Goal: Task Accomplishment & Management: Use online tool/utility

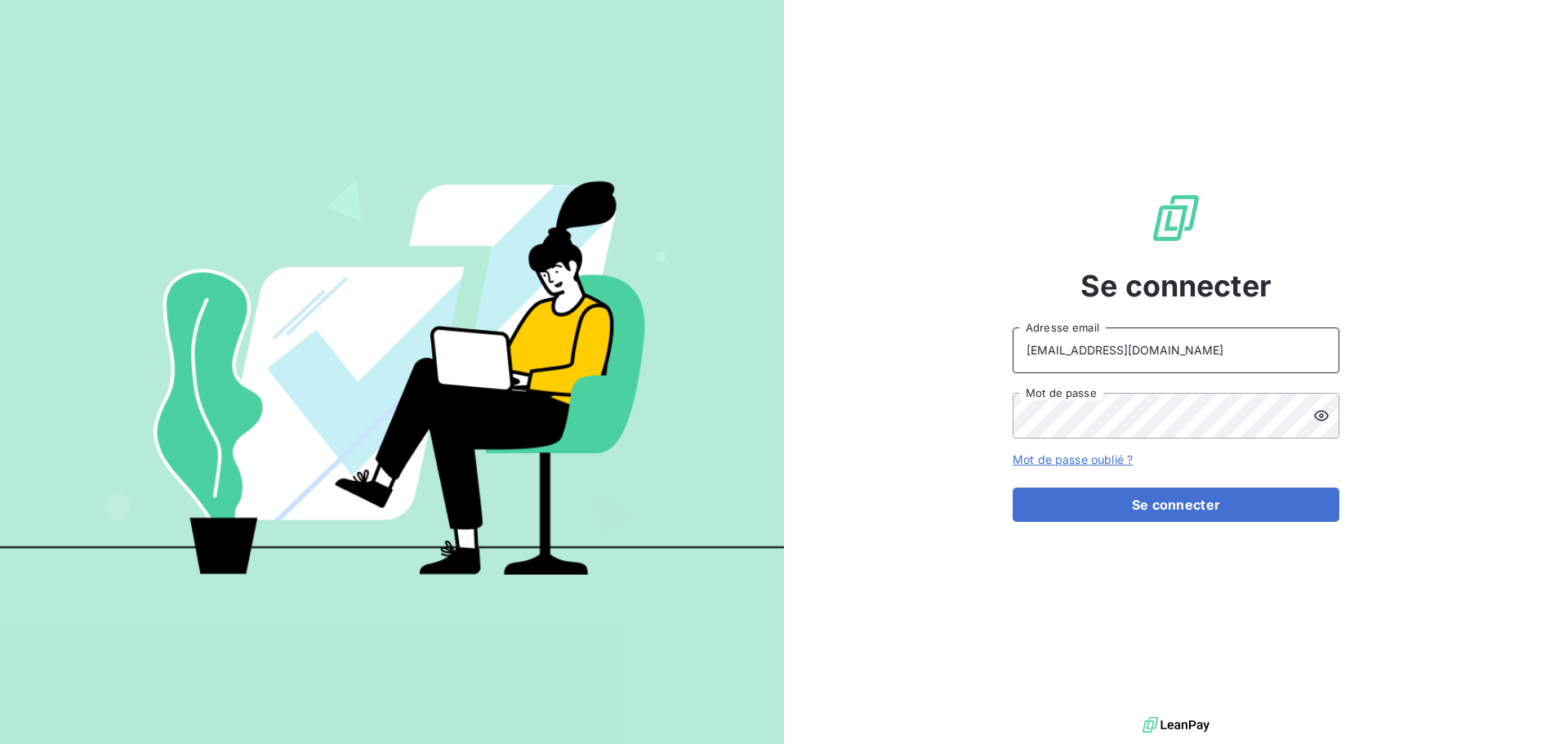
click at [1255, 365] on input "[EMAIL_ADDRESS][DOMAIN_NAME]" at bounding box center [1176, 351] width 327 height 45
type input "[EMAIL_ADDRESS][DOMAIN_NAME]"
click at [1172, 506] on button "Se connecter" at bounding box center [1176, 504] width 327 height 34
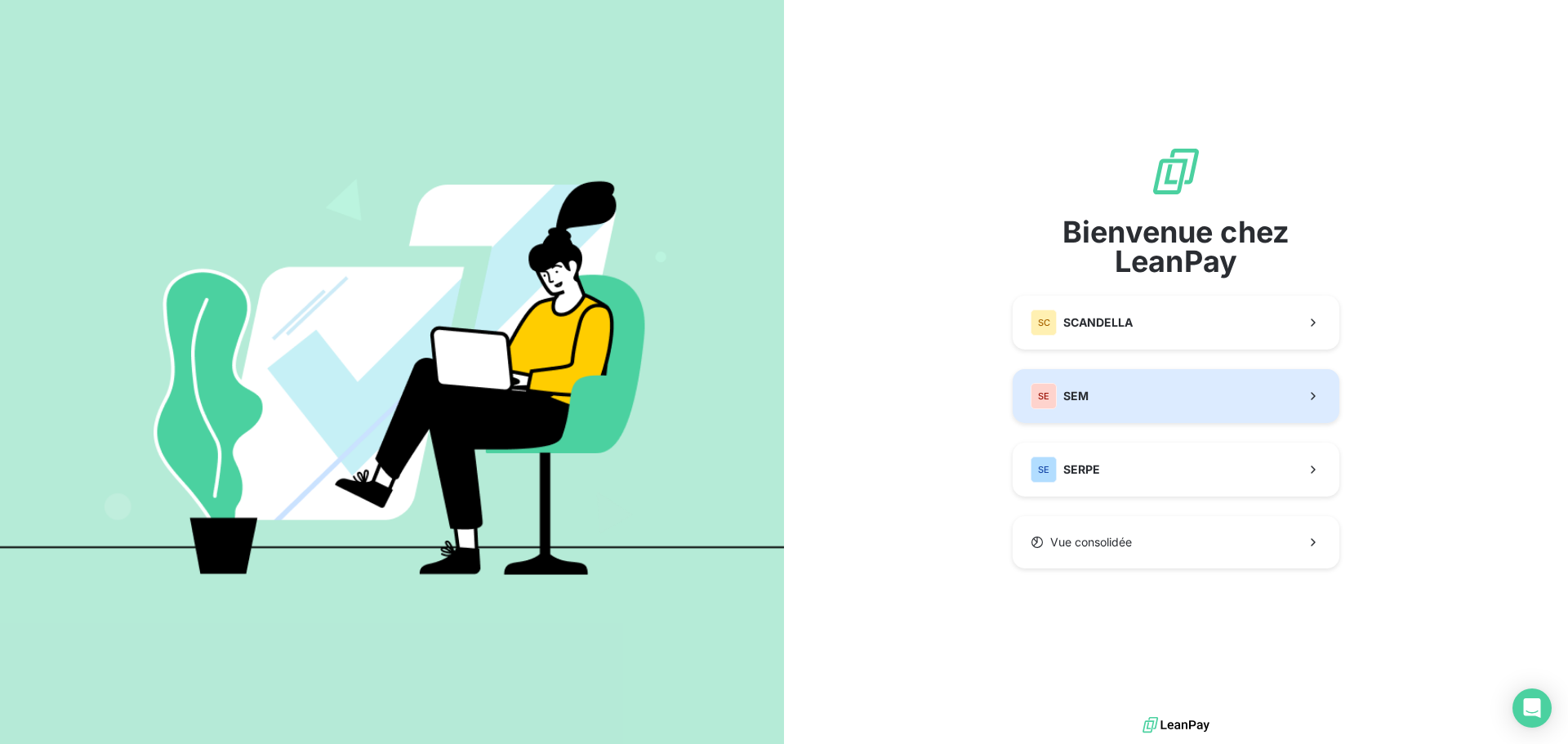
click at [1088, 393] on span "SEM" at bounding box center [1076, 396] width 25 height 17
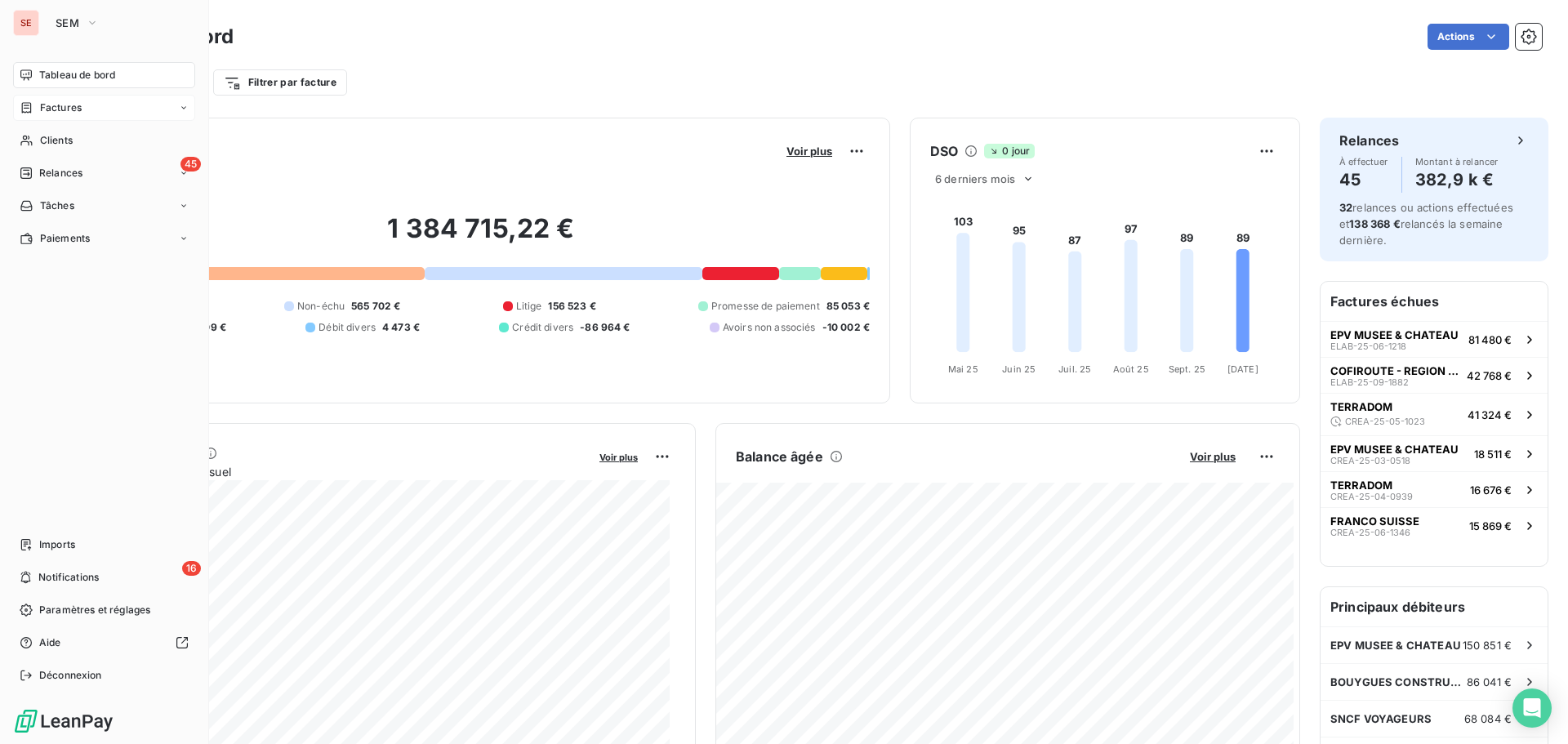
click at [82, 100] on div "Factures" at bounding box center [104, 108] width 182 height 26
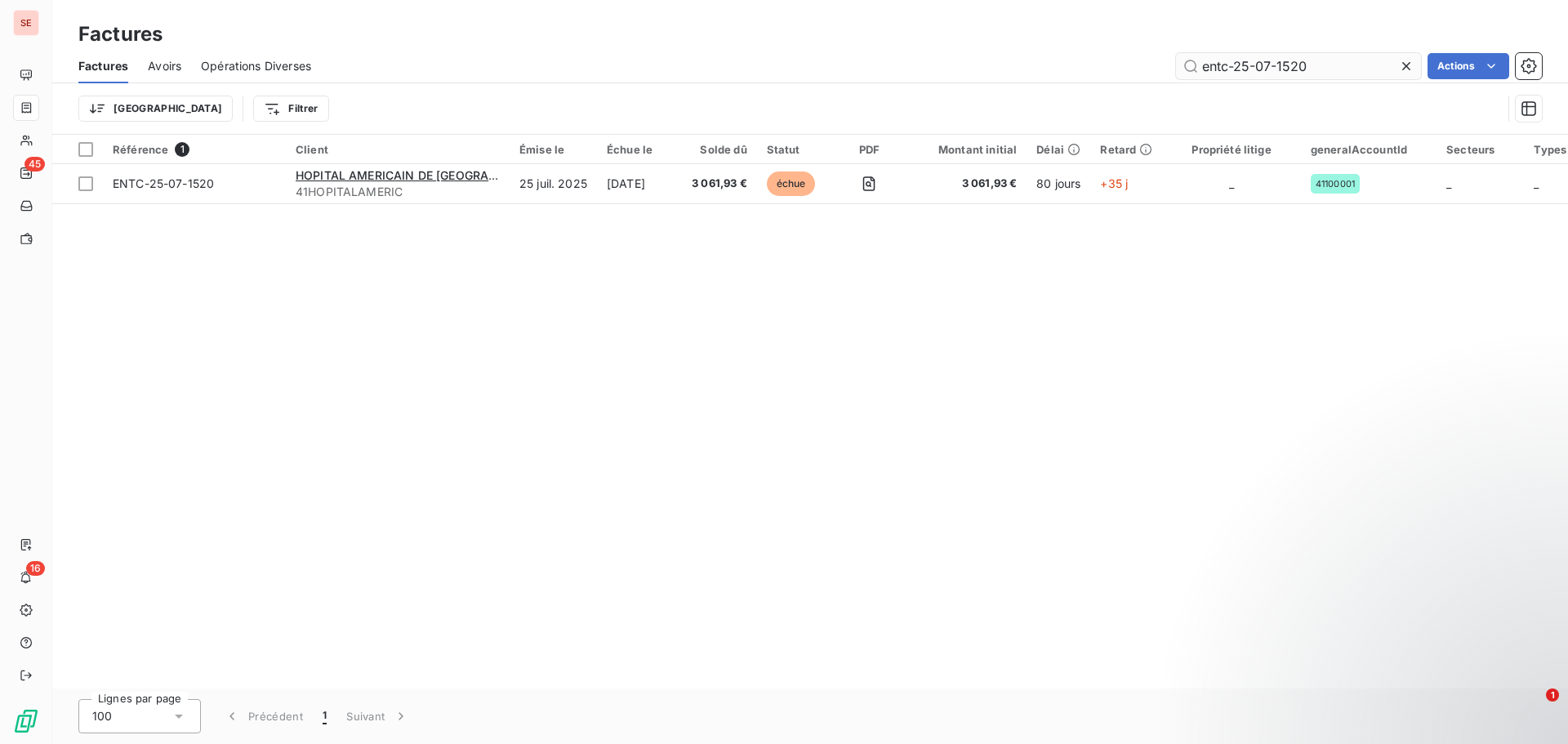
drag, startPoint x: 1263, startPoint y: 61, endPoint x: 1375, endPoint y: 52, distance: 112.4
click at [1376, 53] on input "entc-25-07-1520" at bounding box center [1299, 66] width 245 height 26
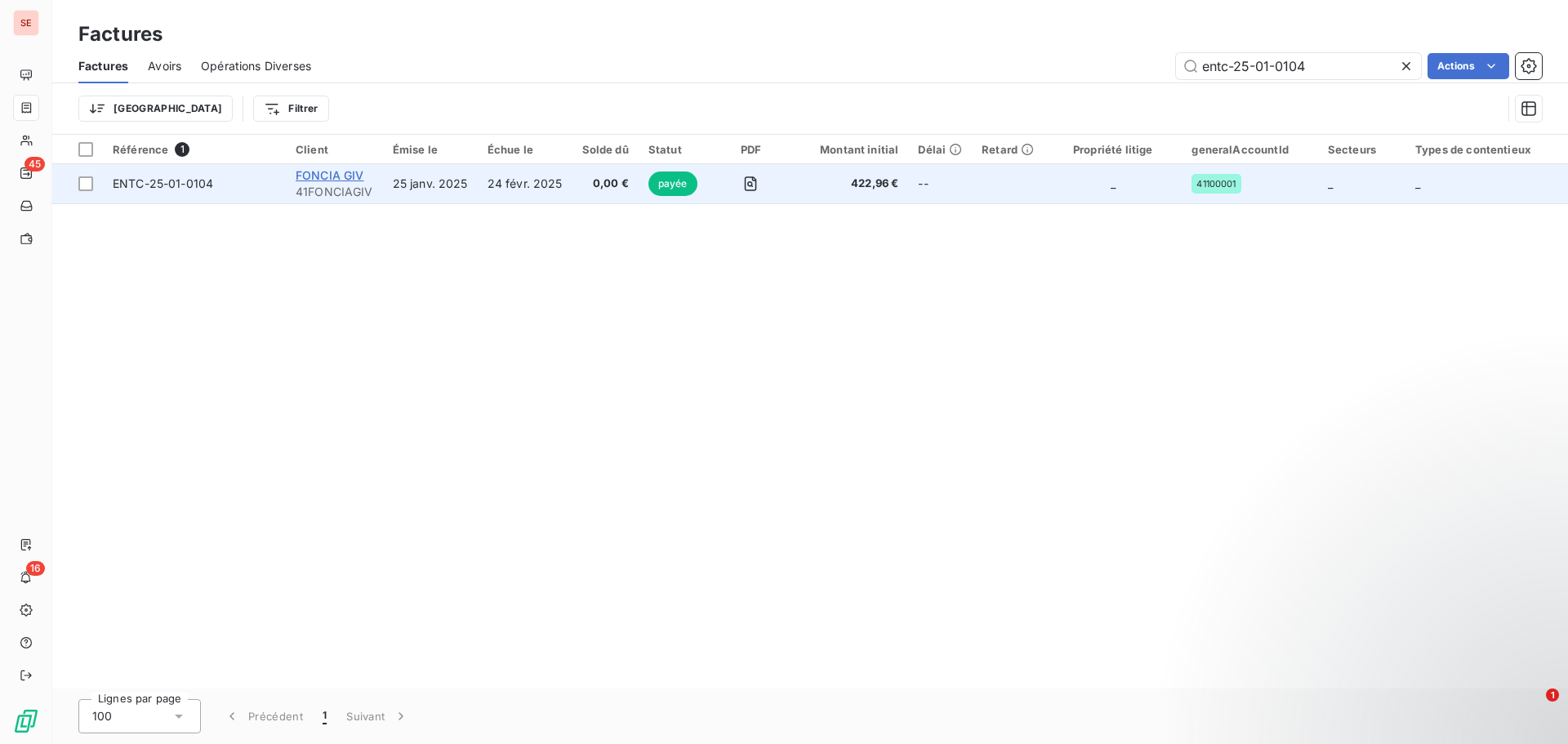
type input "entc-25-01-0104"
click at [353, 170] on span "FONCIA GIV" at bounding box center [330, 176] width 69 height 14
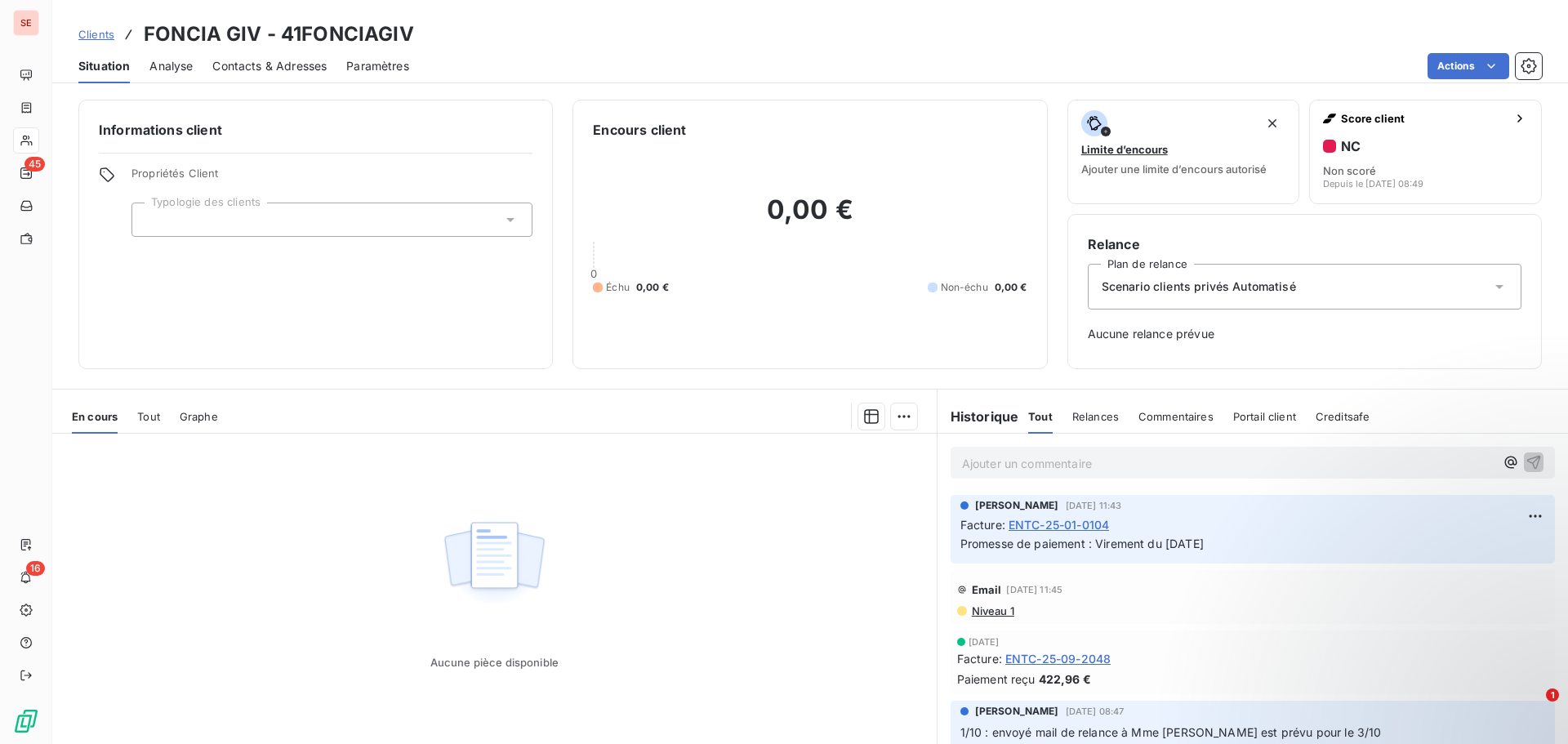
click at [258, 66] on span "Contacts & Adresses" at bounding box center [269, 66] width 114 height 17
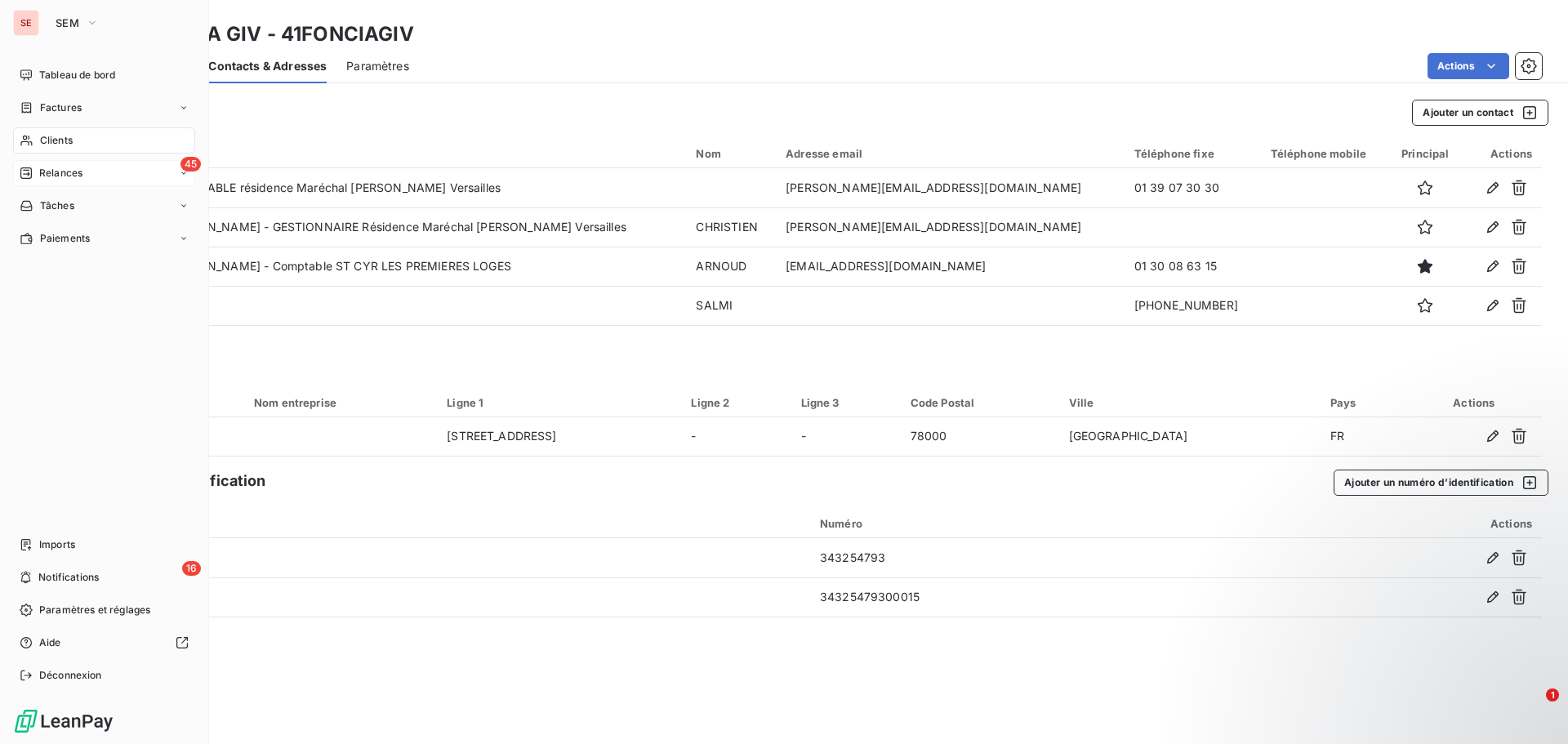
click at [70, 172] on span "Relances" at bounding box center [61, 173] width 44 height 15
click at [70, 173] on span "Relances" at bounding box center [61, 173] width 44 height 15
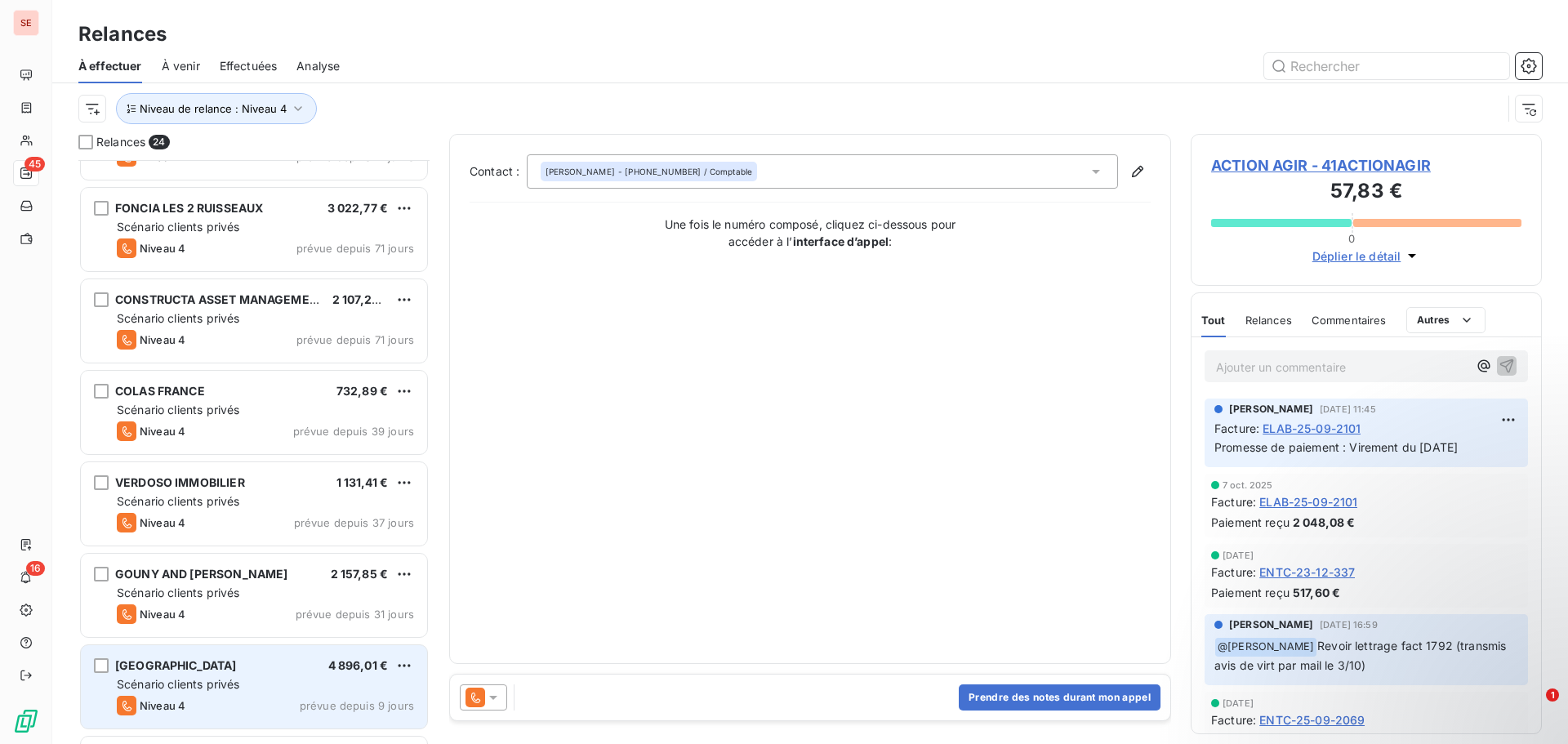
scroll to position [1450, 0]
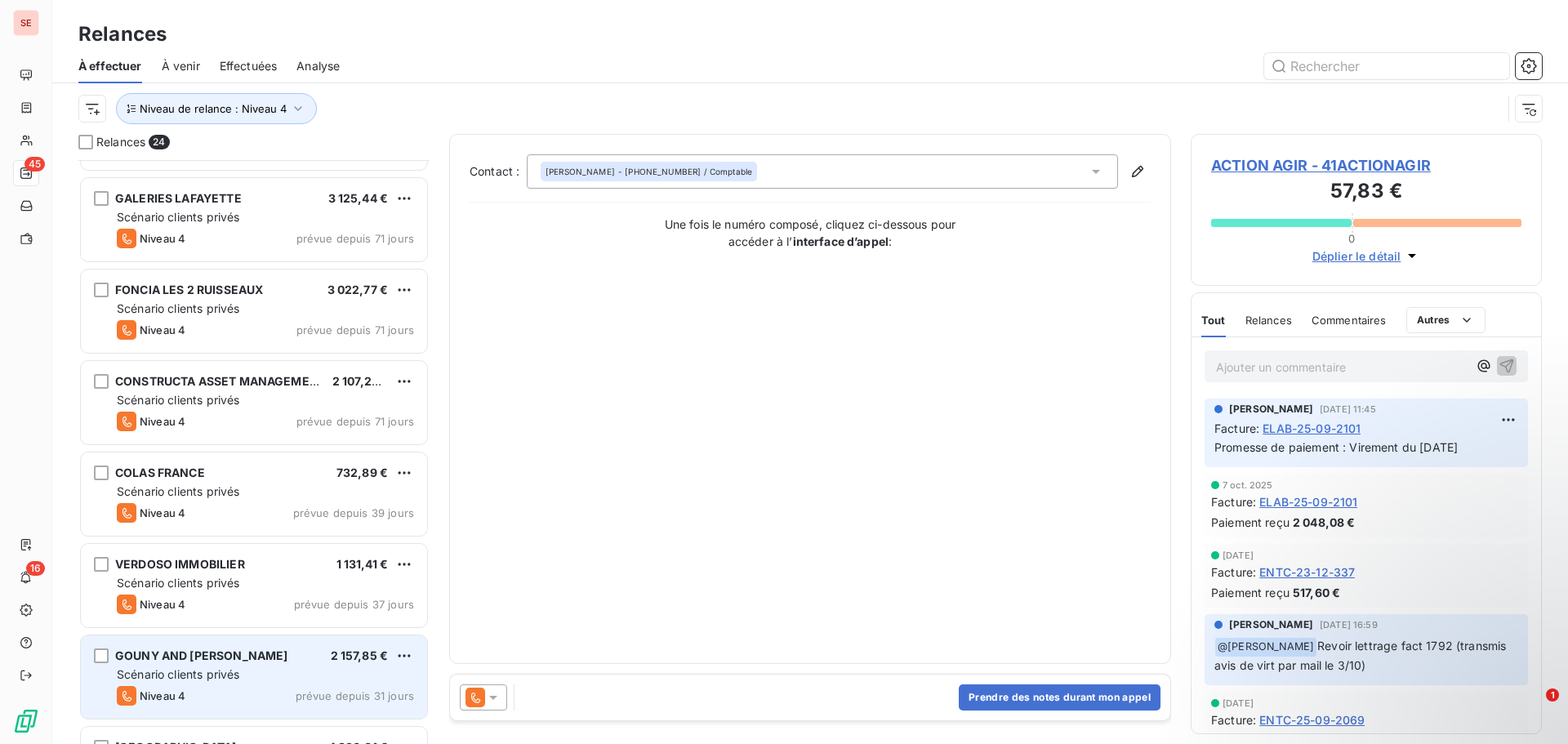
click at [219, 664] on div "GOUNY AND [PERSON_NAME]" at bounding box center [201, 656] width 172 height 17
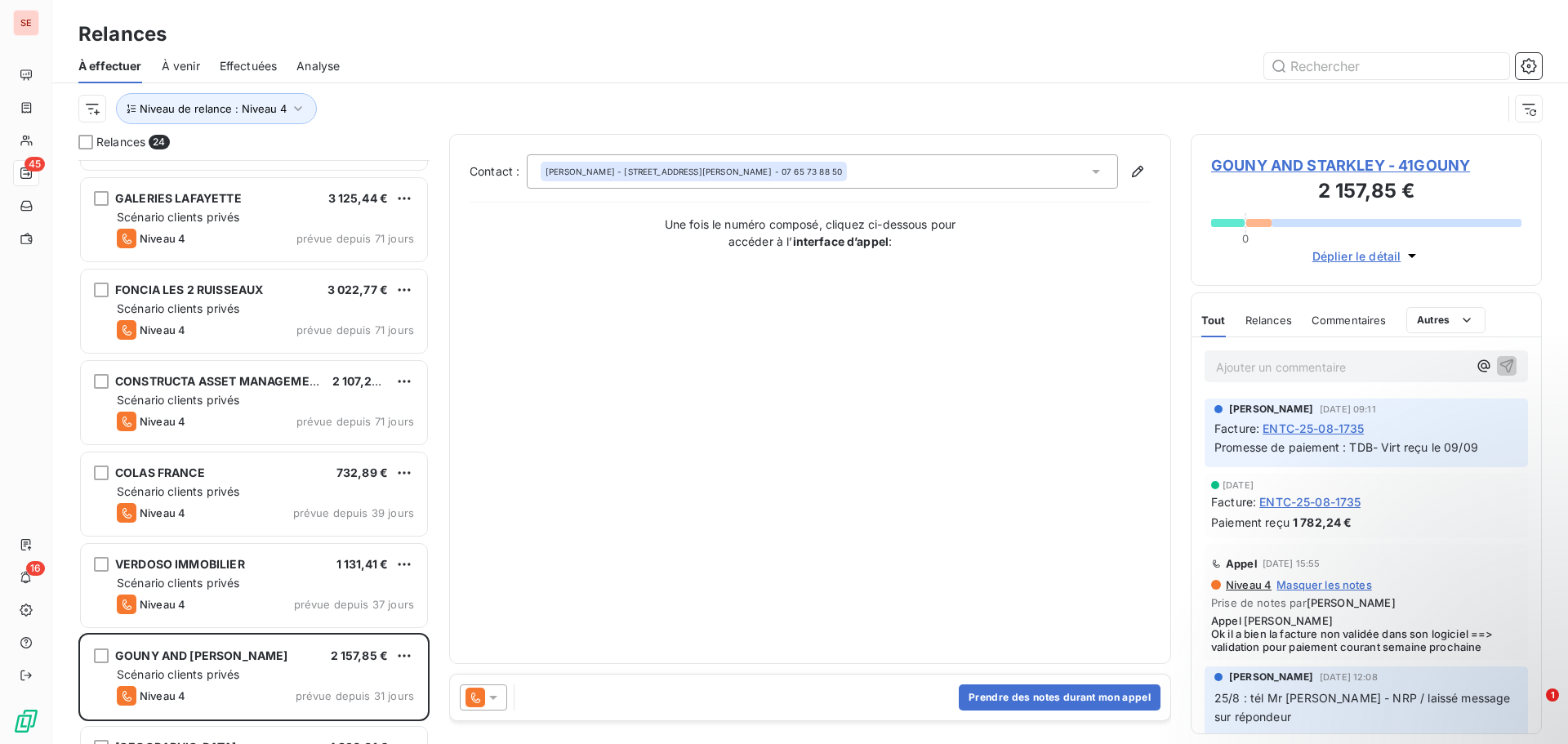
click at [1242, 157] on span "GOUNY AND STARKLEY - 41GOUNY" at bounding box center [1366, 165] width 310 height 22
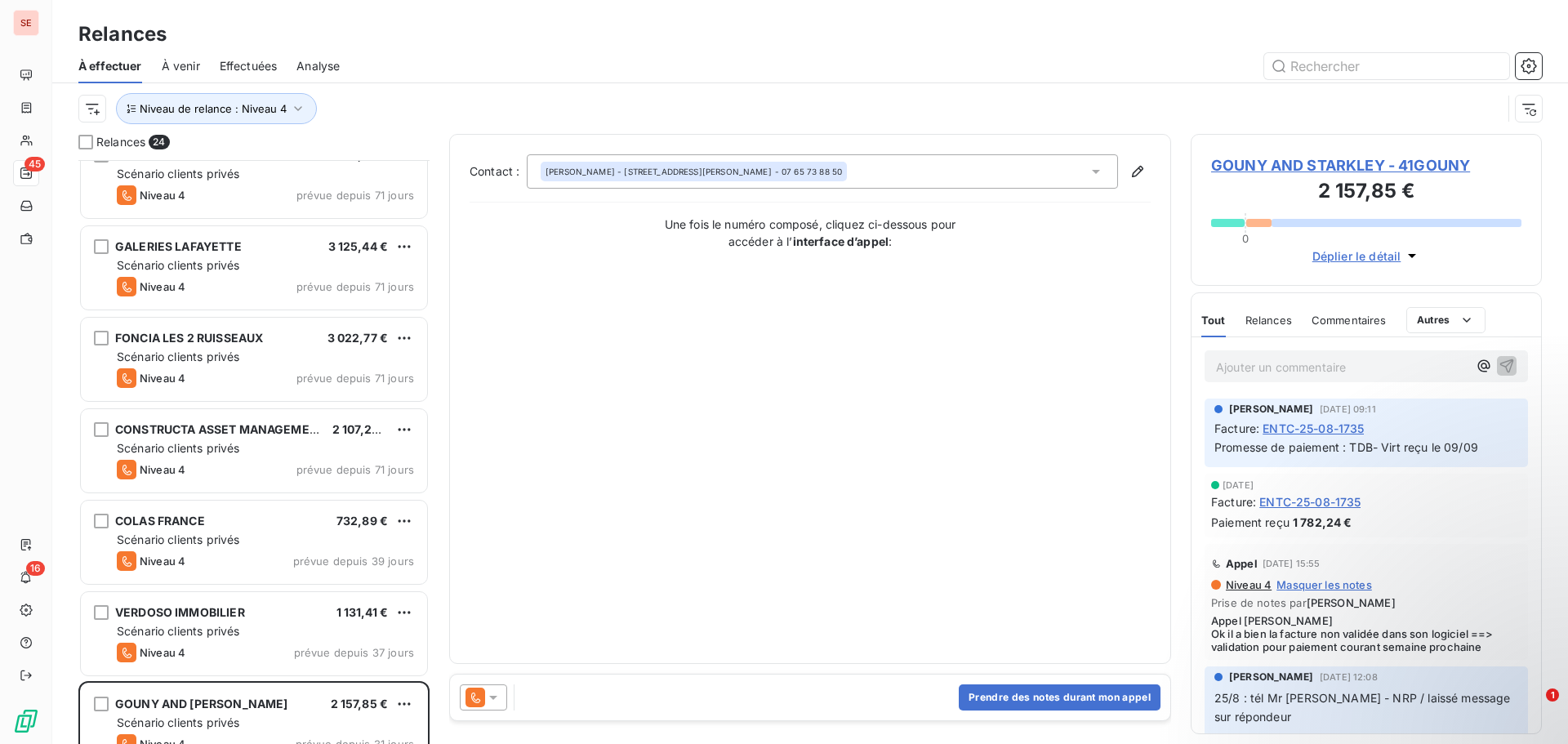
scroll to position [1613, 0]
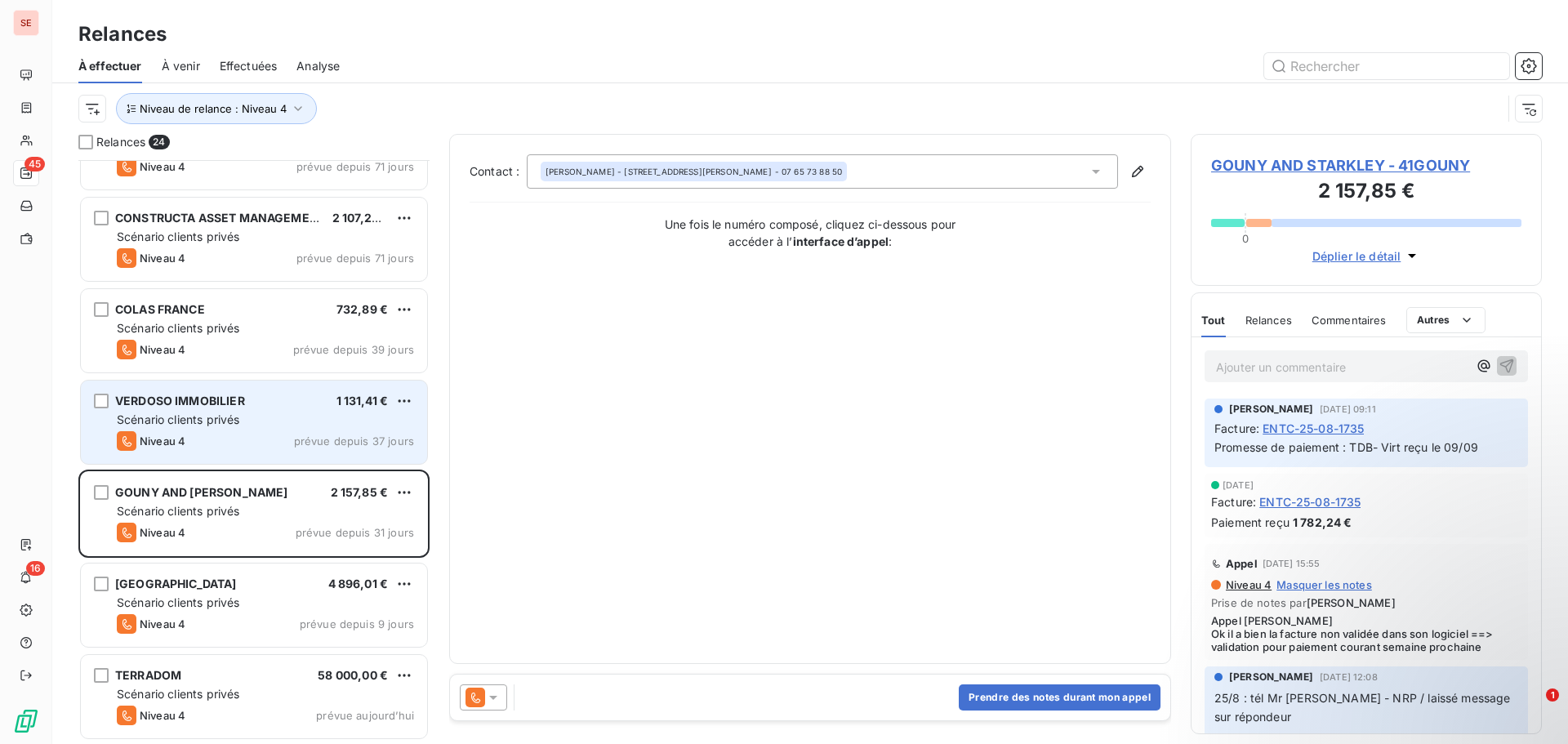
click at [294, 409] on div "VERDOSO IMMOBILIER 1 131,41 € Scénario clients privés Niveau 4 prévue depuis 37…" at bounding box center [254, 422] width 346 height 83
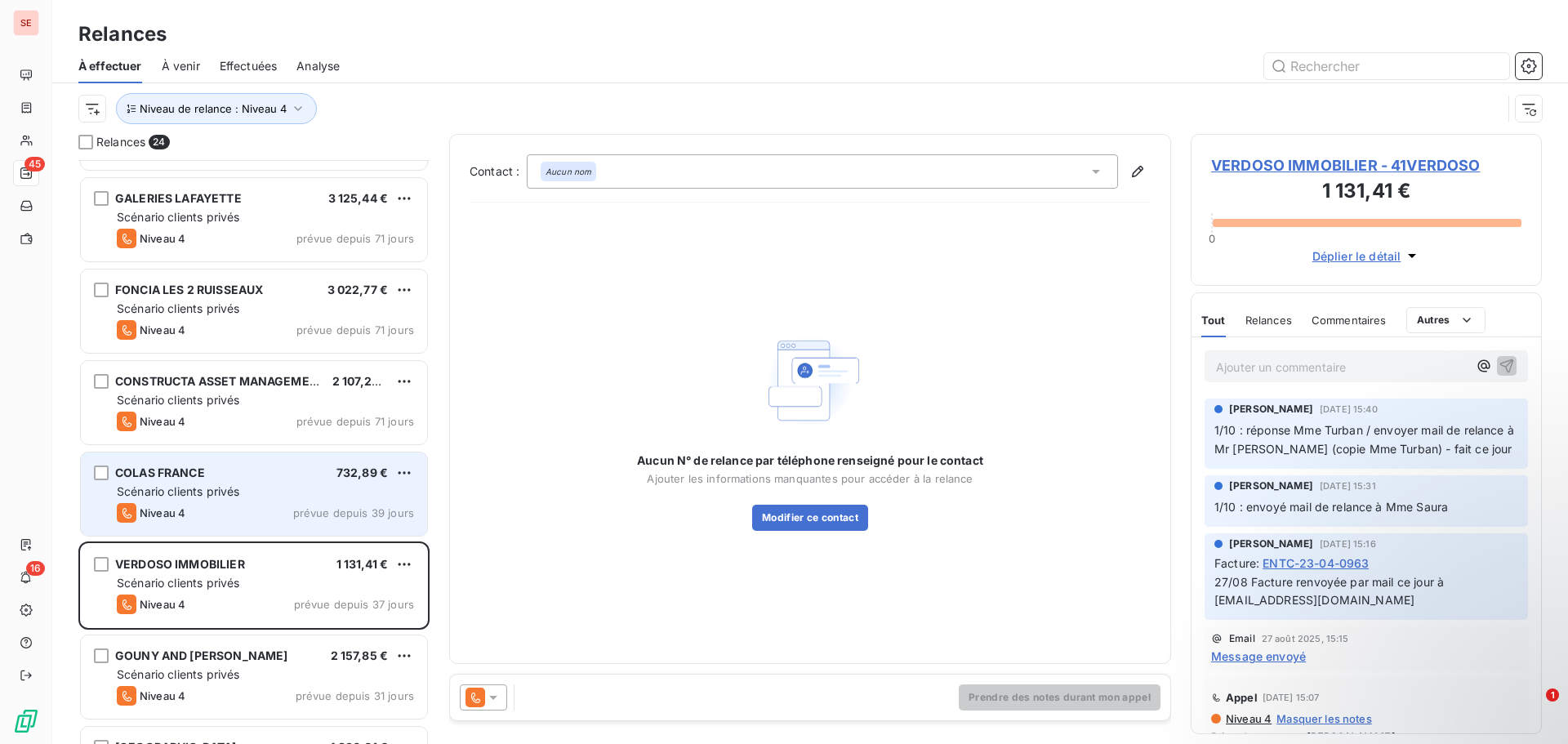
scroll to position [1368, 0]
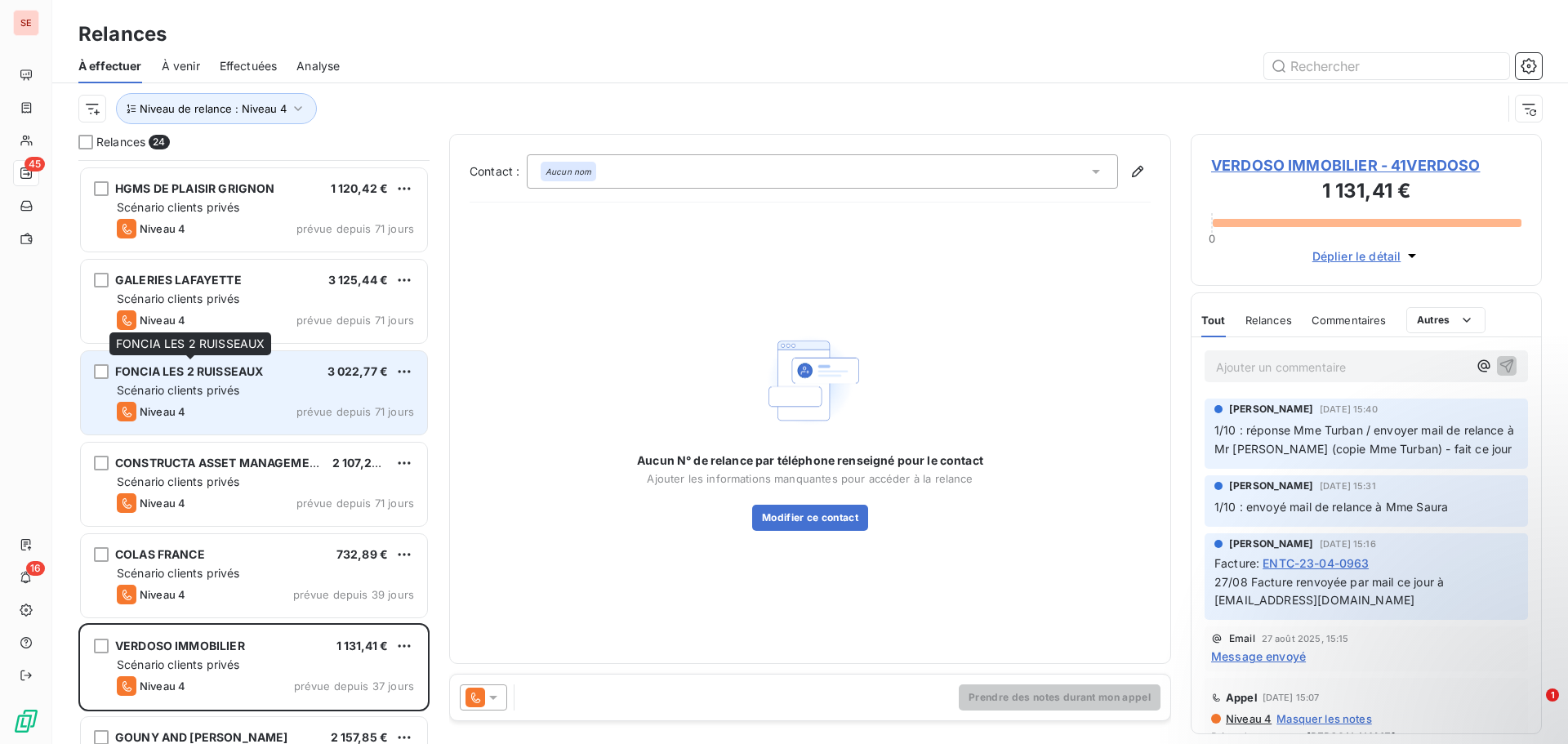
click at [222, 377] on span "FONCIA LES 2 RUISSEAUX" at bounding box center [189, 372] width 148 height 14
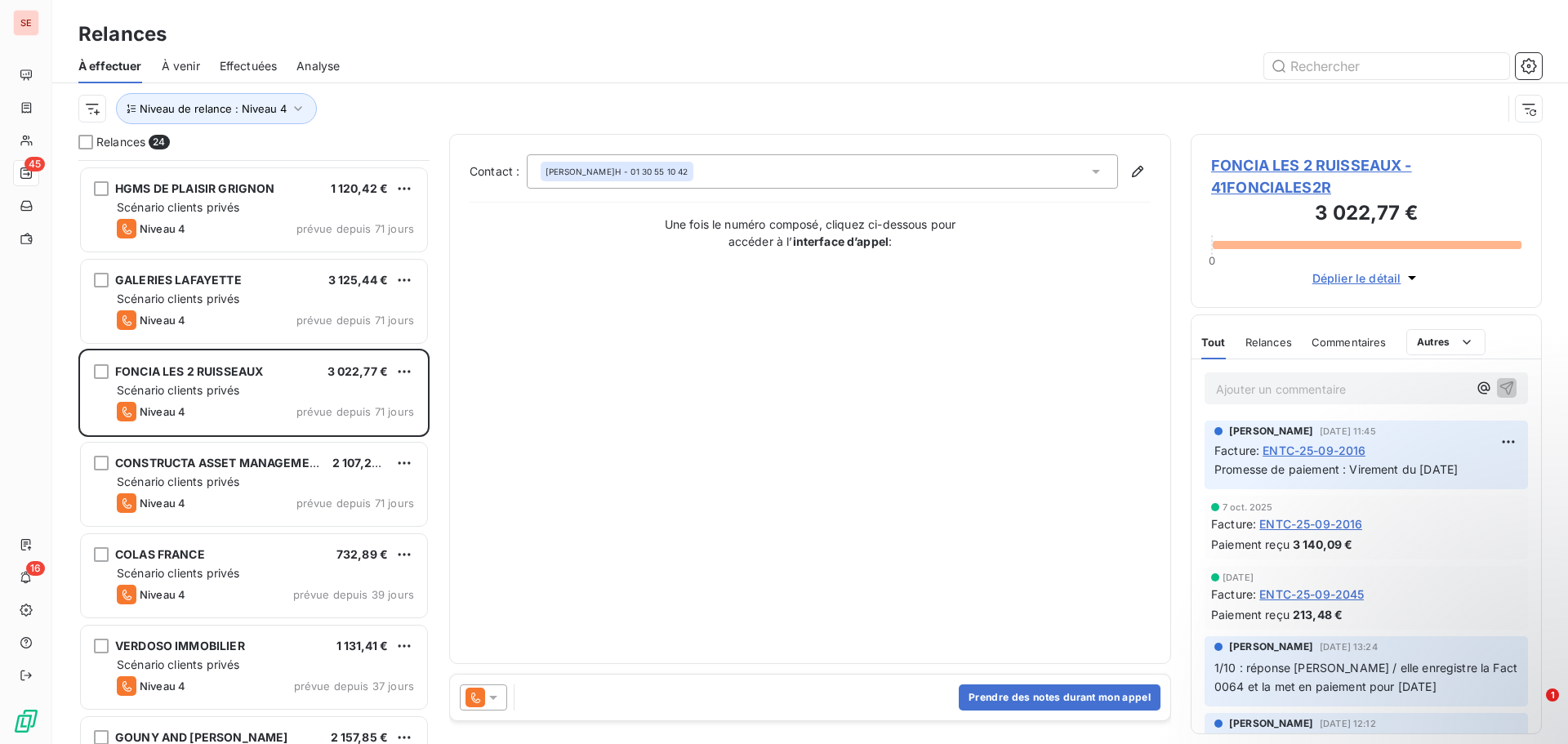
click at [1272, 157] on span "FONCIA LES 2 RUISSEAUX - 41FONCIALES2R" at bounding box center [1366, 177] width 310 height 44
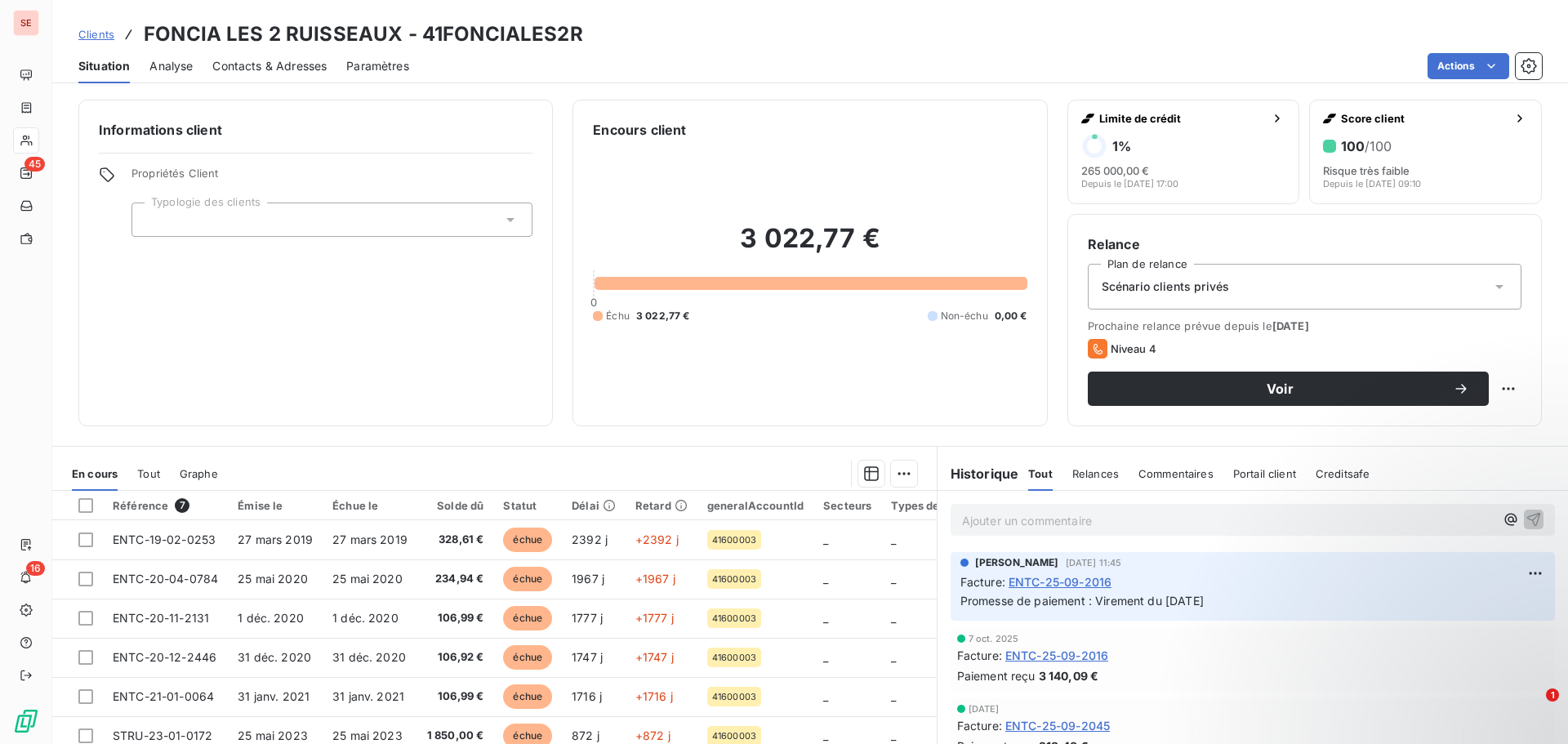
scroll to position [81, 0]
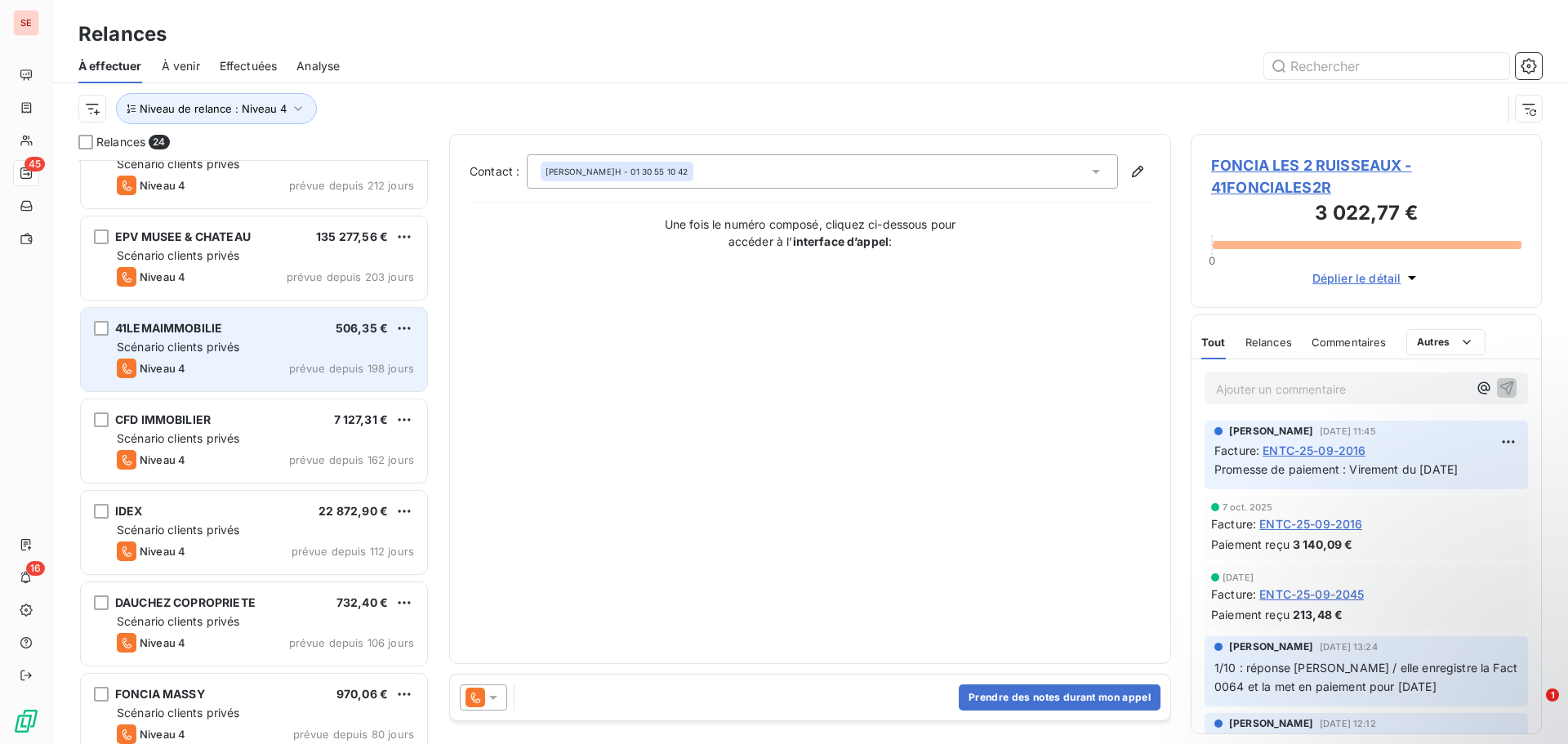
scroll to position [328, 0]
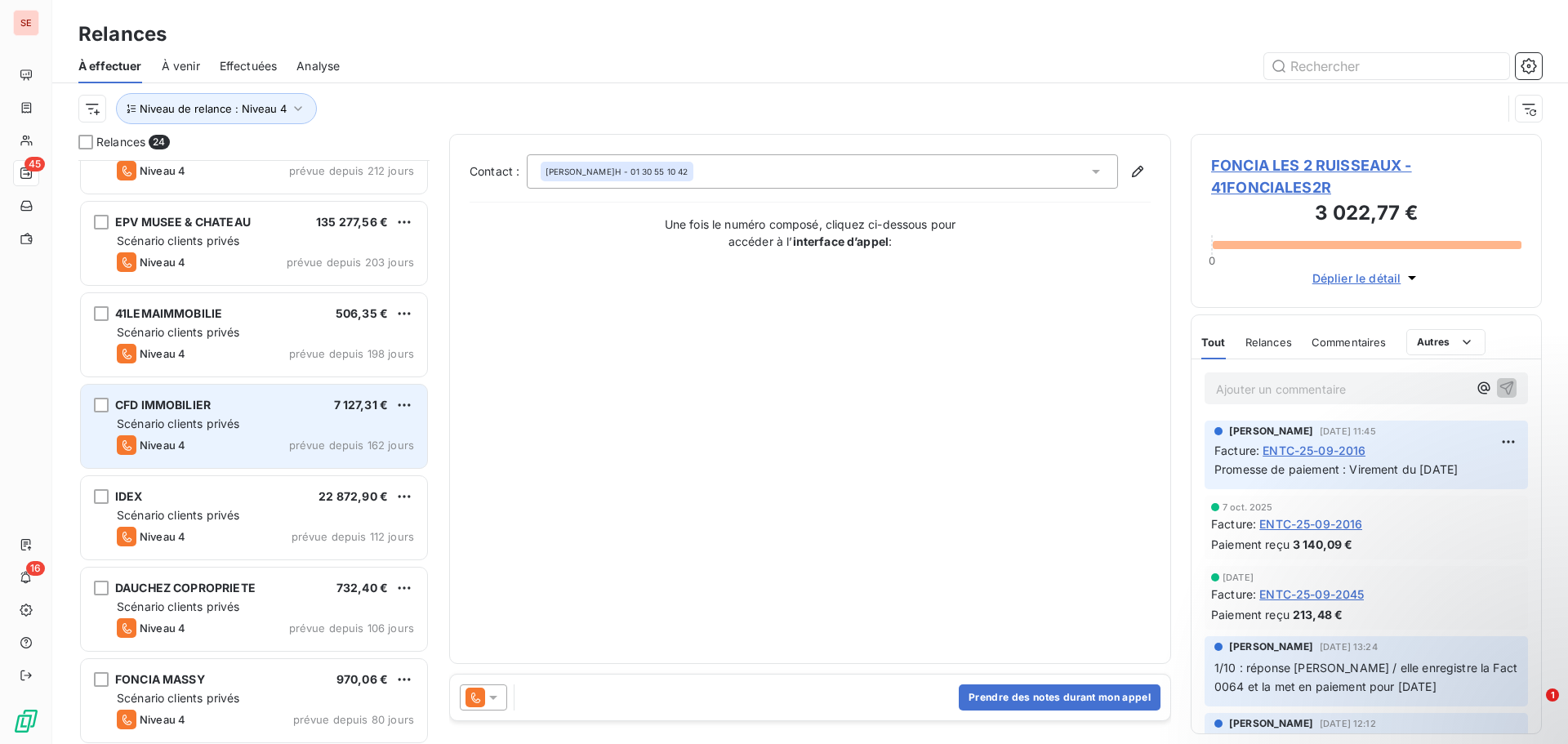
click at [170, 414] on div "CFD IMMOBILIER" at bounding box center [163, 405] width 95 height 17
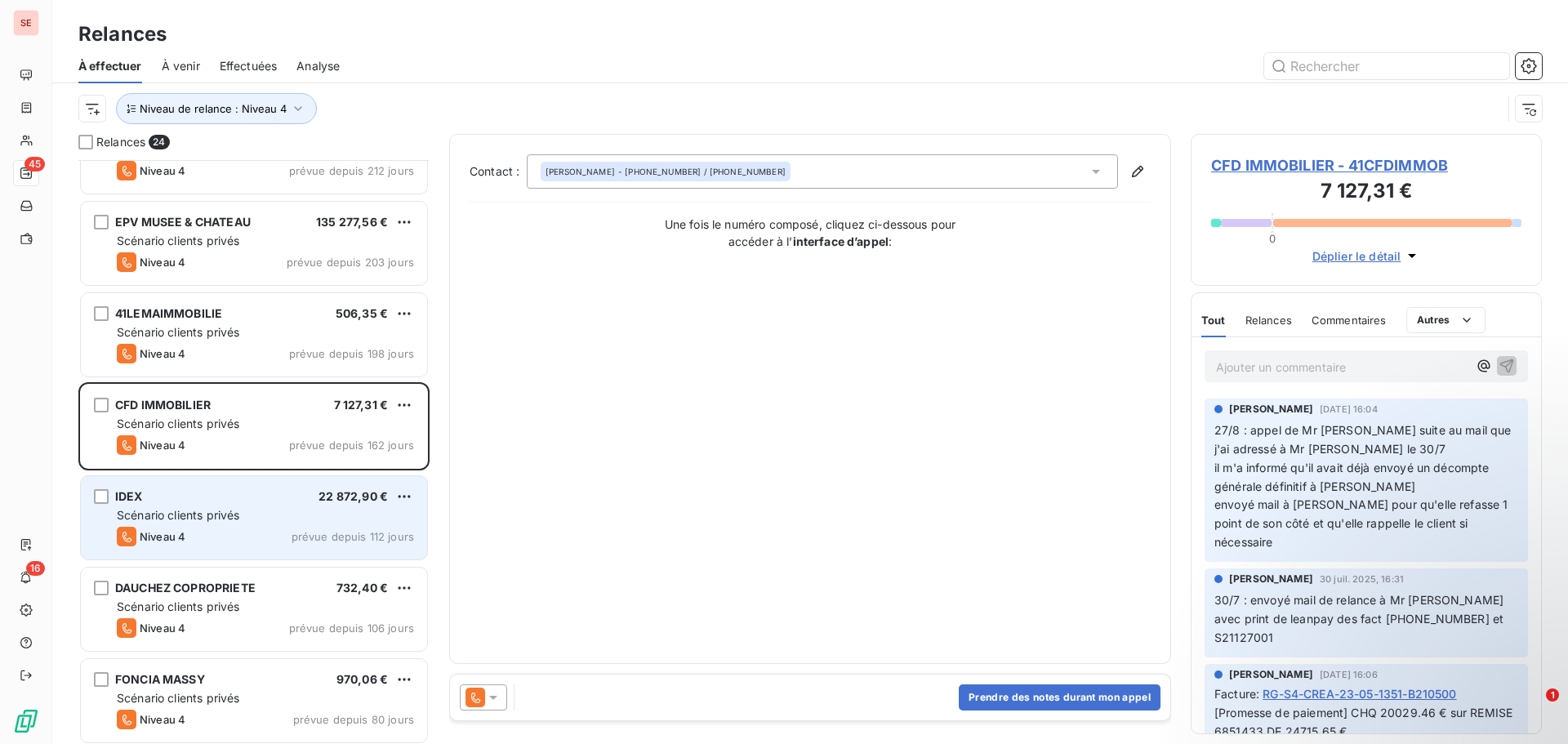
click at [168, 502] on div "IDEX 22 872,90 €" at bounding box center [266, 497] width 297 height 15
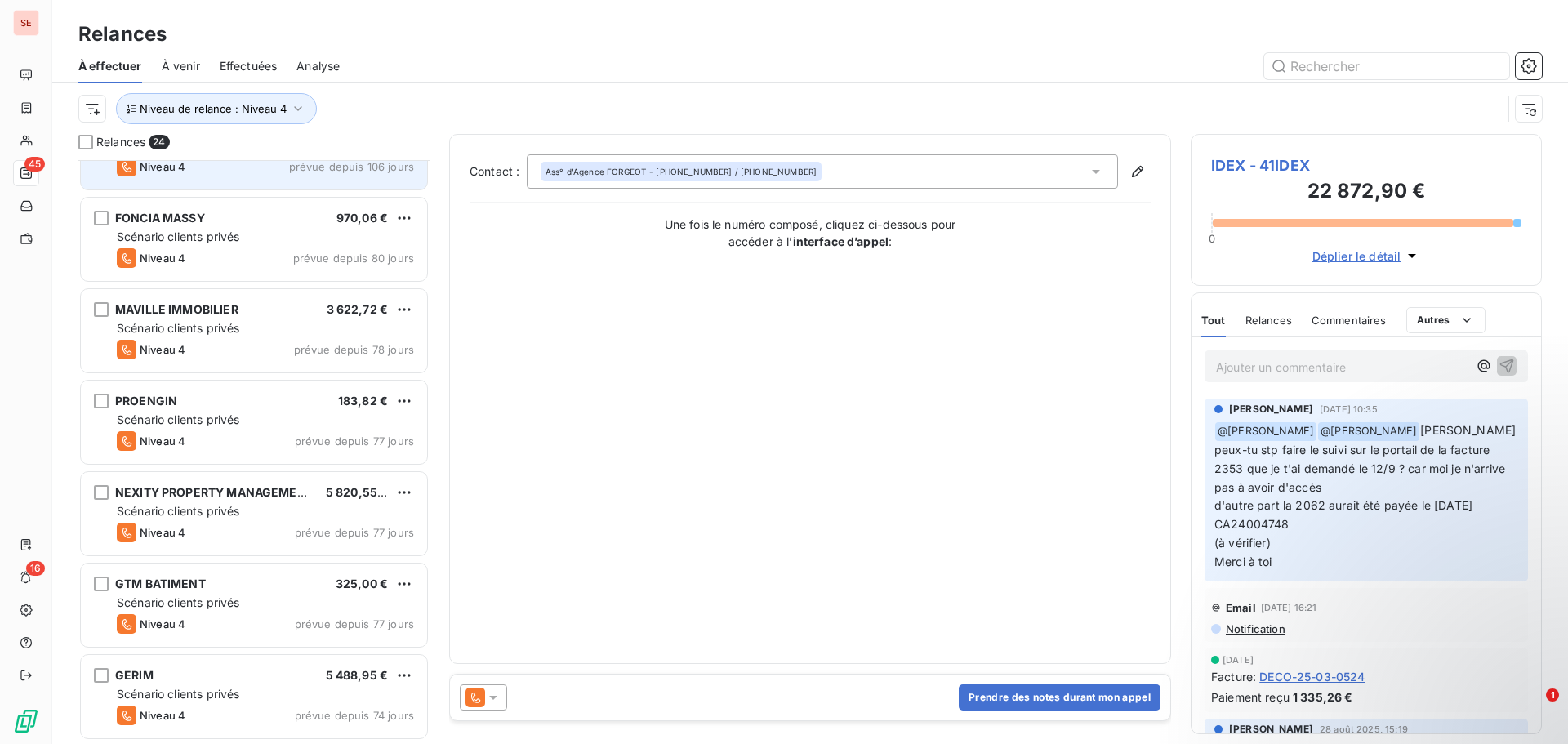
scroll to position [818, 0]
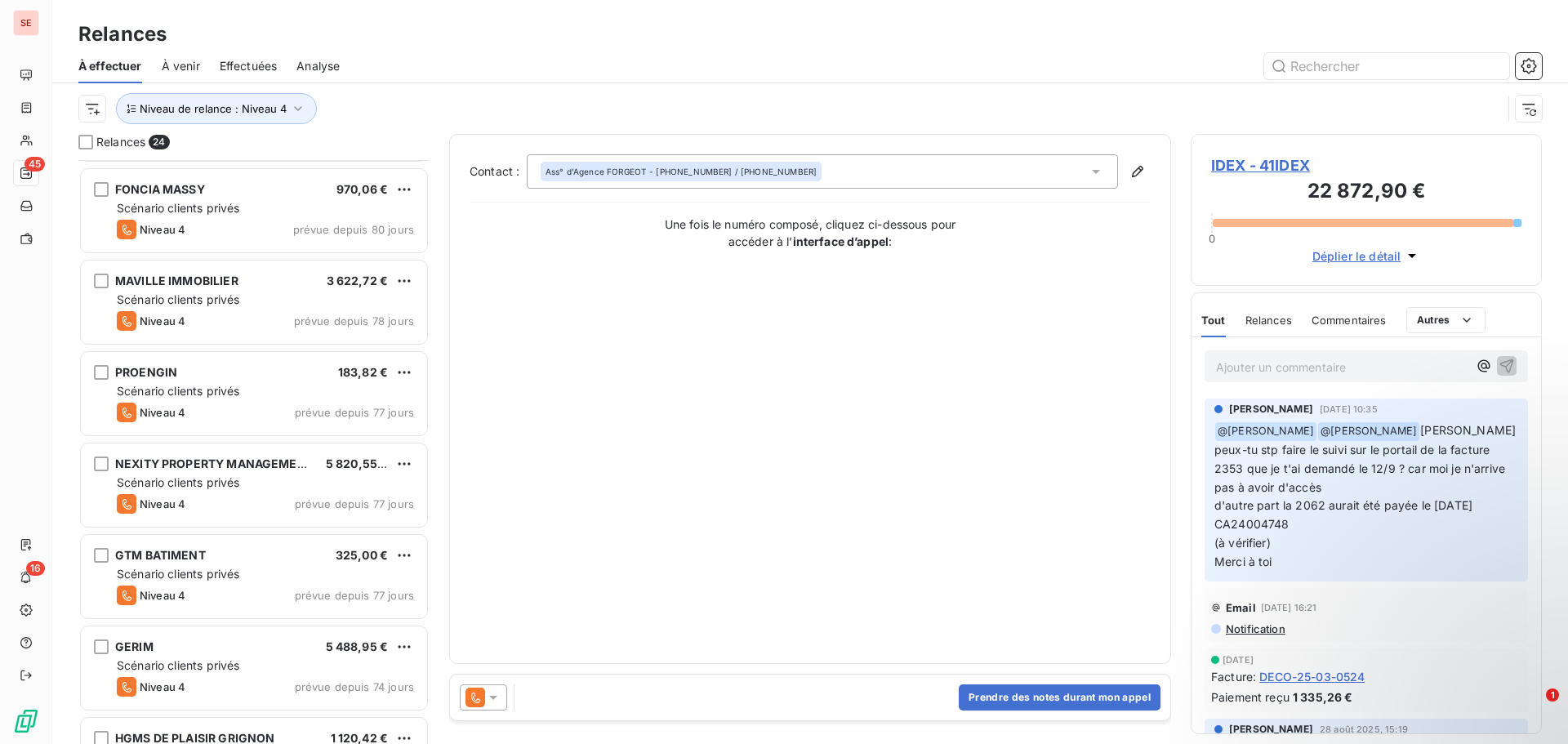
click at [189, 469] on span "NEXITY PROPERTY MANAGEMENT" at bounding box center [214, 463] width 198 height 14
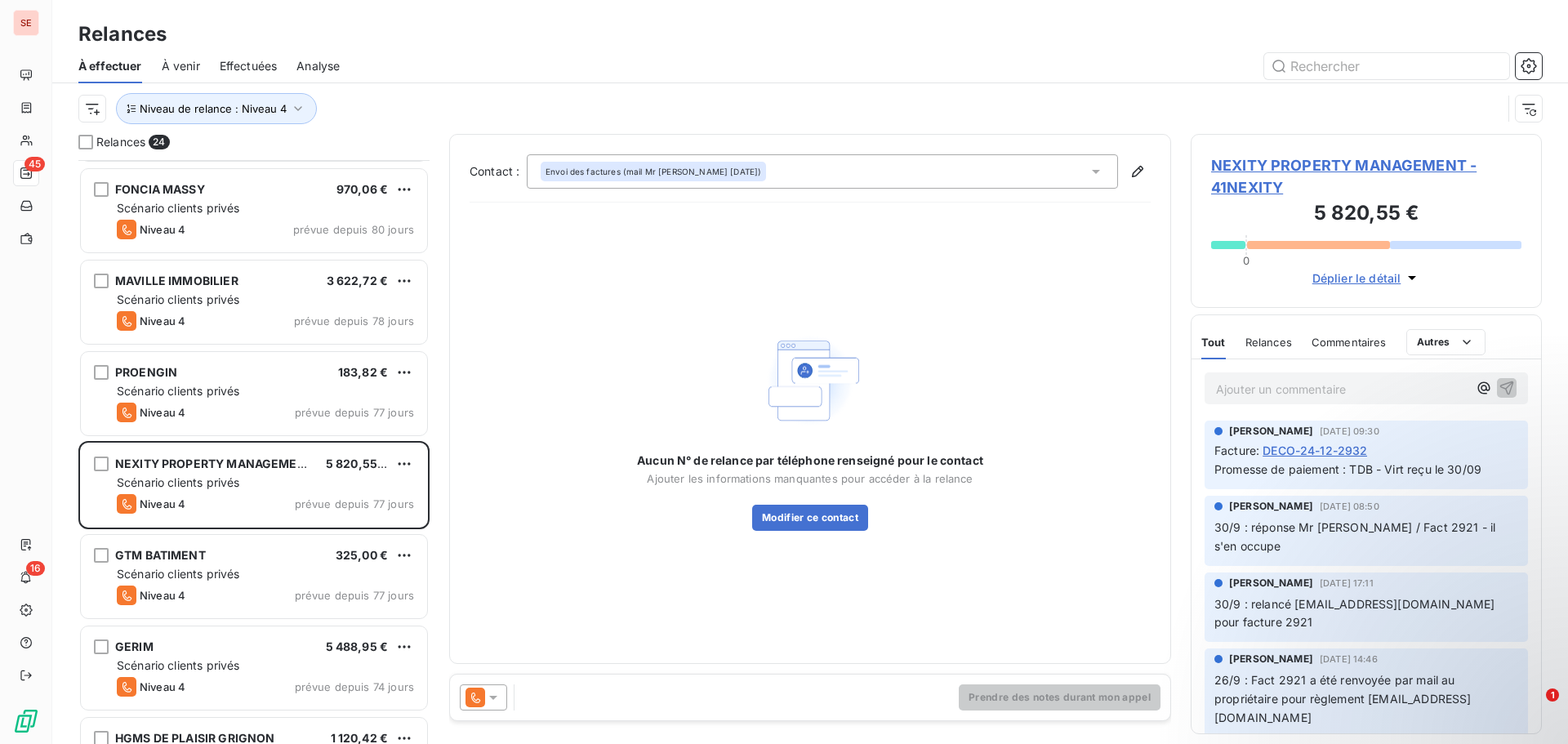
click at [1280, 166] on span "NEXITY PROPERTY MANAGEMENT - 41NEXITY" at bounding box center [1366, 177] width 310 height 44
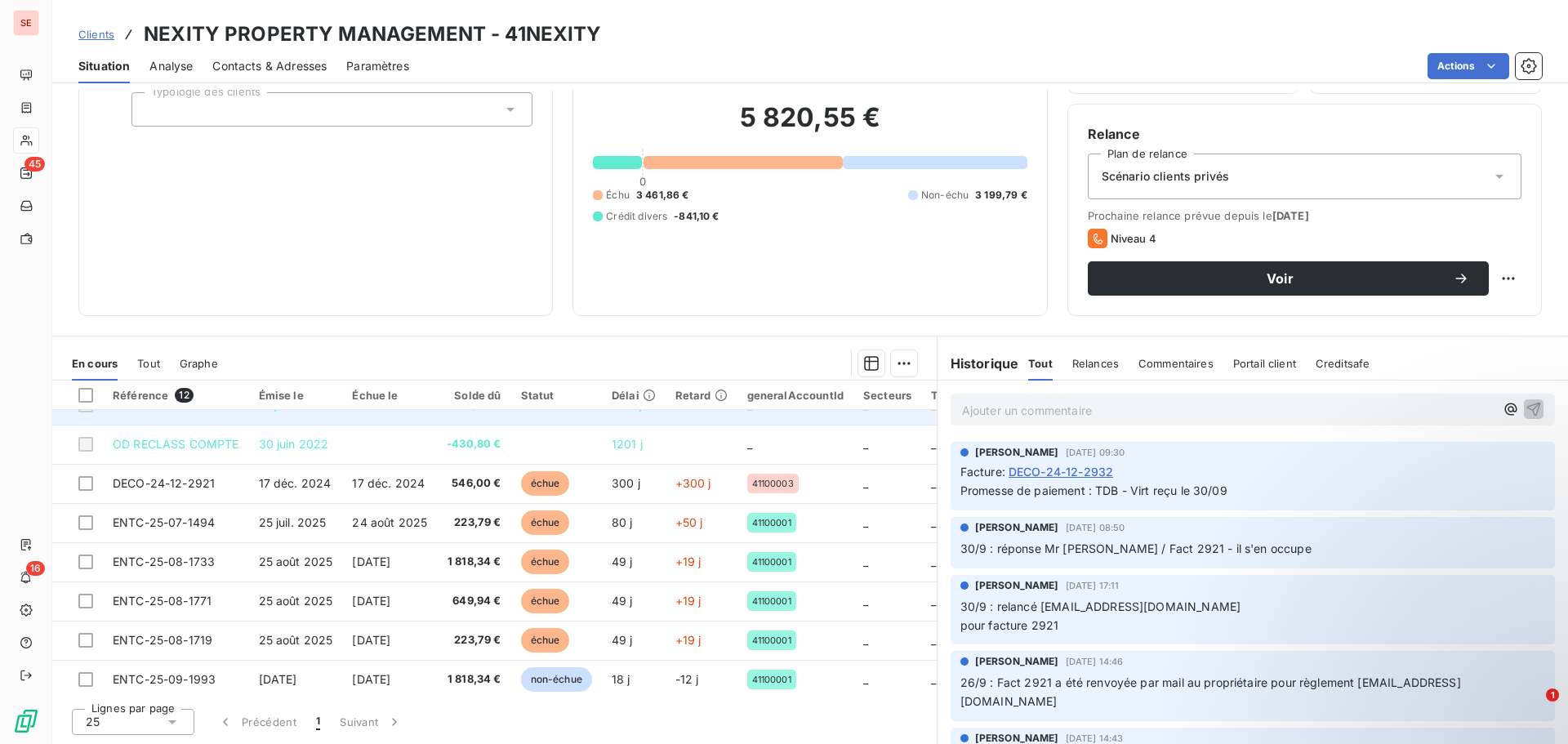
scroll to position [81, 0]
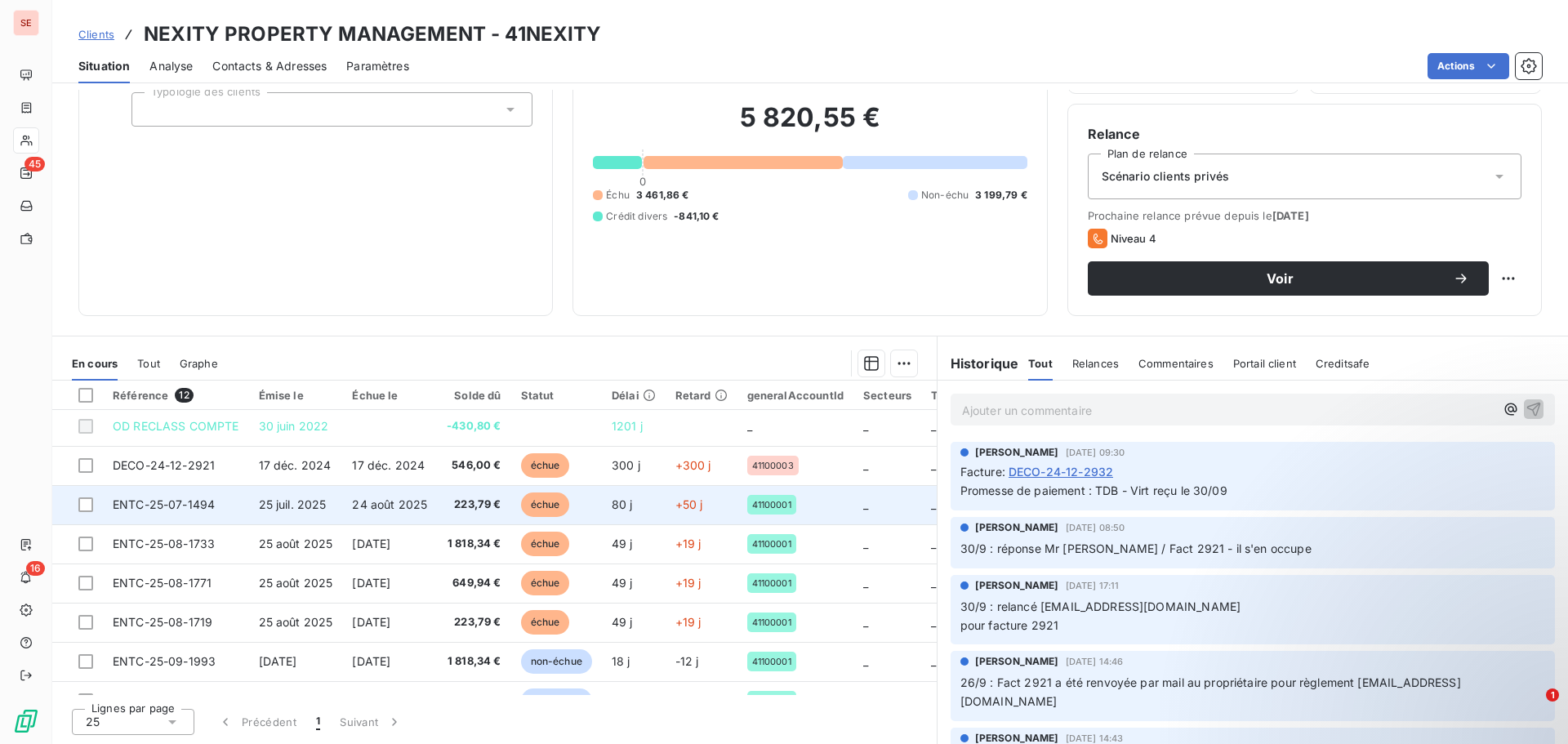
click at [294, 509] on span "25 juil. 2025" at bounding box center [293, 504] width 68 height 14
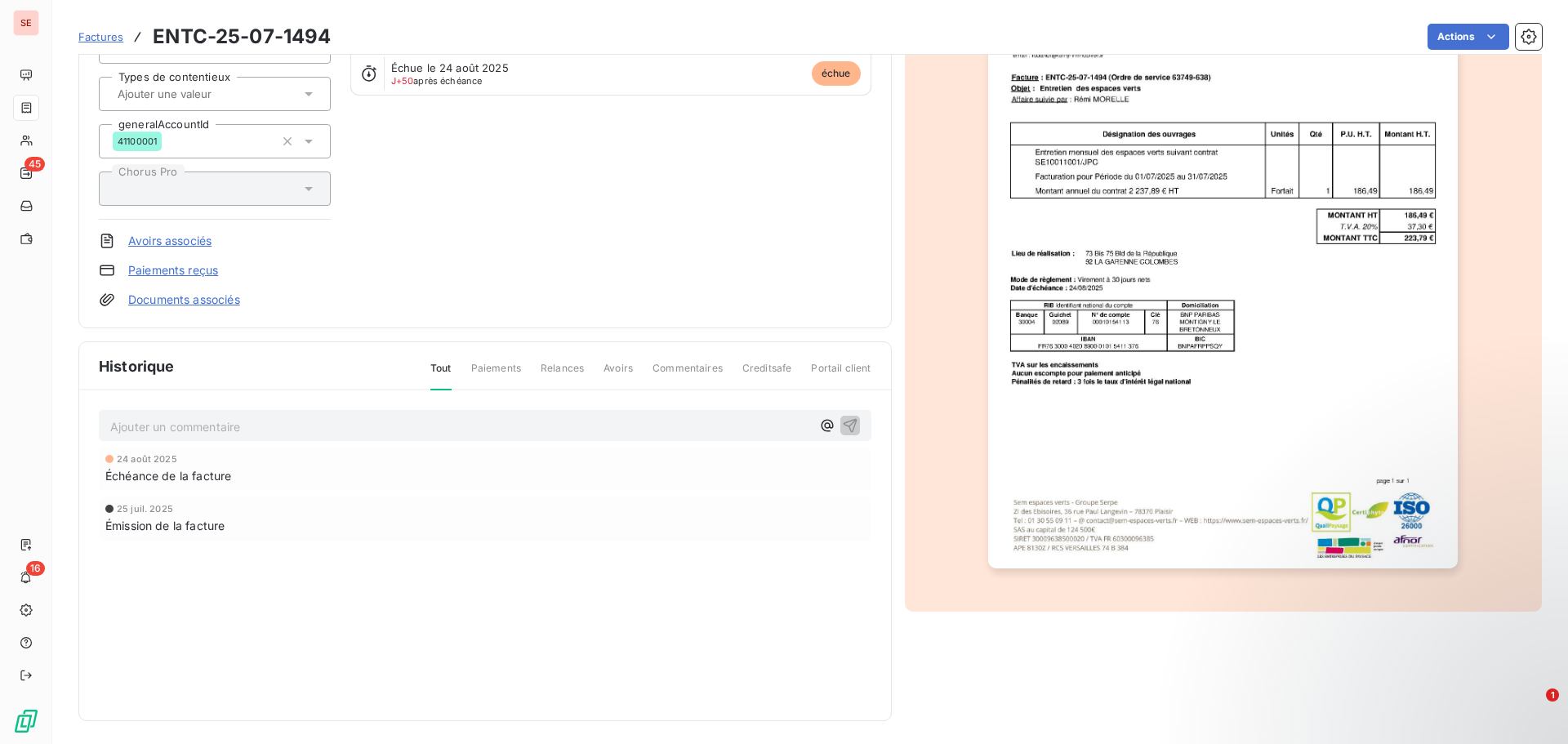
scroll to position [207, 0]
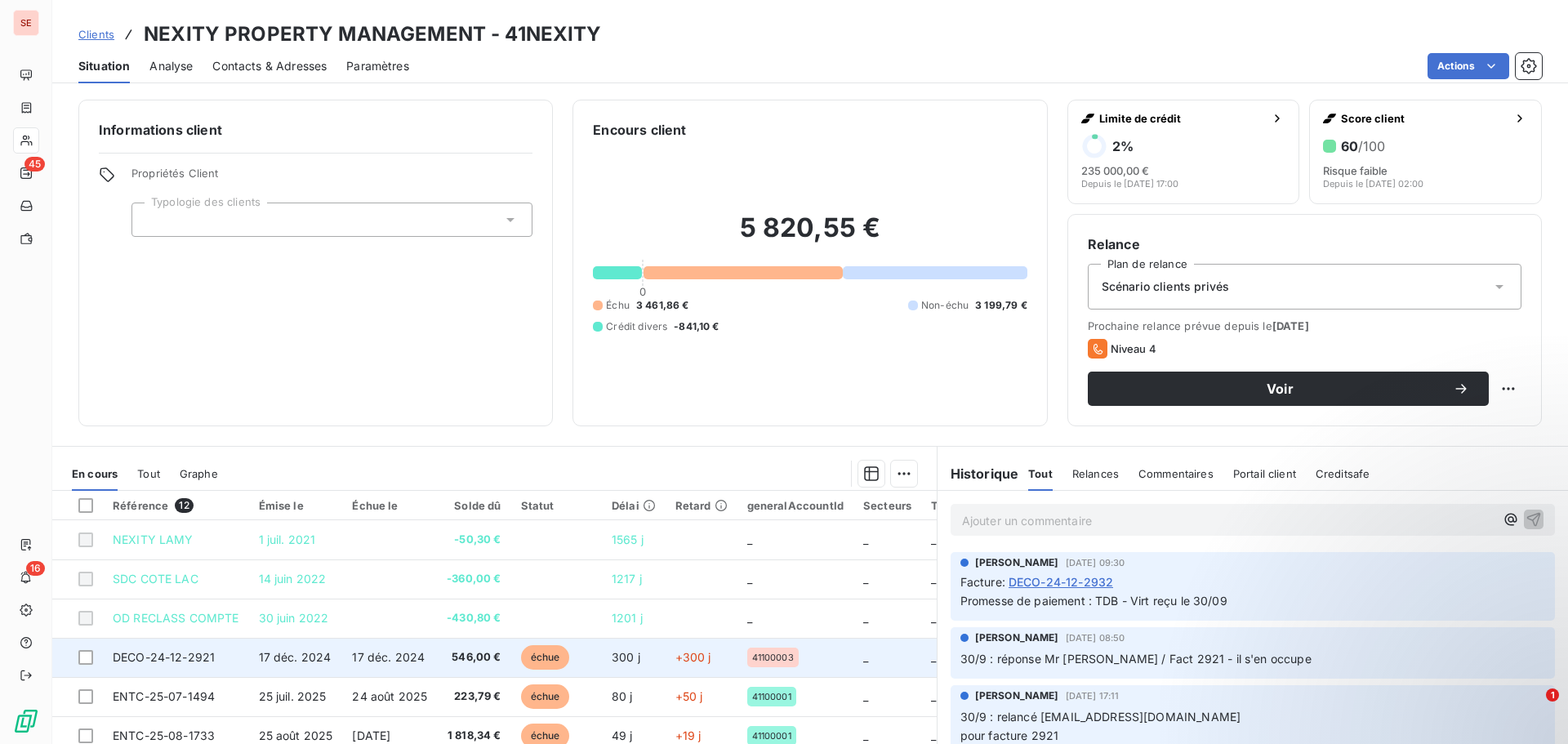
click at [471, 660] on span "546,00 €" at bounding box center [474, 657] width 54 height 17
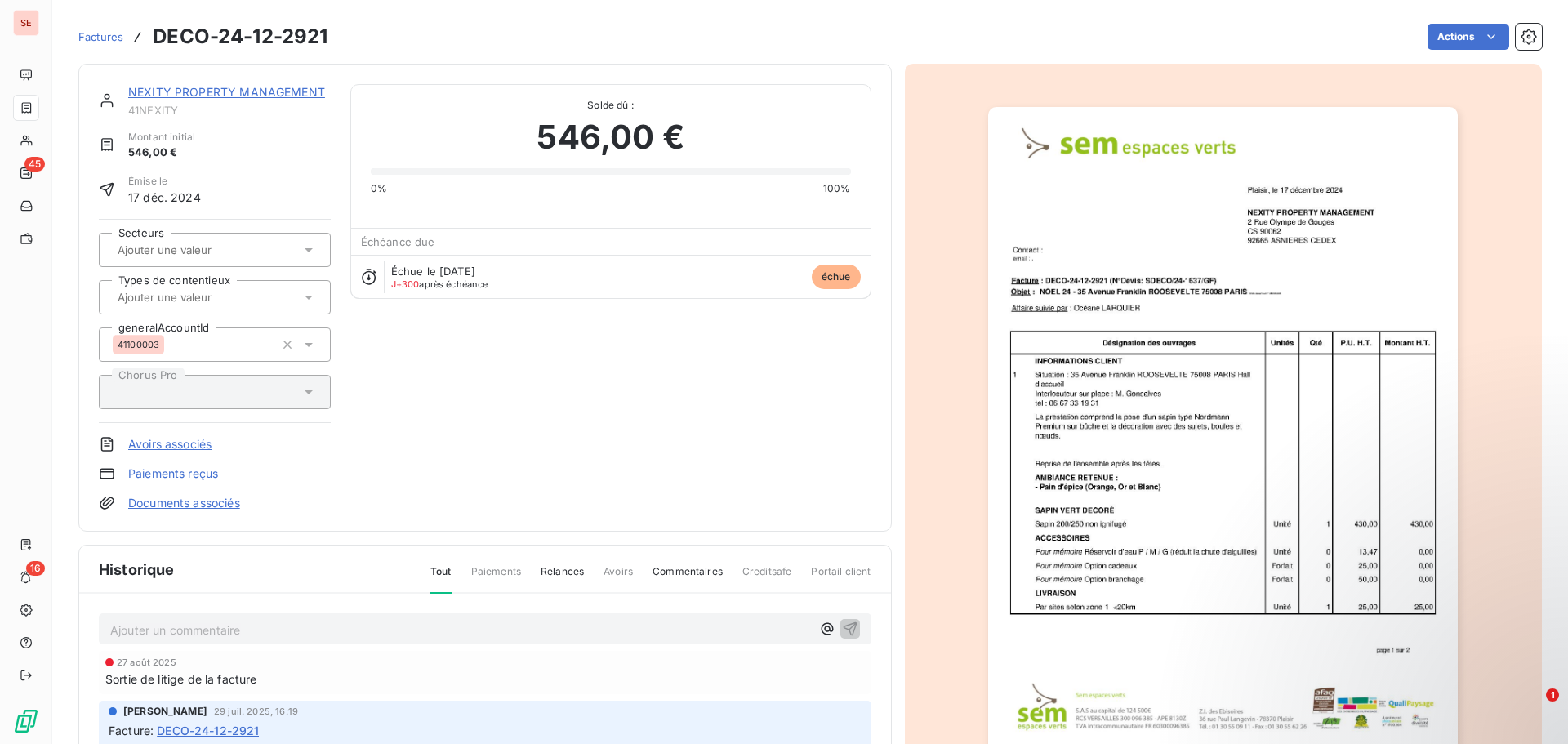
click at [219, 93] on link "NEXITY PROPERTY MANAGEMENT" at bounding box center [226, 92] width 197 height 14
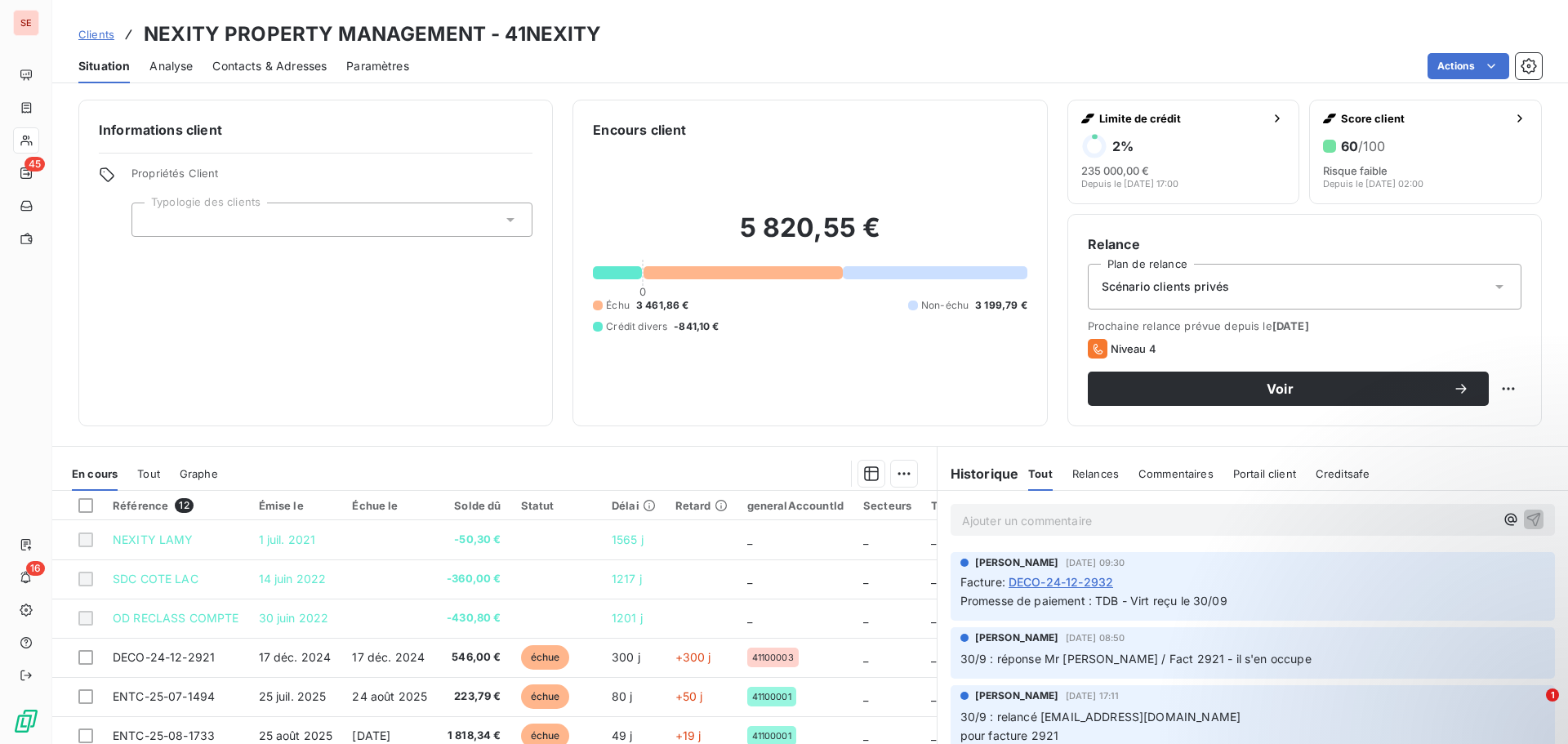
click at [239, 59] on span "Contacts & Adresses" at bounding box center [269, 66] width 114 height 17
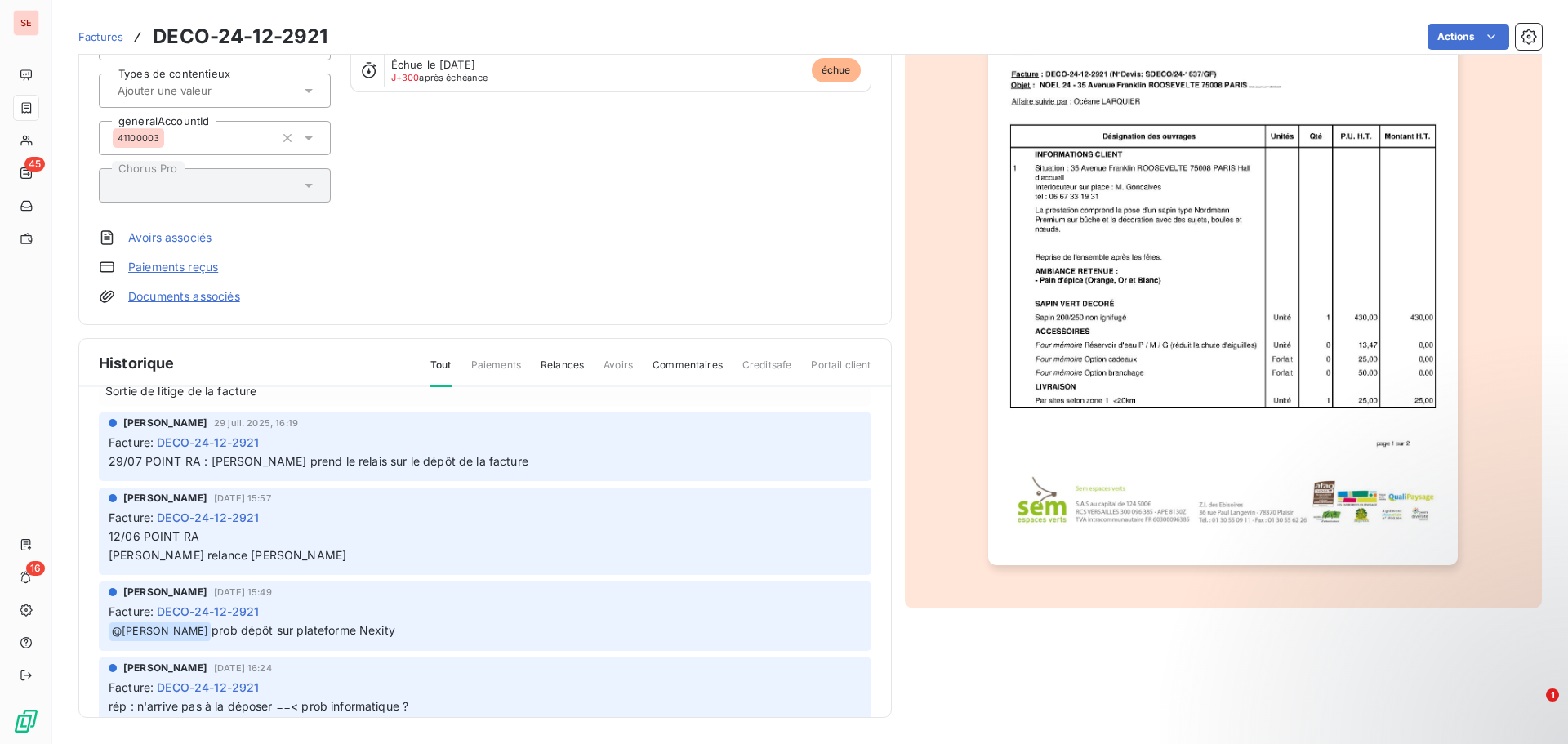
scroll to position [163, 0]
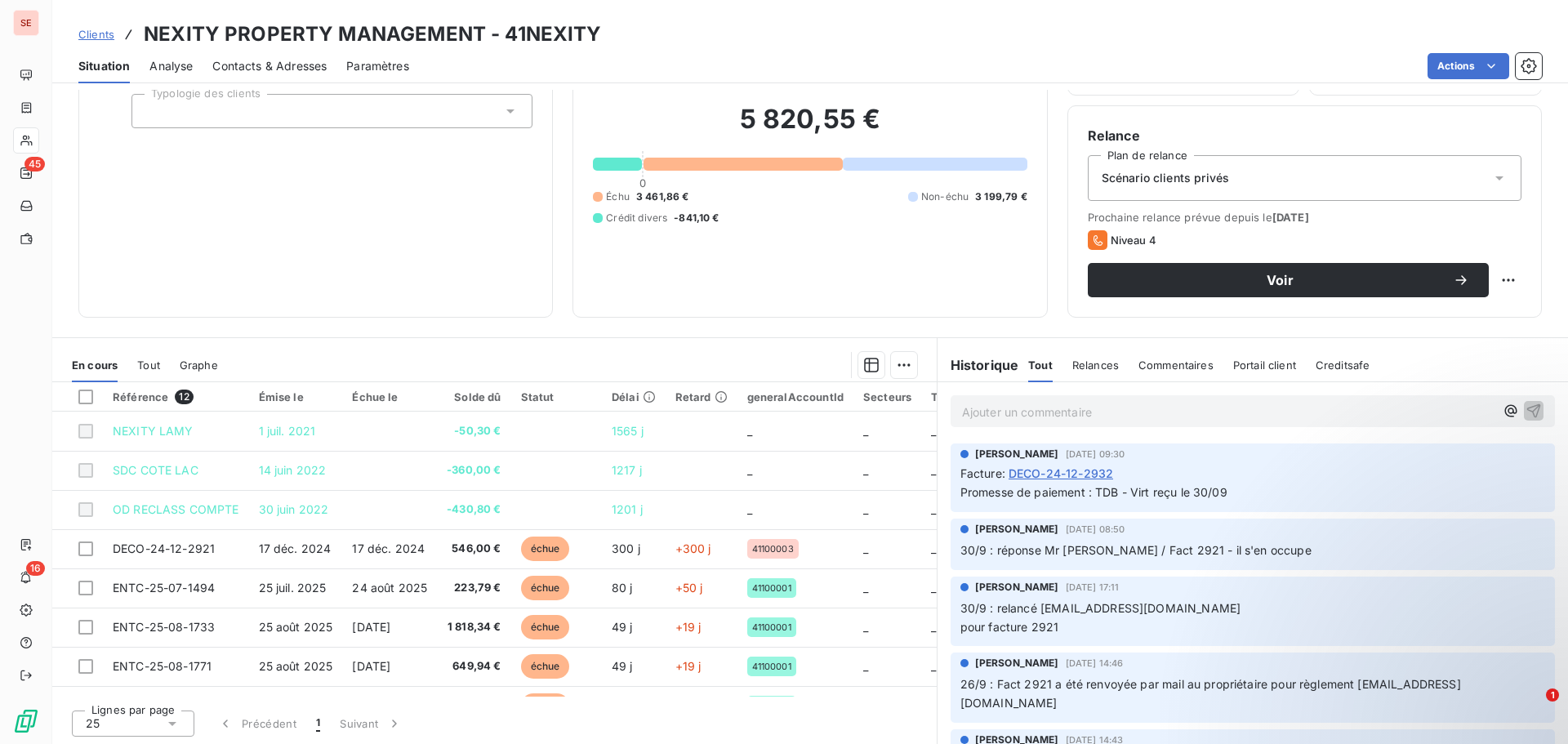
scroll to position [110, 0]
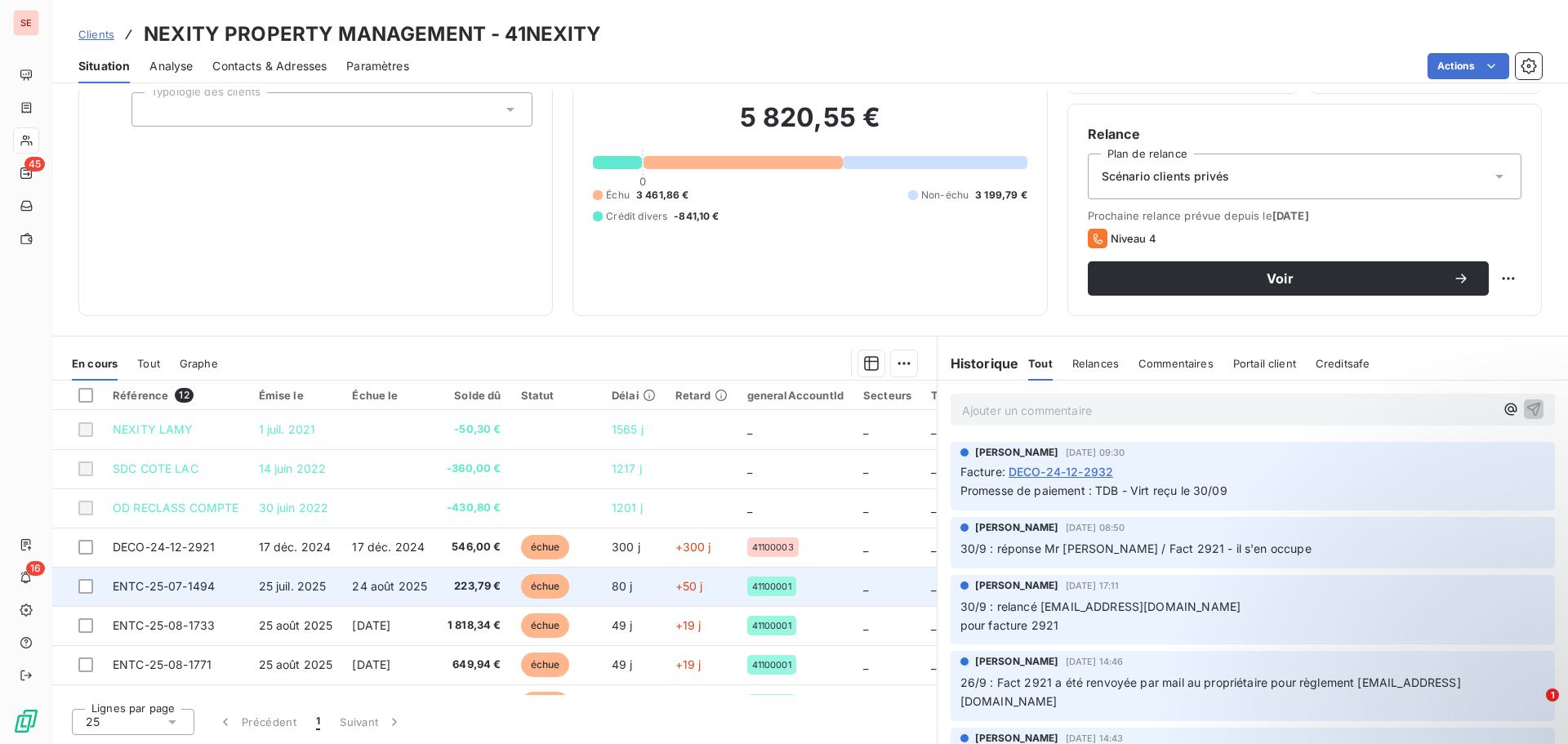
click at [269, 592] on span "25 juil. 2025" at bounding box center [293, 587] width 68 height 14
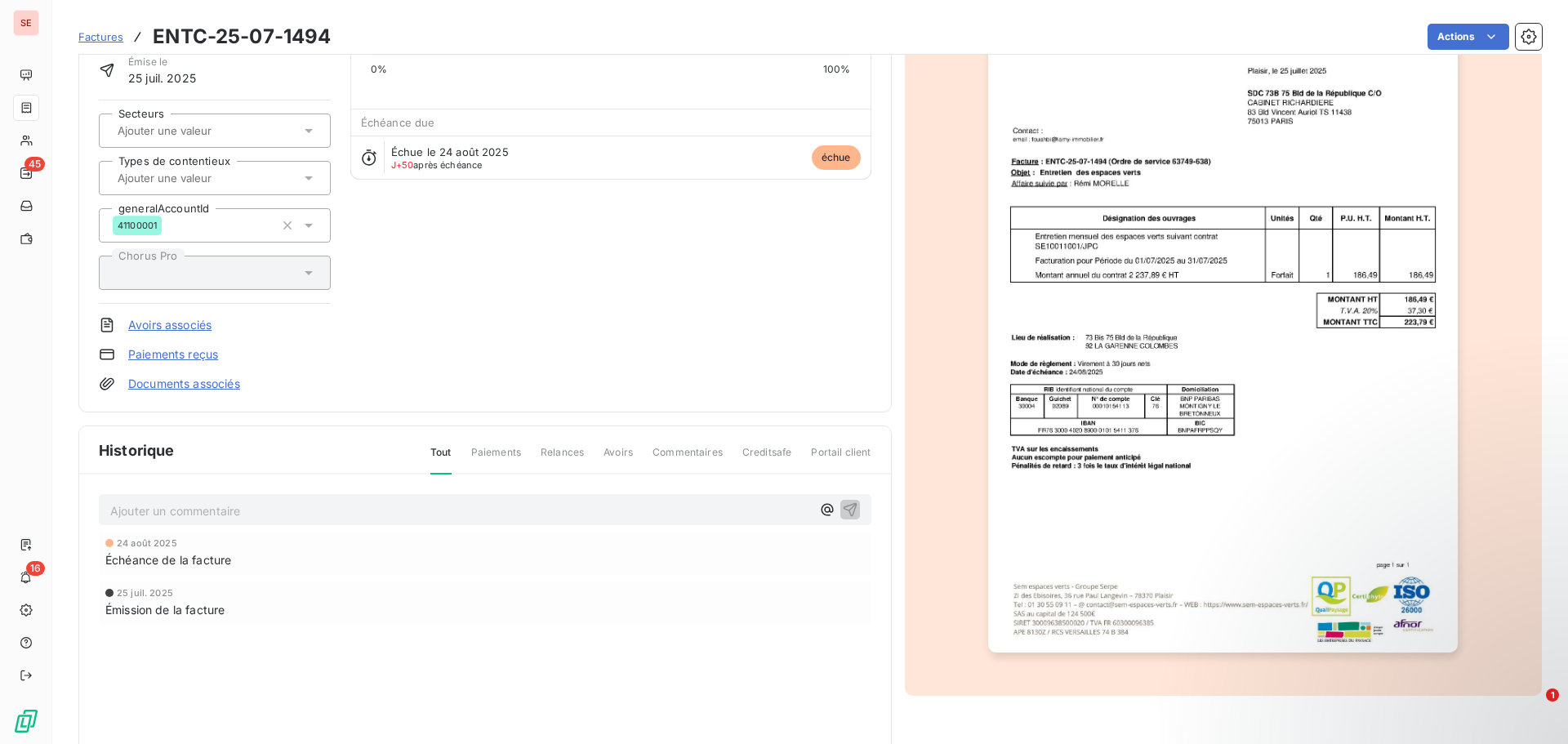
scroll to position [83, 0]
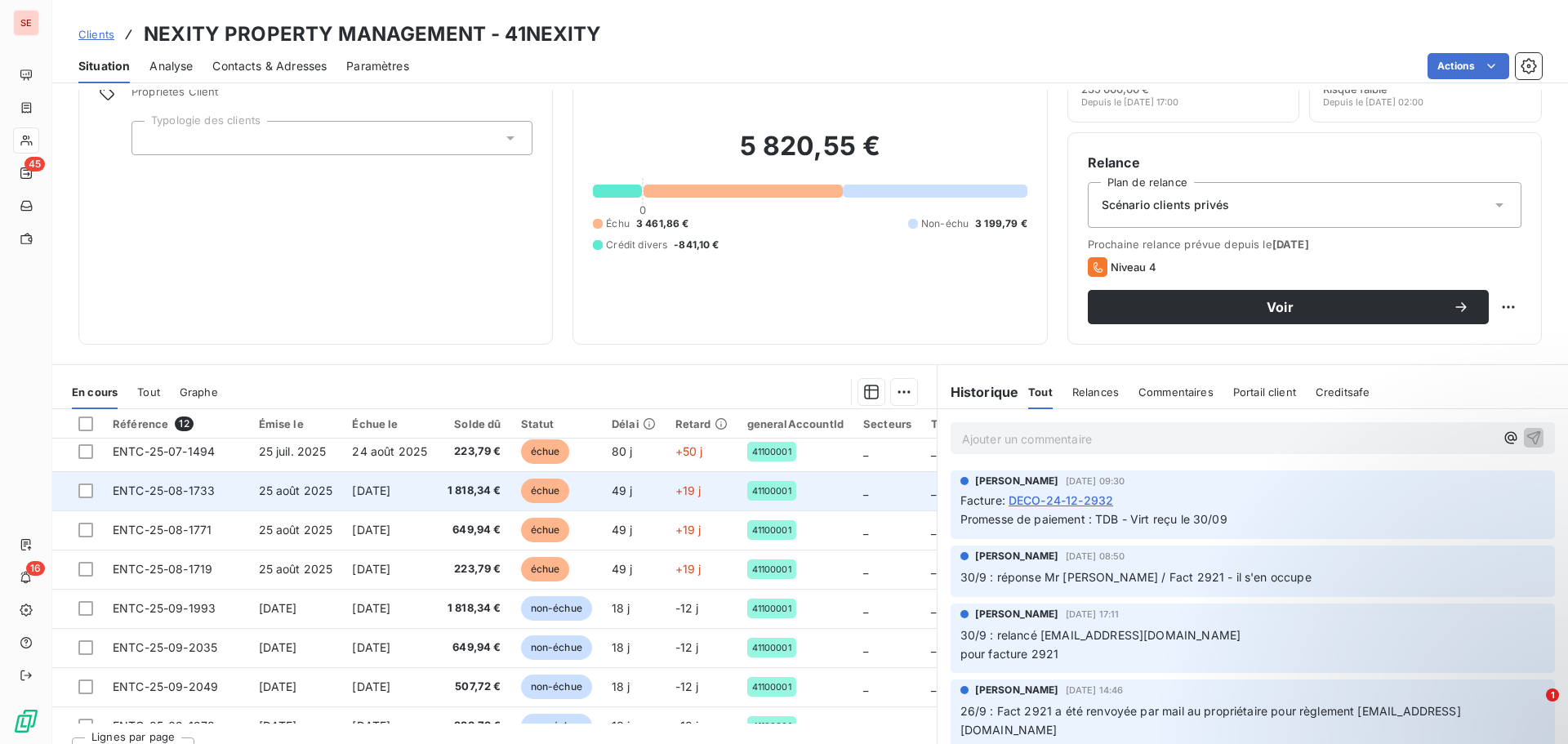
scroll to position [81, 0]
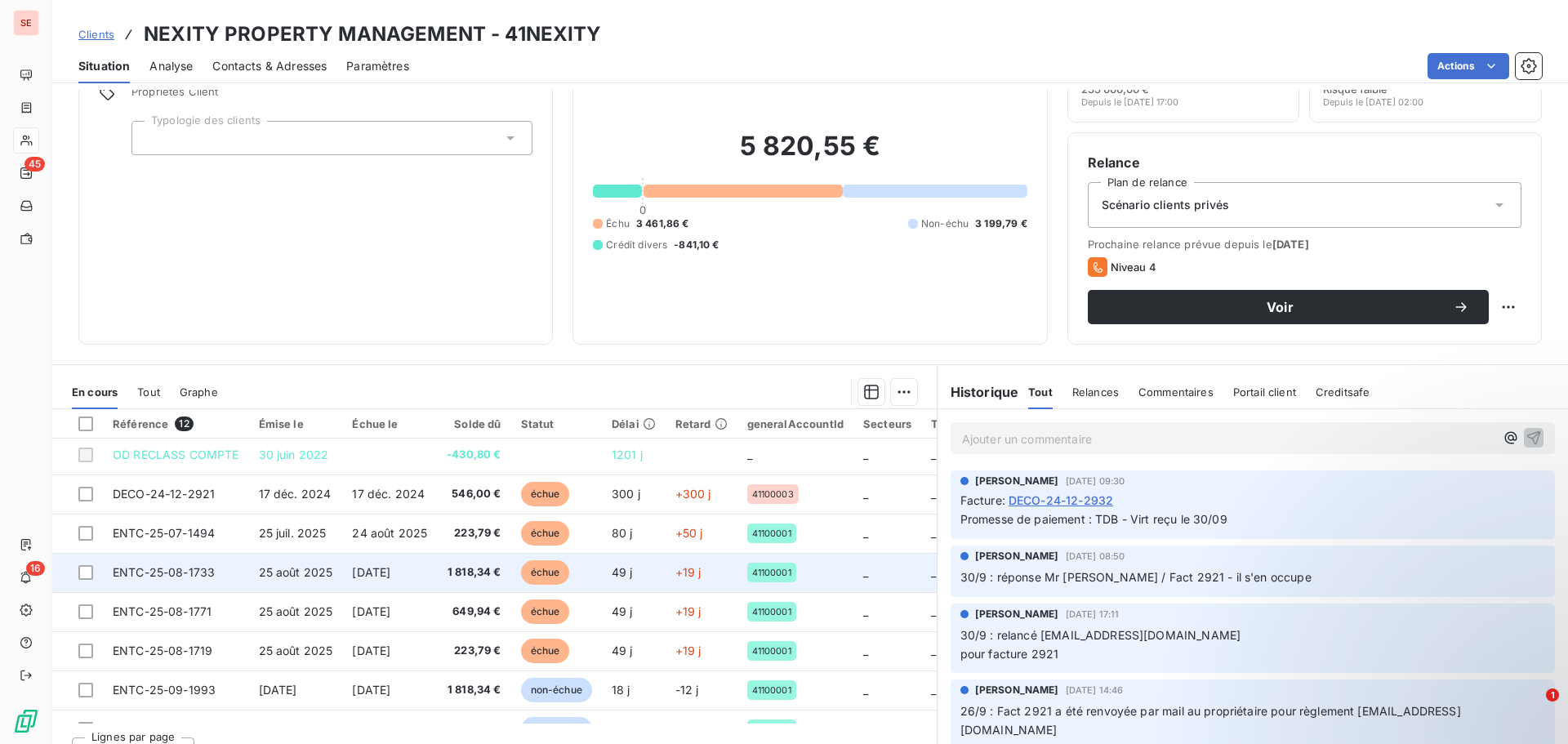
click at [294, 572] on span "25 août 2025" at bounding box center [295, 573] width 74 height 14
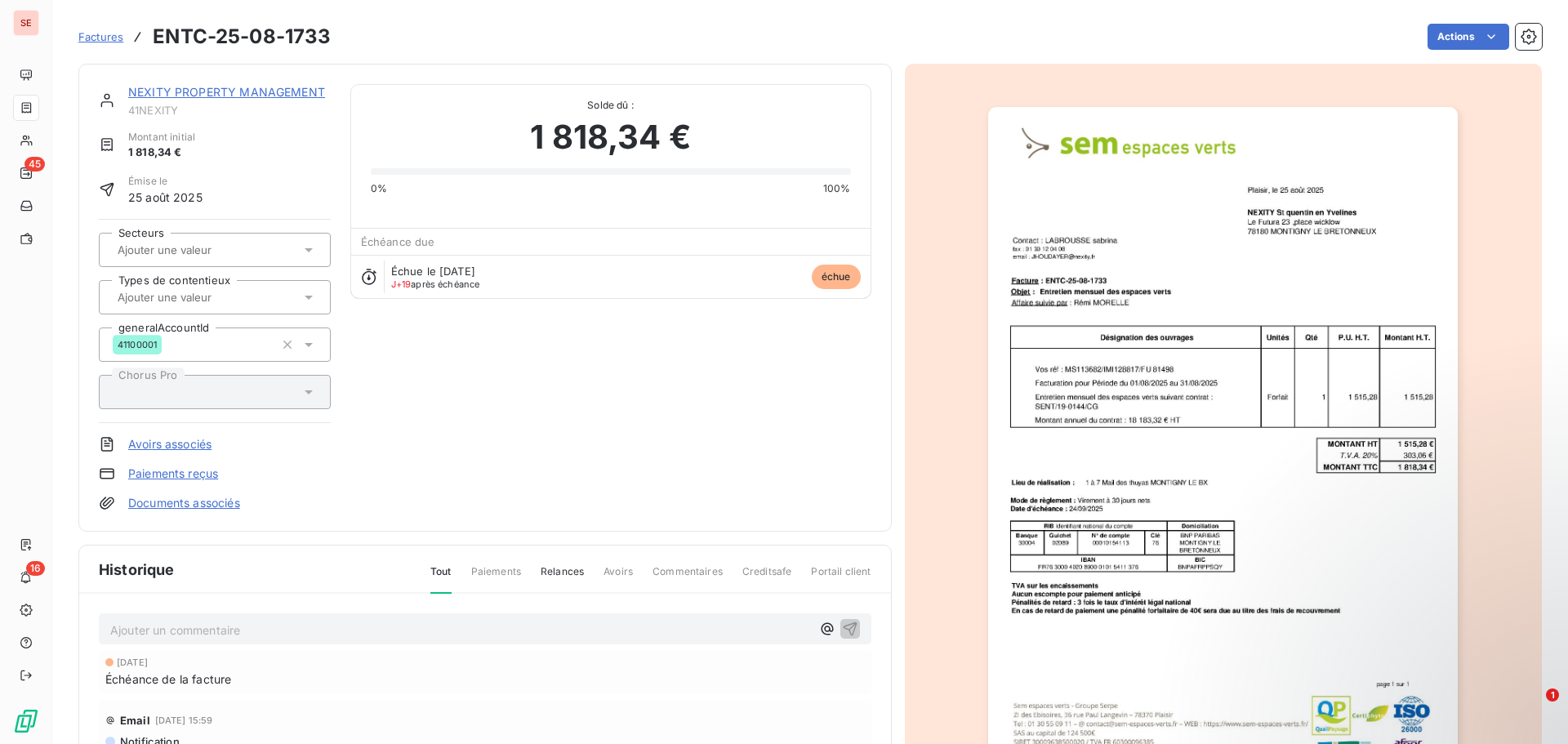
scroll to position [4, 0]
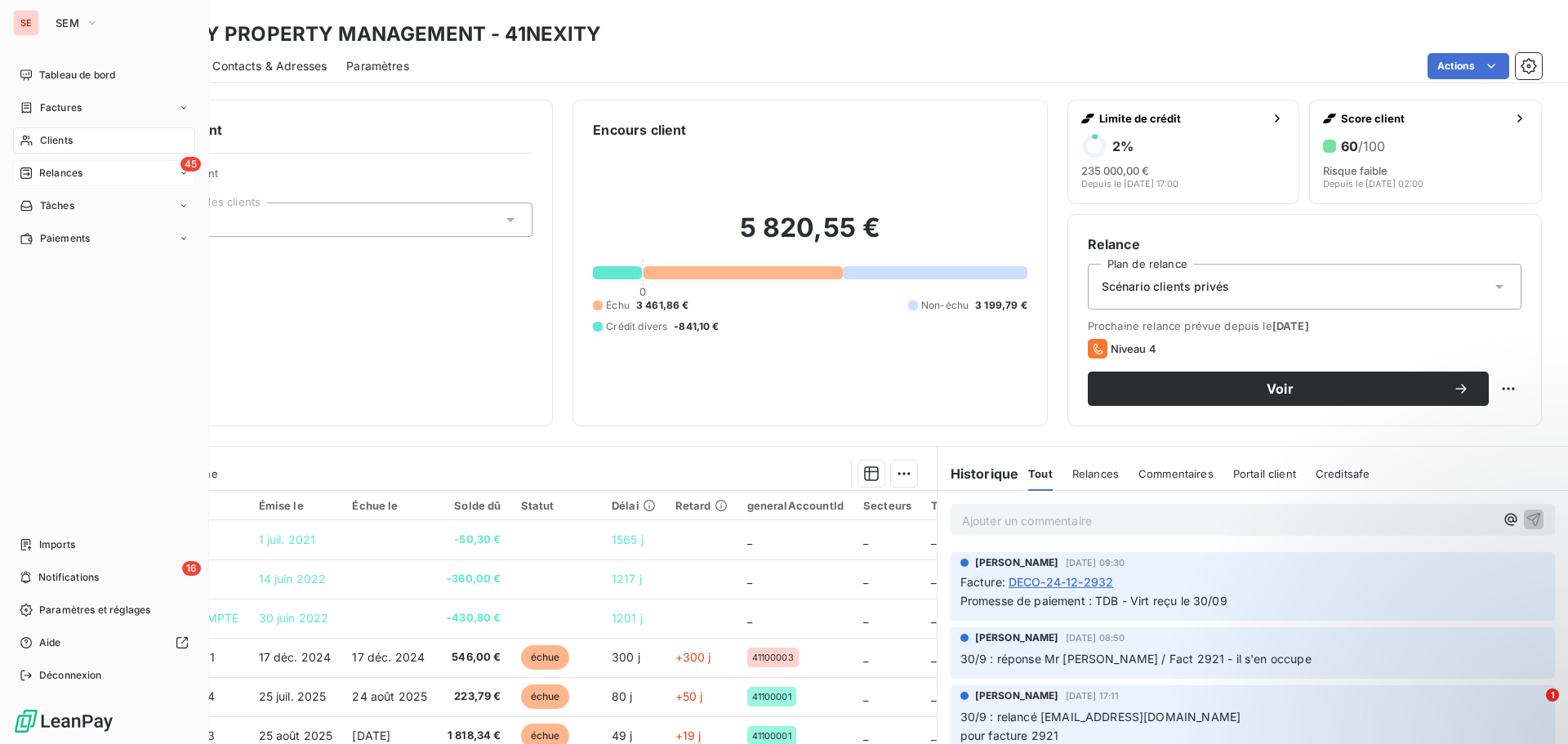
click at [46, 177] on span "Relances" at bounding box center [61, 173] width 44 height 15
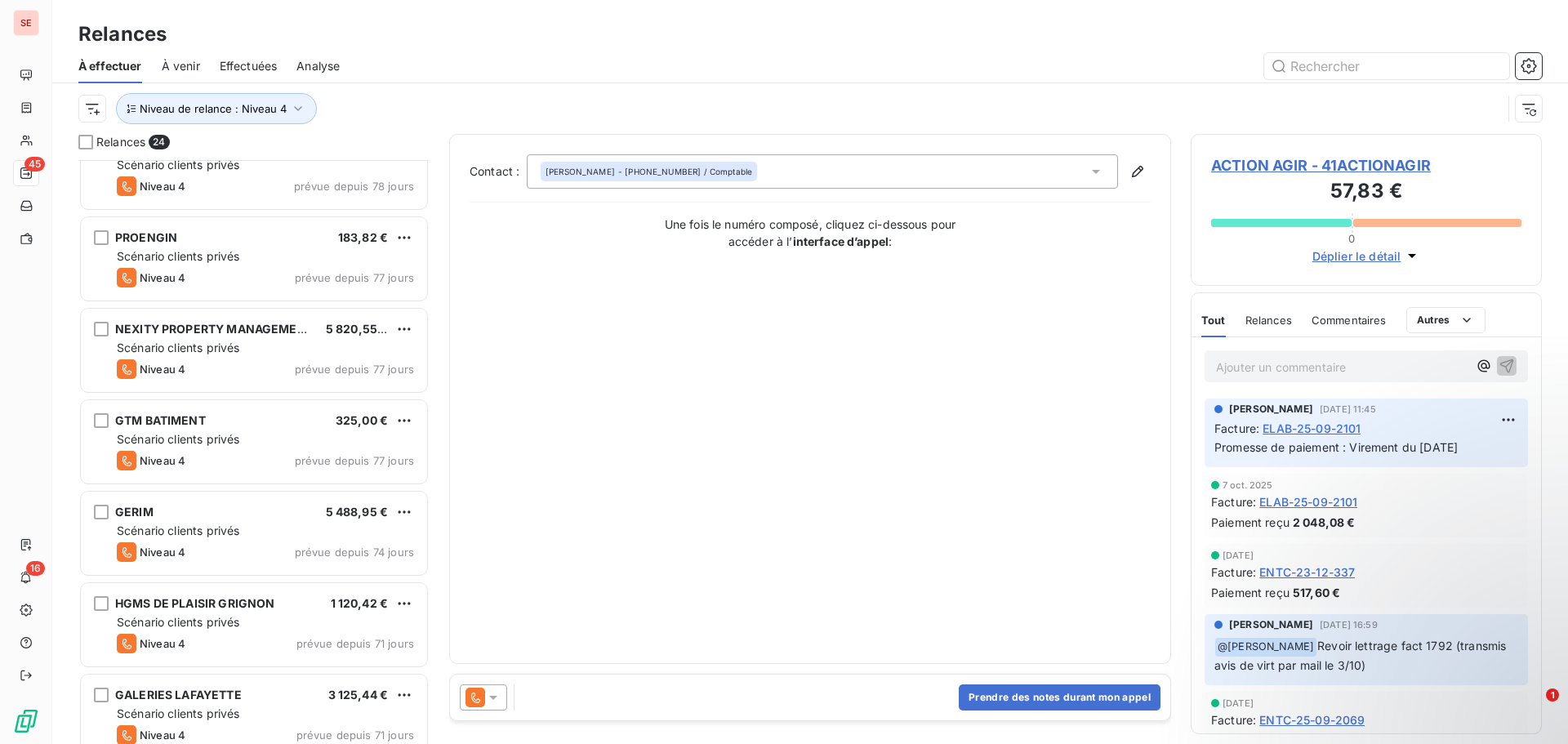
scroll to position [981, 0]
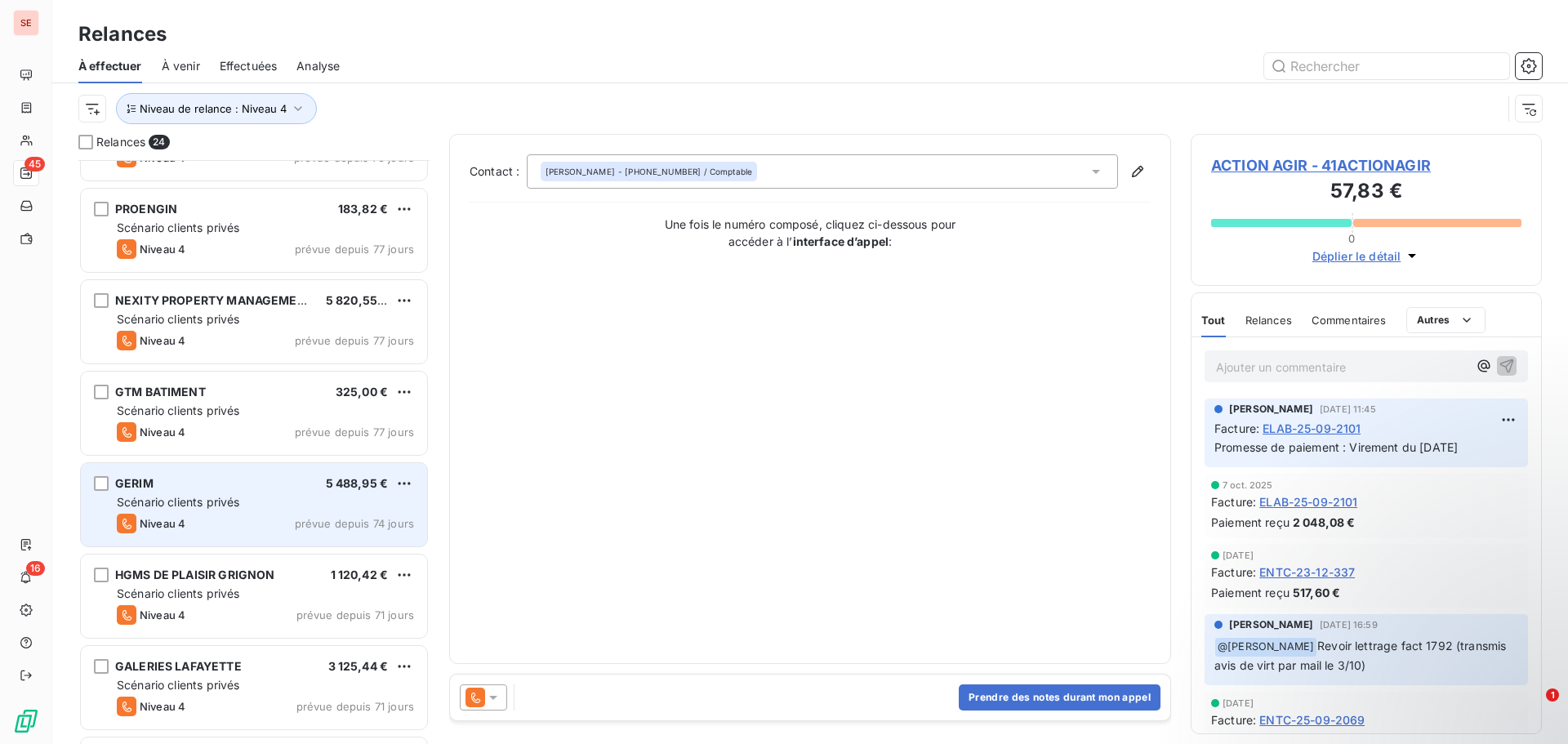
click at [236, 490] on div "GERIM 5 488,95 €" at bounding box center [266, 483] width 297 height 15
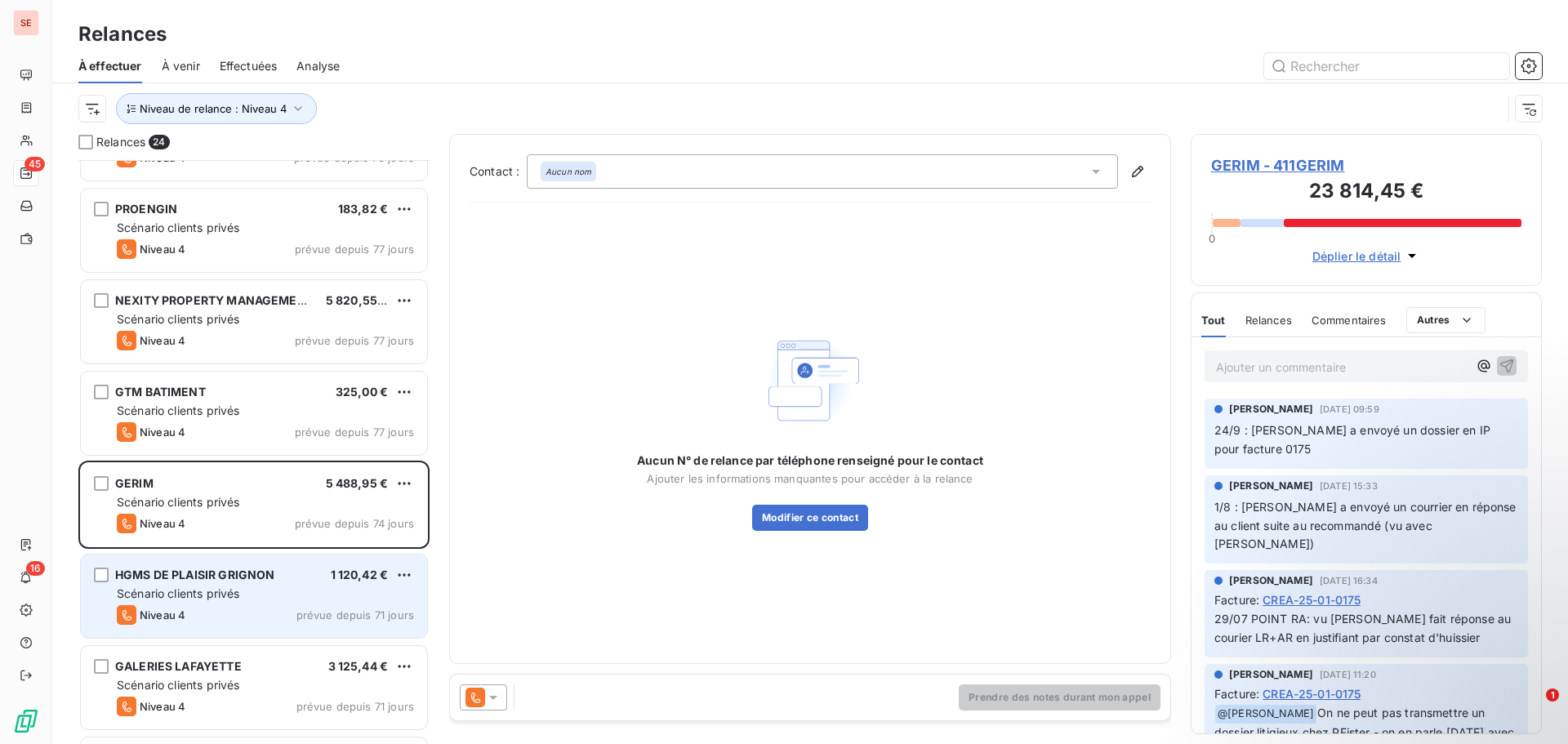
click at [189, 592] on span "Scénario clients privés" at bounding box center [178, 594] width 122 height 14
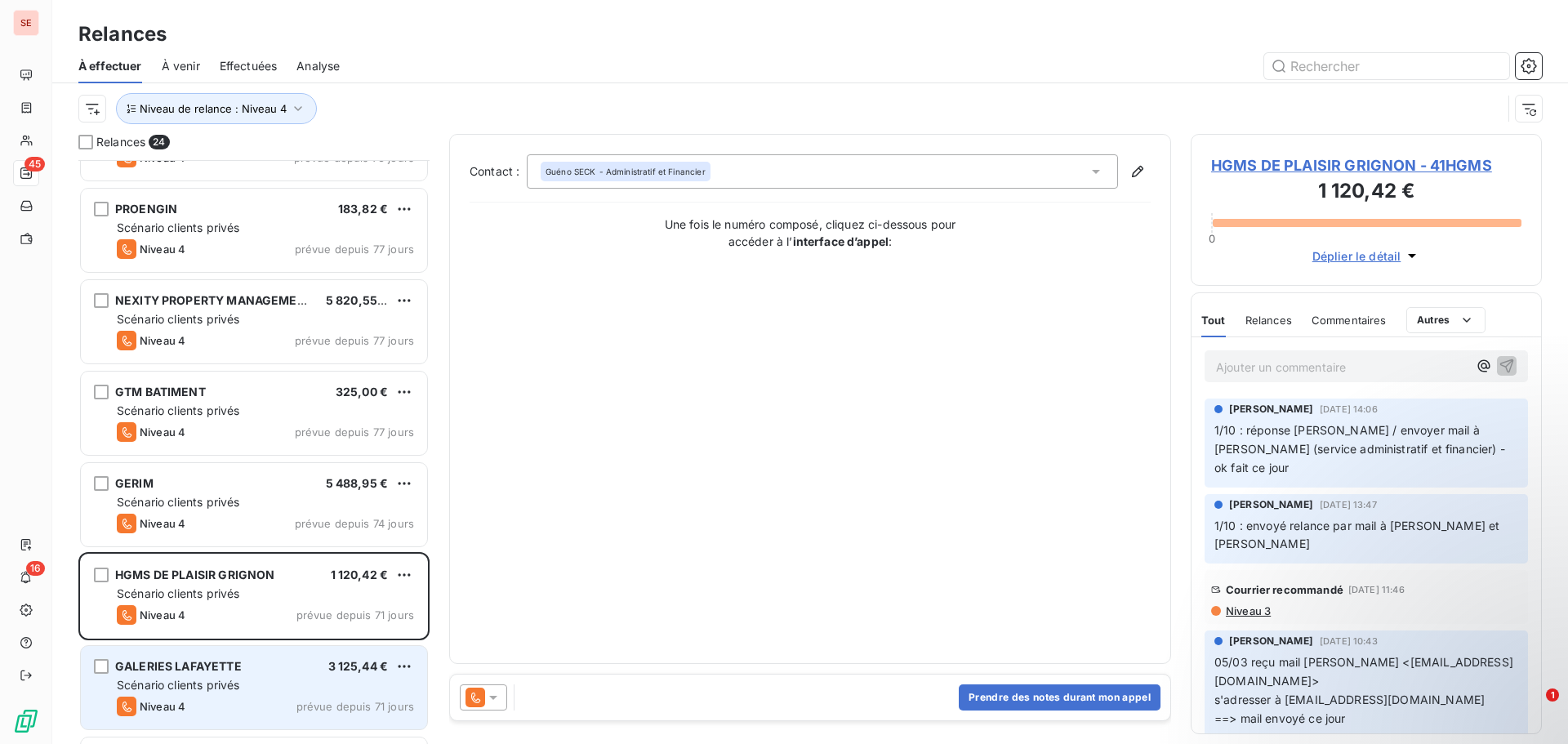
click at [156, 710] on span "Niveau 4" at bounding box center [163, 706] width 45 height 13
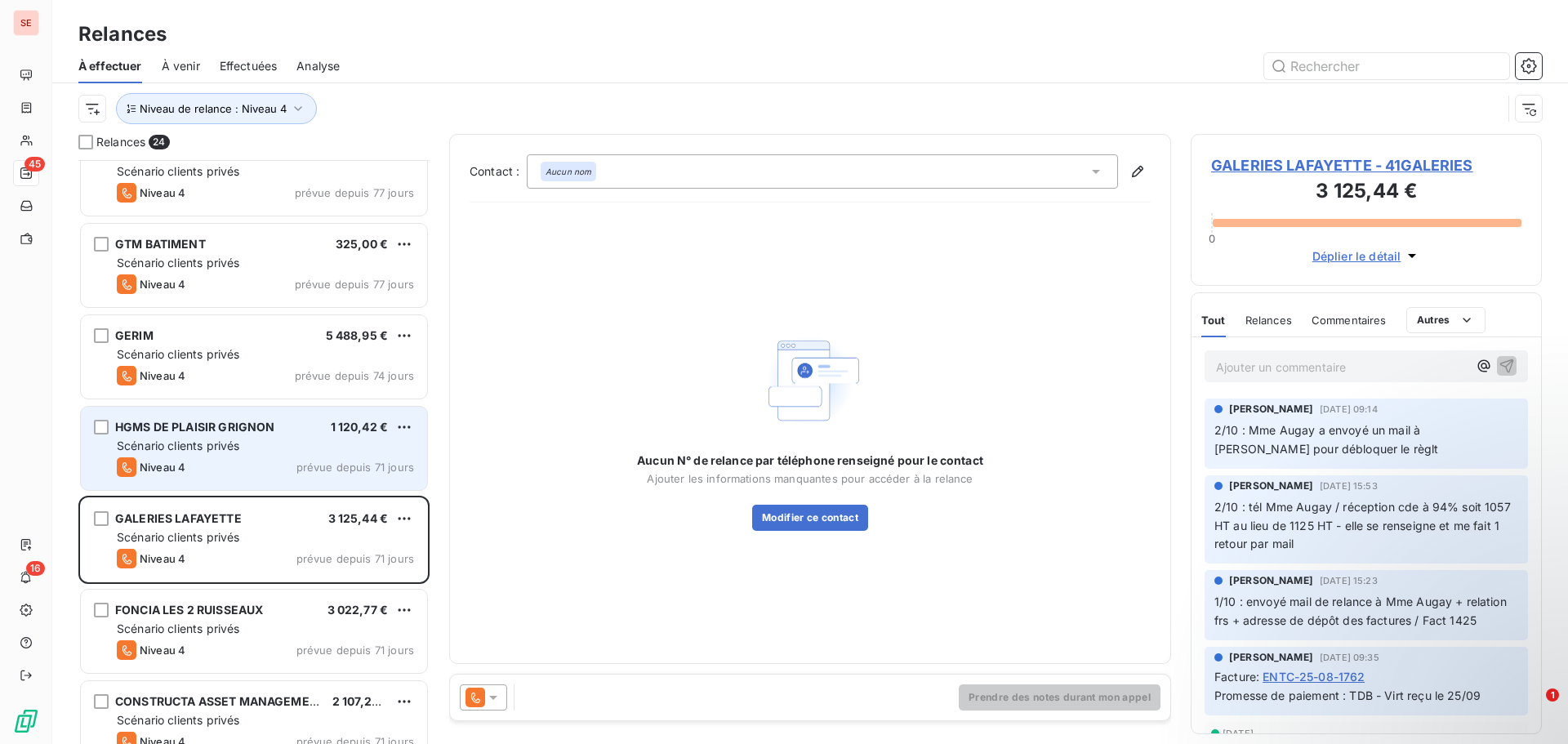
scroll to position [1144, 0]
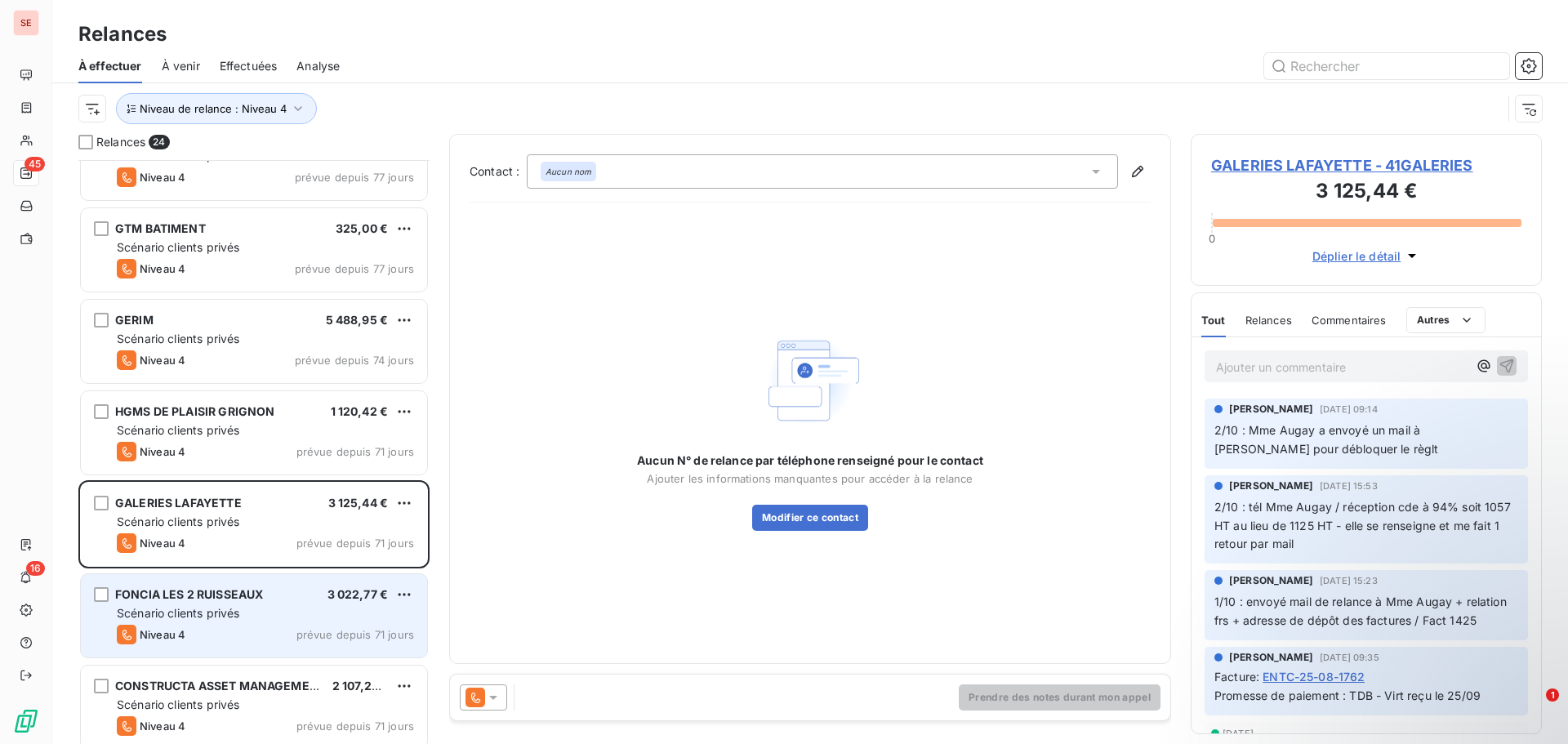
click at [260, 602] on div "FONCIA LES 2 RUISSEAUX" at bounding box center [189, 595] width 148 height 17
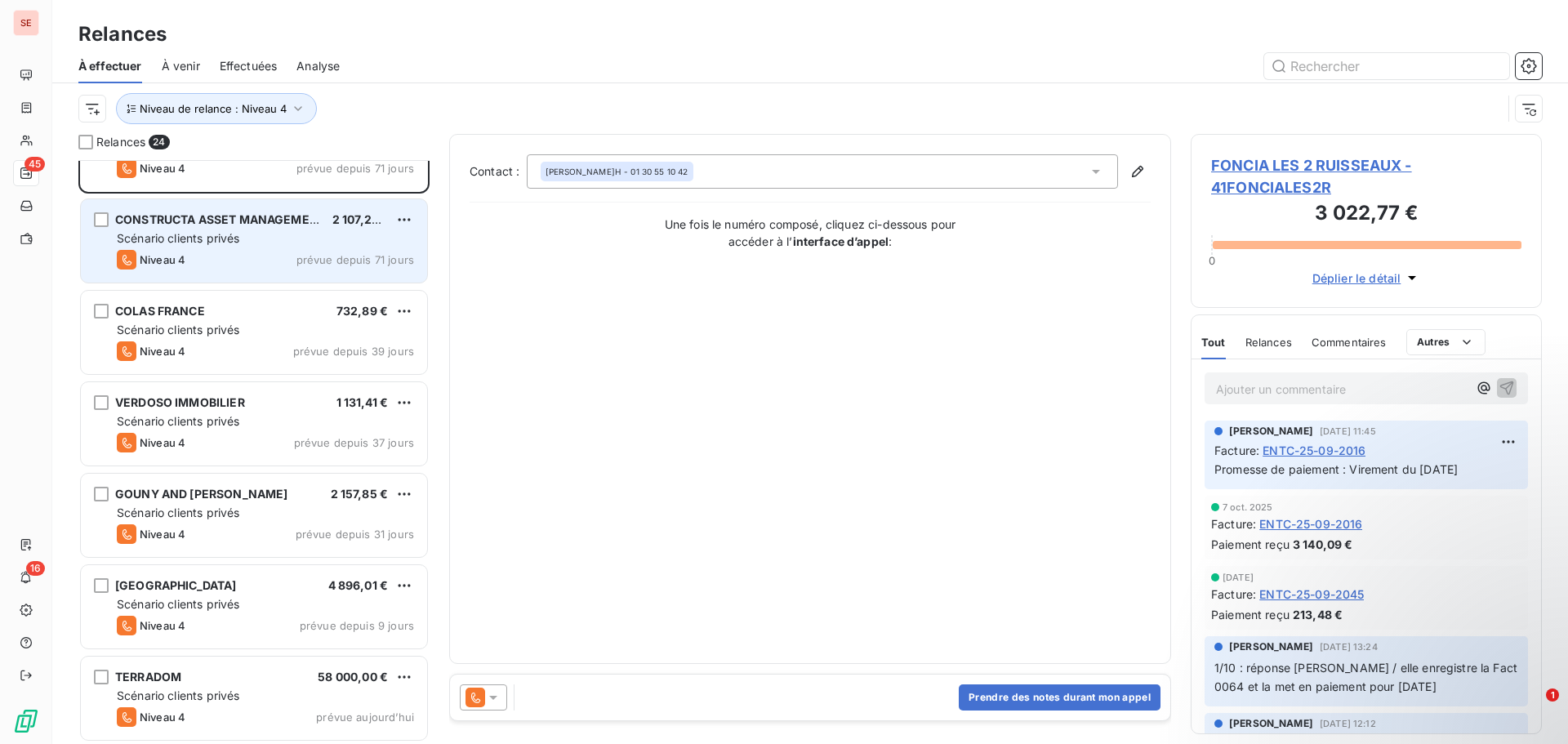
scroll to position [1613, 0]
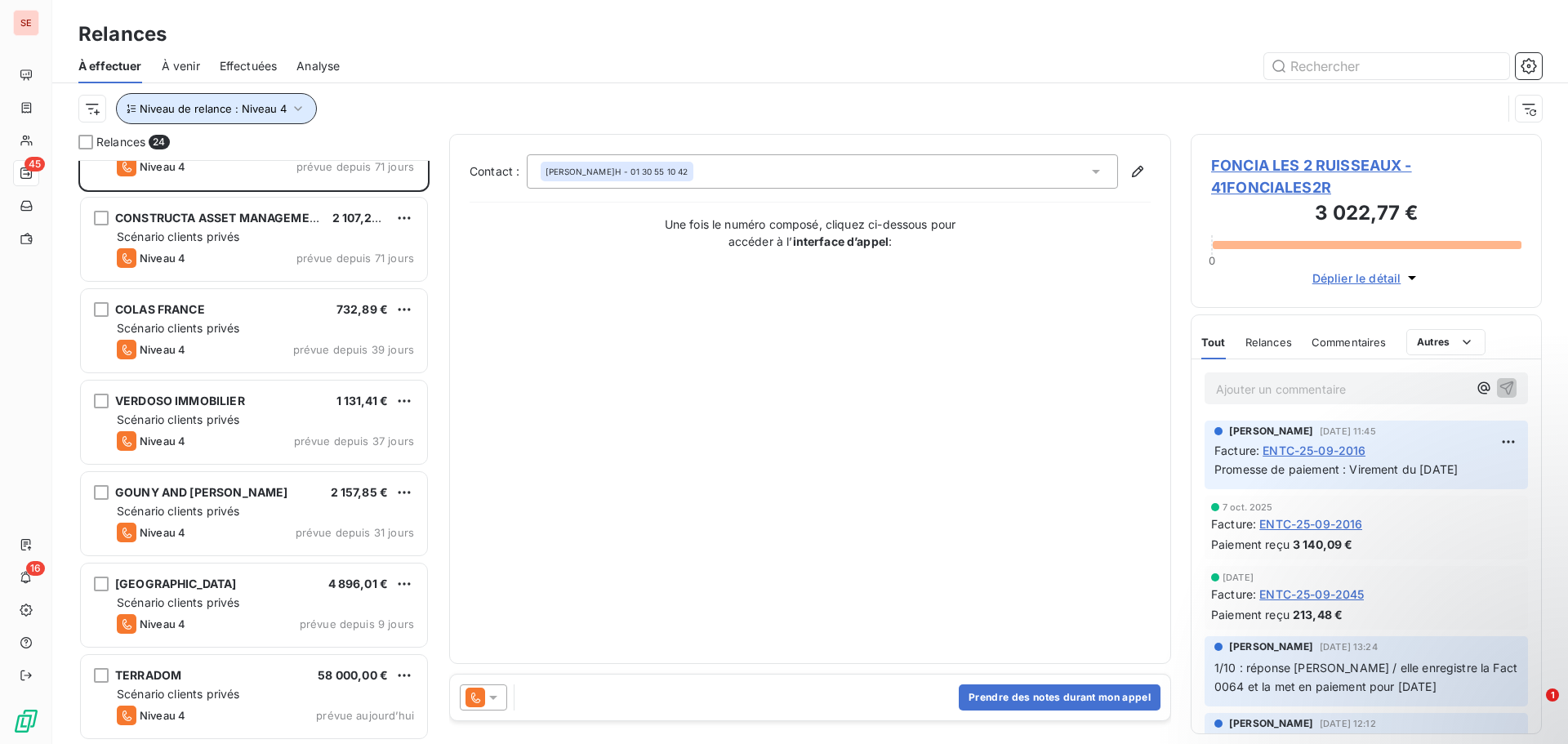
click at [290, 109] on icon "button" at bounding box center [298, 108] width 17 height 17
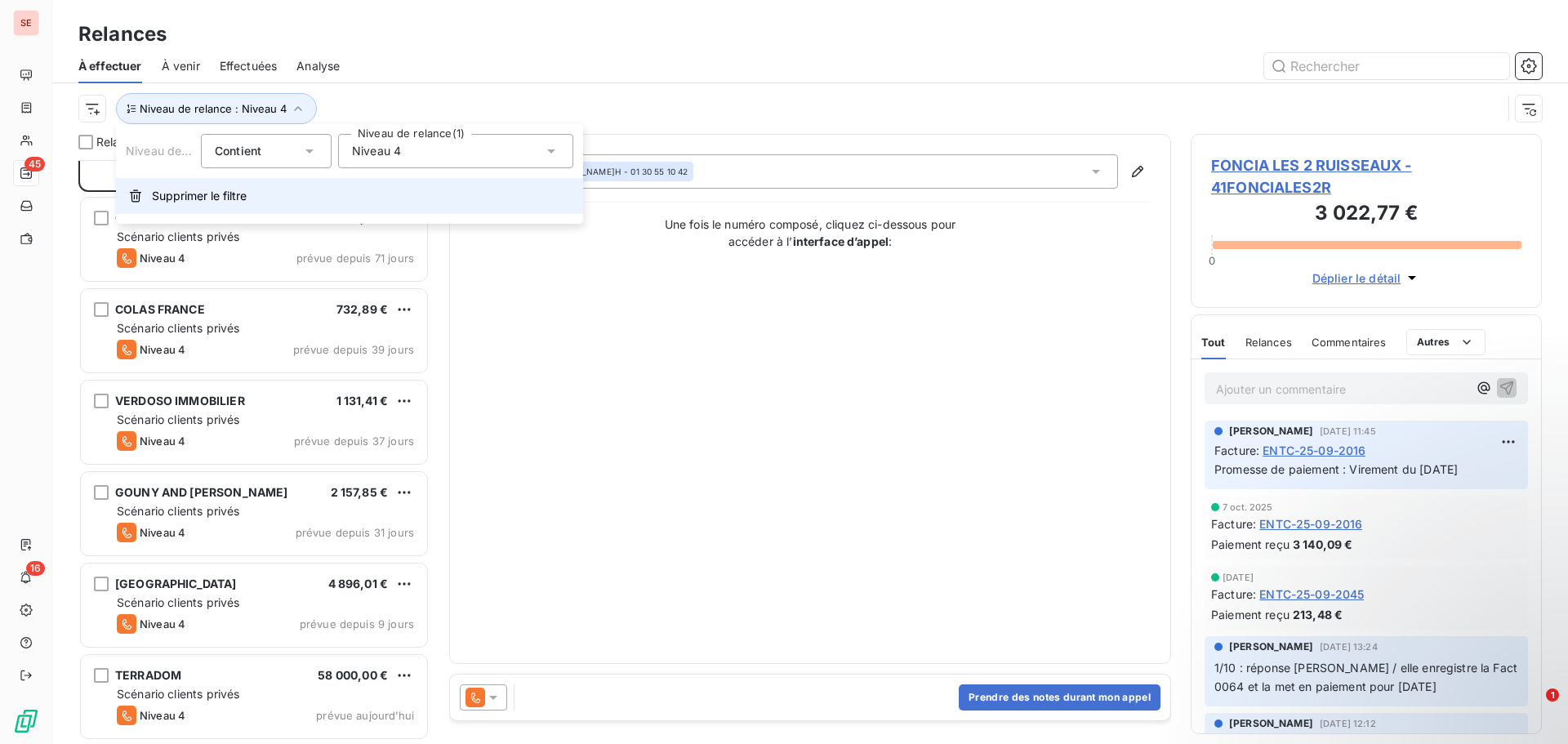
click at [221, 195] on span "Supprimer le filtre" at bounding box center [199, 196] width 94 height 17
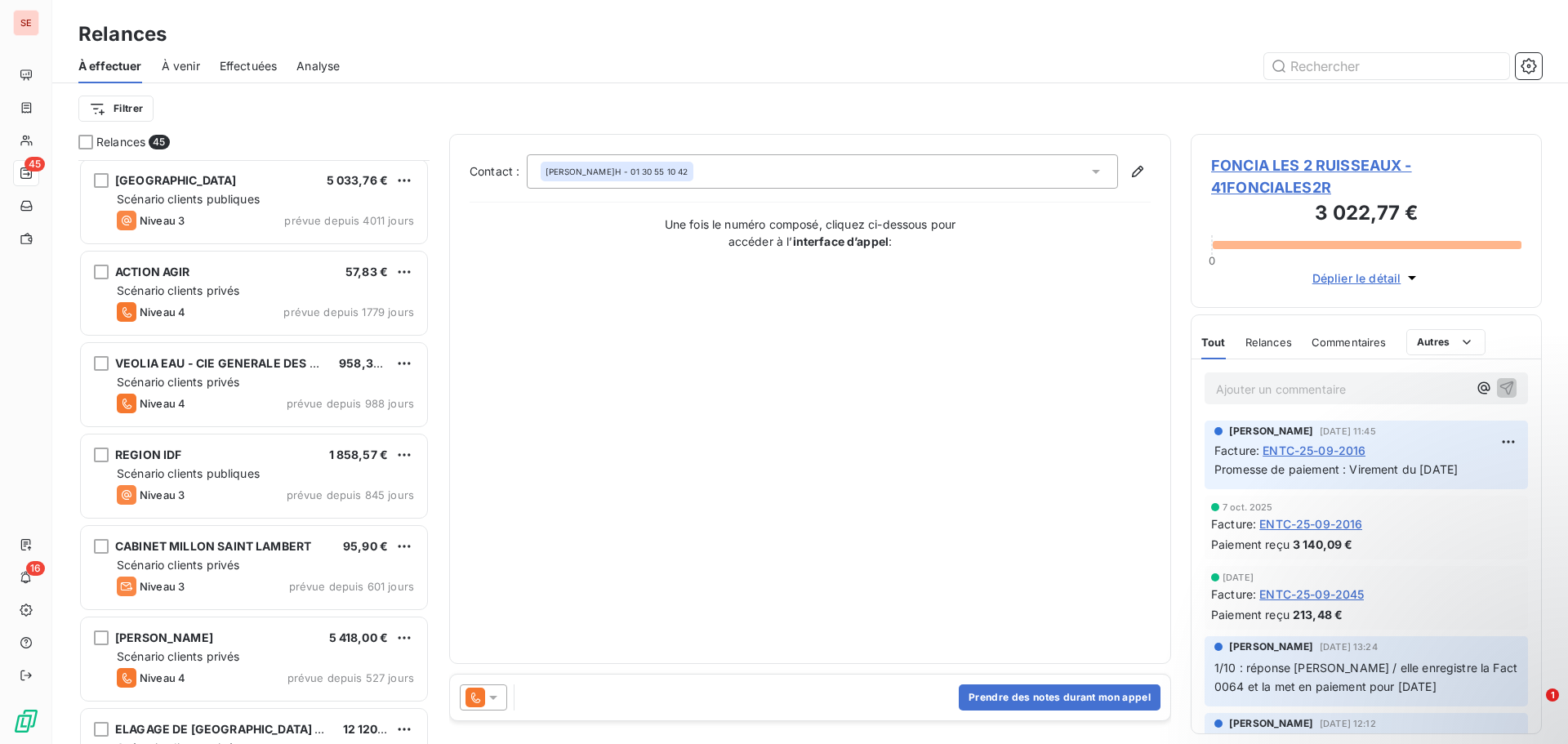
scroll to position [0, 0]
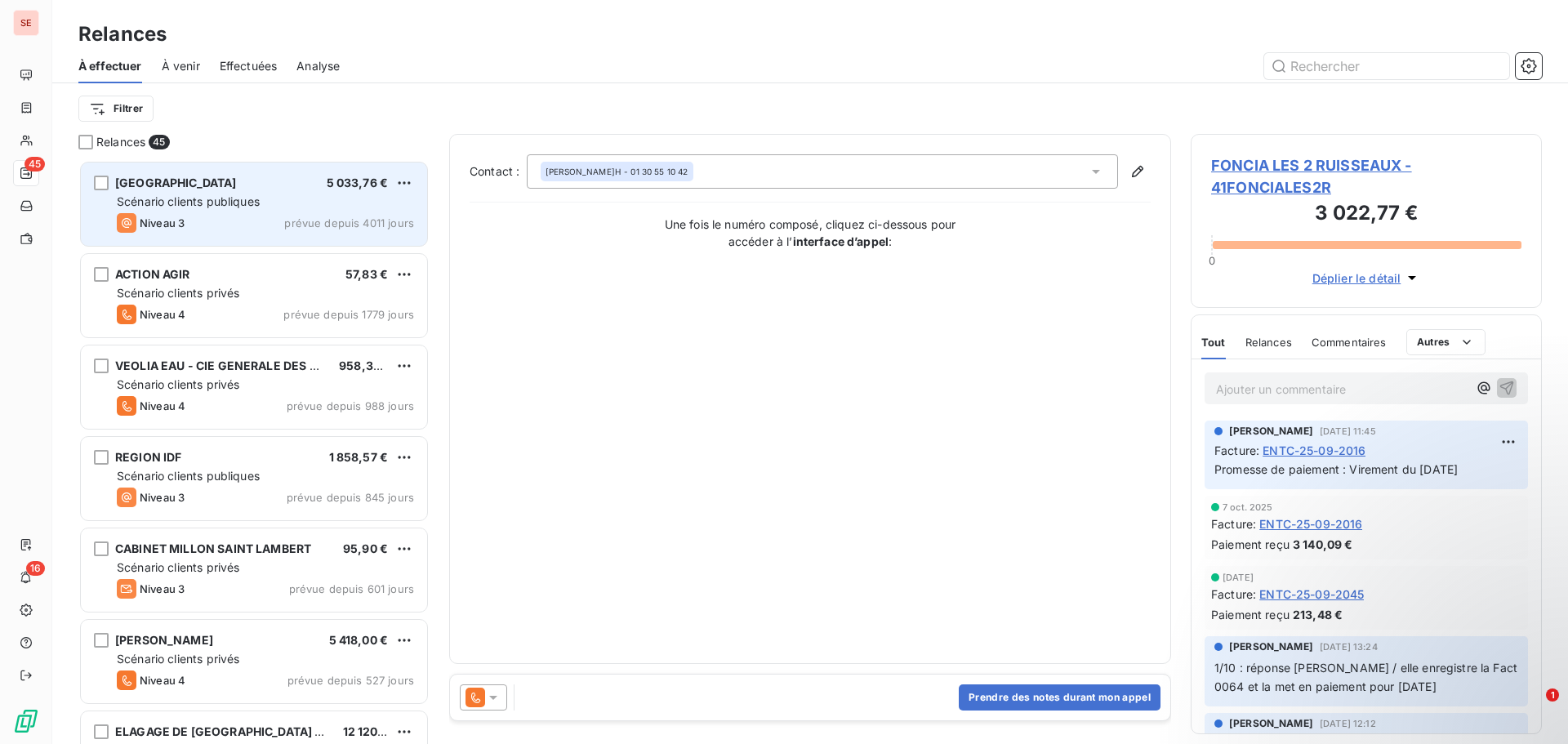
click at [242, 215] on div "Niveau 3 prévue depuis 4011 jours" at bounding box center [266, 223] width 297 height 19
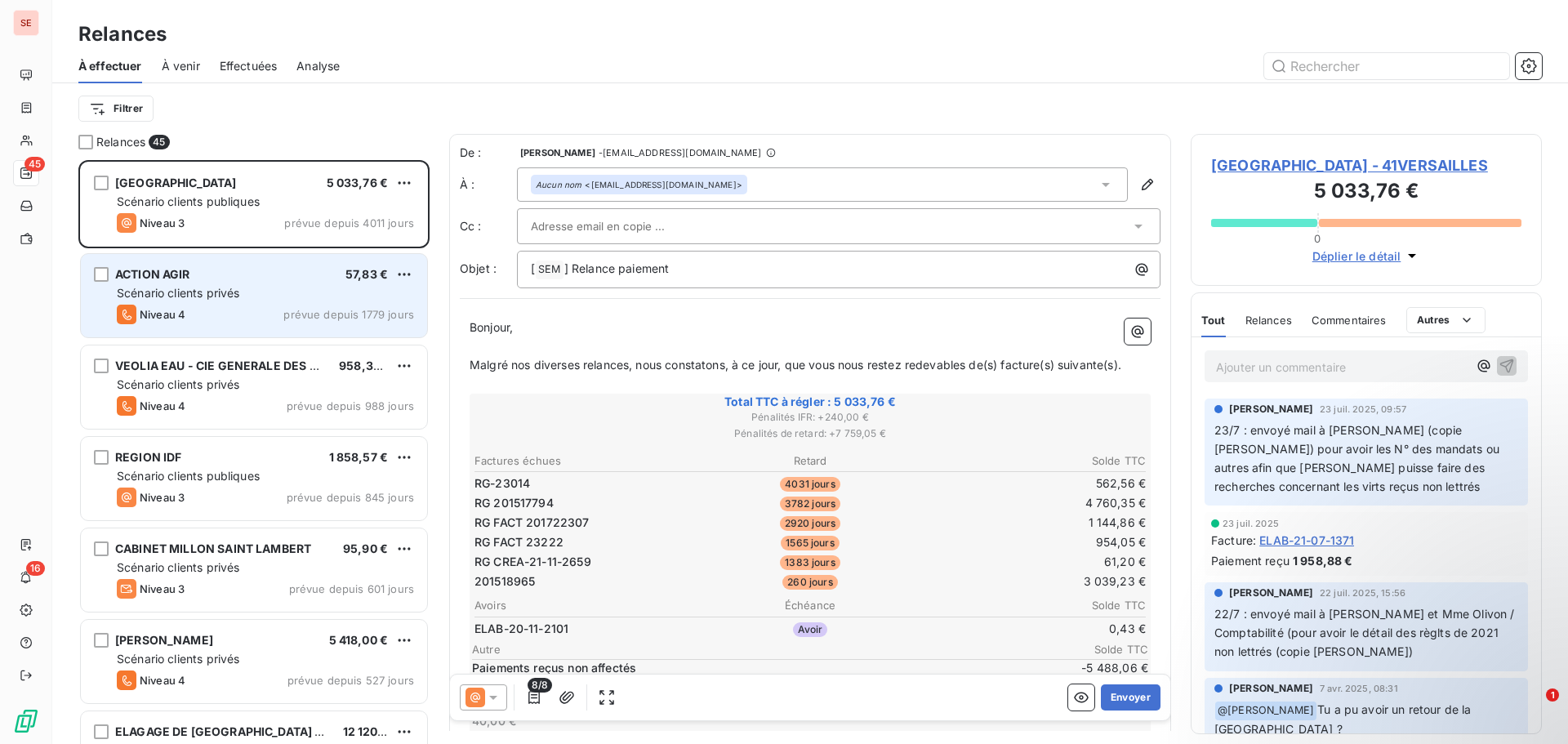
click at [244, 296] on div "Scénario clients privés" at bounding box center [266, 293] width 297 height 17
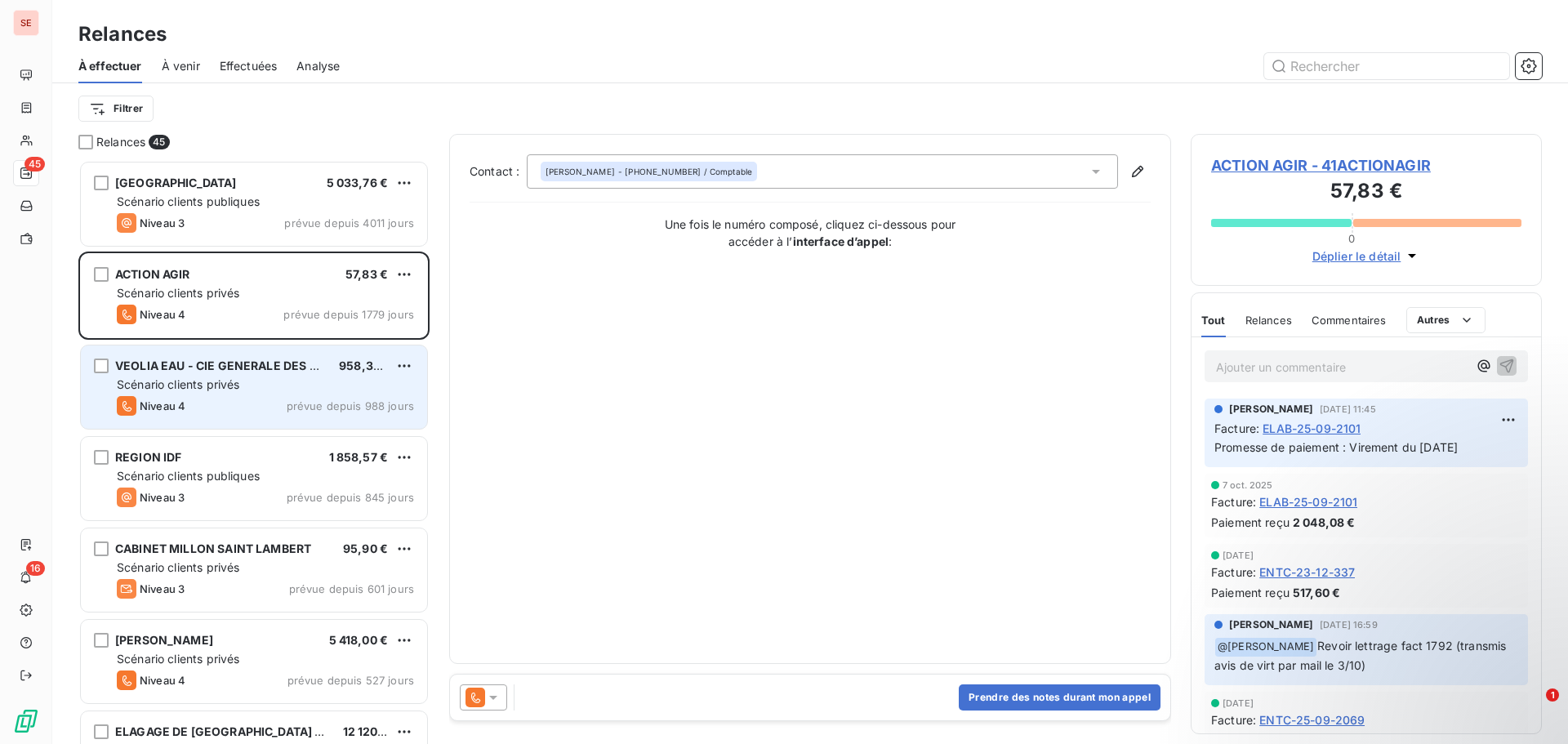
click at [234, 393] on div "VEOLIA EAU - CIE GENERALE DES EAUX 958,32 € Scénario clients privés Niveau 4 pr…" at bounding box center [254, 386] width 346 height 83
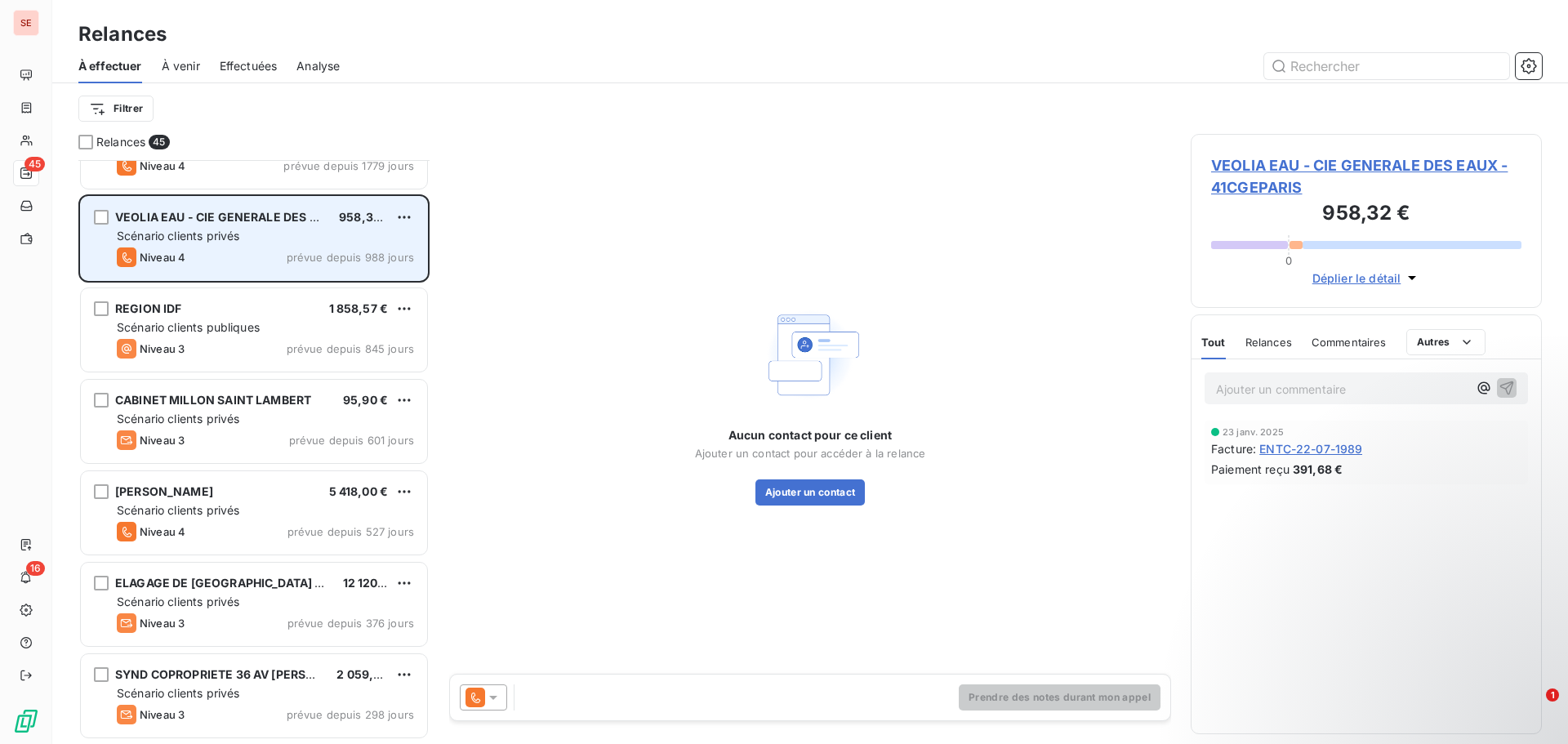
scroll to position [164, 0]
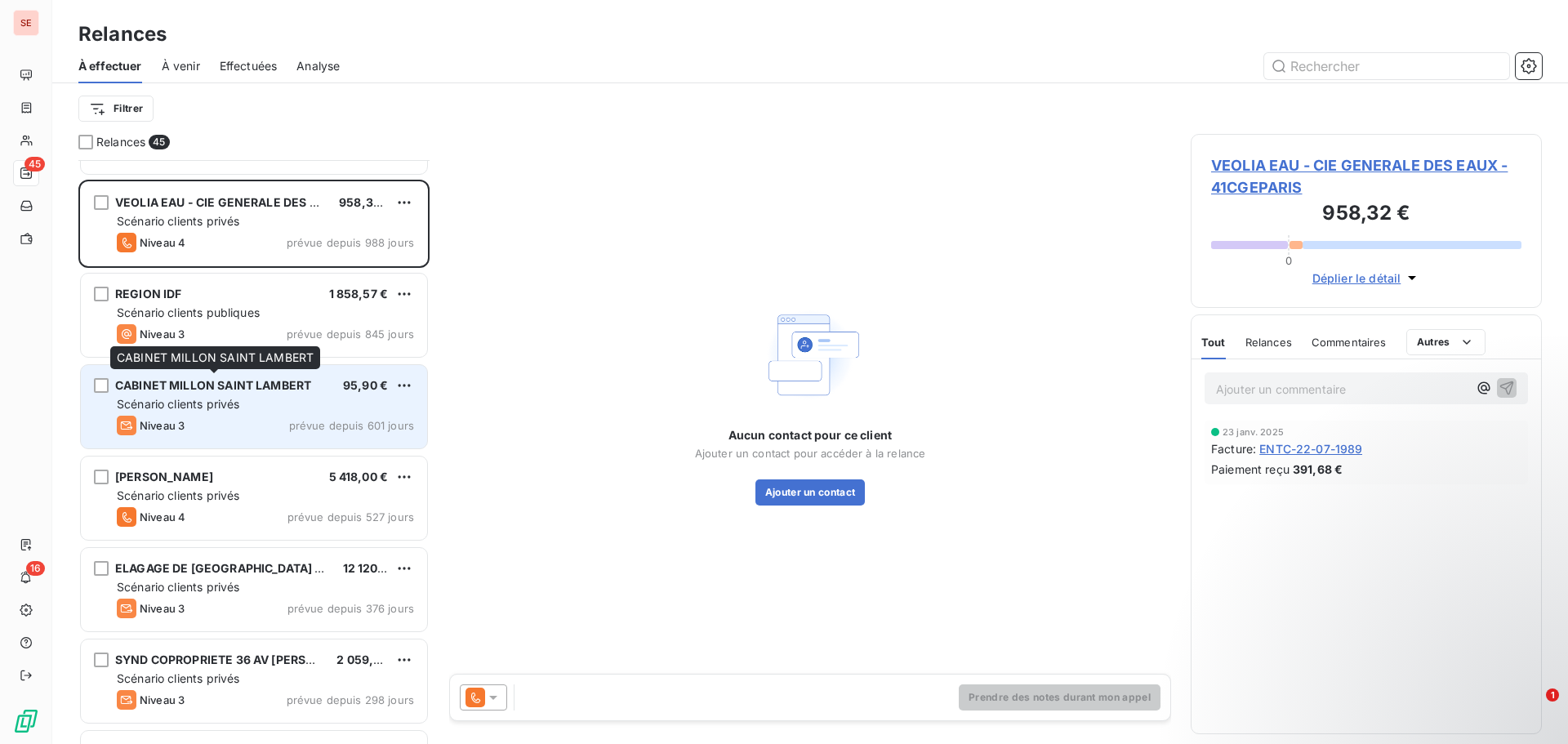
click at [249, 382] on span "CABINET MILLON SAINT LAMBERT" at bounding box center [213, 386] width 196 height 14
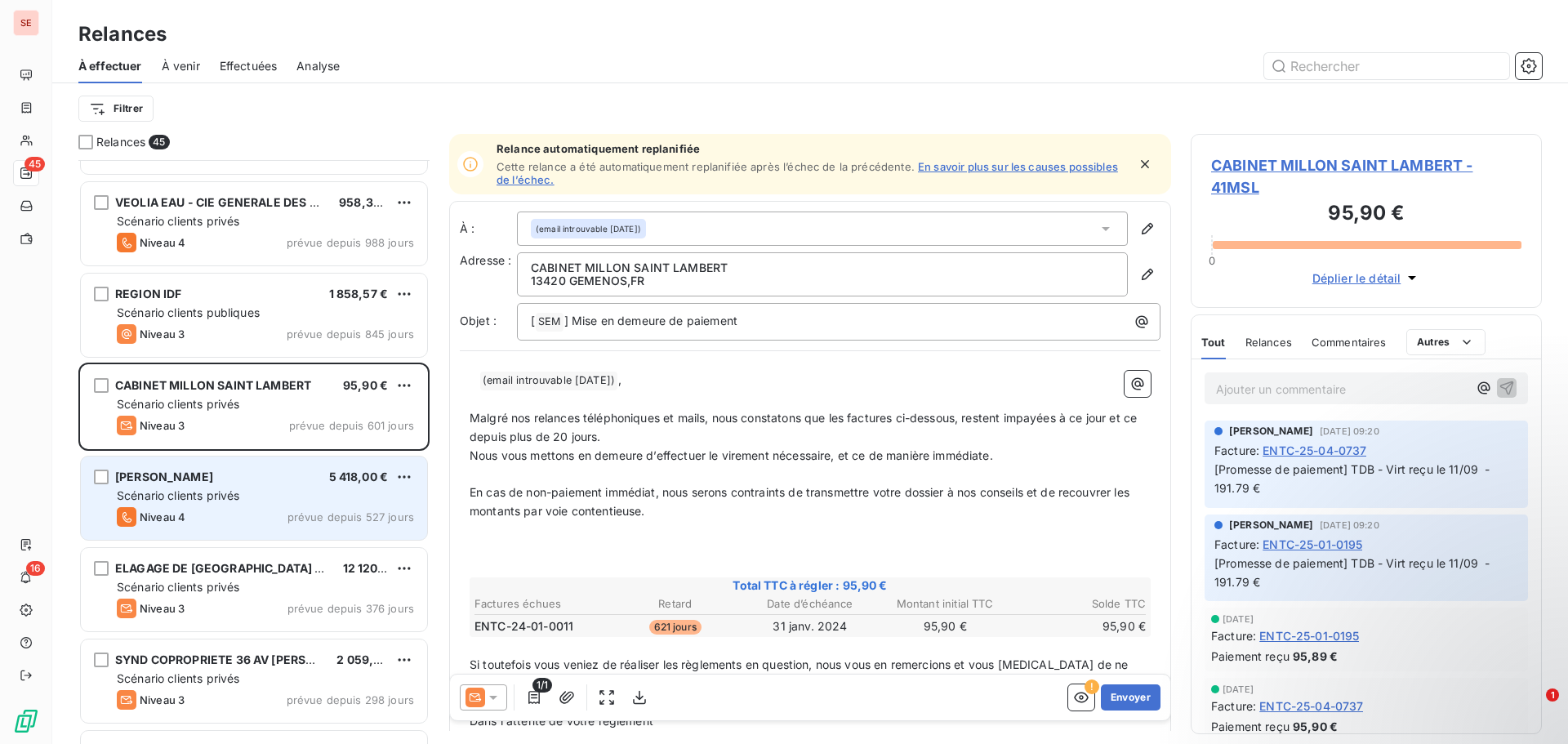
click at [237, 499] on span "Scénario clients privés" at bounding box center [178, 496] width 122 height 14
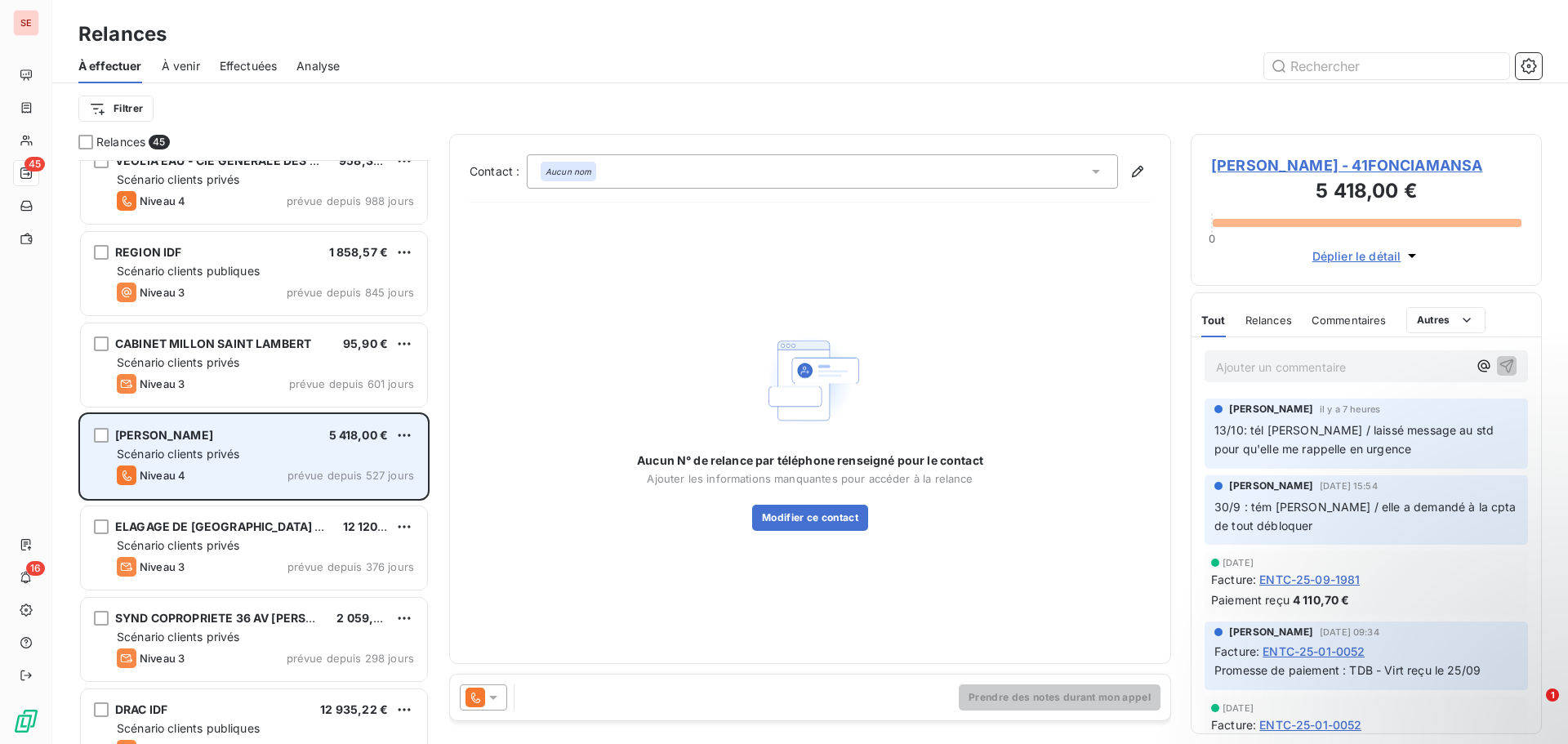
scroll to position [246, 0]
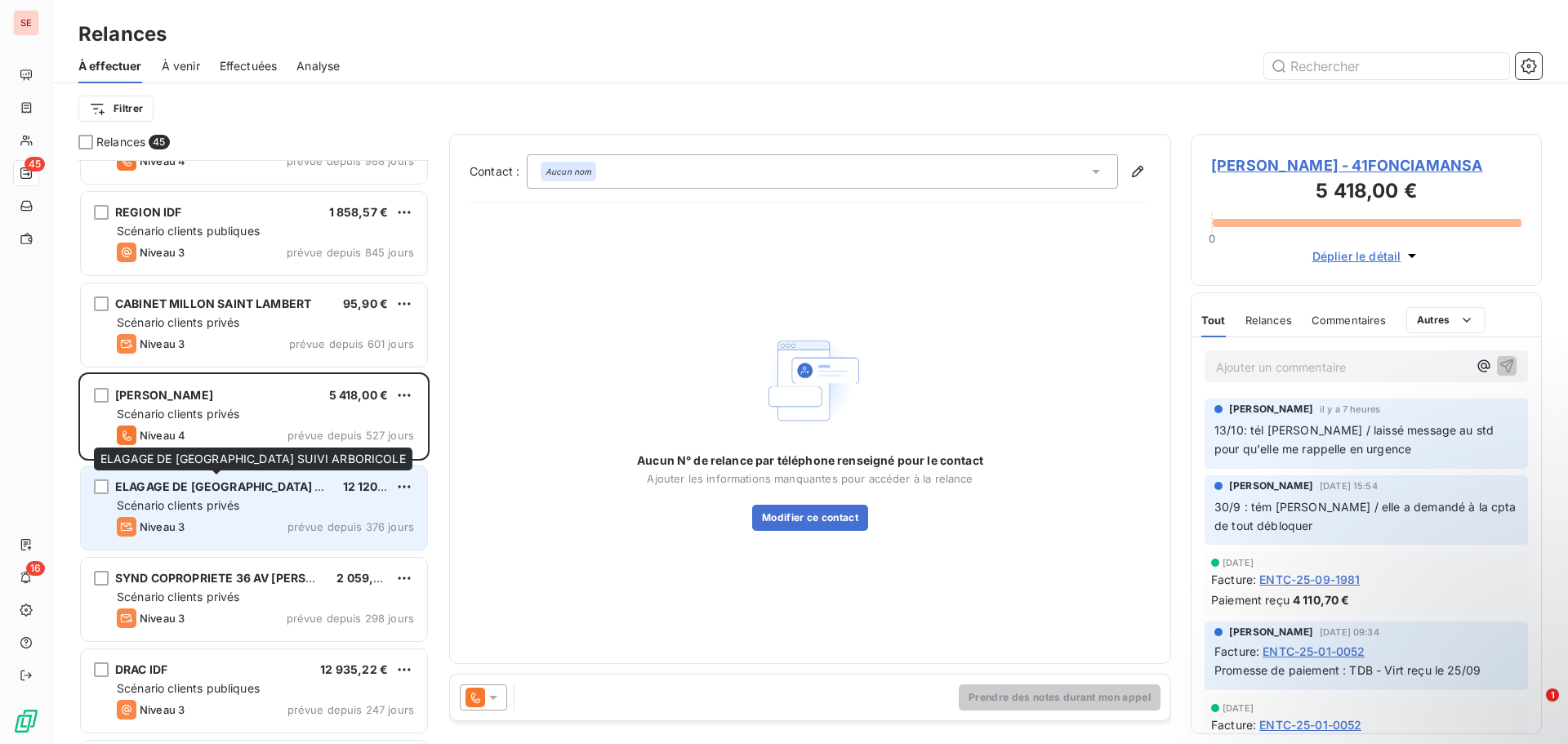
click at [236, 495] on div "ELAGAGE DE [GEOGRAPHIC_DATA] SUIVI ARBORICOLE" at bounding box center [223, 487] width 215 height 17
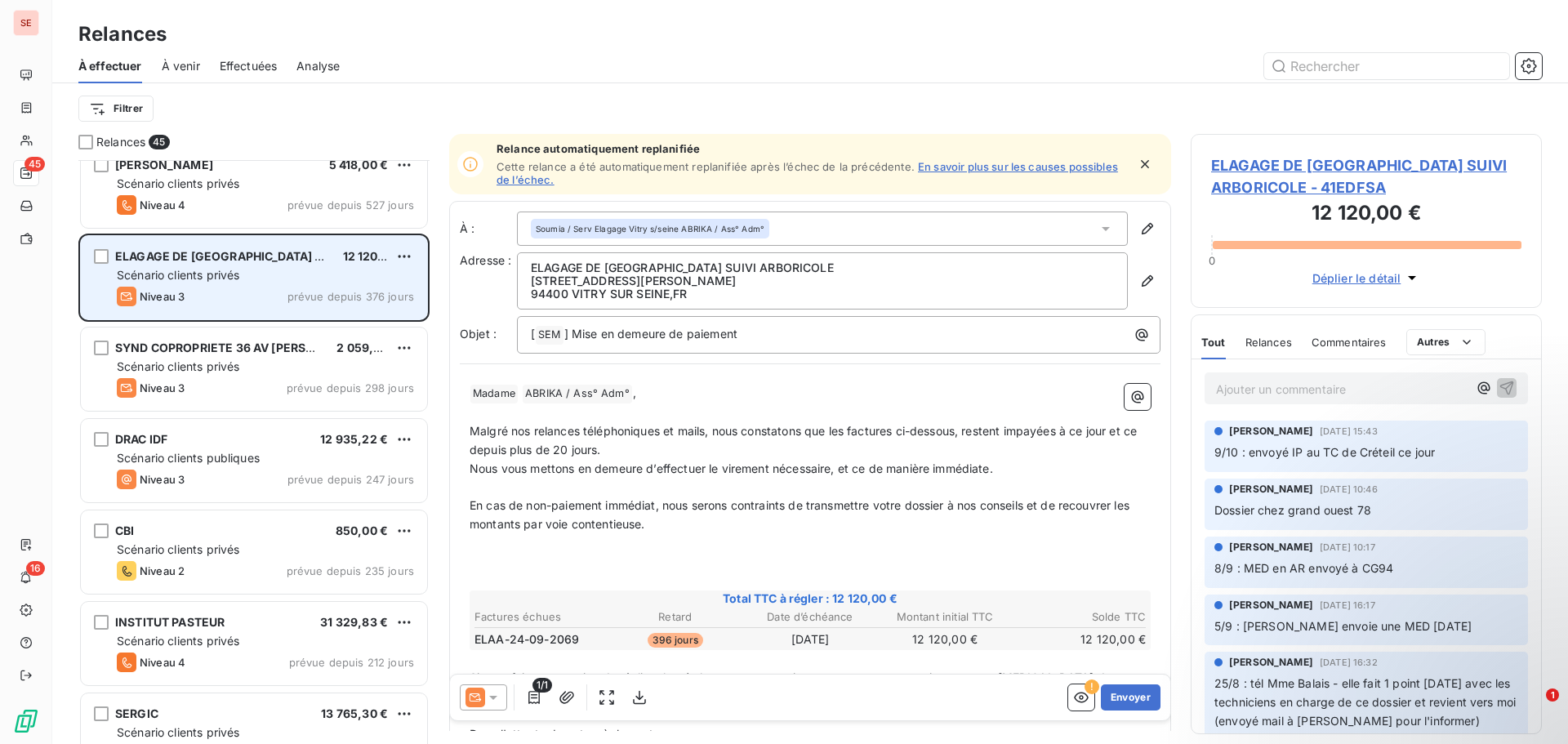
scroll to position [491, 0]
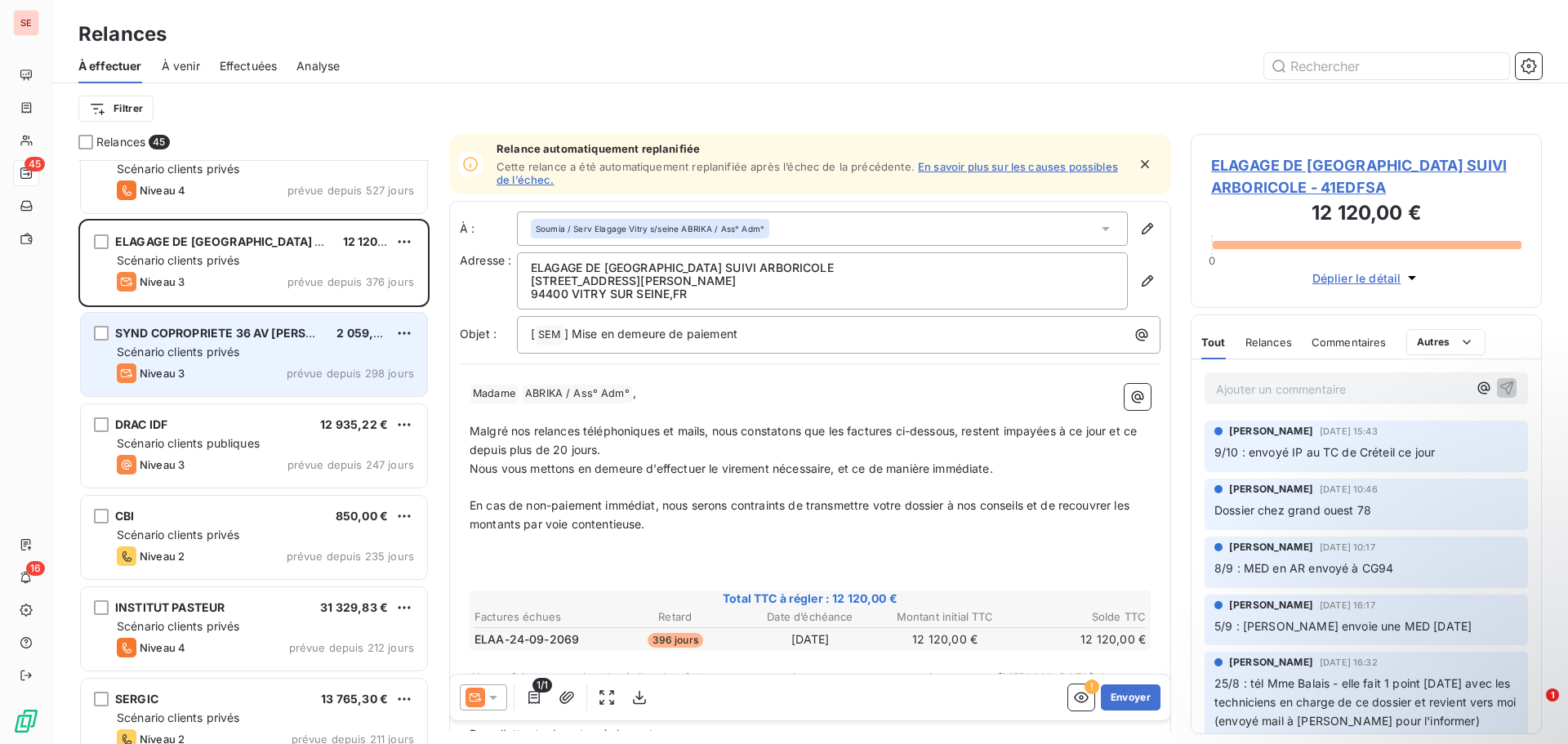
click at [252, 336] on span "SYND COPROPRIETE 36 AV [PERSON_NAME]" at bounding box center [242, 333] width 254 height 14
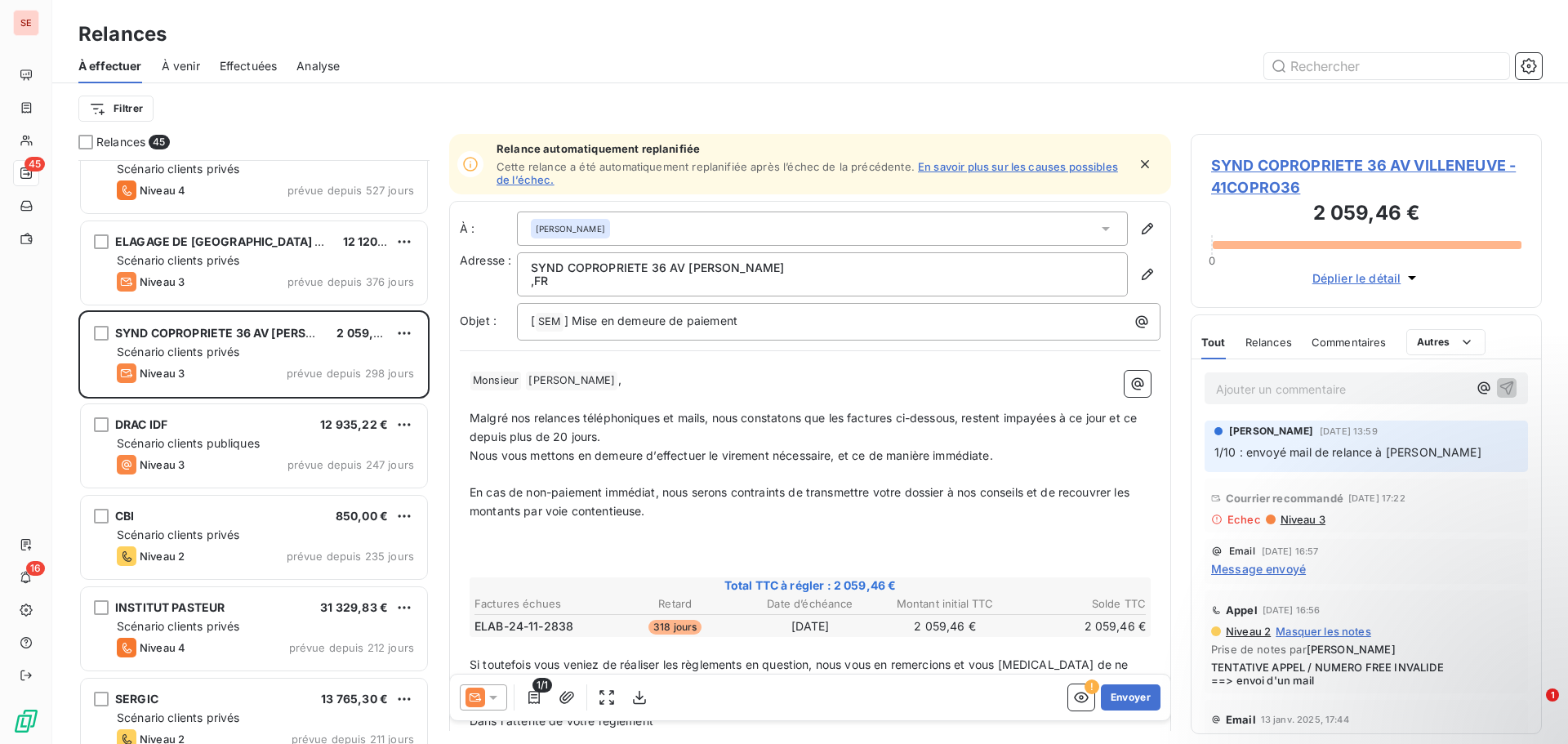
click at [1318, 154] on div "SYND COPROPRIETE 36 AV VILLENEUVE - 41COPRO36 2 059,46 € 0 Déplier le détail" at bounding box center [1367, 220] width 351 height 174
click at [1365, 166] on span "SYND COPROPRIETE 36 AV VILLENEUVE - 41COPRO36" at bounding box center [1366, 177] width 310 height 44
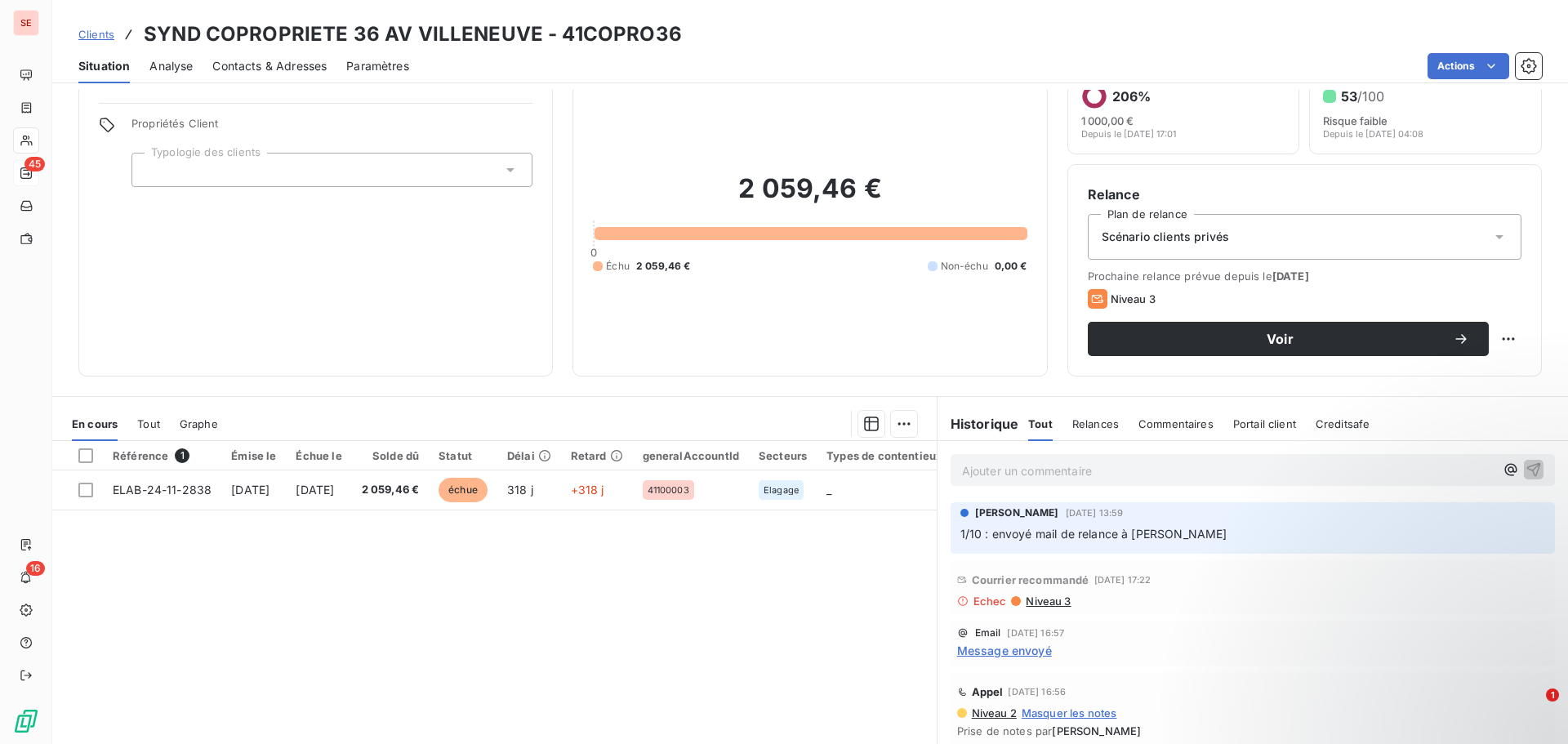
scroll to position [110, 0]
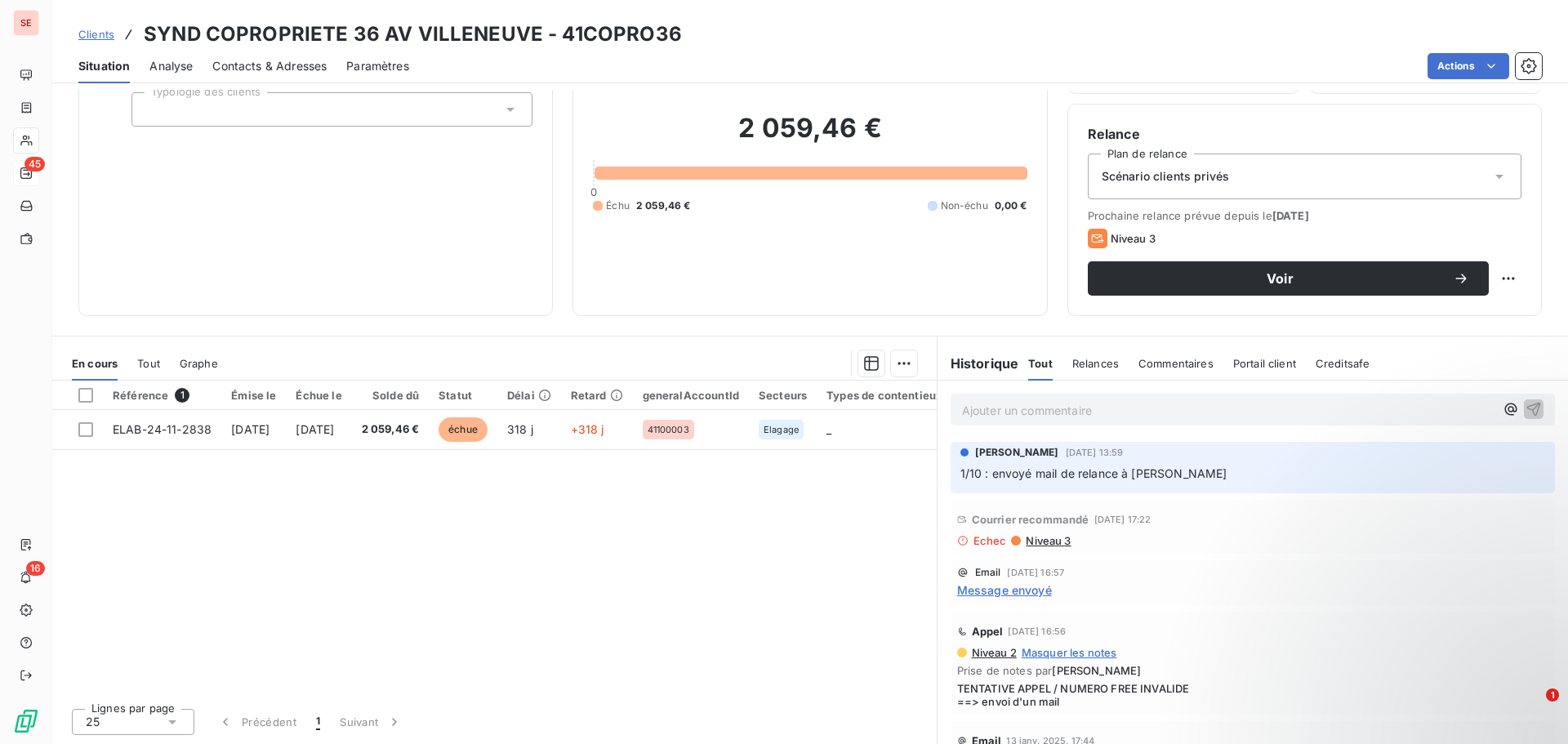
click at [1040, 542] on span "Niveau 3" at bounding box center [1047, 540] width 46 height 13
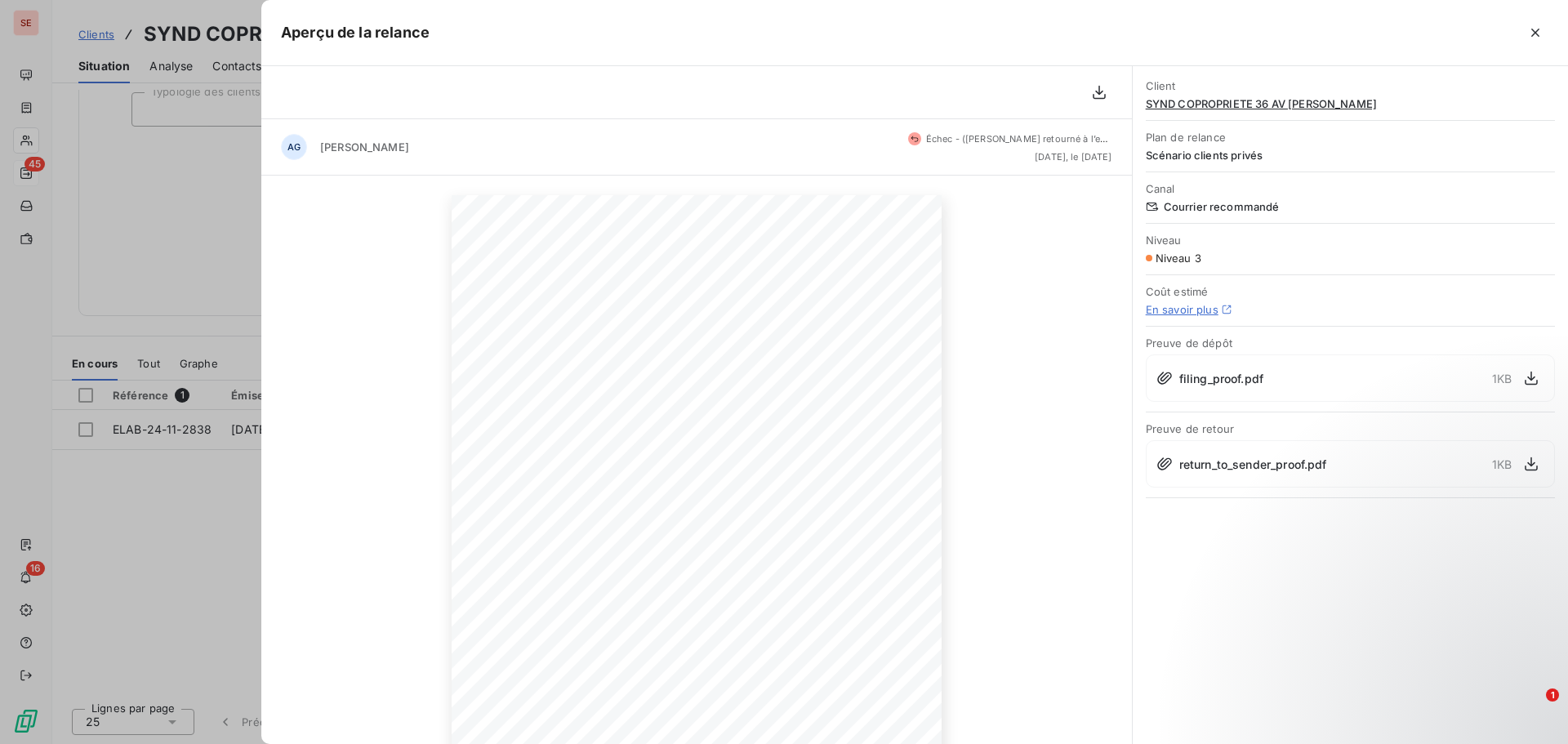
click at [191, 503] on div at bounding box center [784, 372] width 1568 height 744
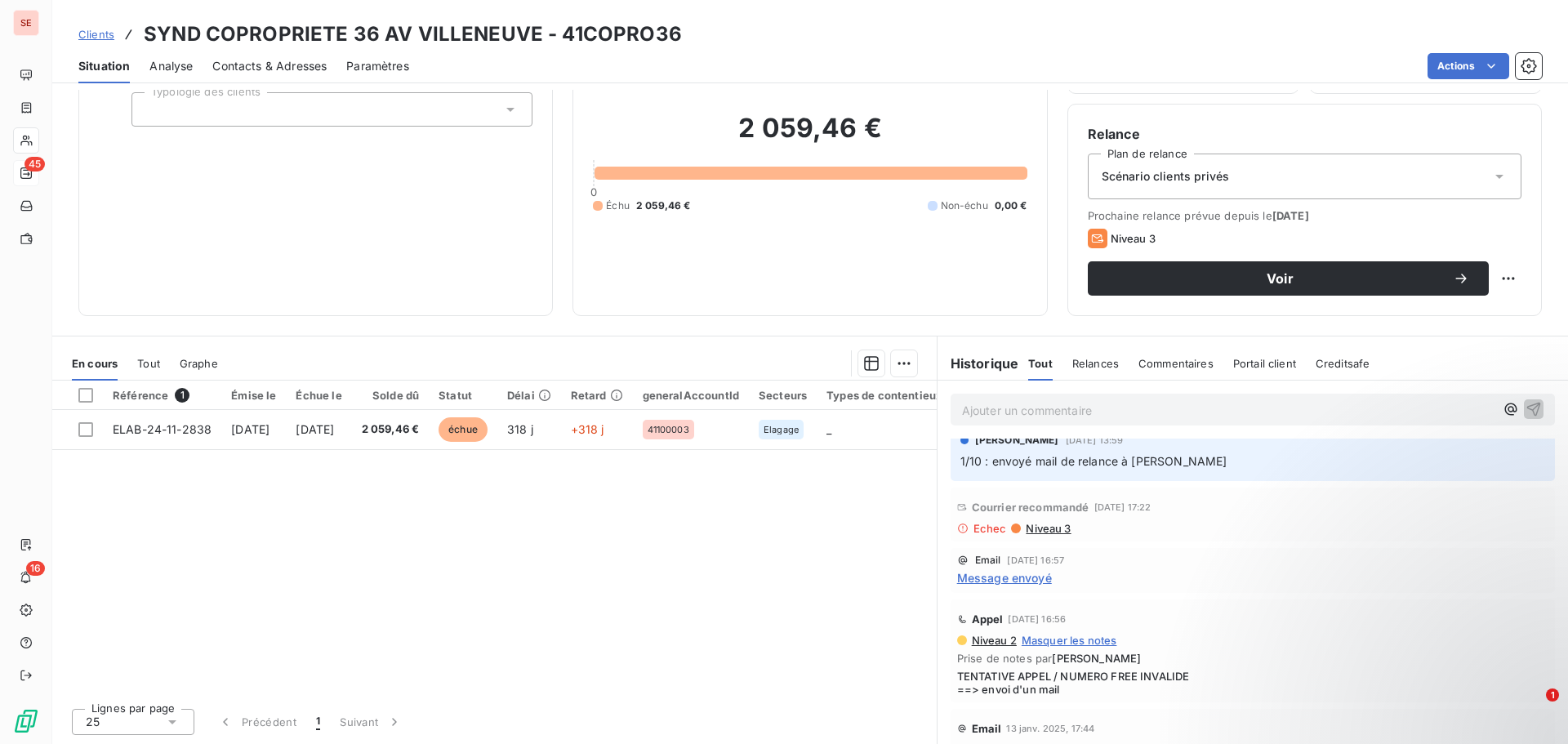
scroll to position [0, 0]
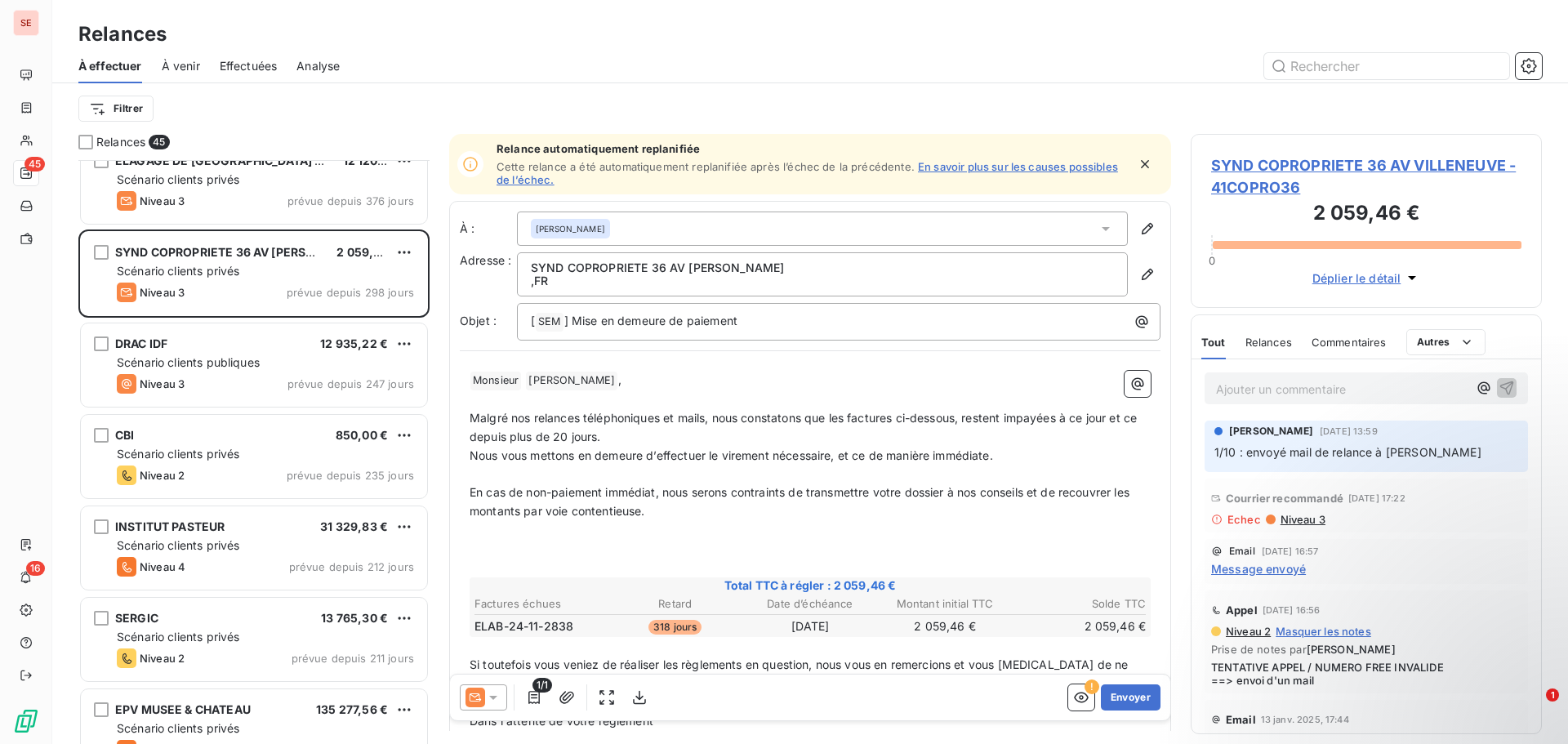
scroll to position [573, 0]
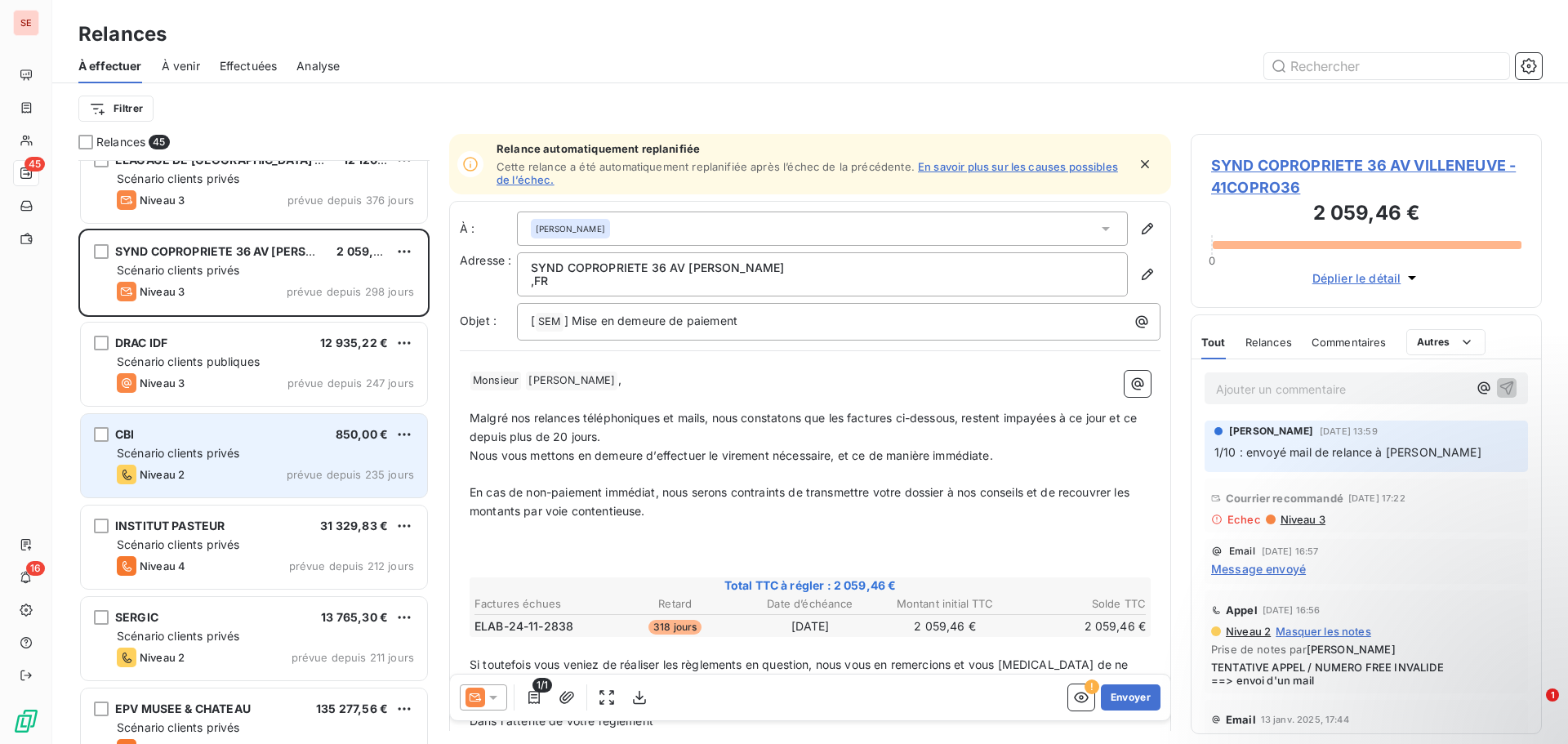
click at [195, 427] on div "CBI 850,00 € Scénario clients privés Niveau 2 prévue depuis 235 jours" at bounding box center [254, 455] width 346 height 83
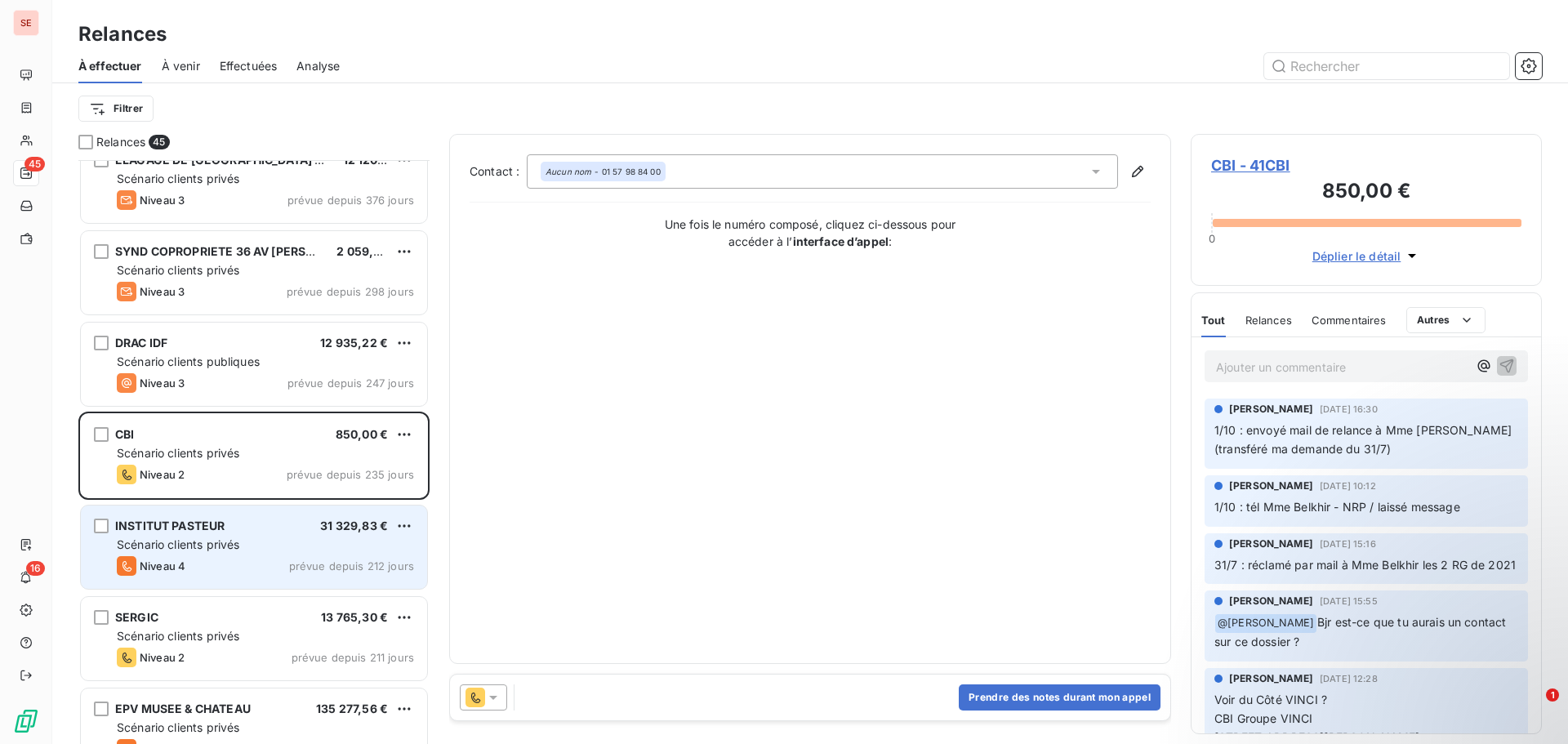
click at [202, 550] on span "Scénario clients privés" at bounding box center [178, 545] width 122 height 14
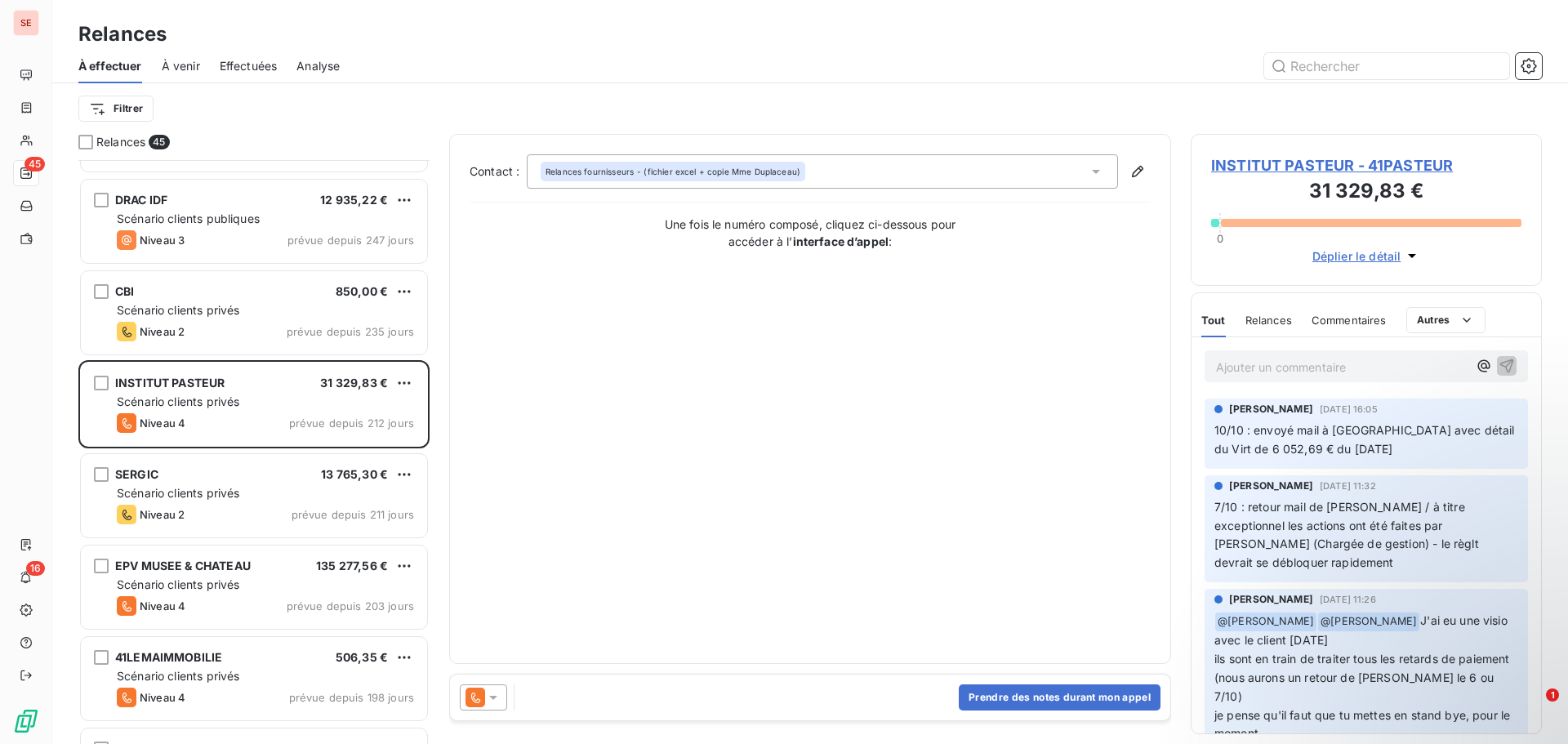
scroll to position [736, 0]
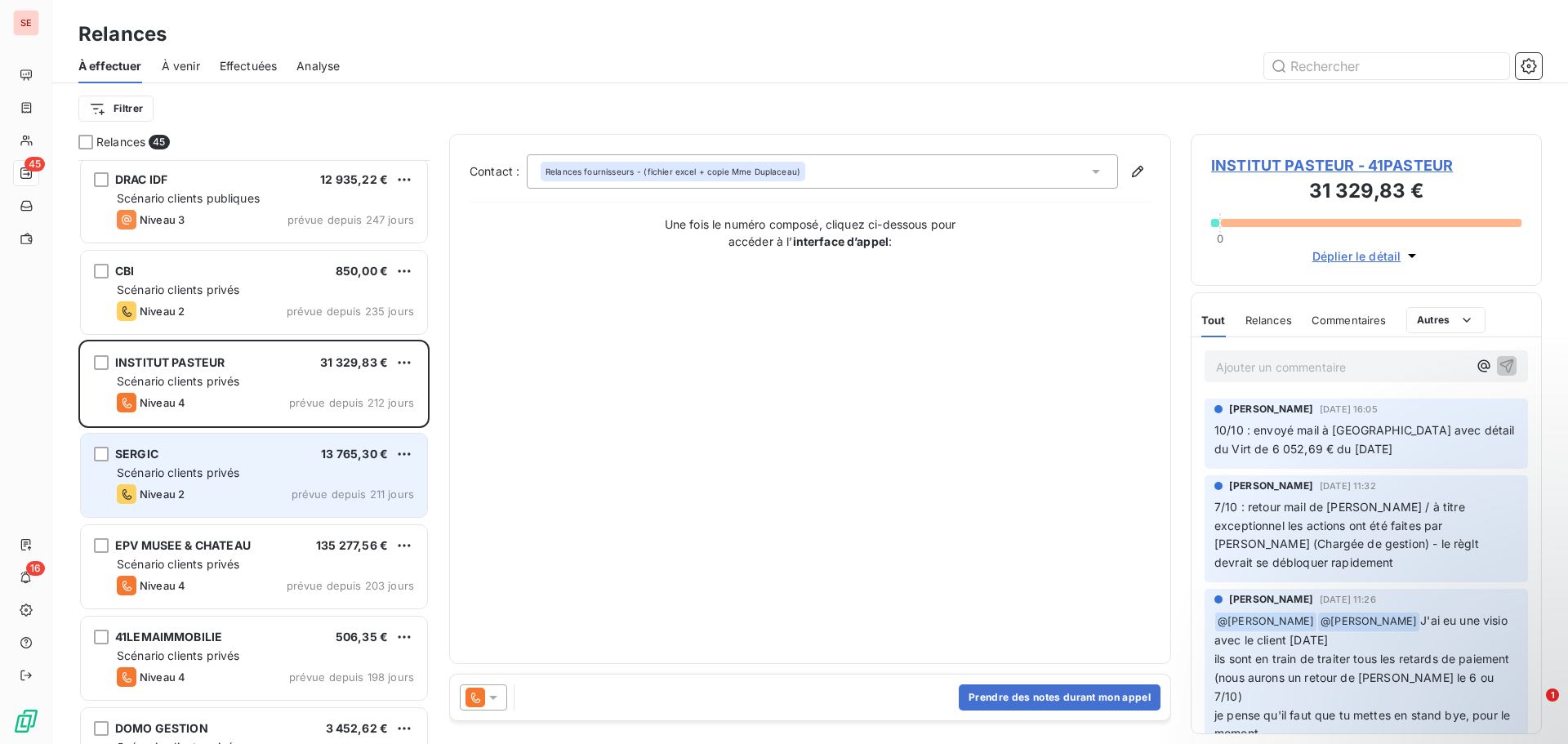
click at [280, 460] on div "SERGIC 13 765,30 €" at bounding box center [266, 454] width 297 height 15
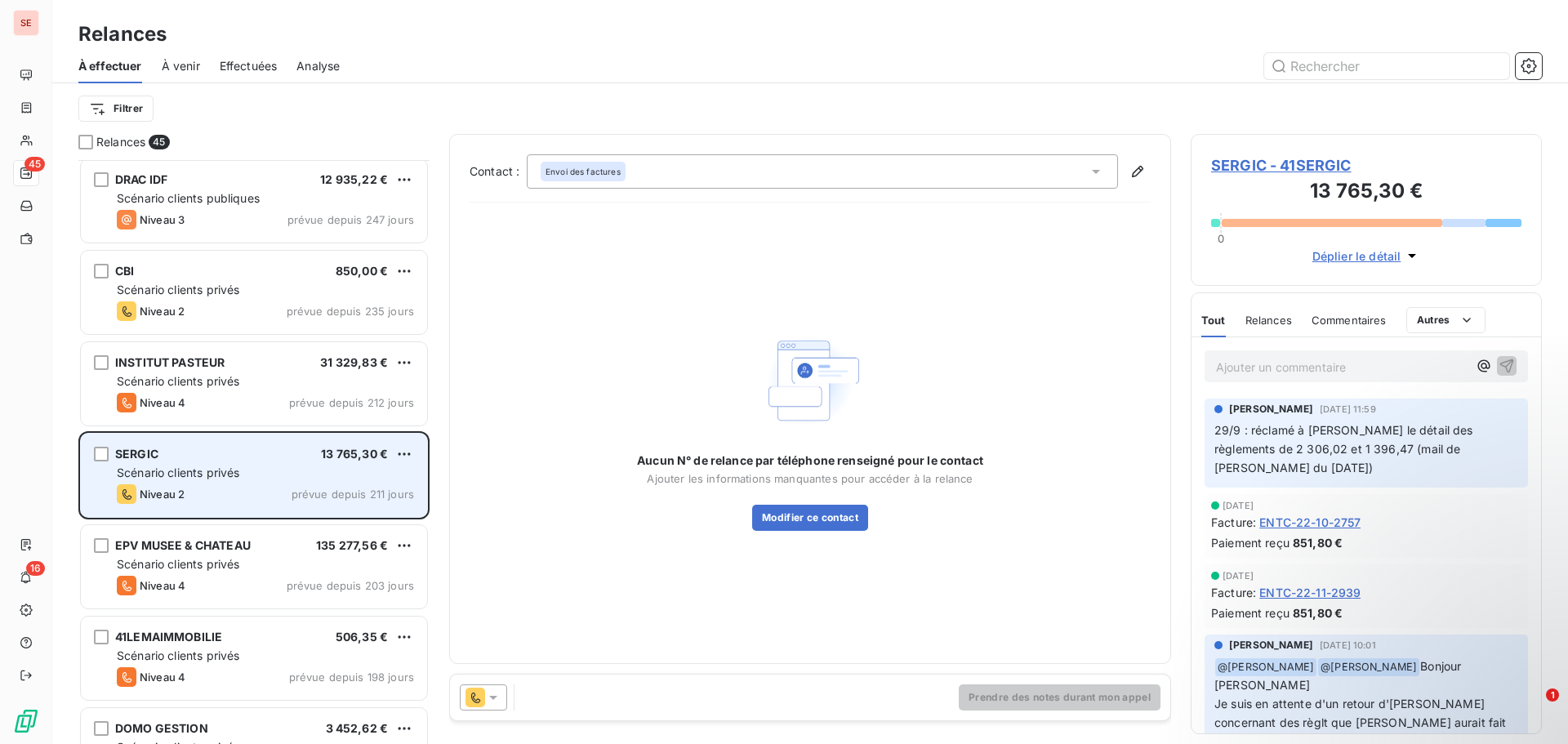
scroll to position [818, 0]
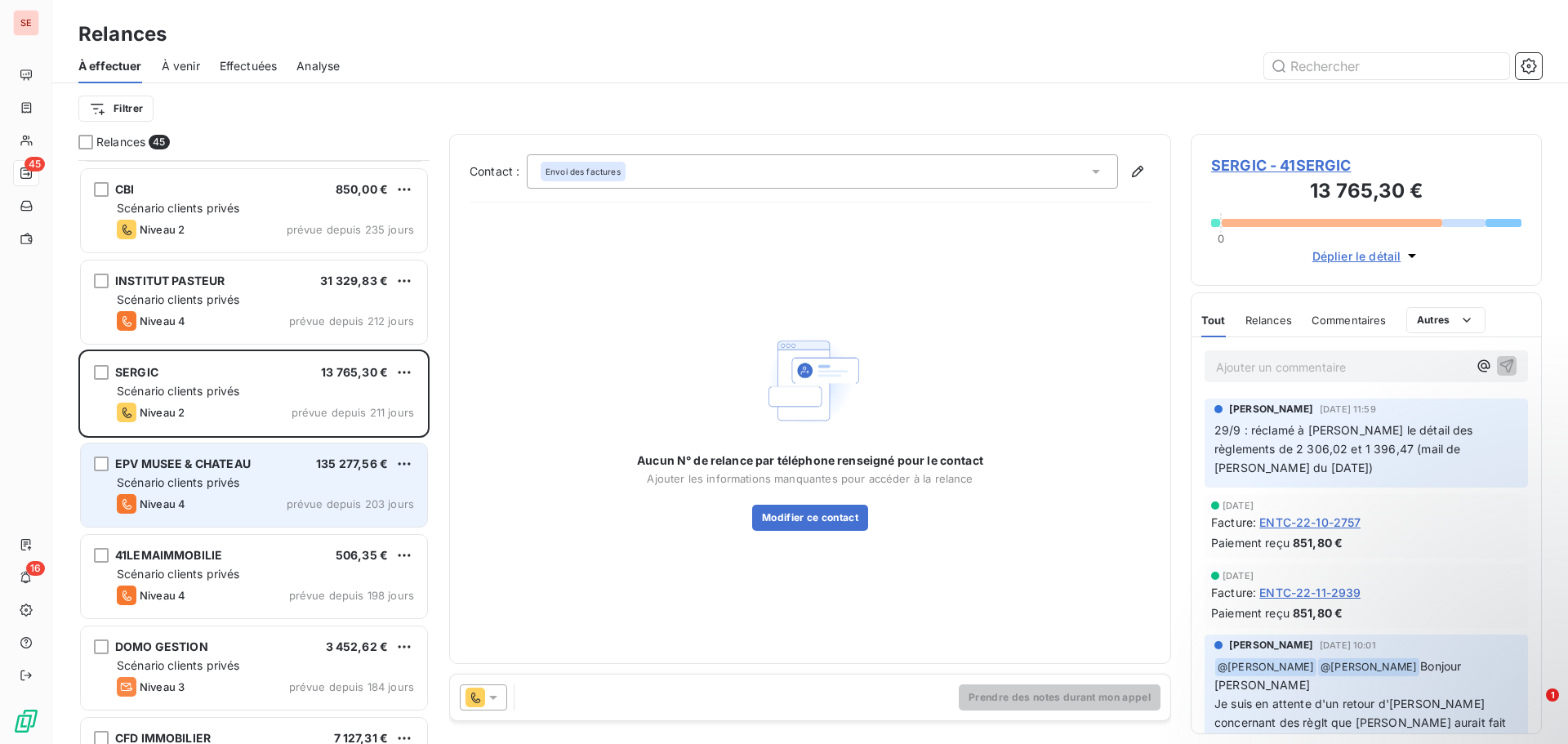
click at [244, 481] on div "Scénario clients privés" at bounding box center [266, 483] width 297 height 17
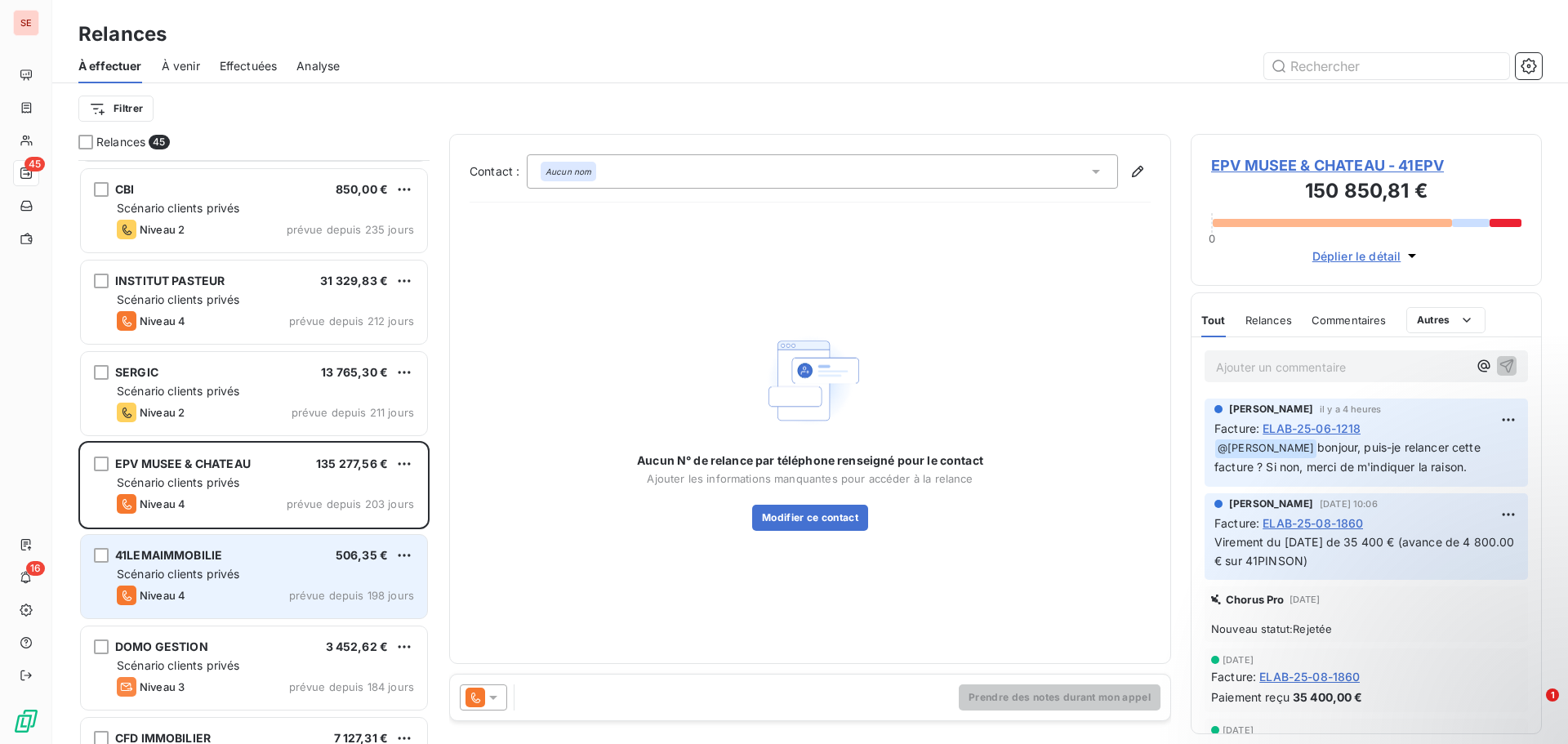
click at [237, 581] on div "Scénario clients privés" at bounding box center [266, 574] width 297 height 17
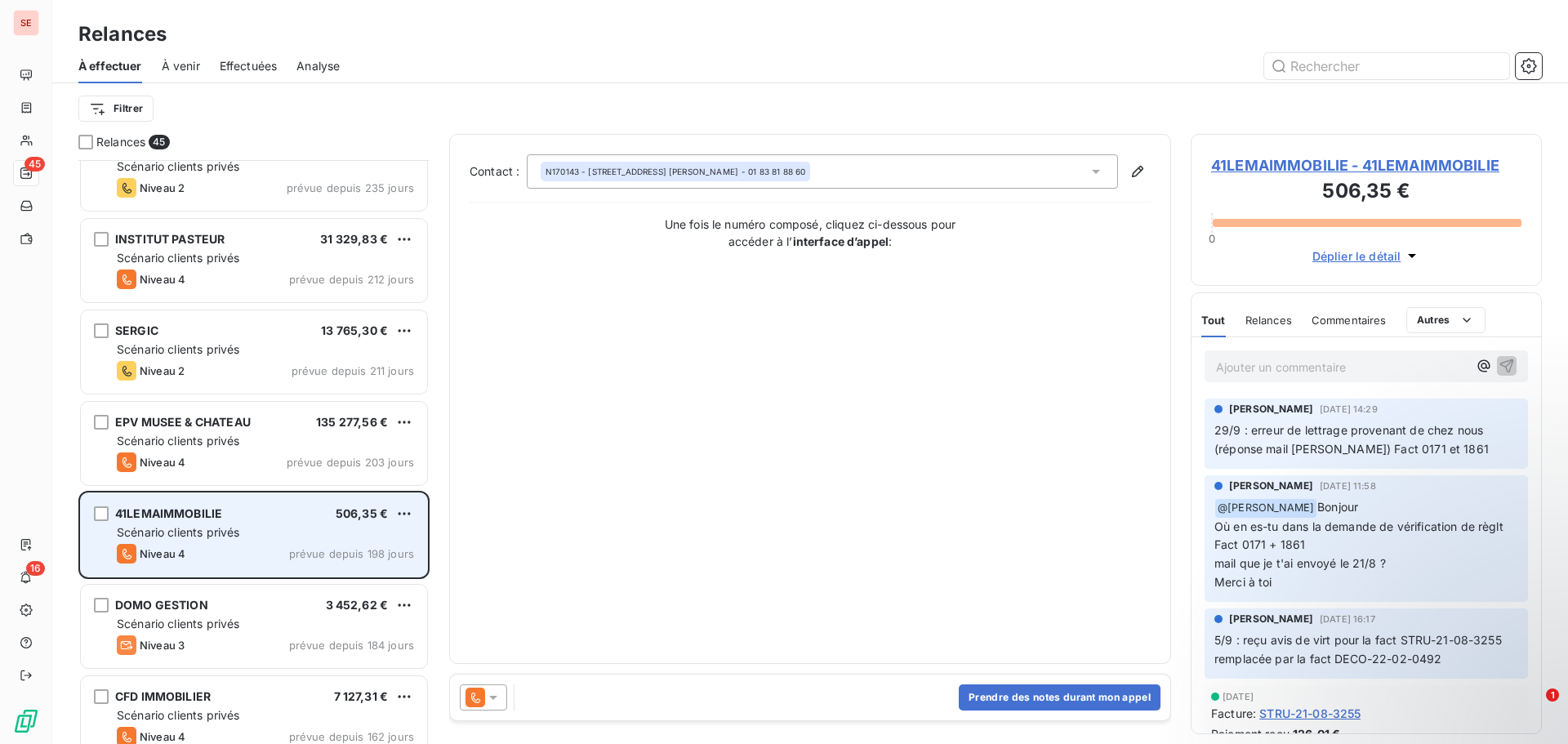
scroll to position [900, 0]
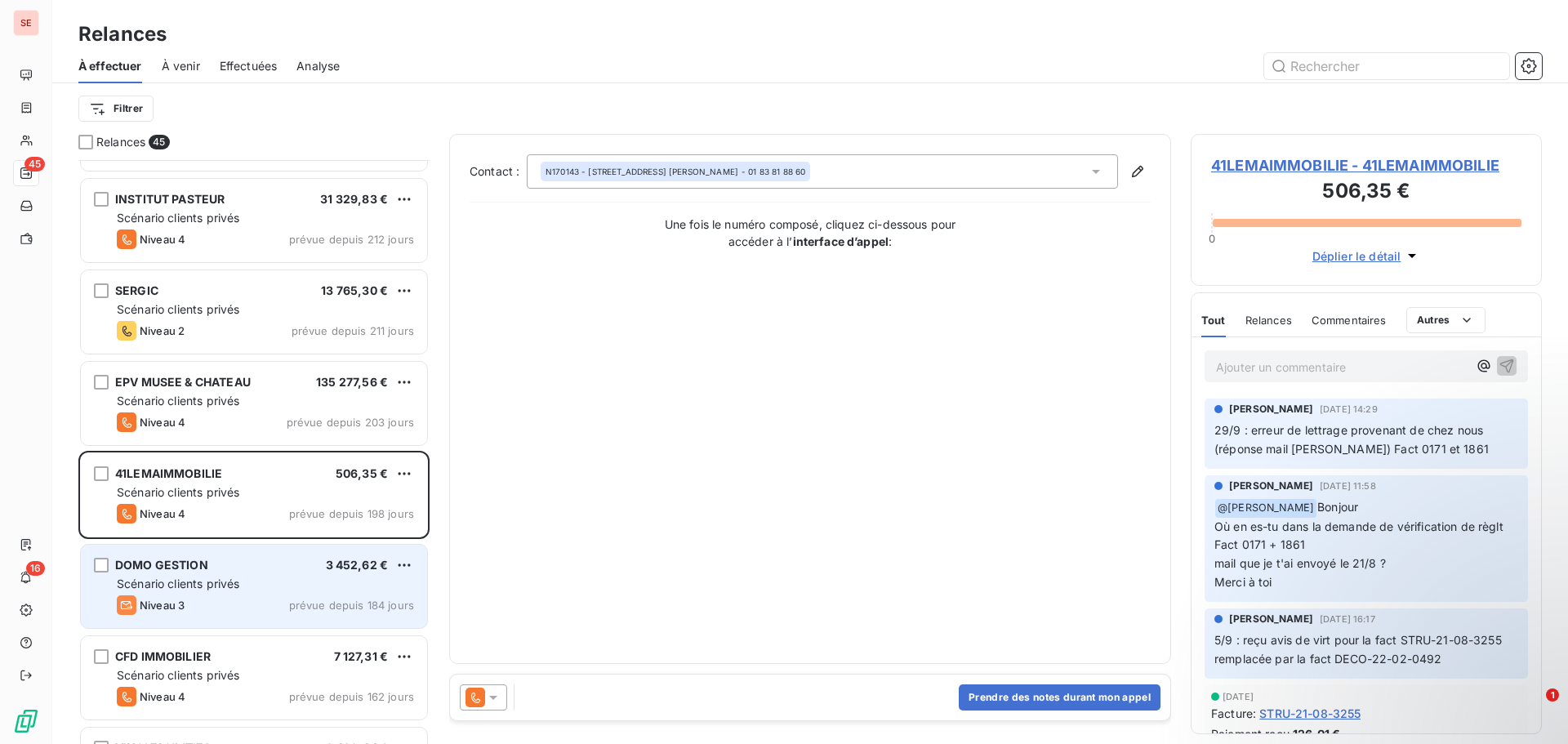
click at [274, 567] on div "DOMO GESTION 3 452,62 €" at bounding box center [266, 565] width 297 height 15
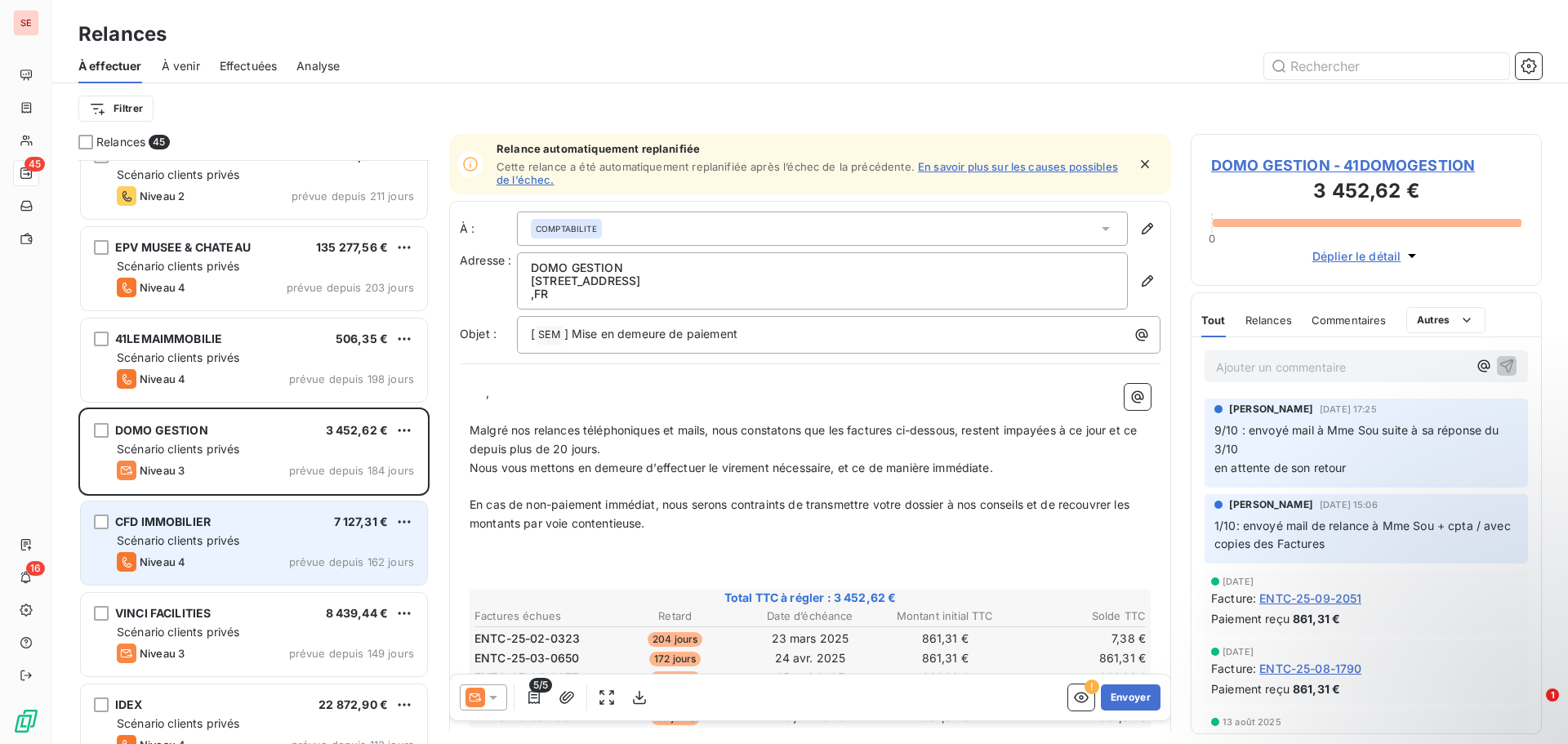
scroll to position [1063, 0]
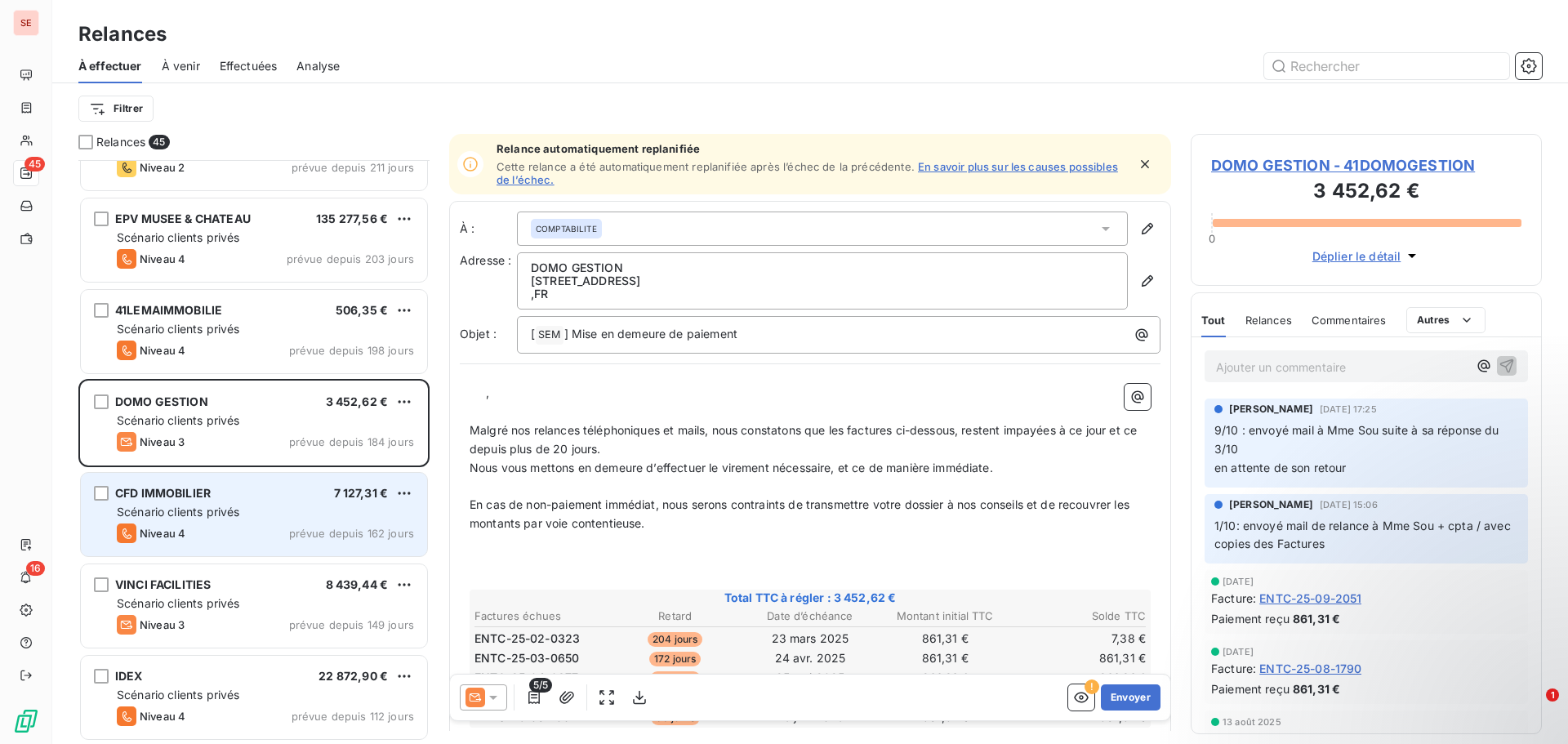
click at [275, 540] on div "Niveau 4 prévue depuis 162 jours" at bounding box center [266, 533] width 297 height 19
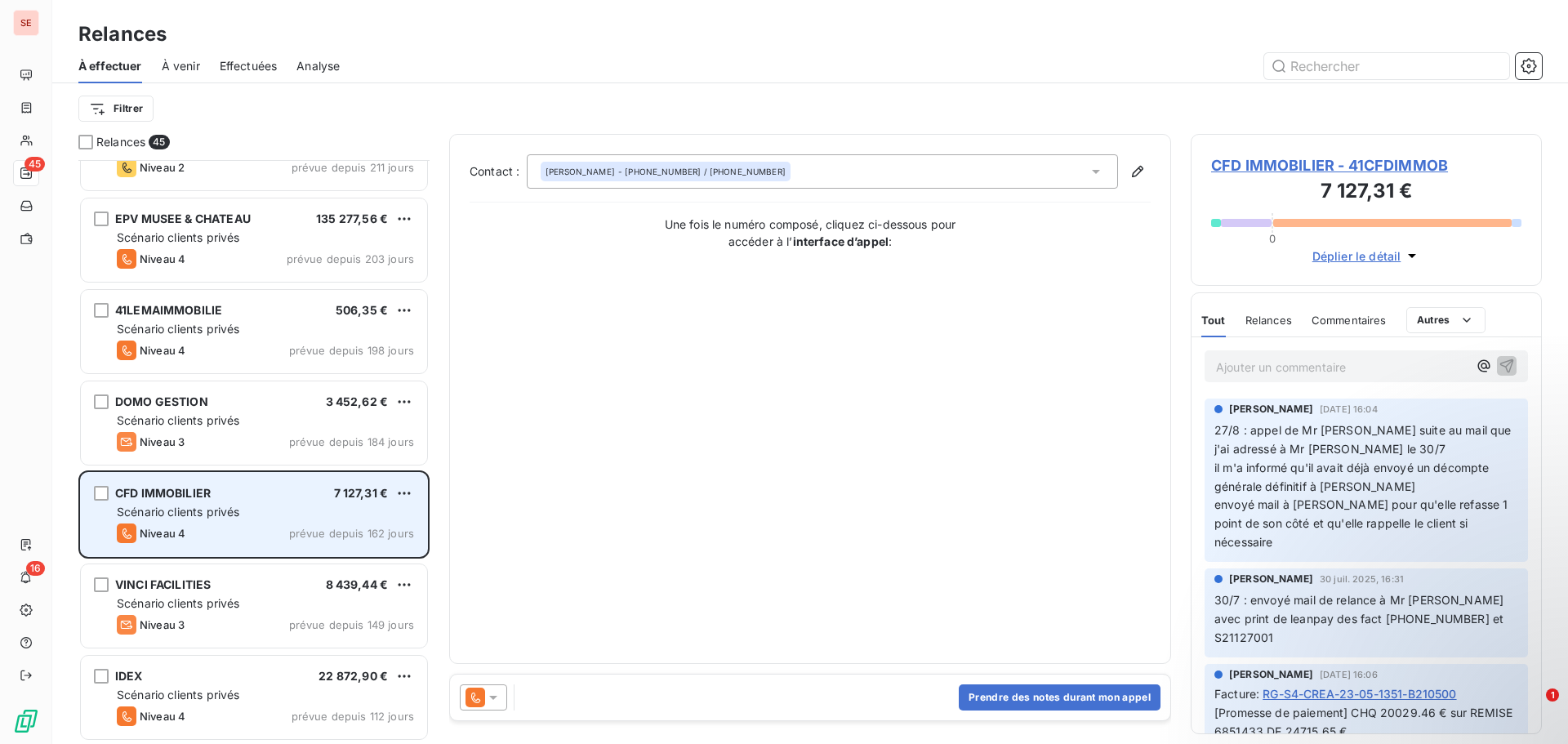
scroll to position [1144, 0]
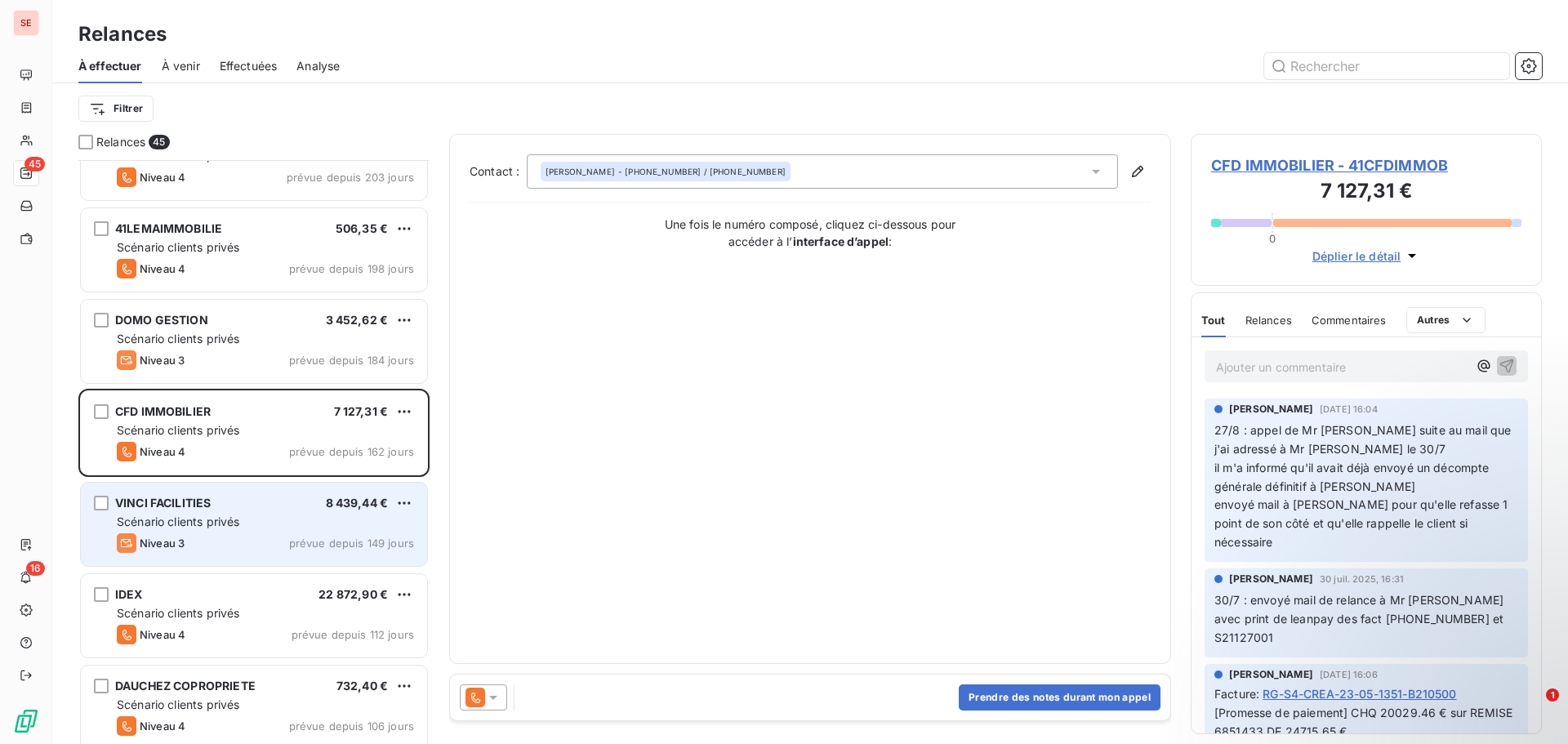
click at [280, 518] on div "Scénario clients privés" at bounding box center [266, 522] width 297 height 17
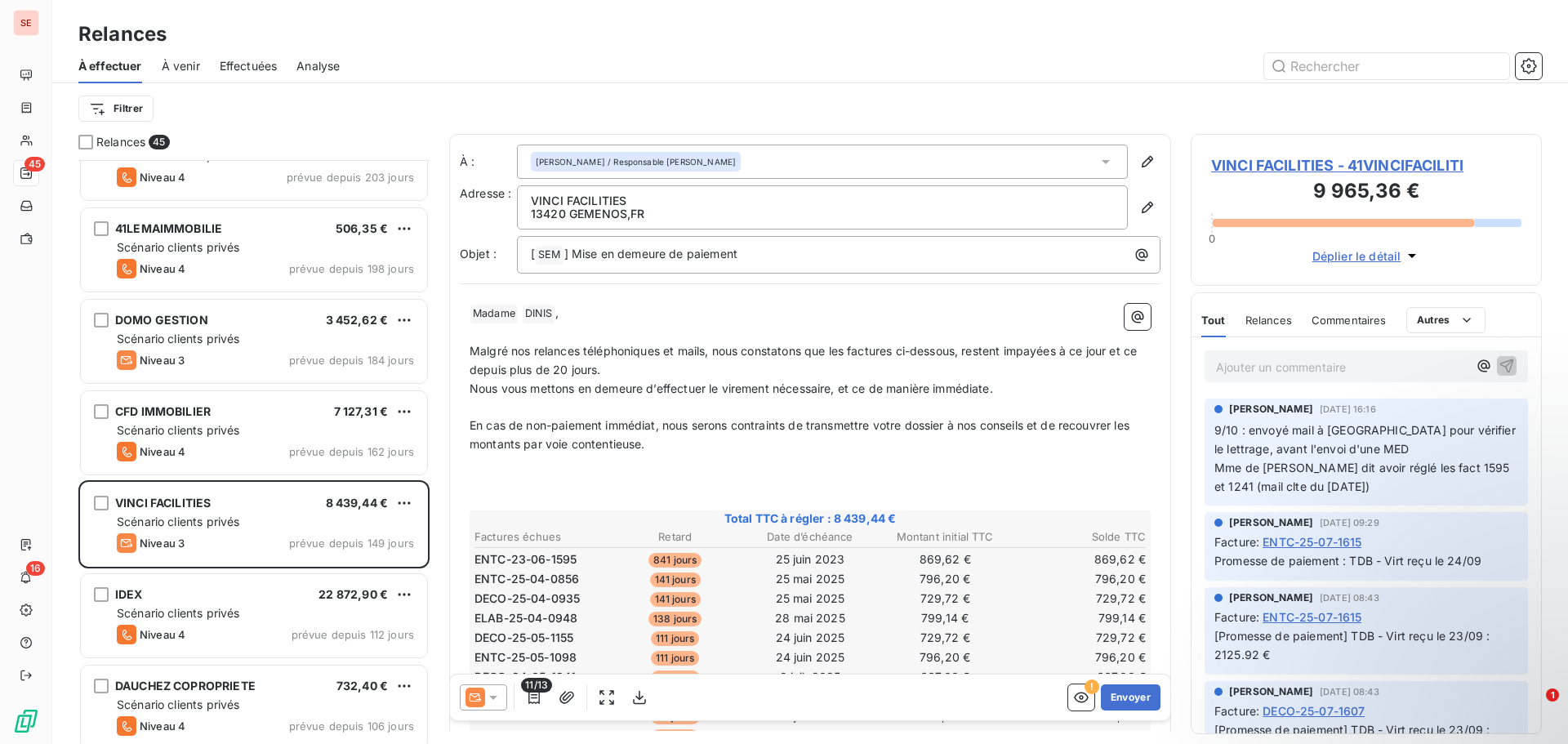
click at [1385, 166] on span "VINCI FACILITIES - 41VINCIFACILITI" at bounding box center [1366, 165] width 310 height 22
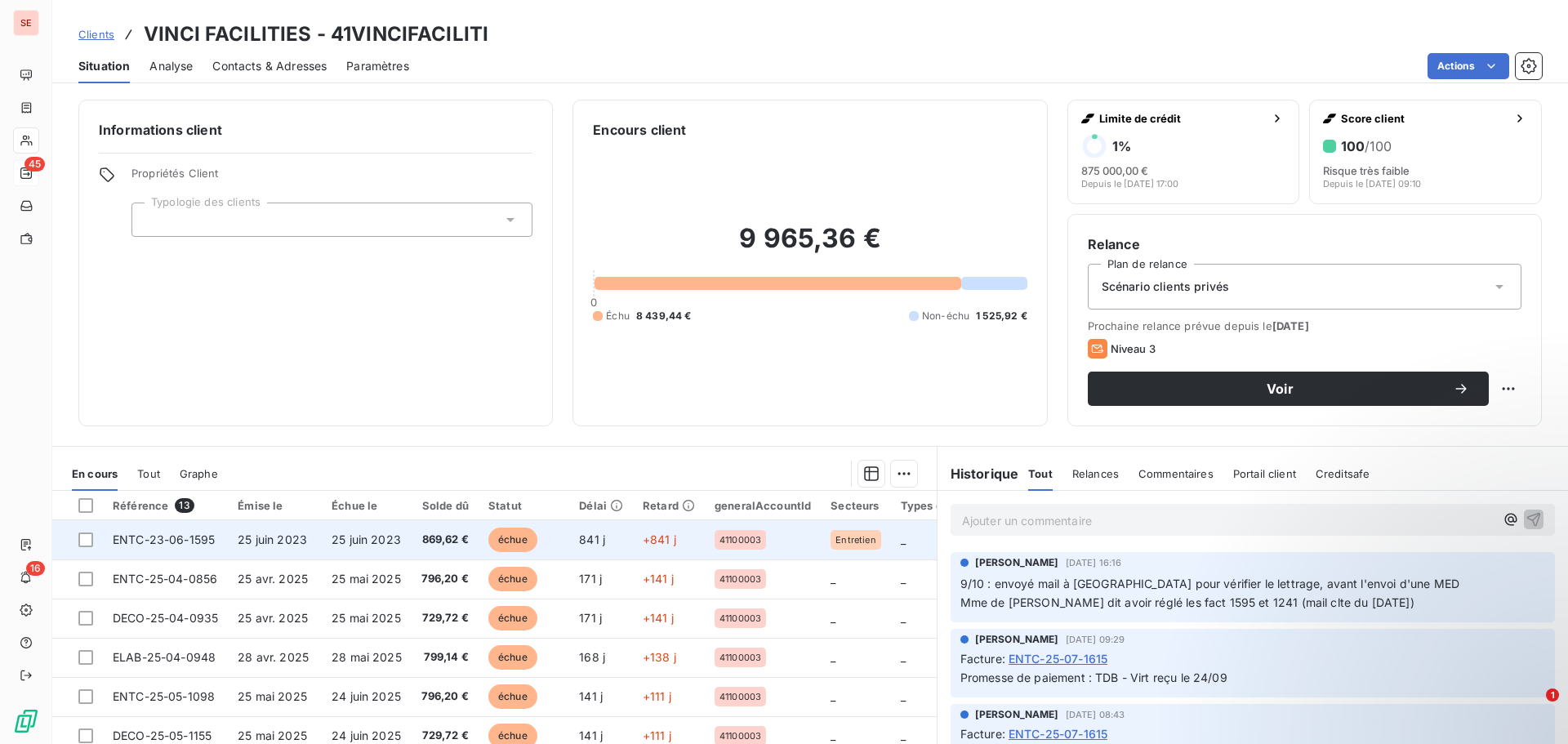
click at [221, 535] on td "ENTC-23-06-1595" at bounding box center [165, 539] width 125 height 39
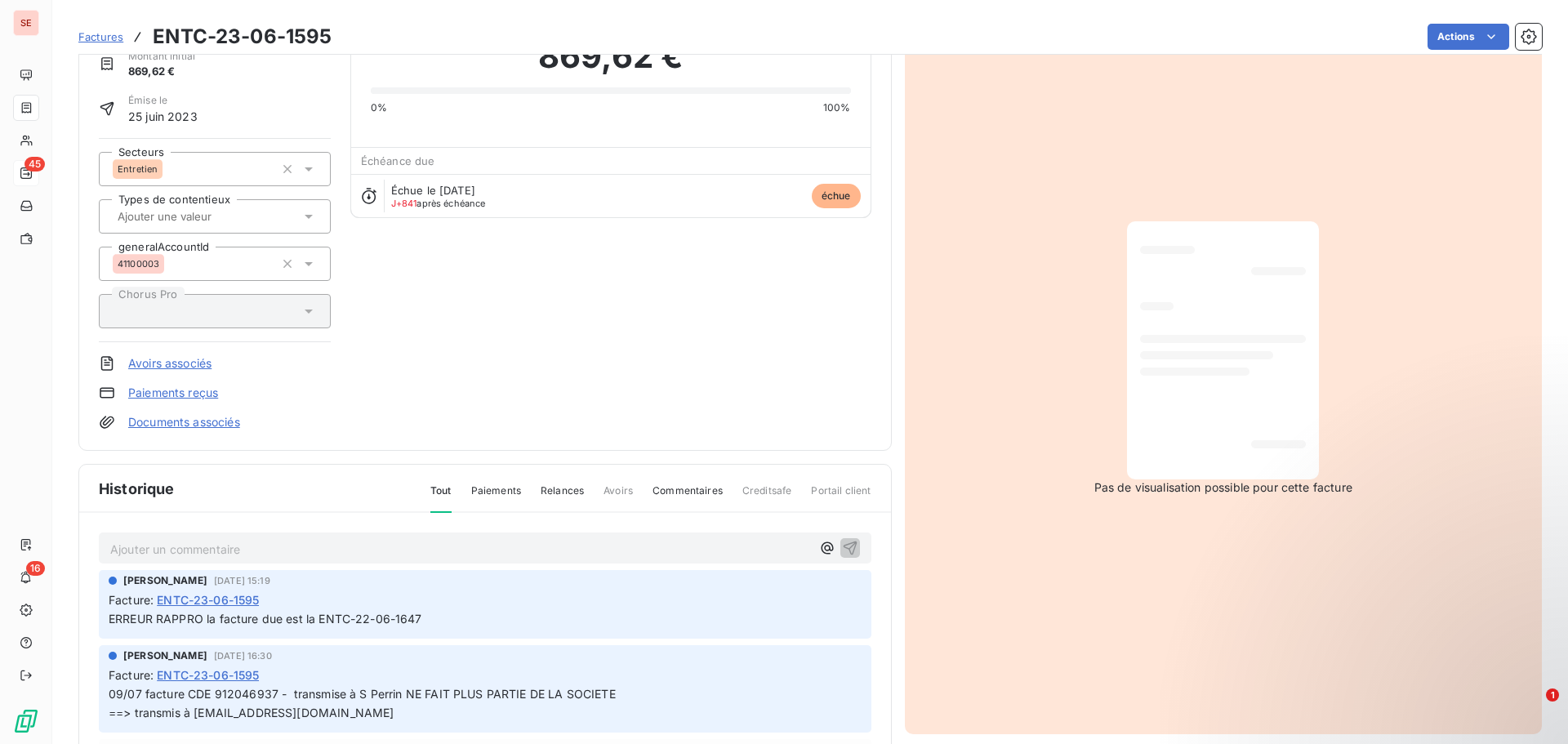
scroll to position [82, 0]
click at [227, 424] on link "Documents associés" at bounding box center [184, 421] width 112 height 17
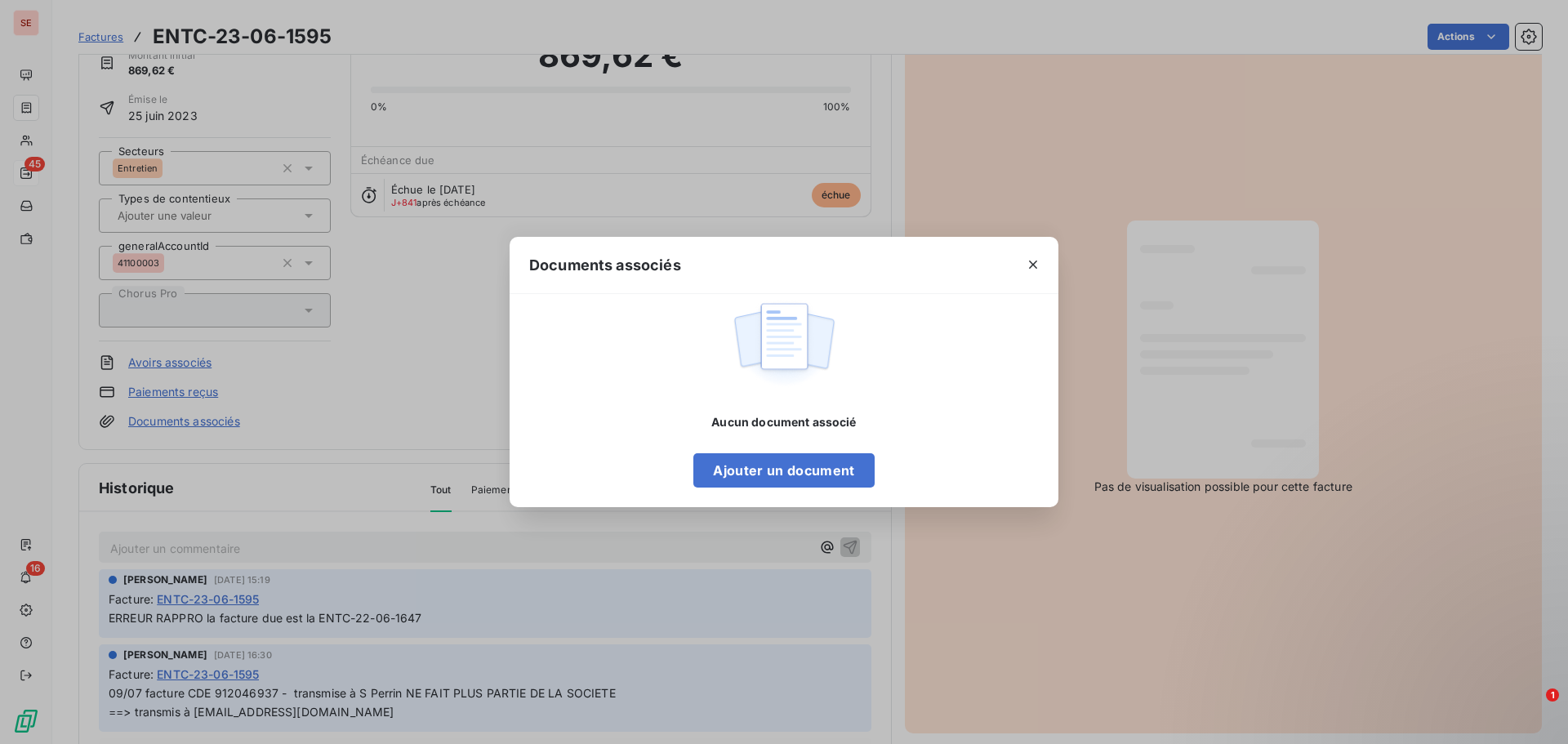
click at [310, 322] on div "Documents associés Aucun document associé Ajouter un document" at bounding box center [784, 372] width 1568 height 744
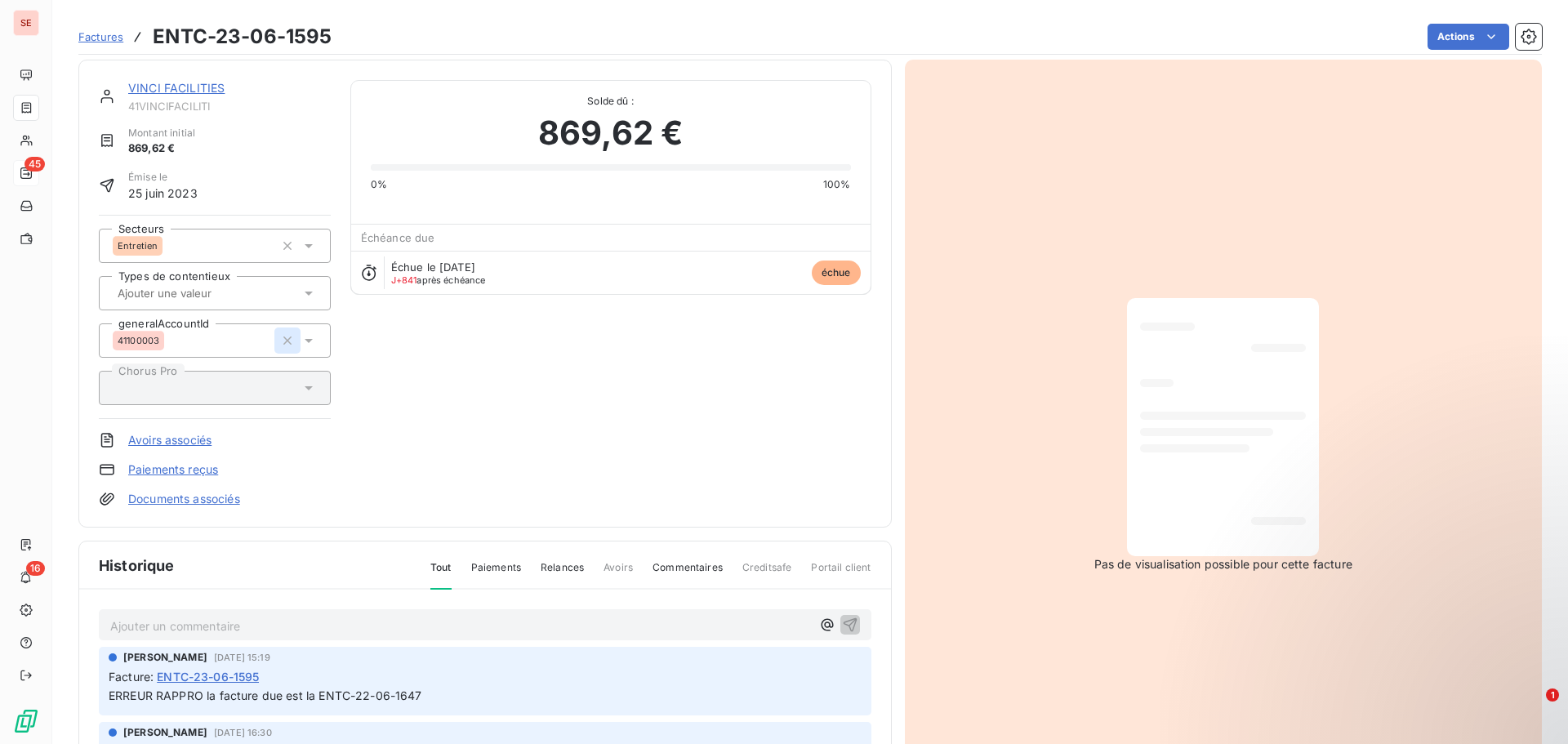
scroll to position [0, 0]
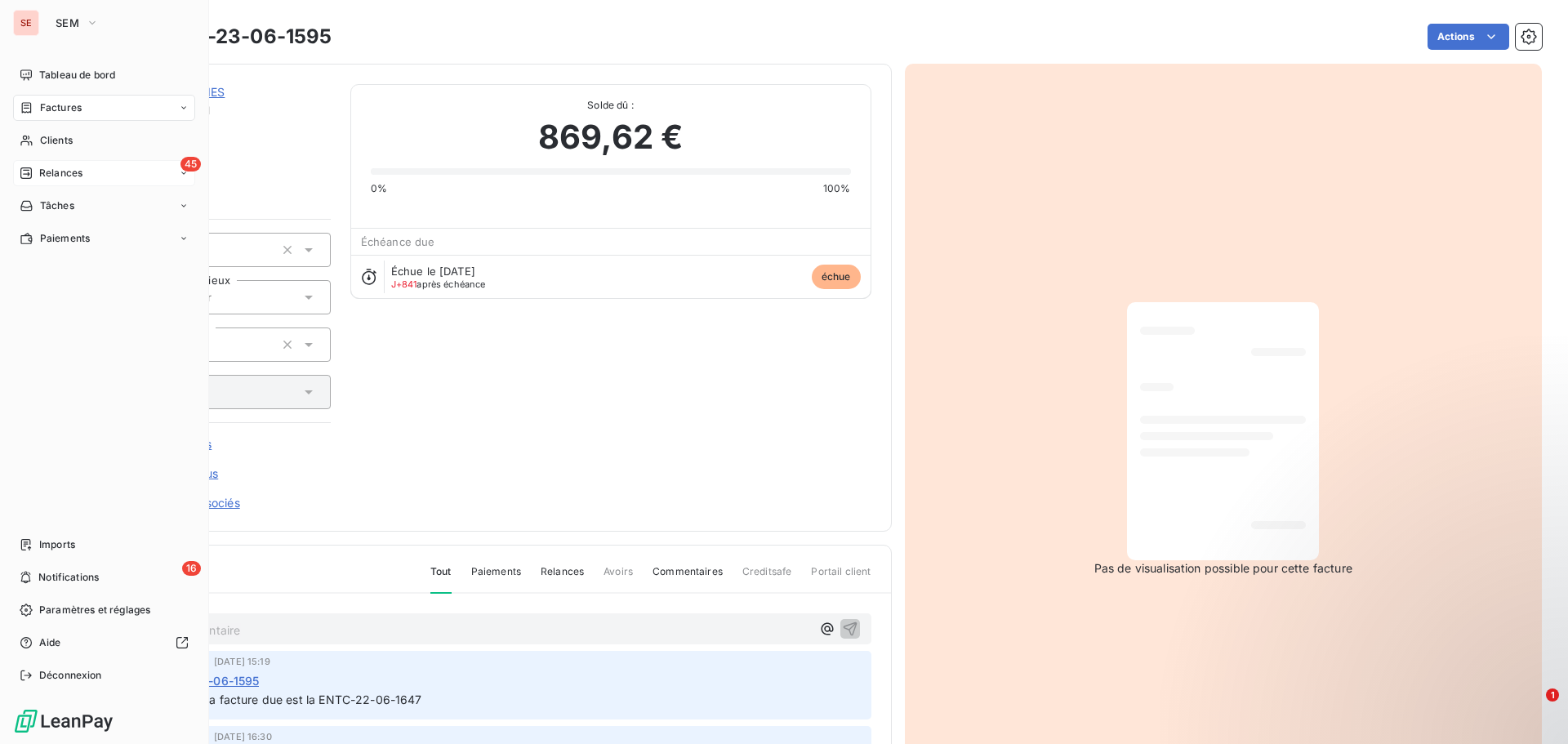
click at [73, 170] on span "Relances" at bounding box center [61, 173] width 44 height 15
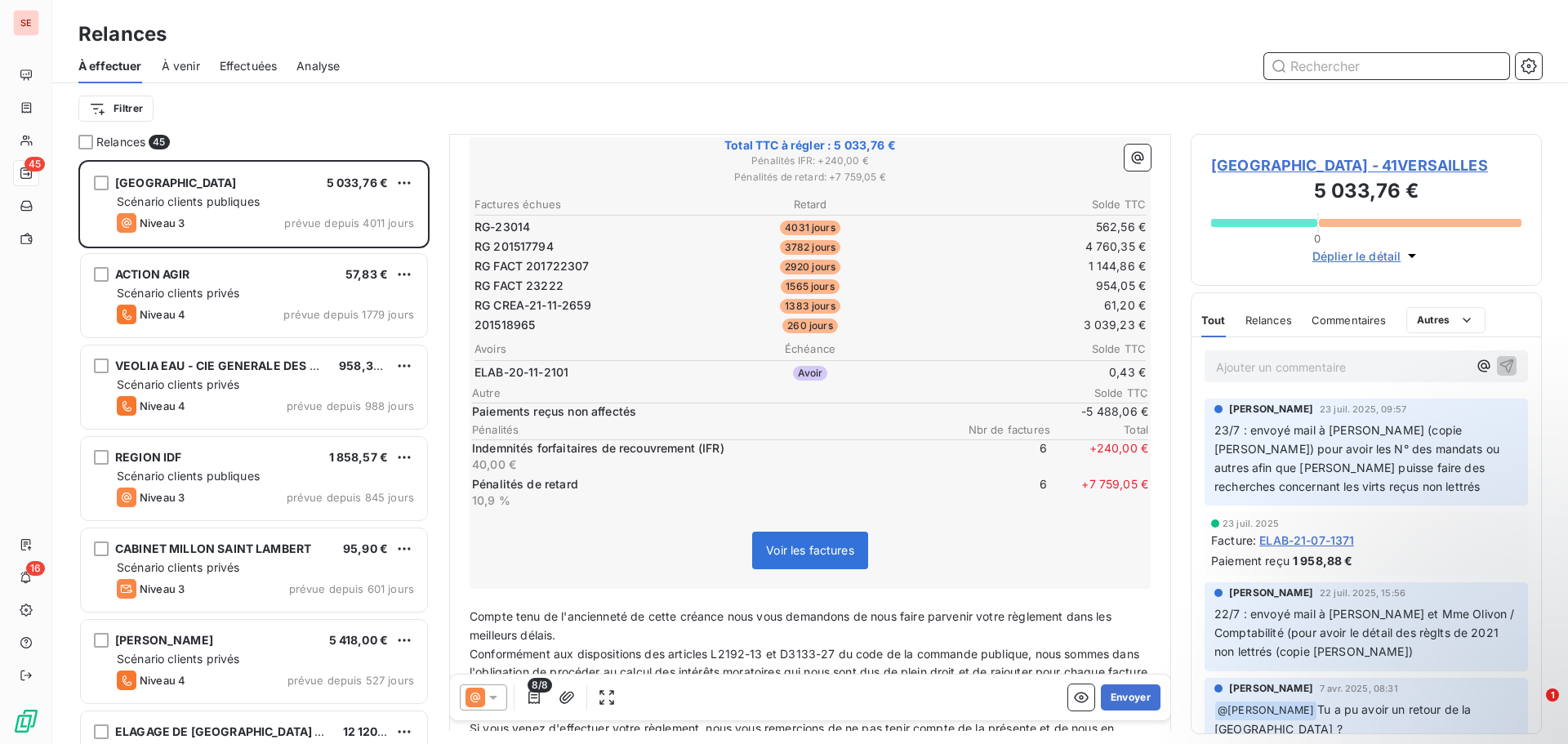
scroll to position [312, 0]
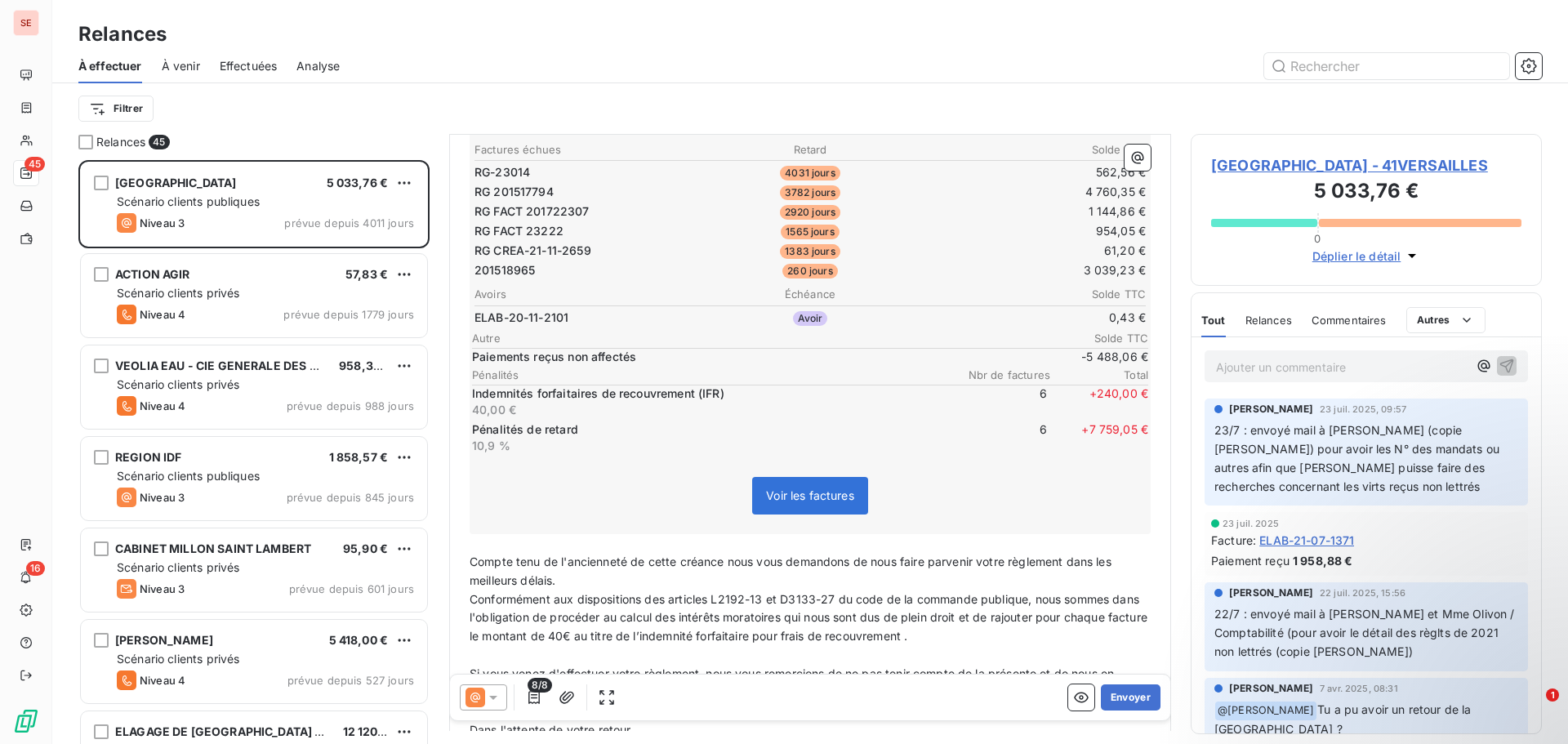
click at [1145, 524] on div "Bonjour, ﻿ Malgré nos diverses relances, nous constatons, à ce jour, que vous n…" at bounding box center [810, 423] width 701 height 852
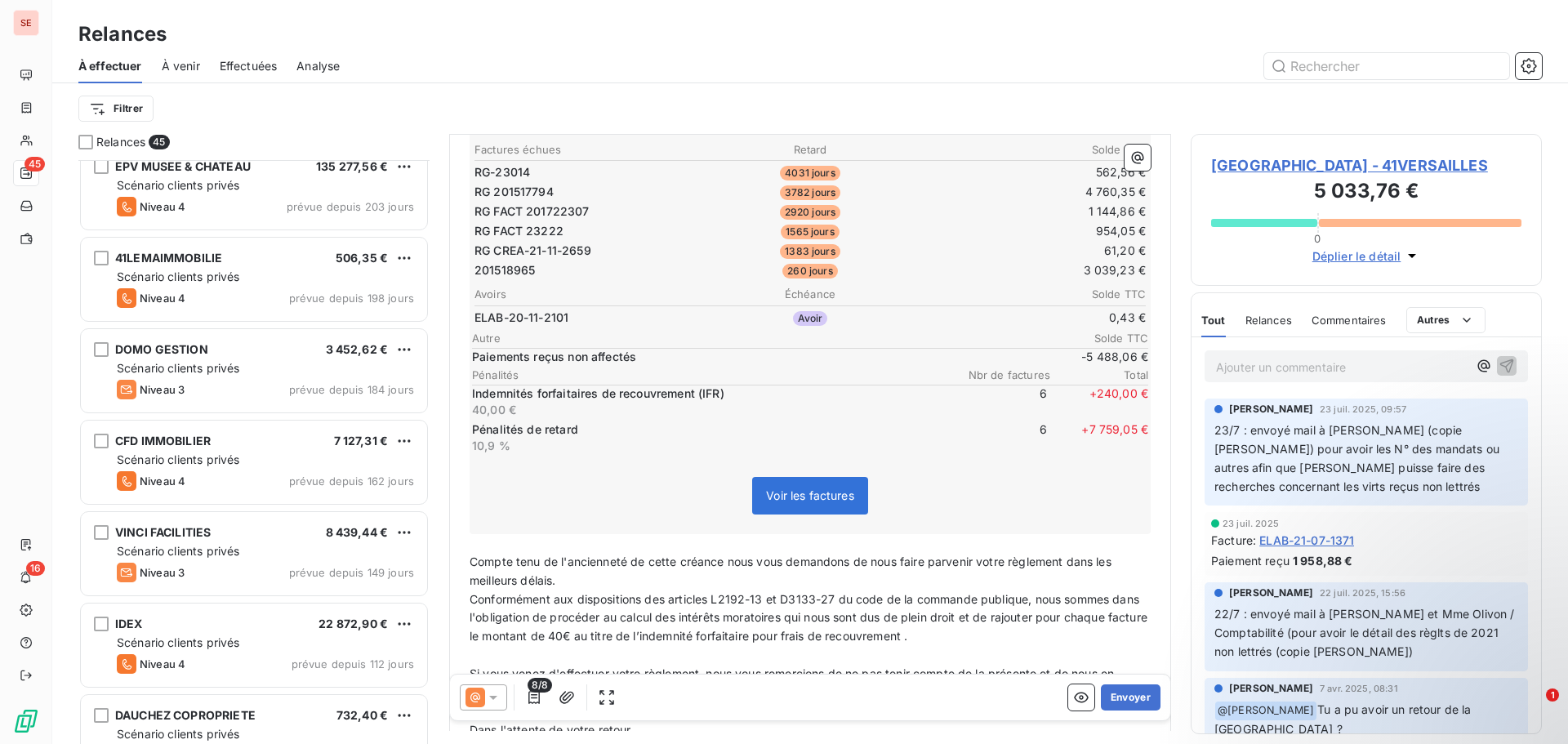
scroll to position [1144, 0]
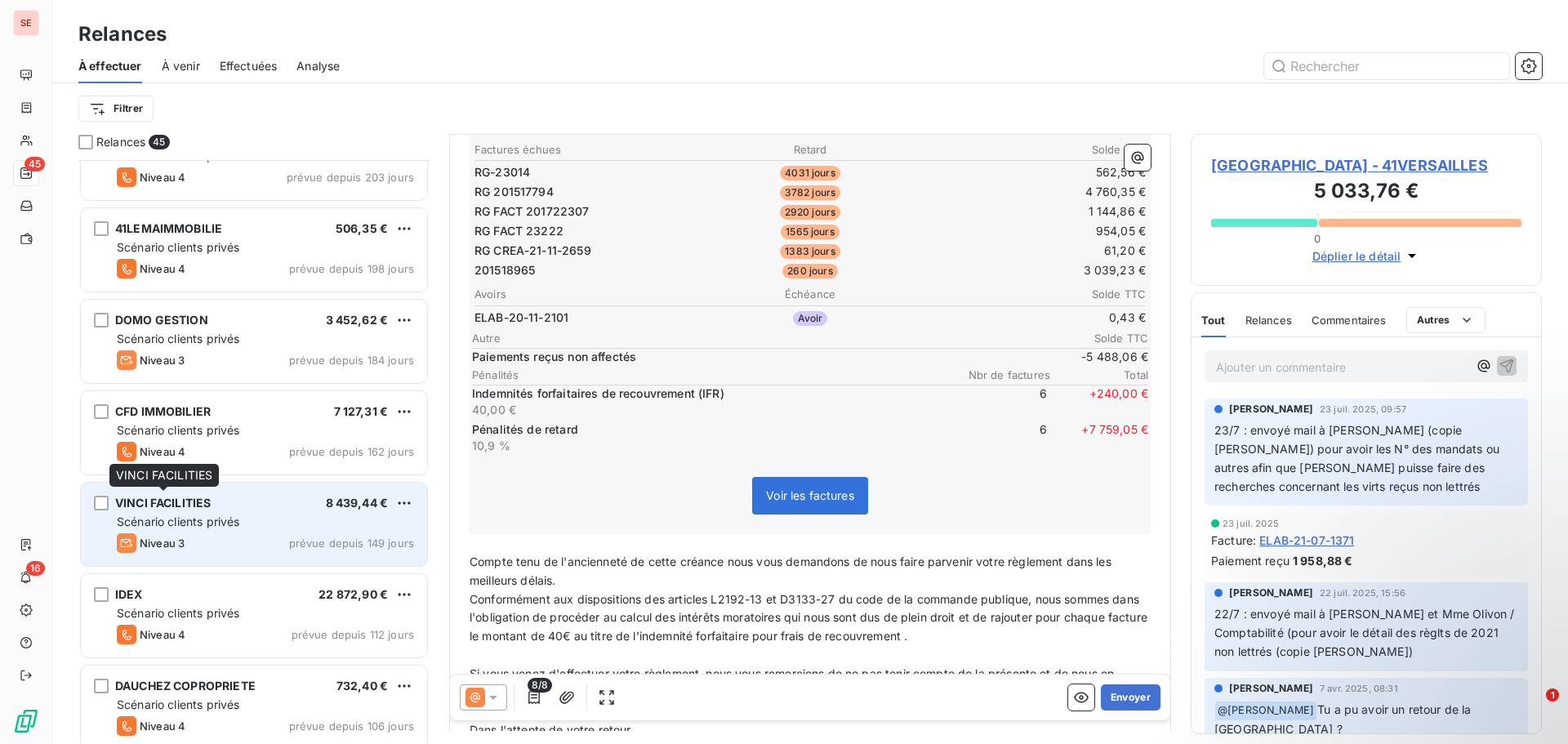
click at [169, 500] on span "VINCI FACILITIES" at bounding box center [163, 503] width 95 height 14
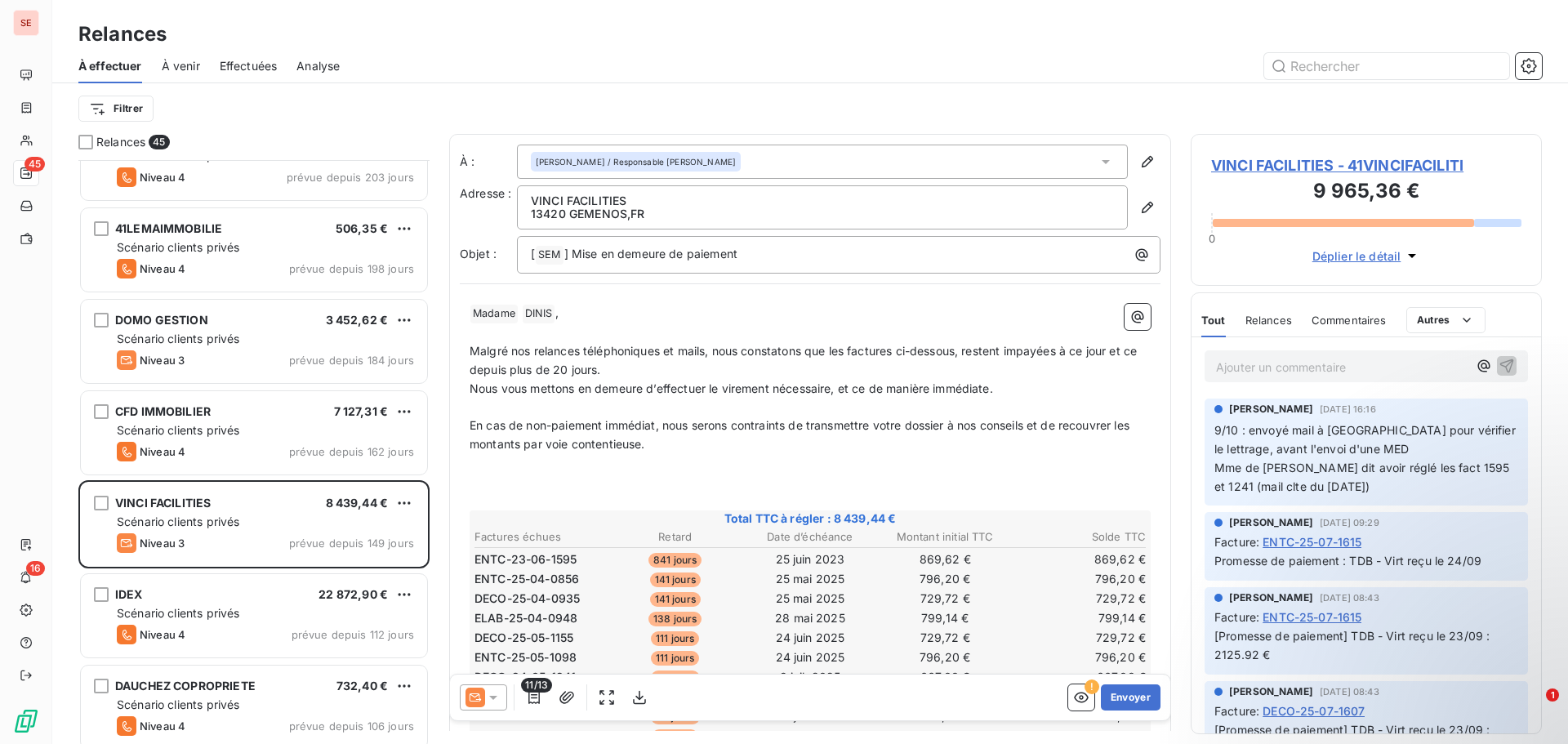
click at [1218, 165] on span "VINCI FACILITIES - 41VINCIFACILITI" at bounding box center [1366, 165] width 310 height 22
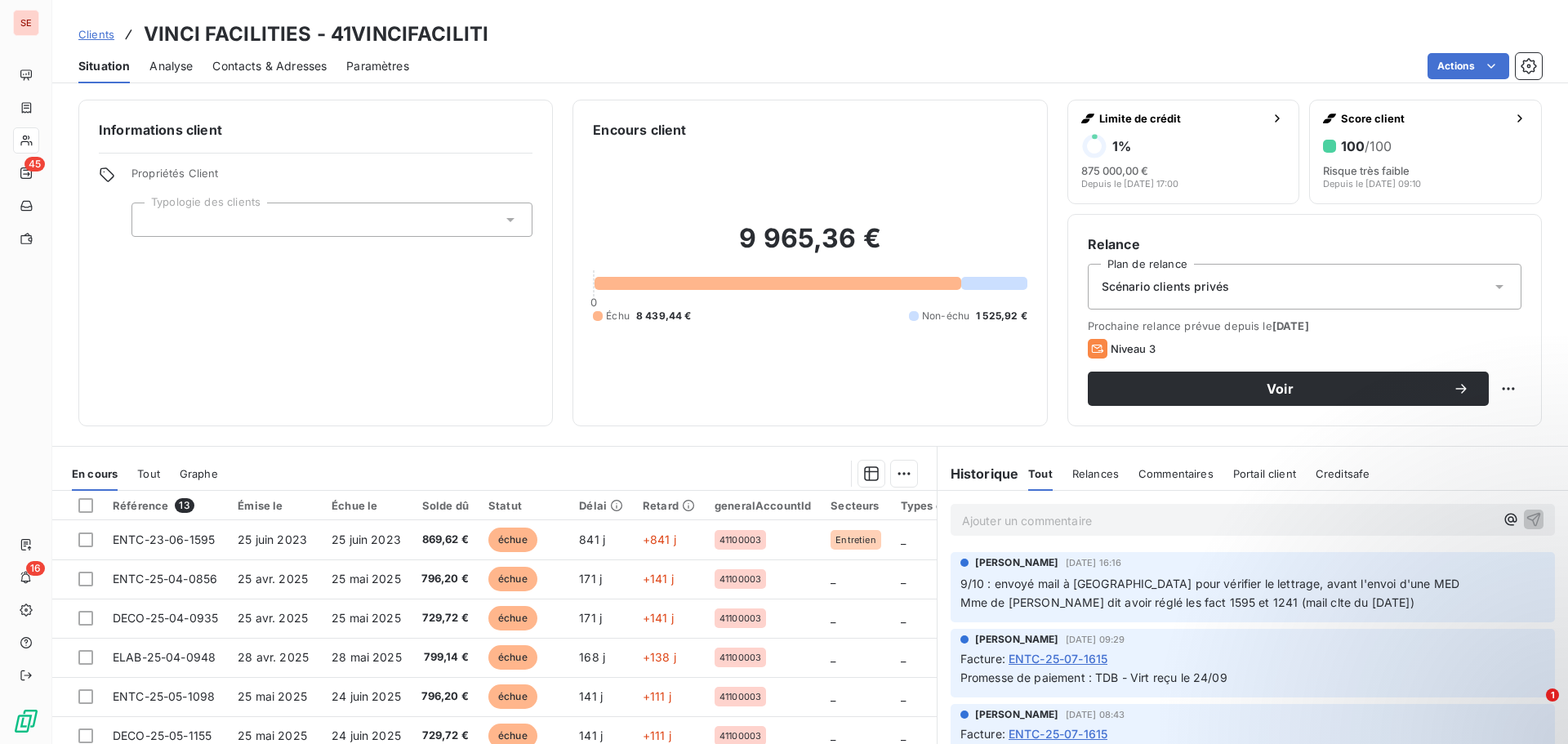
click at [586, 382] on div "Encours client 9 965,36 € 0 Échu 8 439,44 € Non-échu 1 525,92 €" at bounding box center [809, 263] width 475 height 327
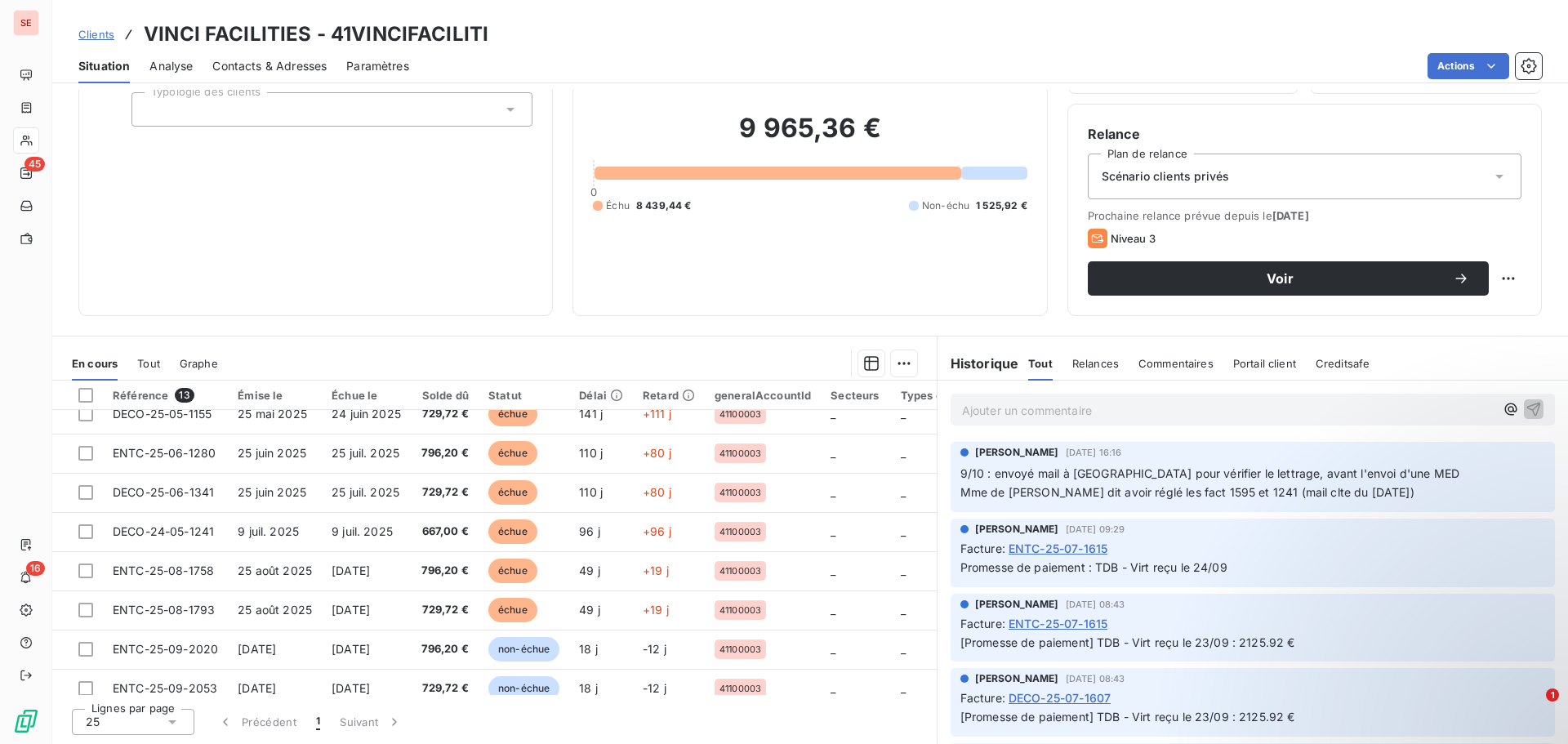
scroll to position [232, 0]
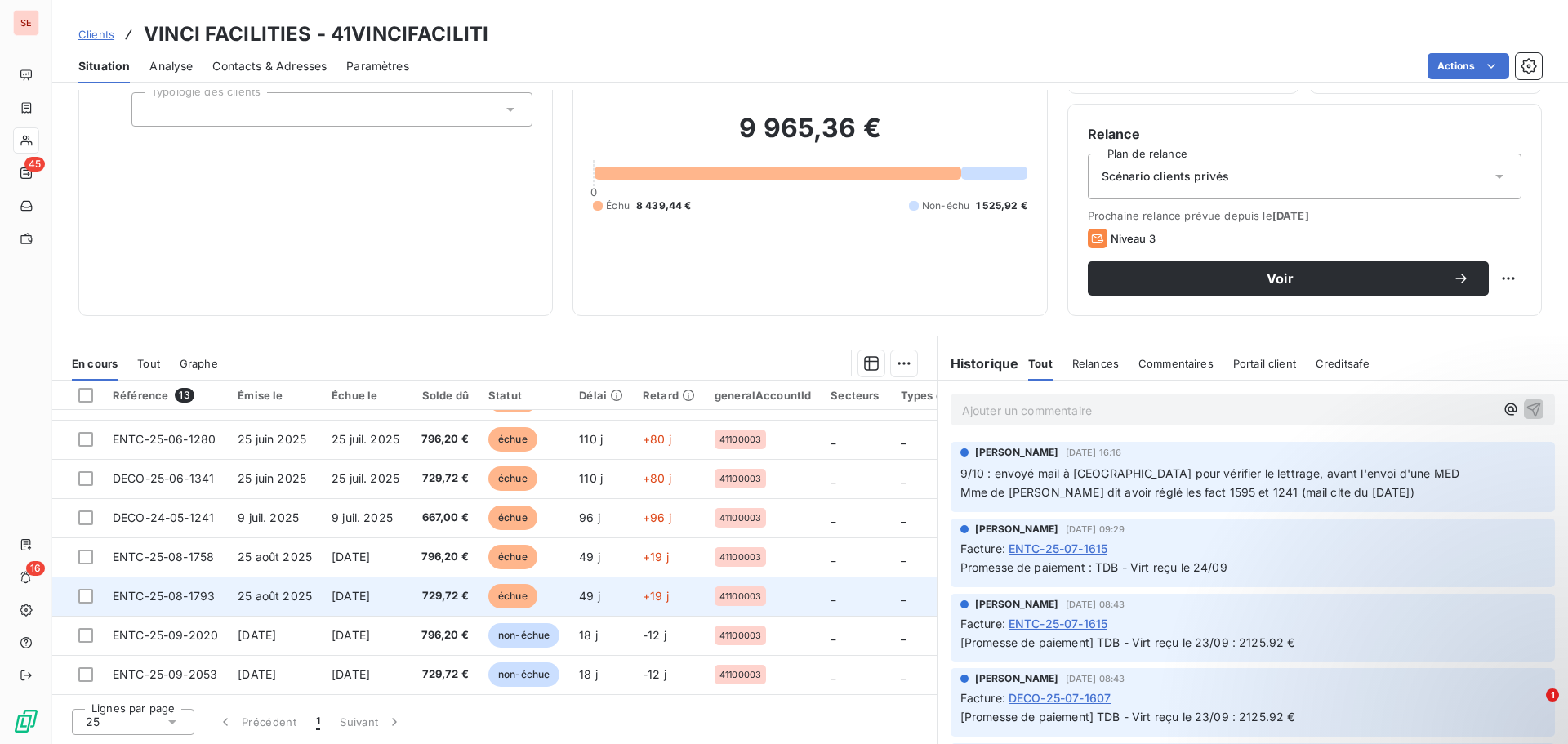
click at [315, 590] on td "25 août 2025" at bounding box center [274, 596] width 94 height 39
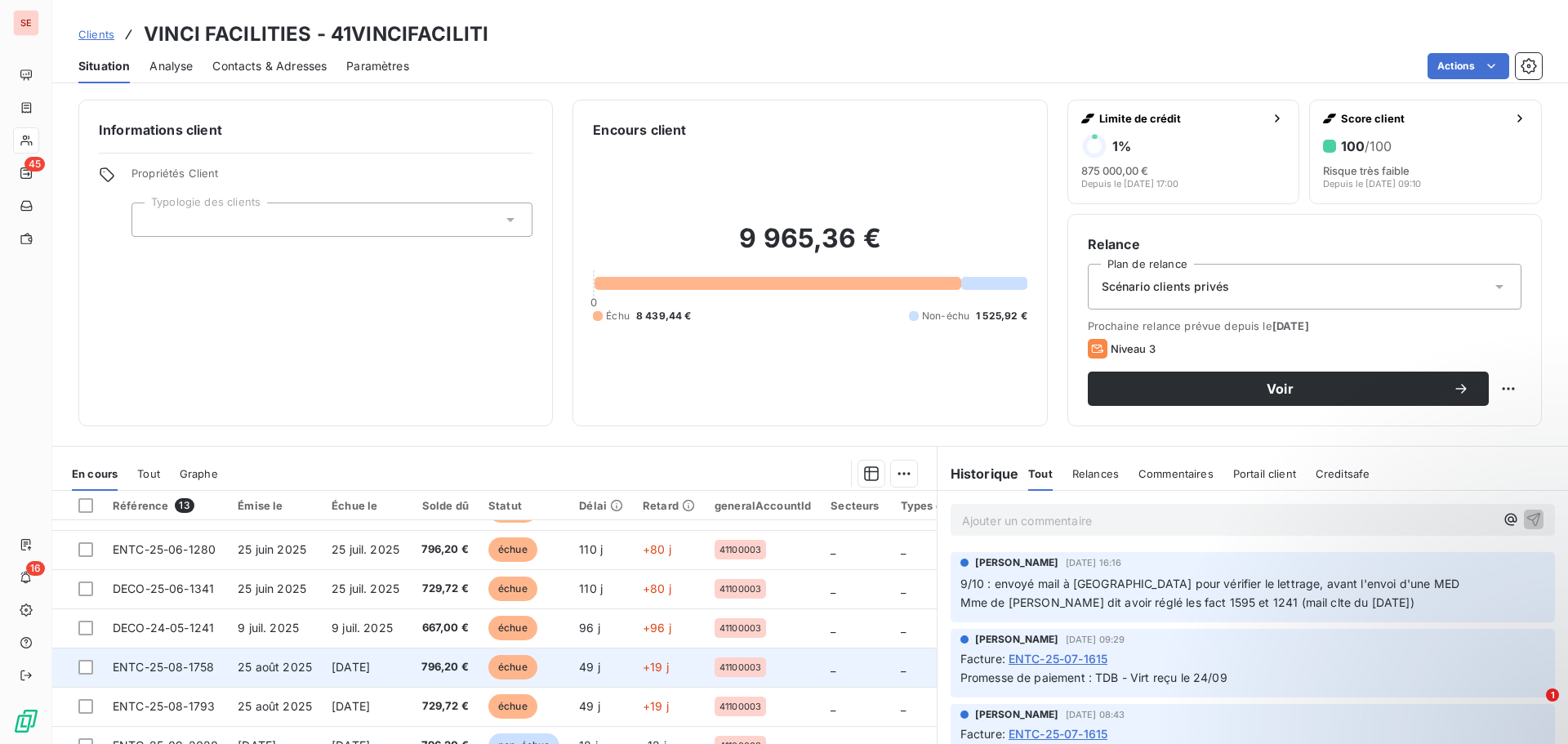
scroll to position [81, 0]
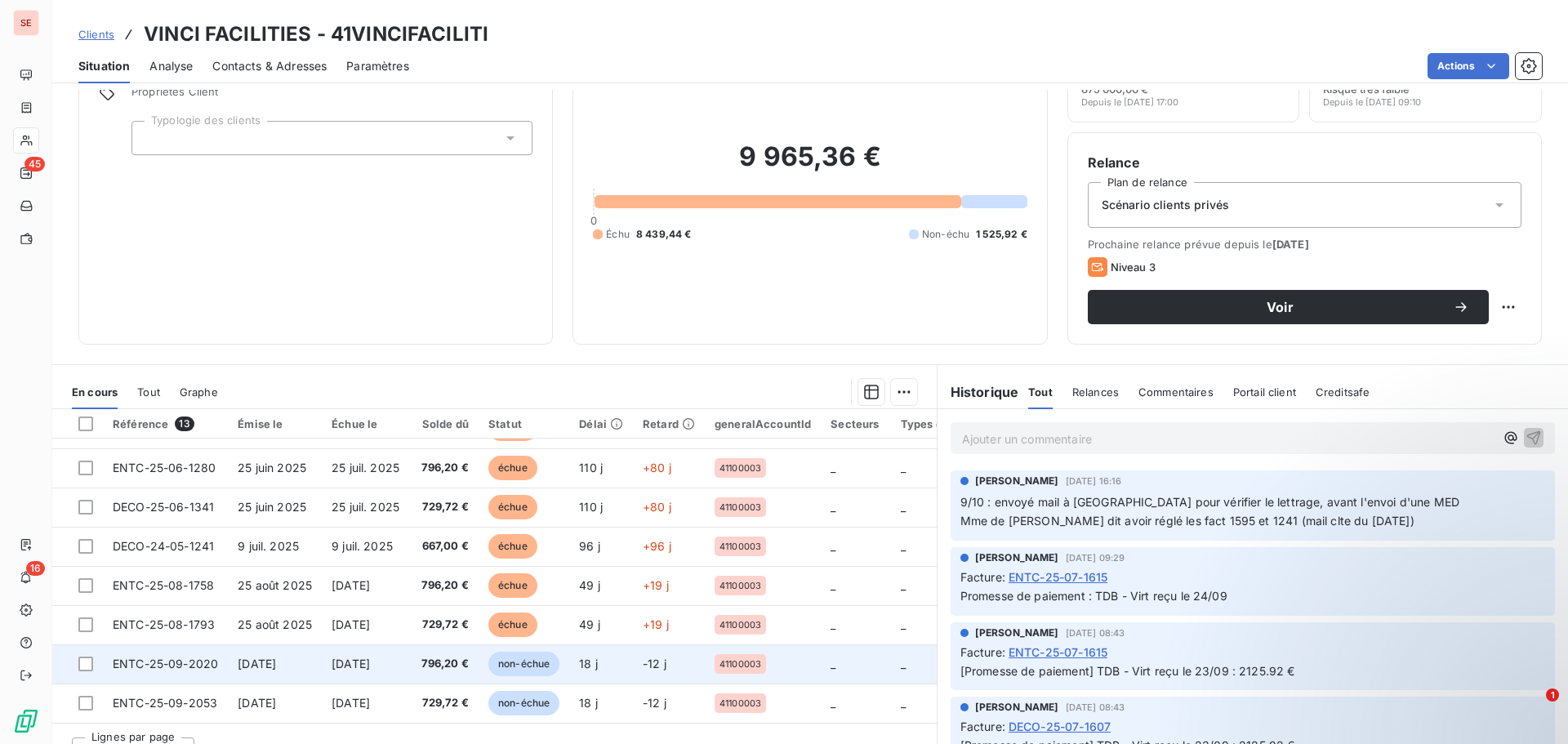
click at [443, 657] on span "796,20 €" at bounding box center [445, 664] width 47 height 17
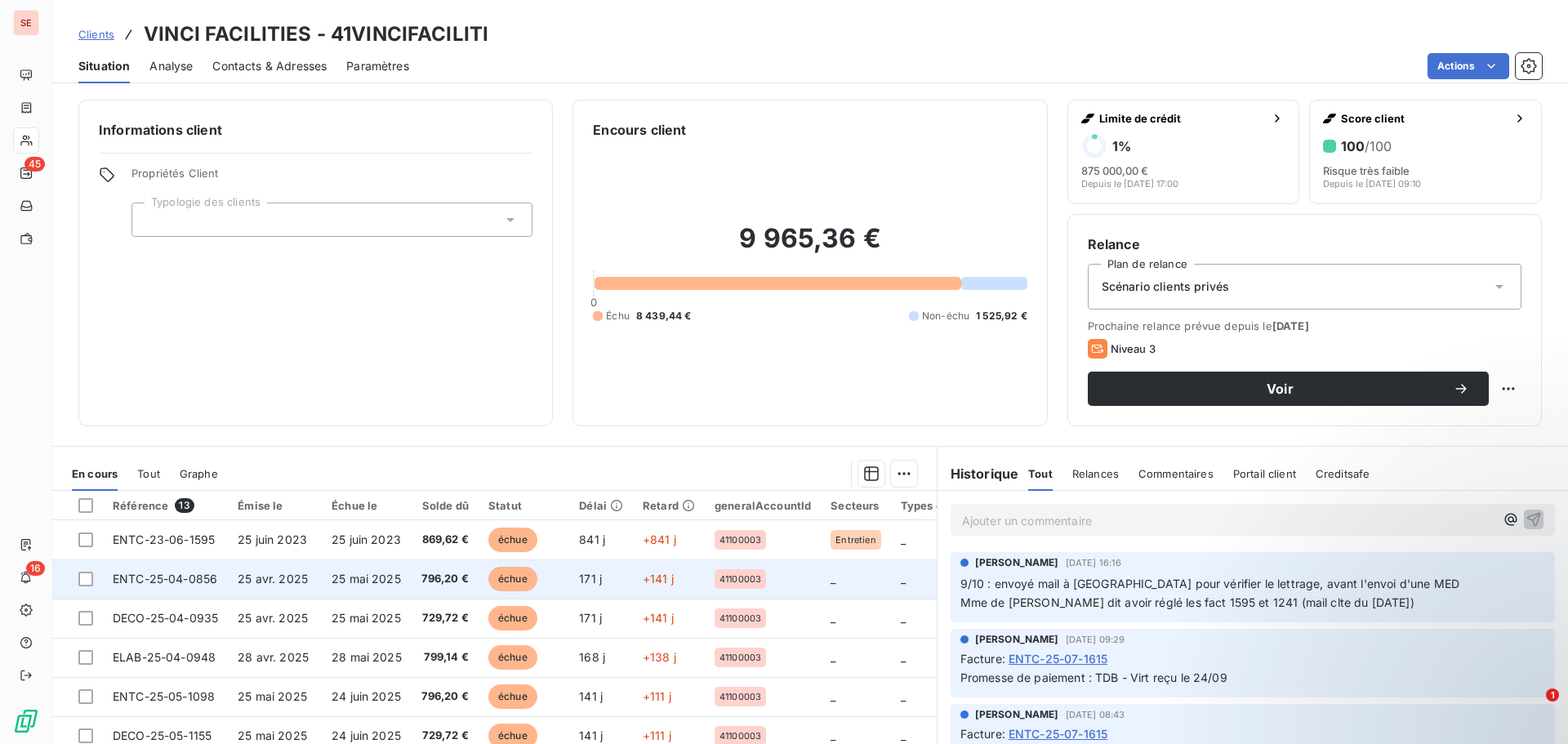
click at [468, 581] on span "796,20 €" at bounding box center [445, 579] width 47 height 17
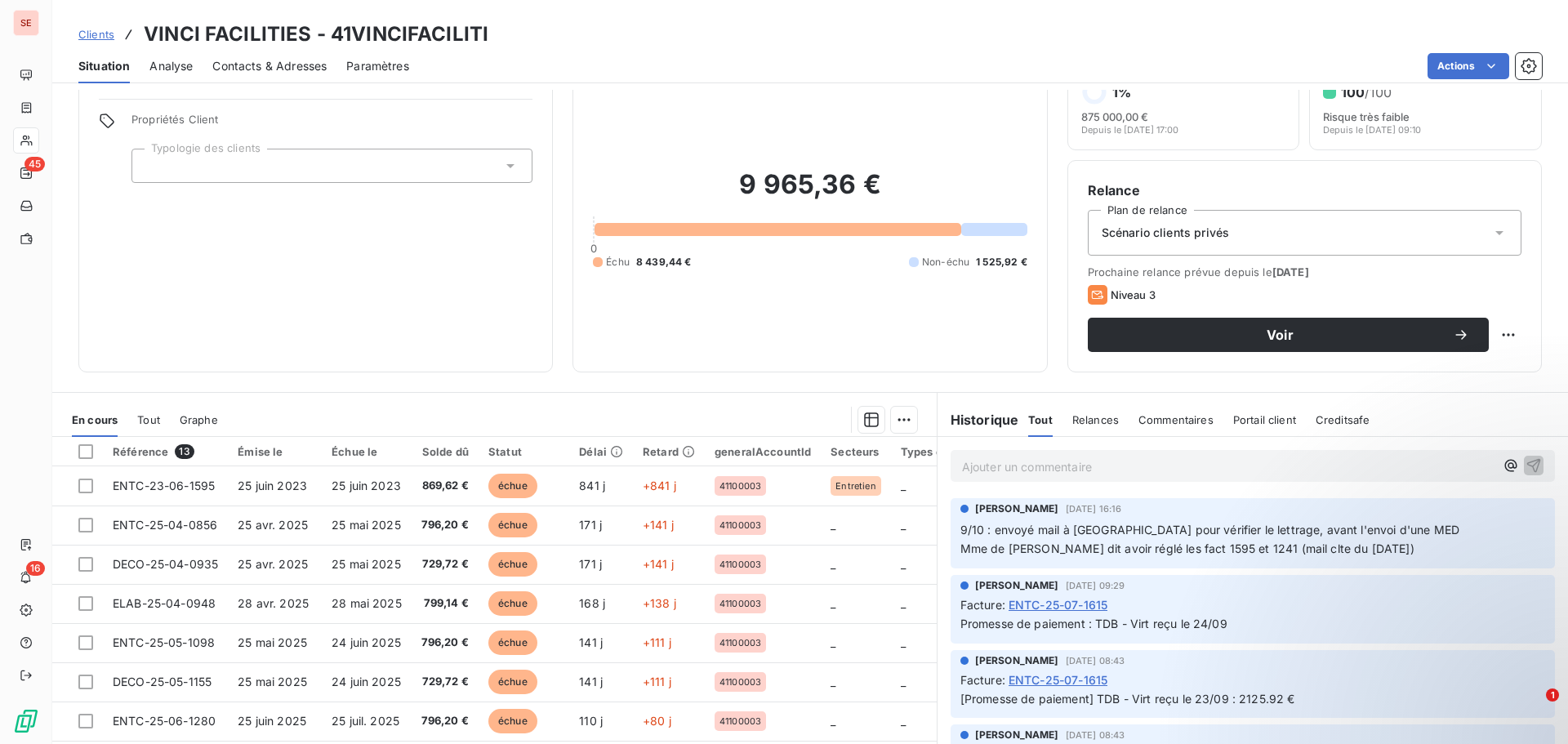
scroll to position [81, 0]
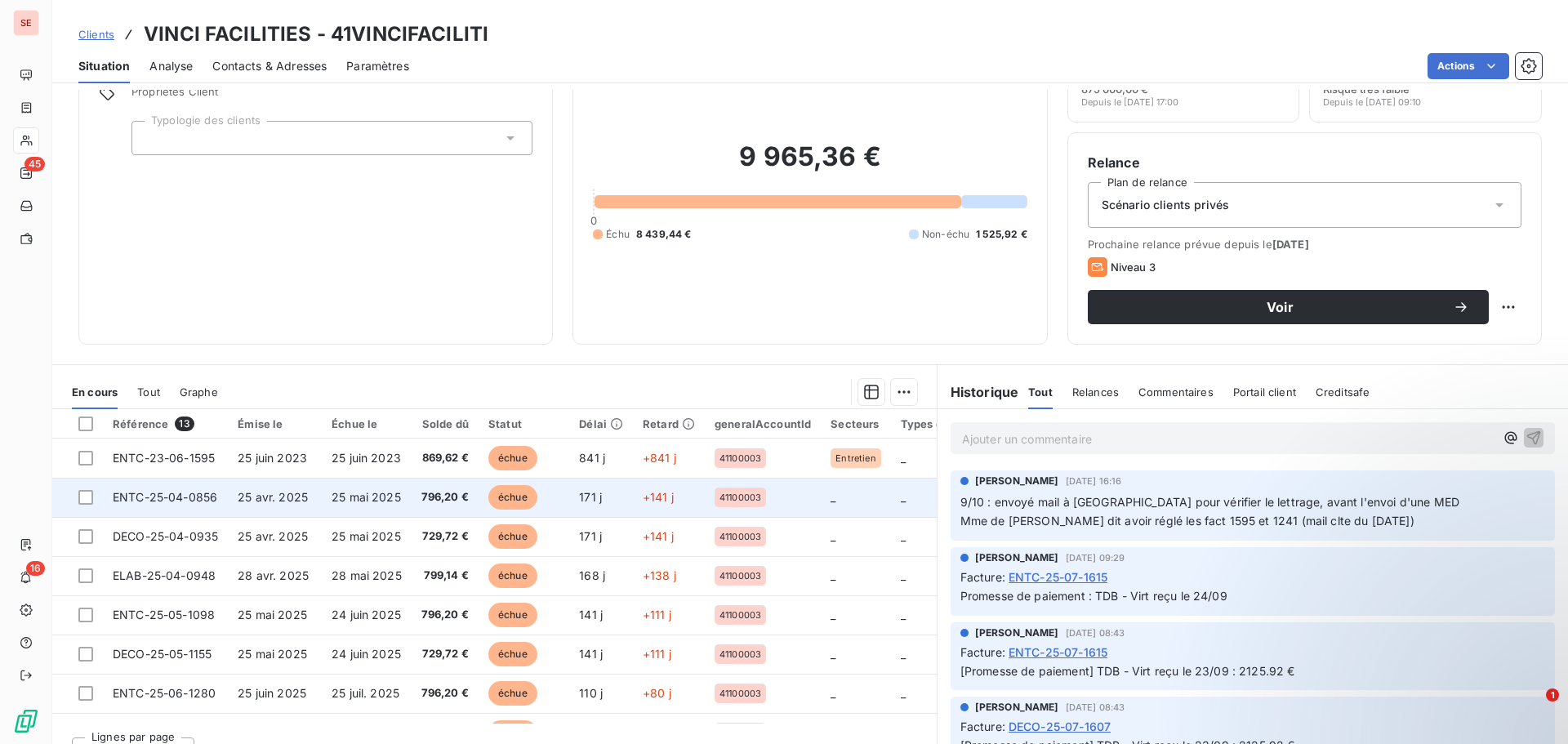
click at [454, 499] on span "796,20 €" at bounding box center [445, 497] width 47 height 17
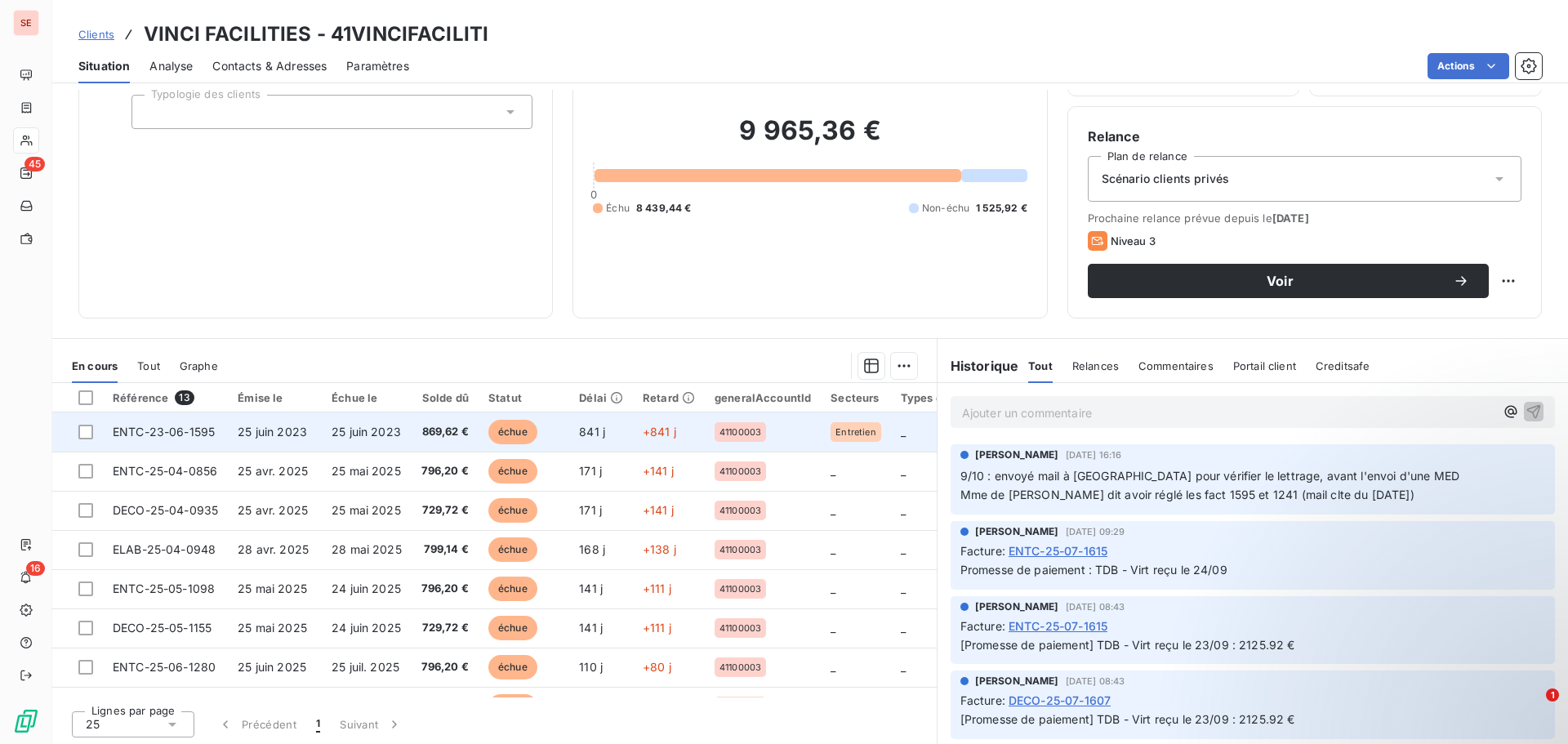
scroll to position [110, 0]
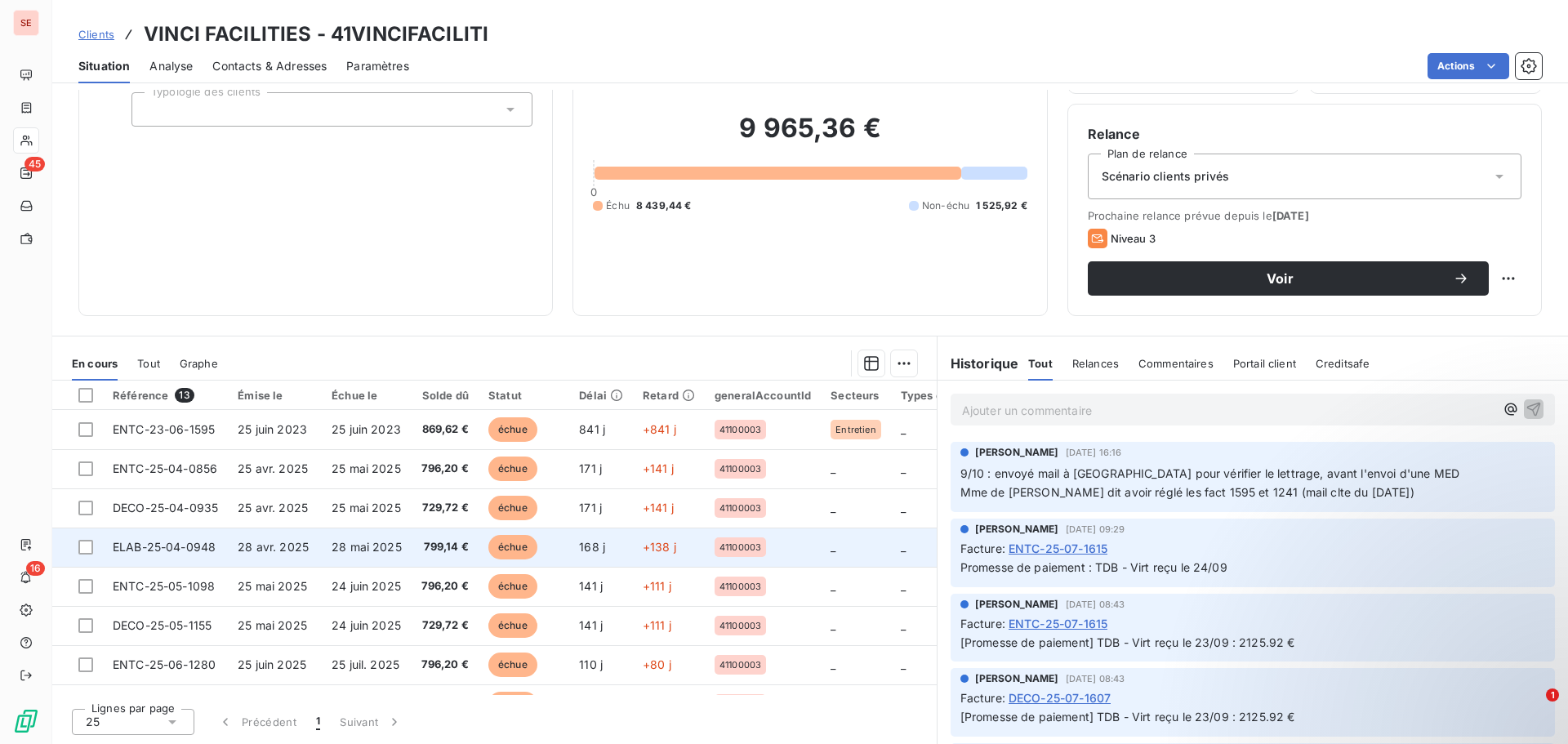
click at [412, 543] on td "28 mai 2025" at bounding box center [366, 547] width 90 height 39
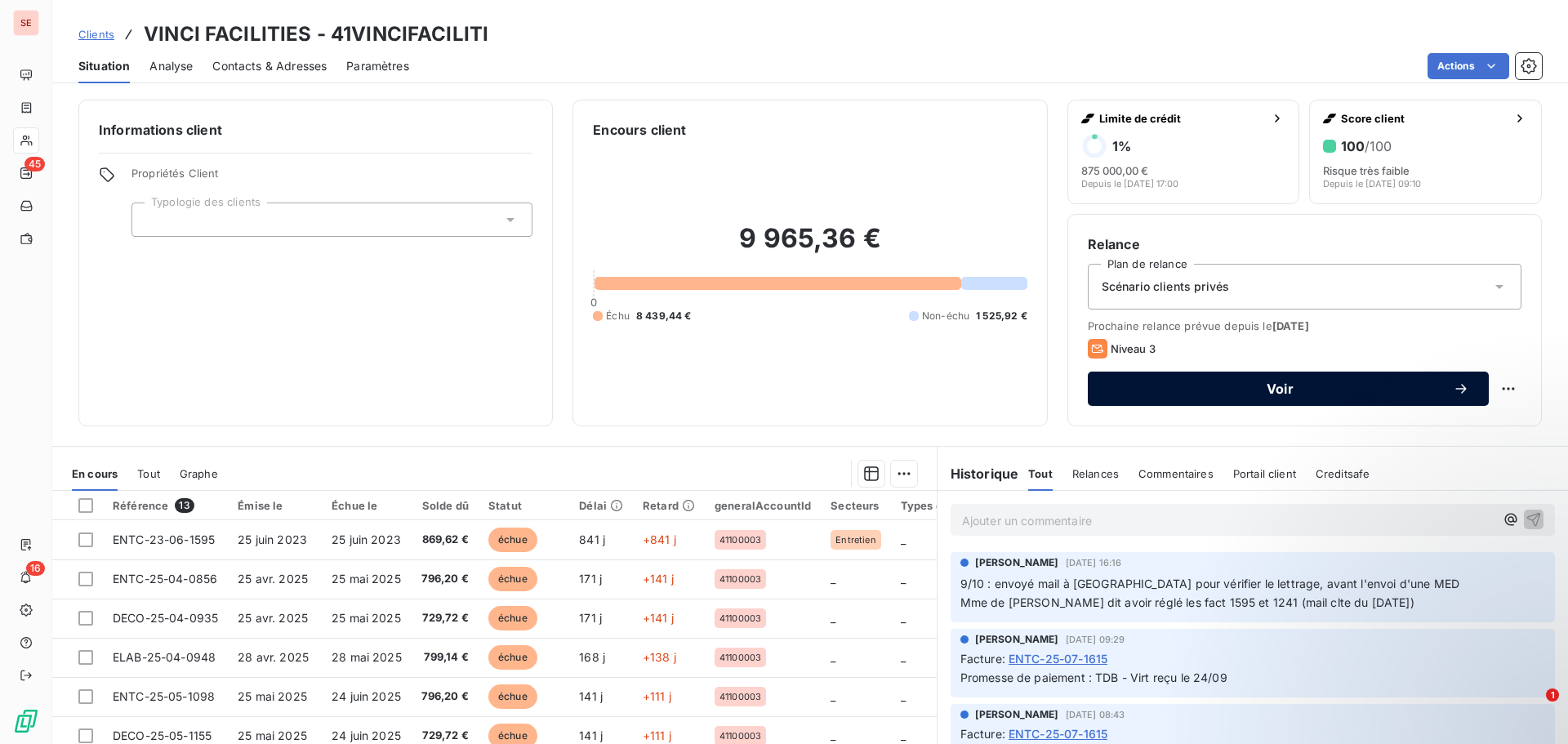
click at [1263, 393] on span "Voir" at bounding box center [1280, 388] width 345 height 13
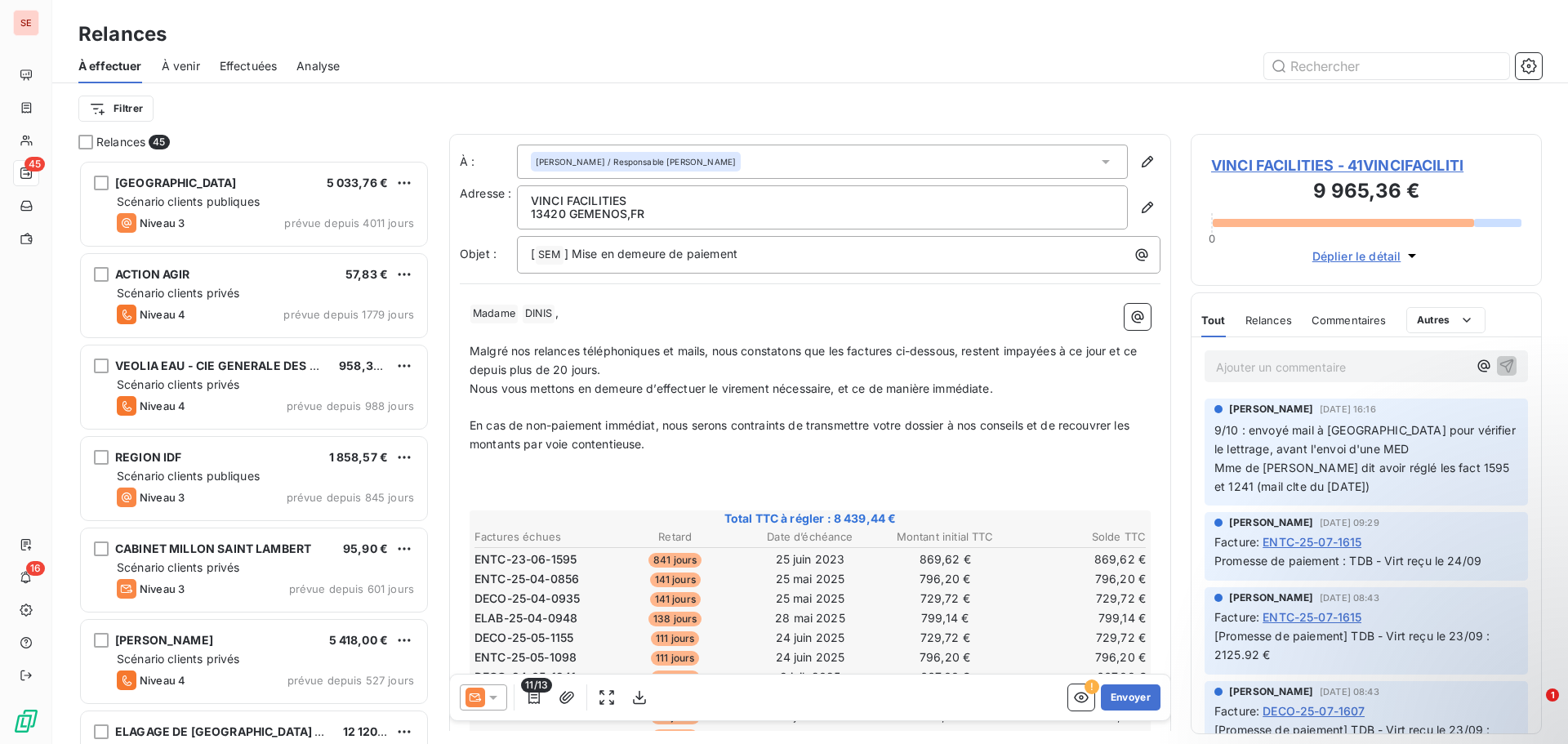
scroll to position [572, 339]
click at [1322, 168] on span "VINCI FACILITIES - 41VINCIFACILITI" at bounding box center [1366, 165] width 310 height 22
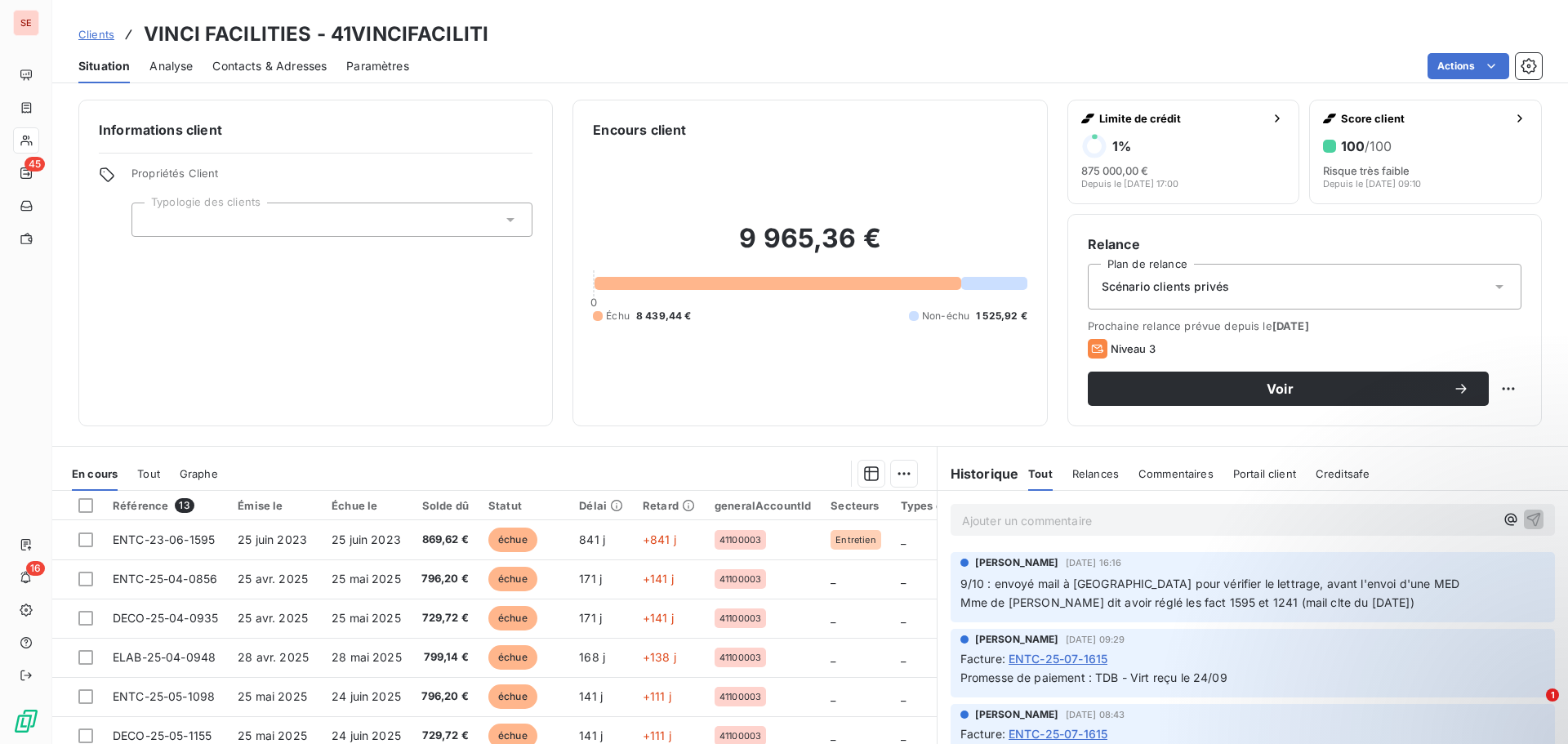
click at [270, 68] on span "Contacts & Adresses" at bounding box center [269, 66] width 114 height 17
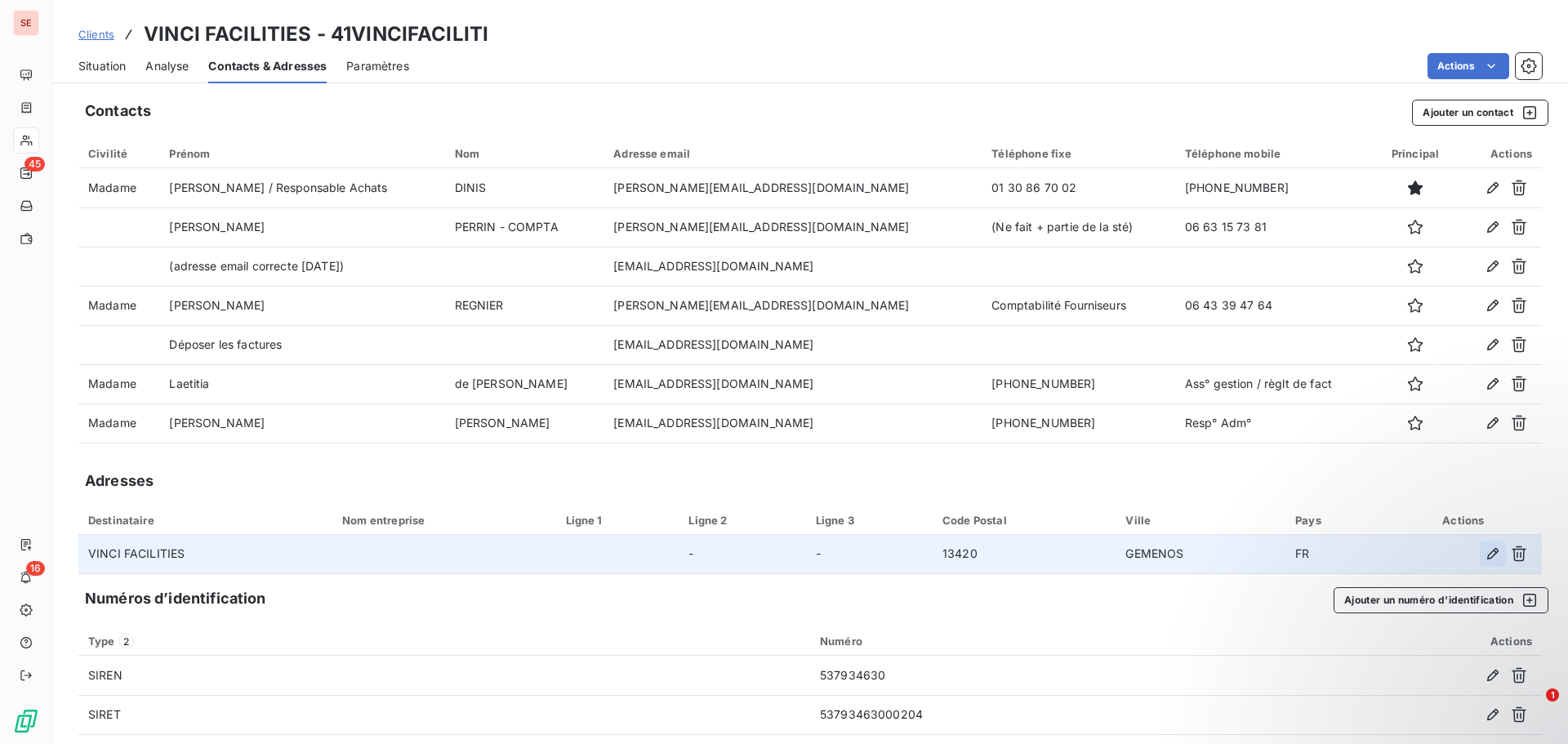
click at [1488, 556] on icon "button" at bounding box center [1493, 553] width 11 height 11
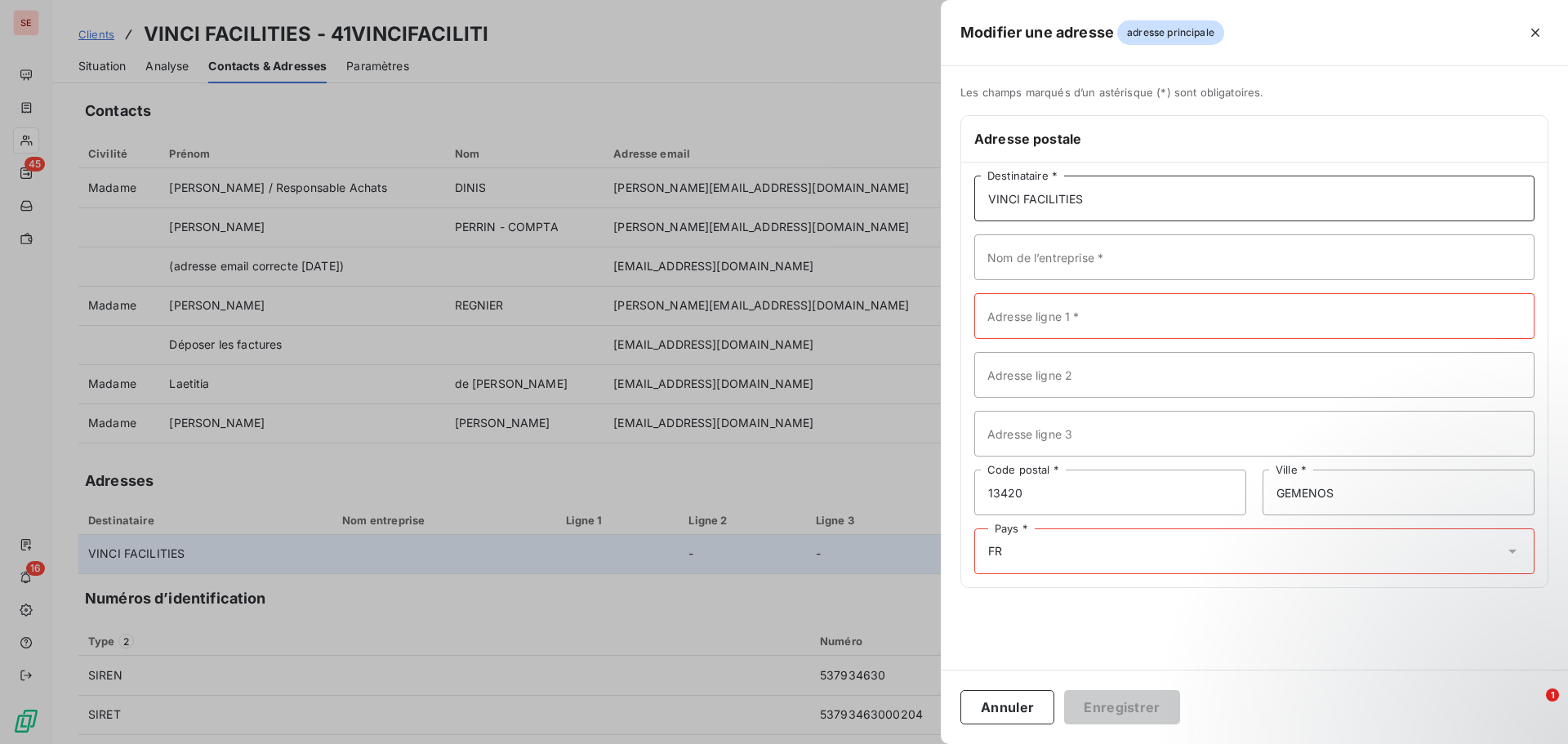
click at [1152, 206] on input "VINCI FACILITIES" at bounding box center [1254, 198] width 560 height 45
type input "VINCI FACILITIES SIP"
type input "FACEO FM ILE DE FRANCE"
type input "A"
type input "c"
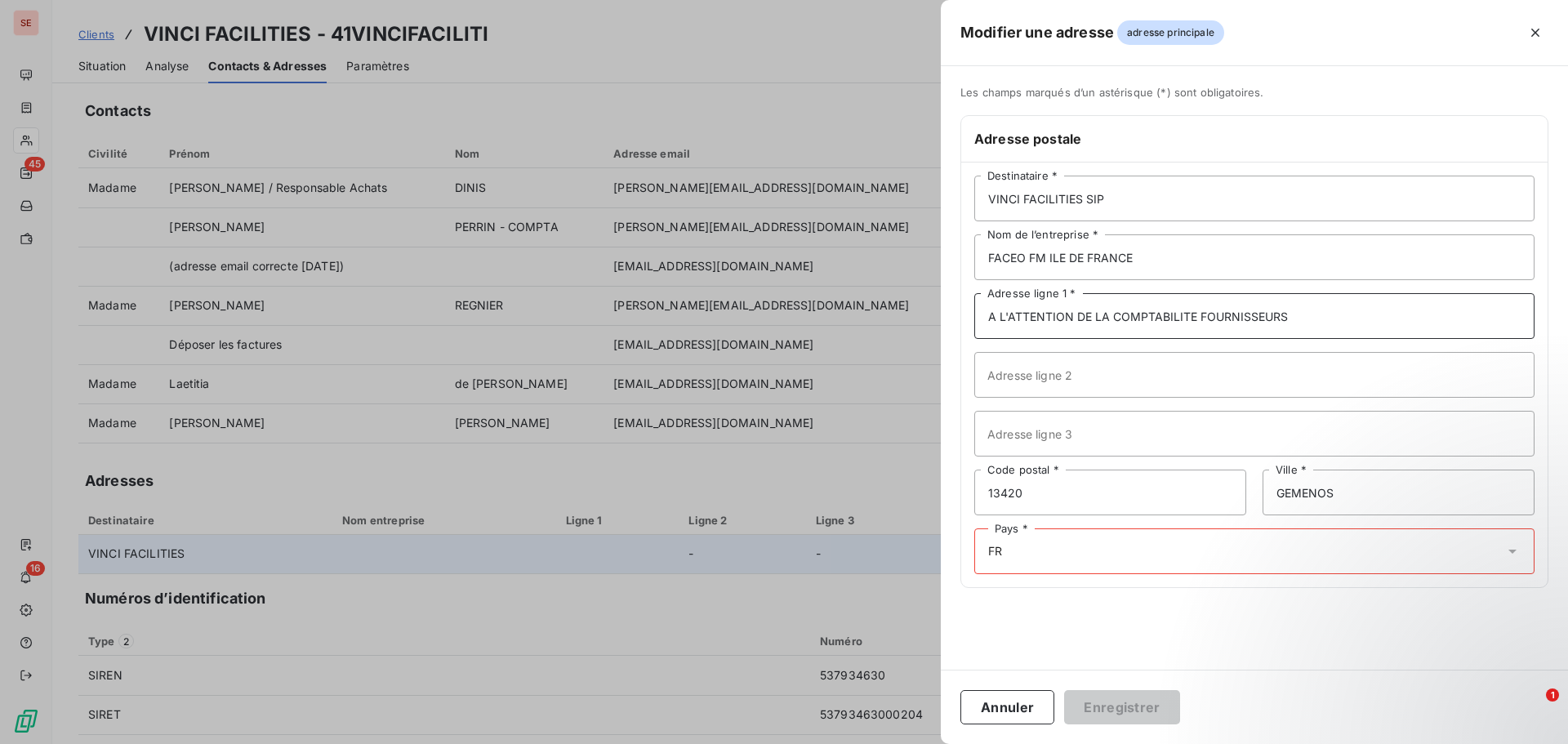
type input "A L'ATTENTION DE LA COMPTABILITE FOURNISSEURS"
type input "[STREET_ADDRESS][DATE]"
type input "78360"
type input "[PERSON_NAME]"
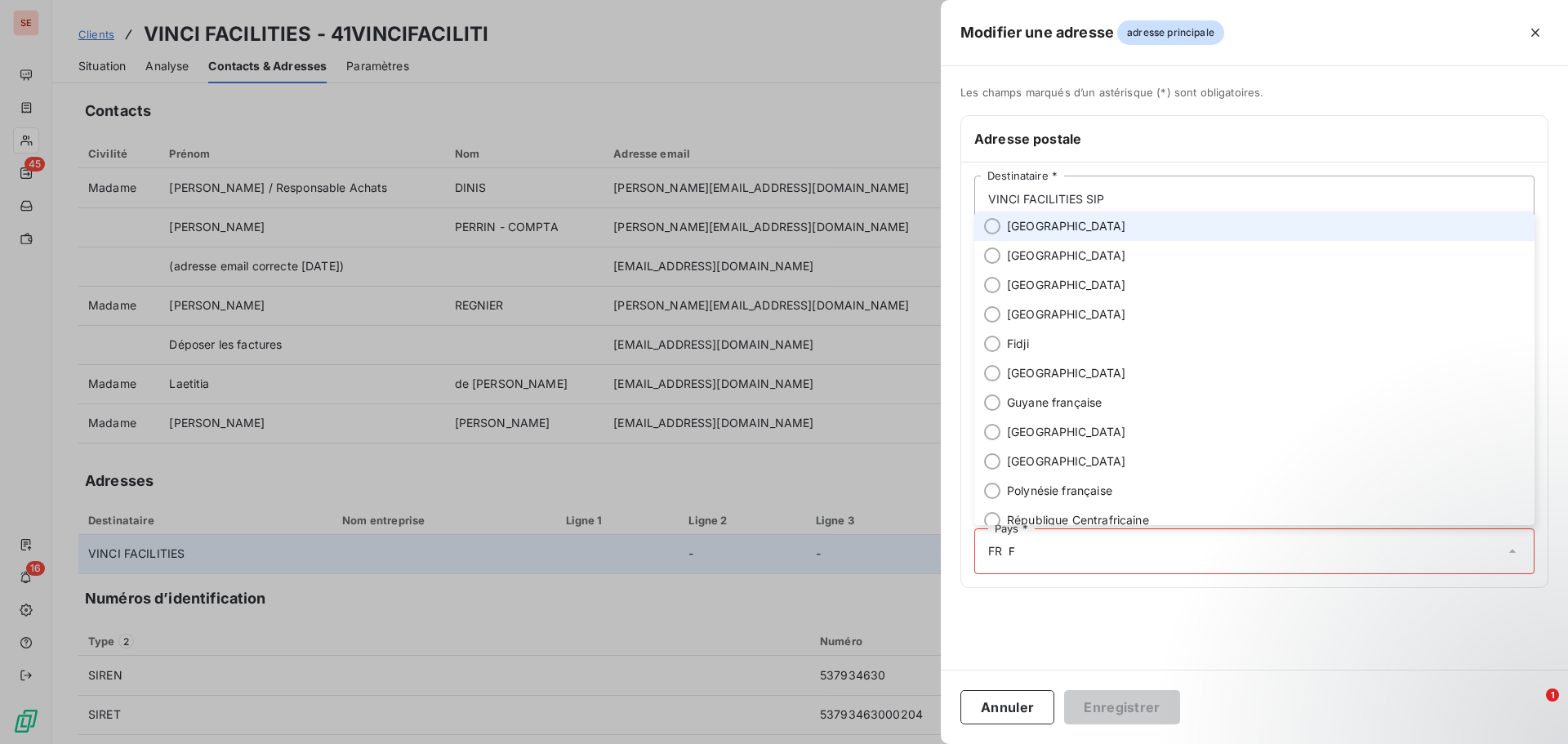
click at [1021, 223] on span "[GEOGRAPHIC_DATA]" at bounding box center [1066, 226] width 119 height 17
type input "F"
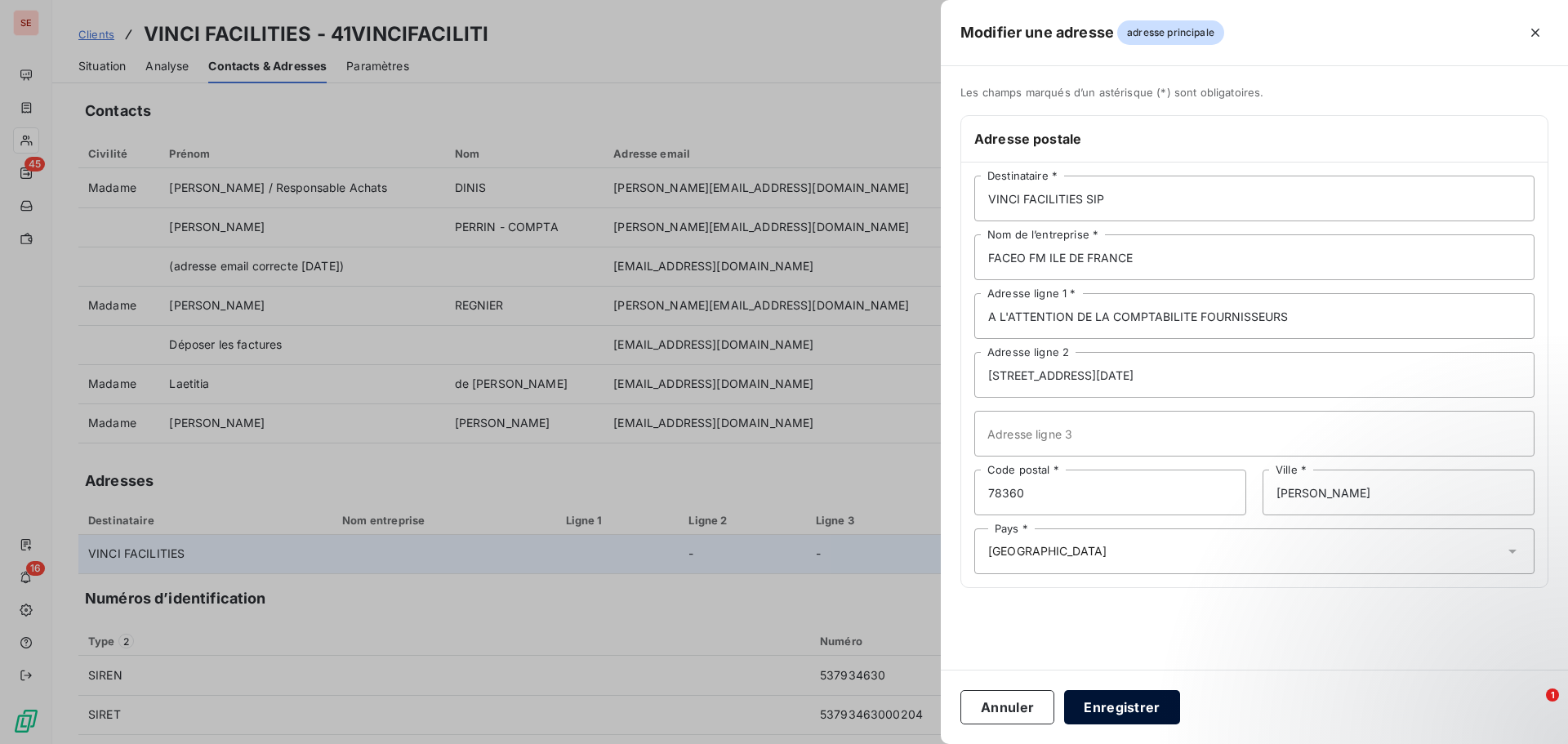
click at [1127, 709] on button "Enregistrer" at bounding box center [1122, 707] width 116 height 34
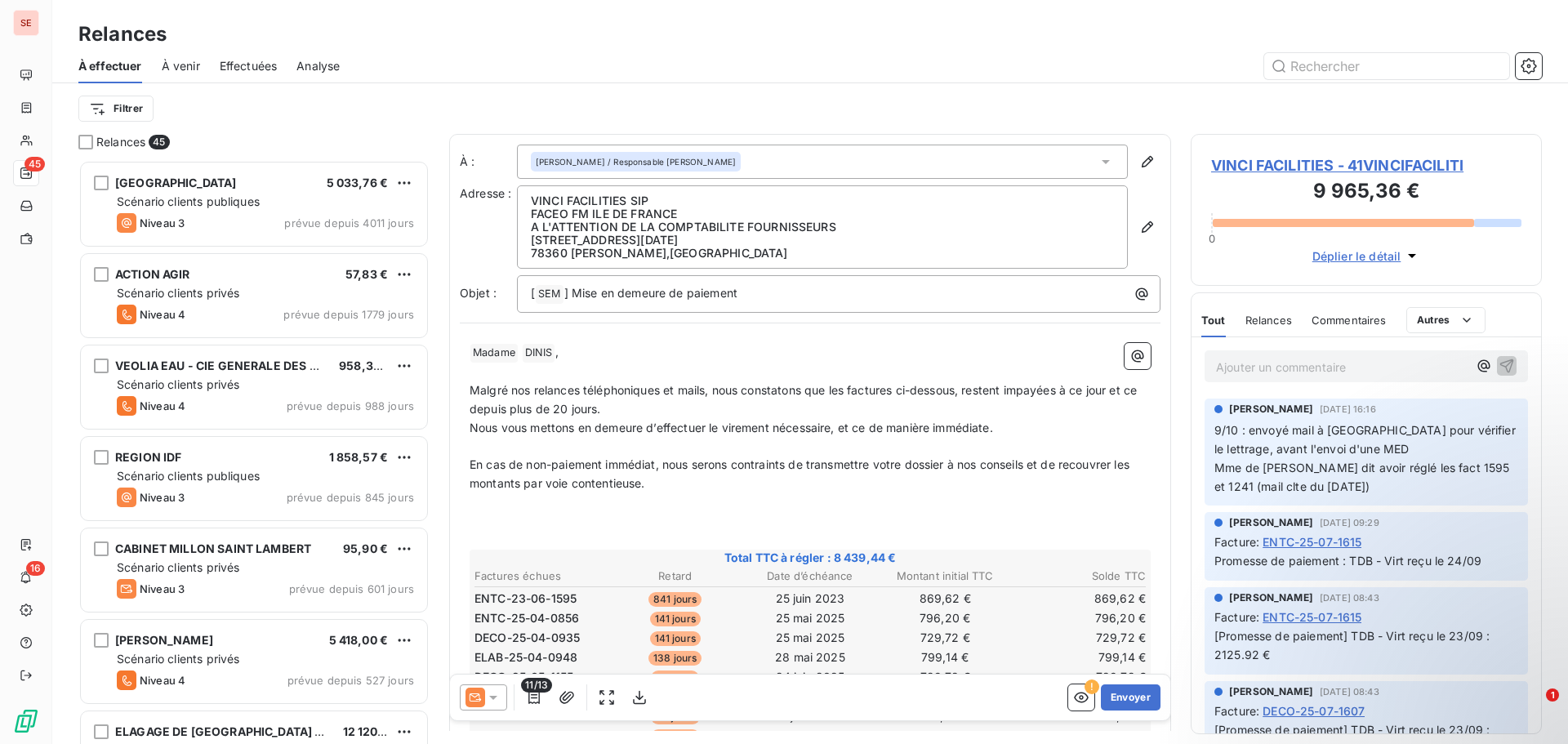
scroll to position [572, 339]
click at [841, 295] on p "[ SEM ﻿ ] Mise en demeure de paiement" at bounding box center [843, 294] width 624 height 19
click at [537, 348] on span "DINIS ﻿" at bounding box center [538, 352] width 31 height 18
drag, startPoint x: 570, startPoint y: 350, endPoint x: 476, endPoint y: 349, distance: 94.0
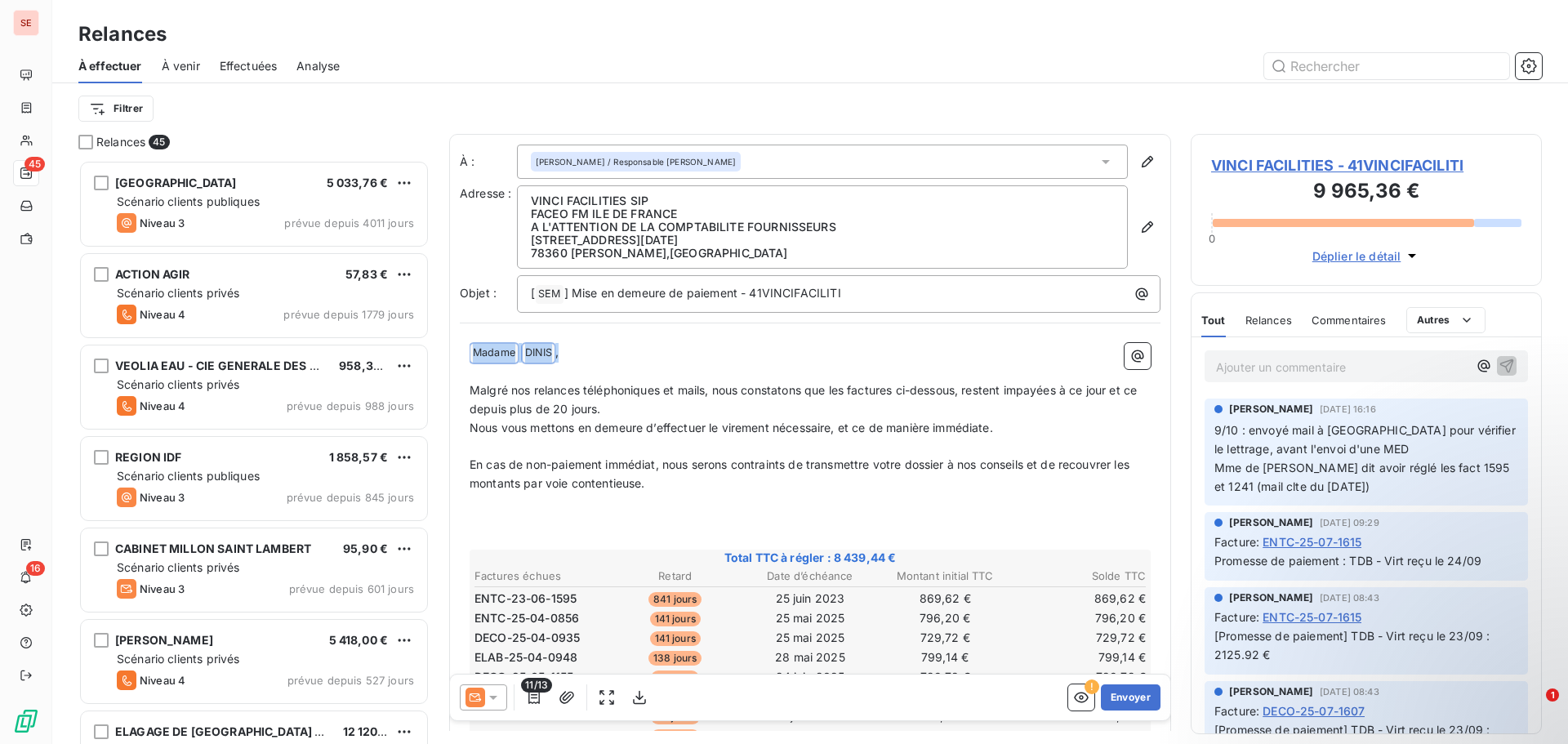
click at [476, 349] on p "﻿ Madame ﻿ DINIS ﻿ ," at bounding box center [809, 353] width 681 height 19
drag, startPoint x: 583, startPoint y: 386, endPoint x: 685, endPoint y: 393, distance: 102.2
click at [680, 391] on span "Malgré nos relances téléphoniques et mails, nous constatons que les factures ci…" at bounding box center [804, 398] width 670 height 32
click at [706, 391] on span "Malgré nos relances téléphoniques et mails, nous constatons que les factures ci…" at bounding box center [804, 398] width 670 height 32
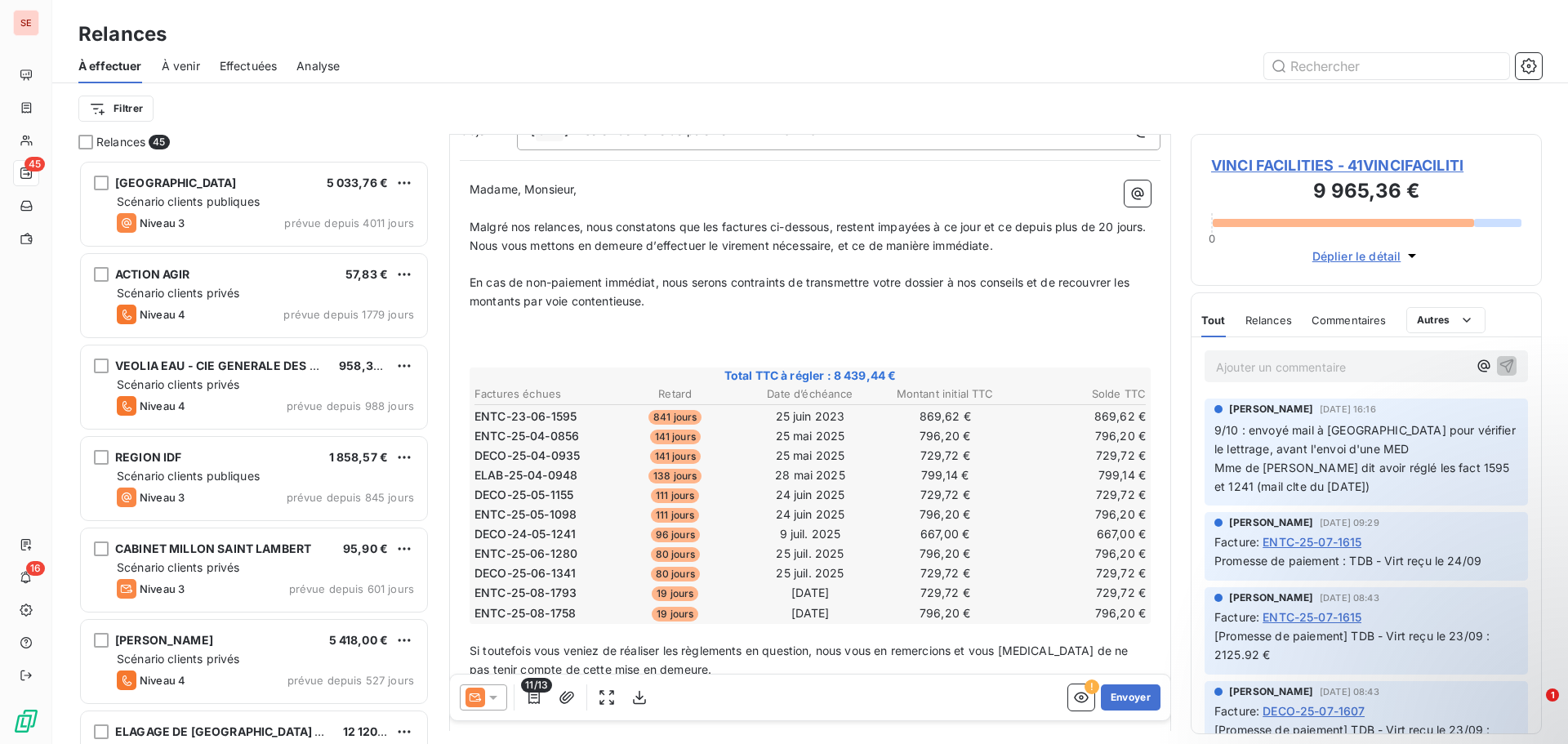
scroll to position [164, 0]
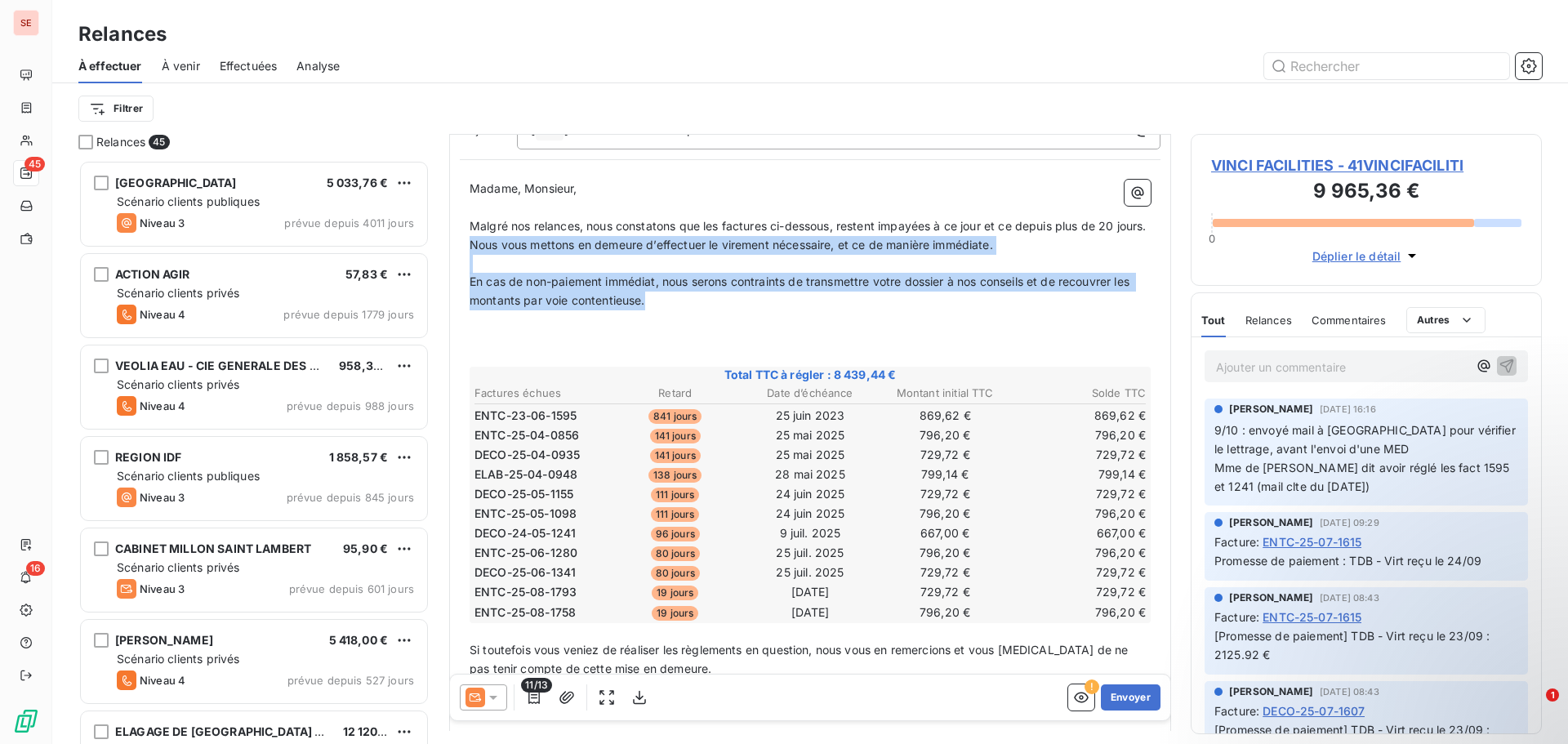
drag, startPoint x: 699, startPoint y: 322, endPoint x: 467, endPoint y: 262, distance: 239.6
click at [467, 262] on div "Madame, Monsieur, ﻿ Malgré nos relances, nous constatons que les factures ci-de…" at bounding box center [810, 476] width 701 height 614
copy div "Nous vous mettons en demeure d’effectuer le virement nécessaire, et ce de maniè…"
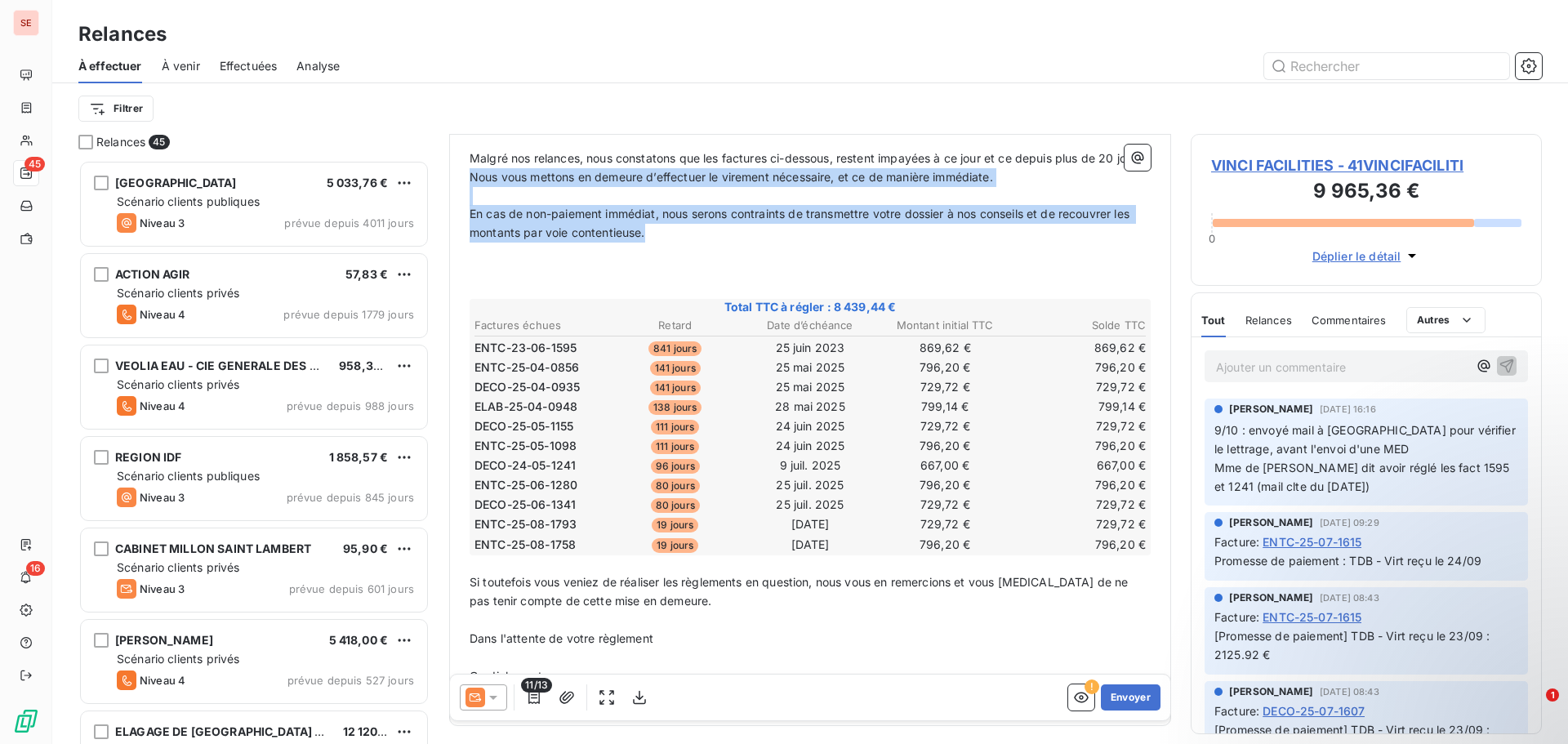
scroll to position [309, 0]
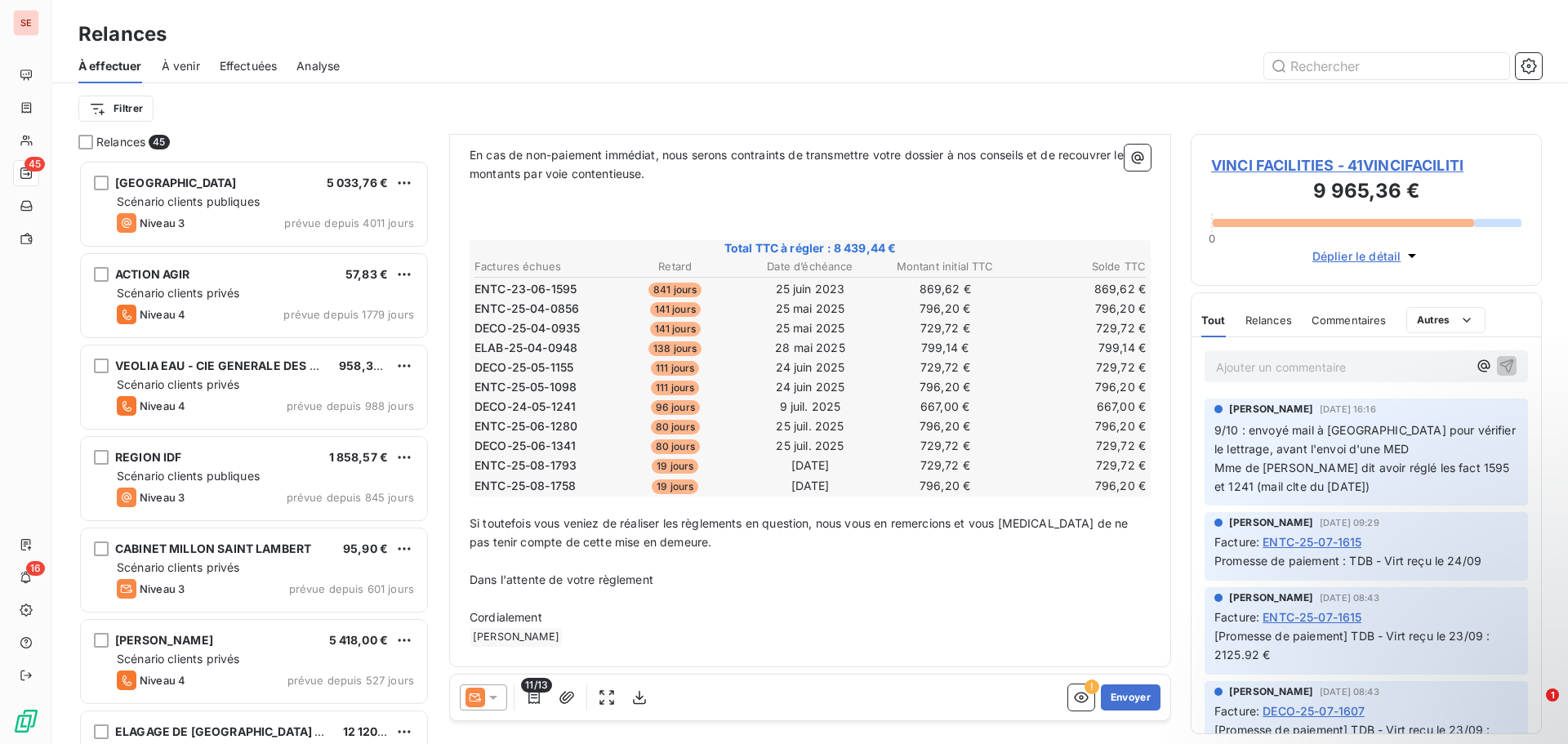
click at [472, 525] on span "Si toutefois vous veniez de réaliser les règlements en question, nous vous en r…" at bounding box center [801, 532] width 663 height 32
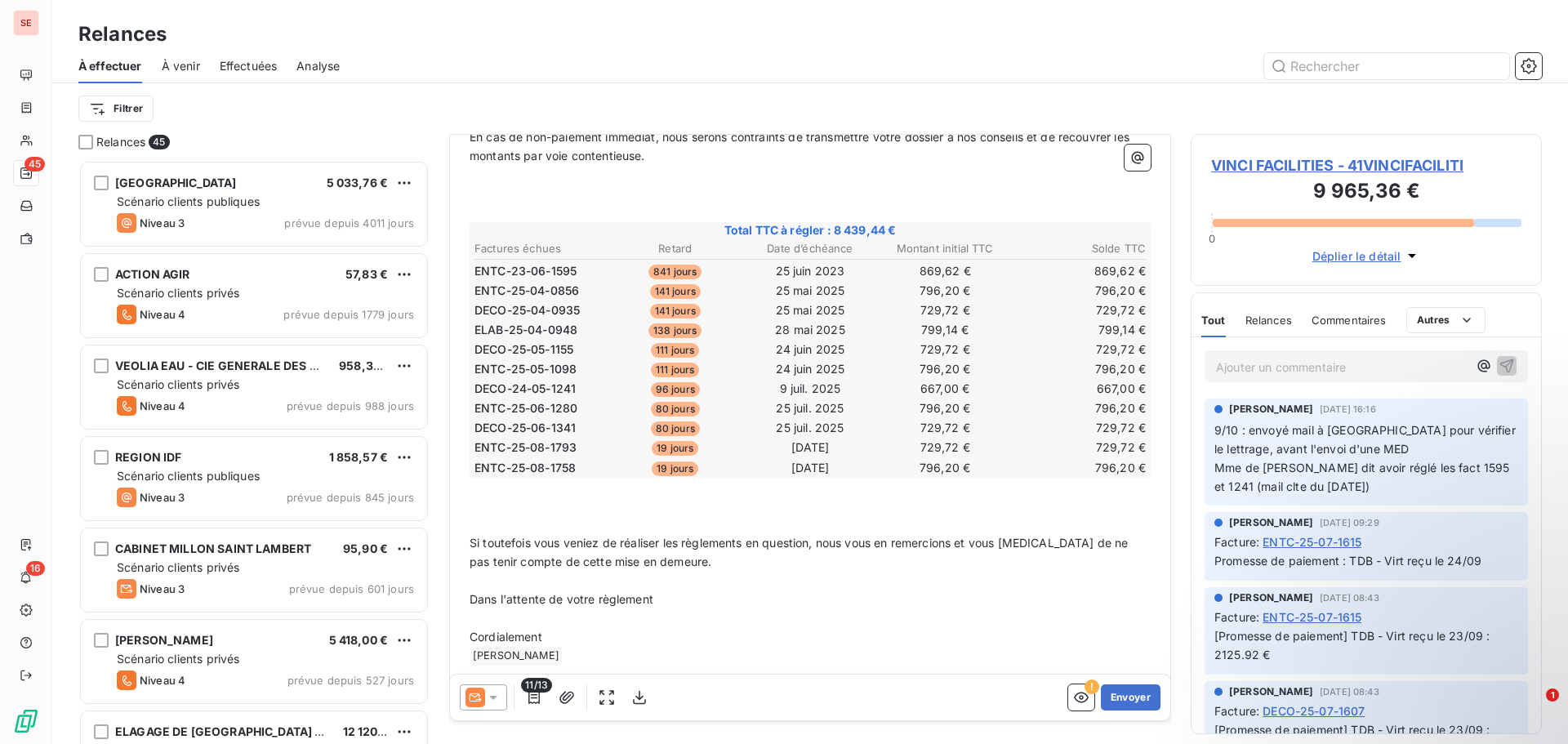
click at [503, 497] on p "﻿" at bounding box center [809, 488] width 681 height 18
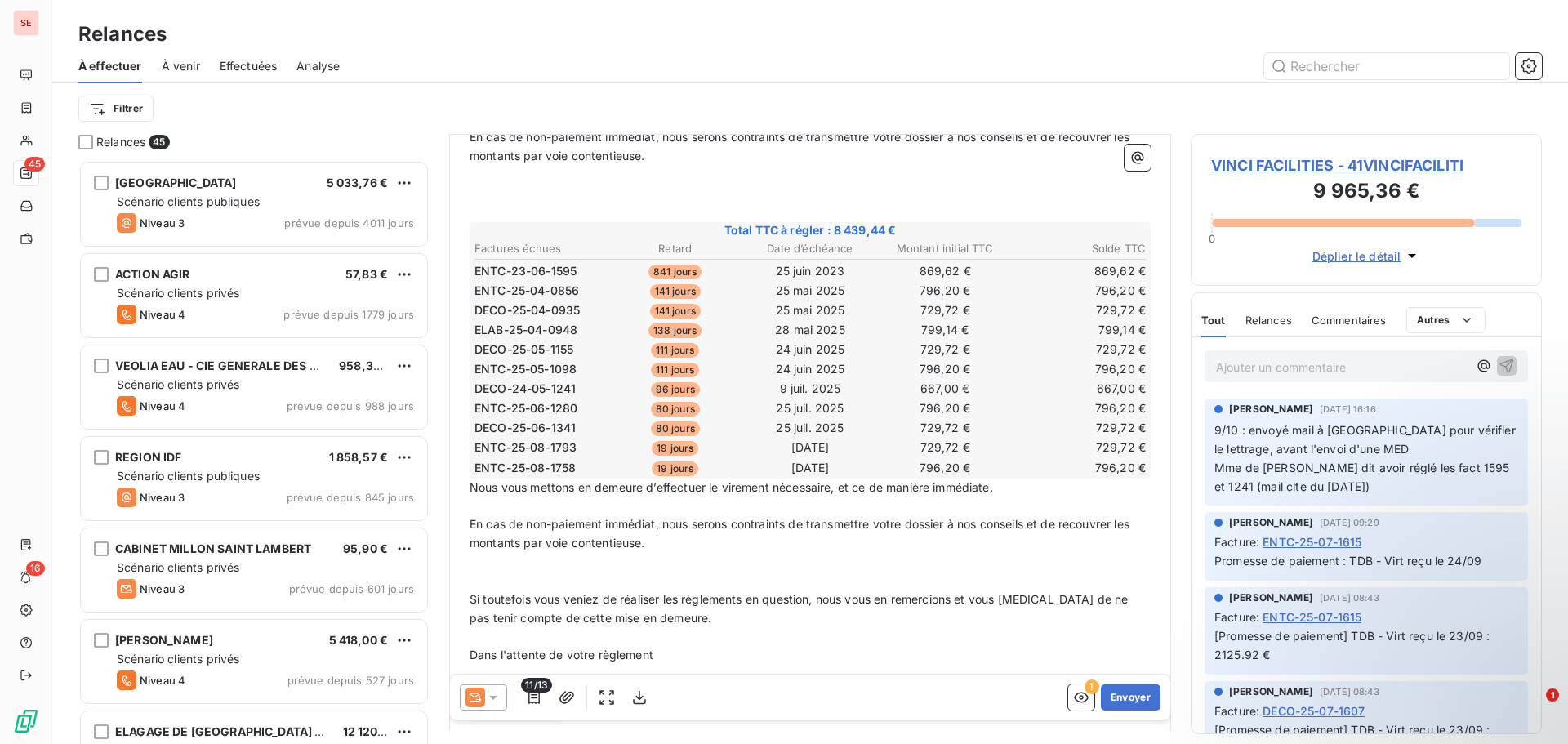
click at [471, 494] on span "Nous vous mettons en demeure d’effectuer le virement nécessaire, et ce de maniè…" at bounding box center [731, 488] width 524 height 14
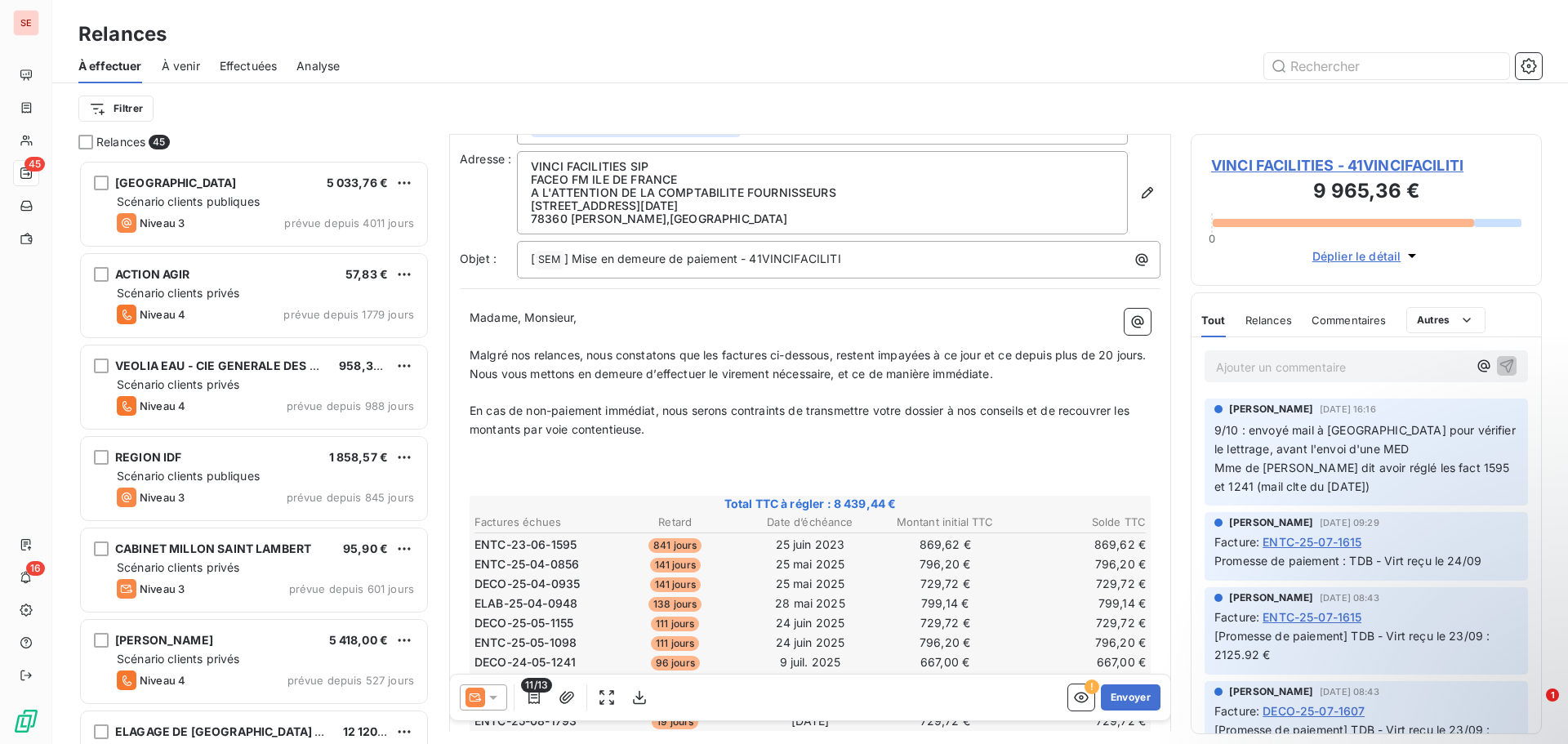
scroll to position [0, 0]
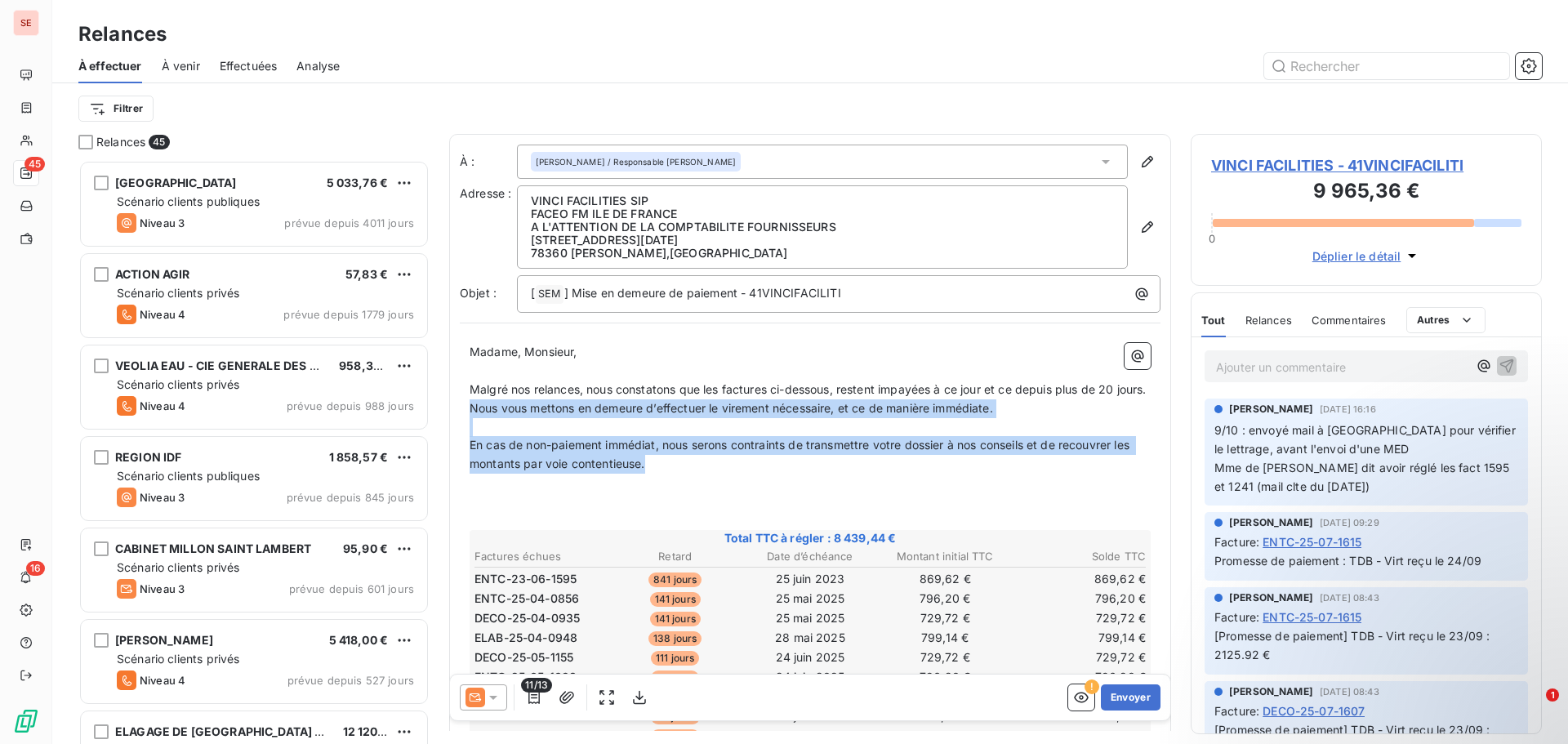
drag, startPoint x: 693, startPoint y: 481, endPoint x: 468, endPoint y: 431, distance: 230.5
click at [468, 431] on div "Madame, Monsieur, ﻿ Malgré nos relances, nous constatons que les factures ci-de…" at bounding box center [810, 696] width 701 height 726
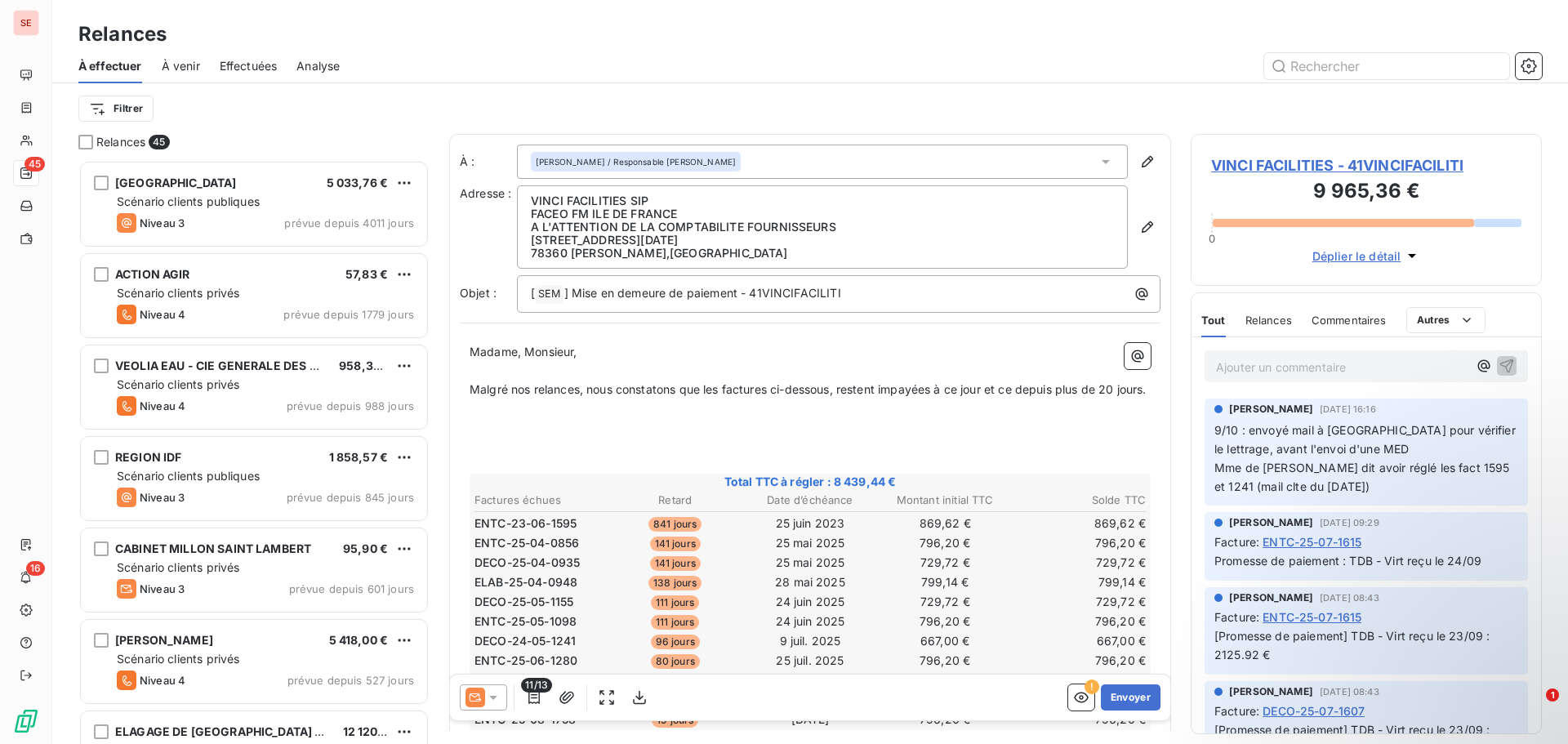
click at [480, 474] on p "﻿" at bounding box center [809, 464] width 681 height 18
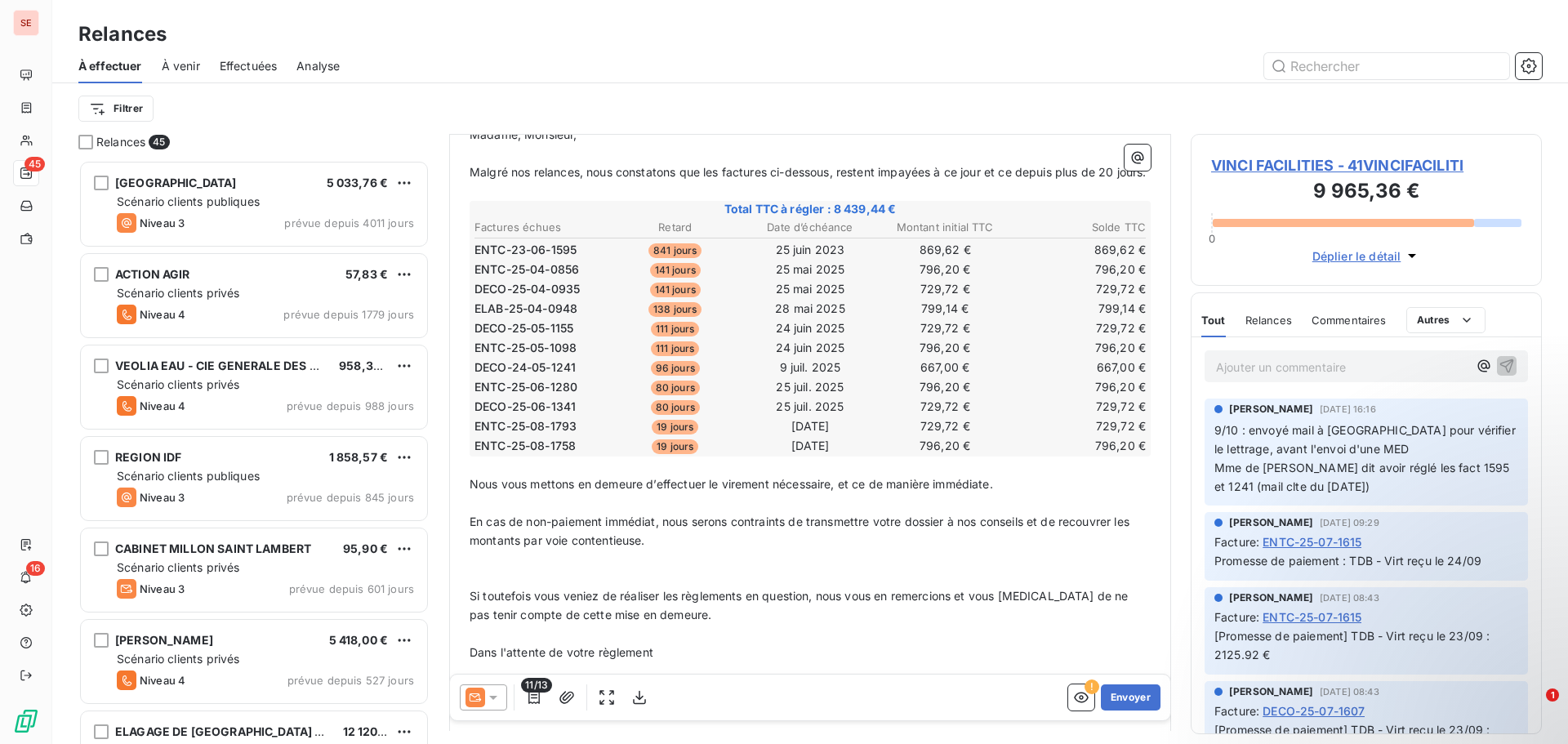
scroll to position [247, 0]
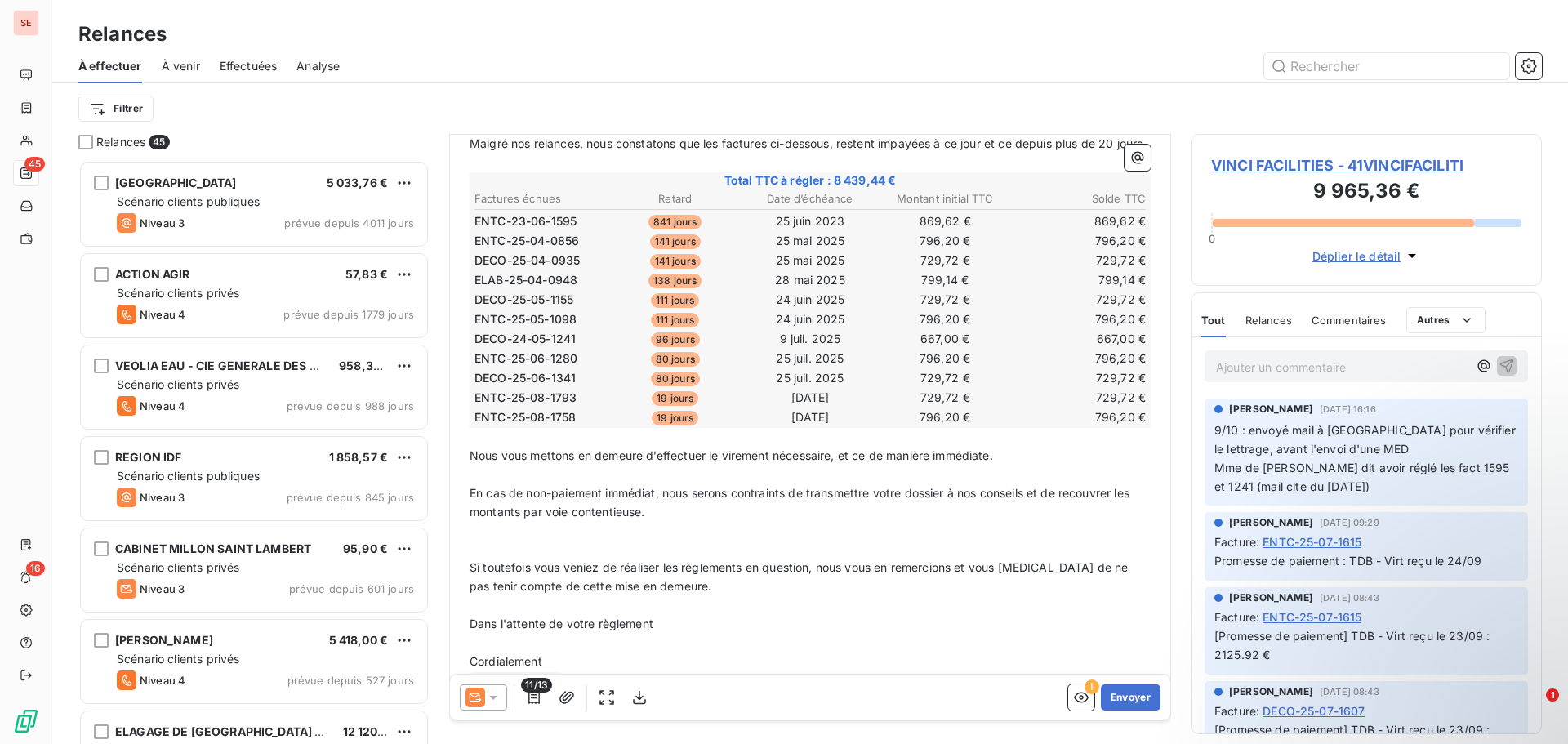
click at [597, 560] on p "﻿" at bounding box center [809, 550] width 681 height 18
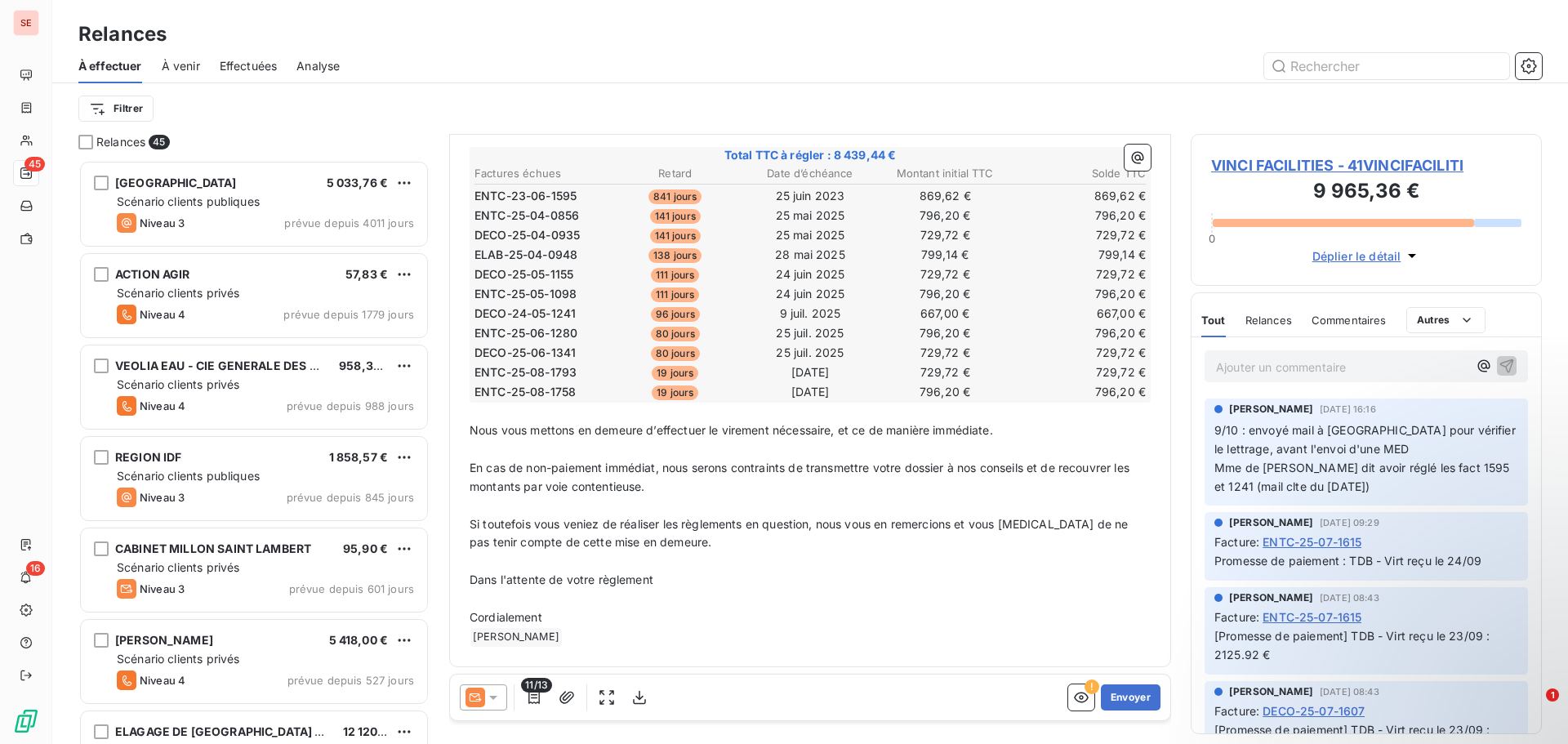
scroll to position [291, 0]
click at [563, 619] on p "Cordialement" at bounding box center [809, 617] width 681 height 18
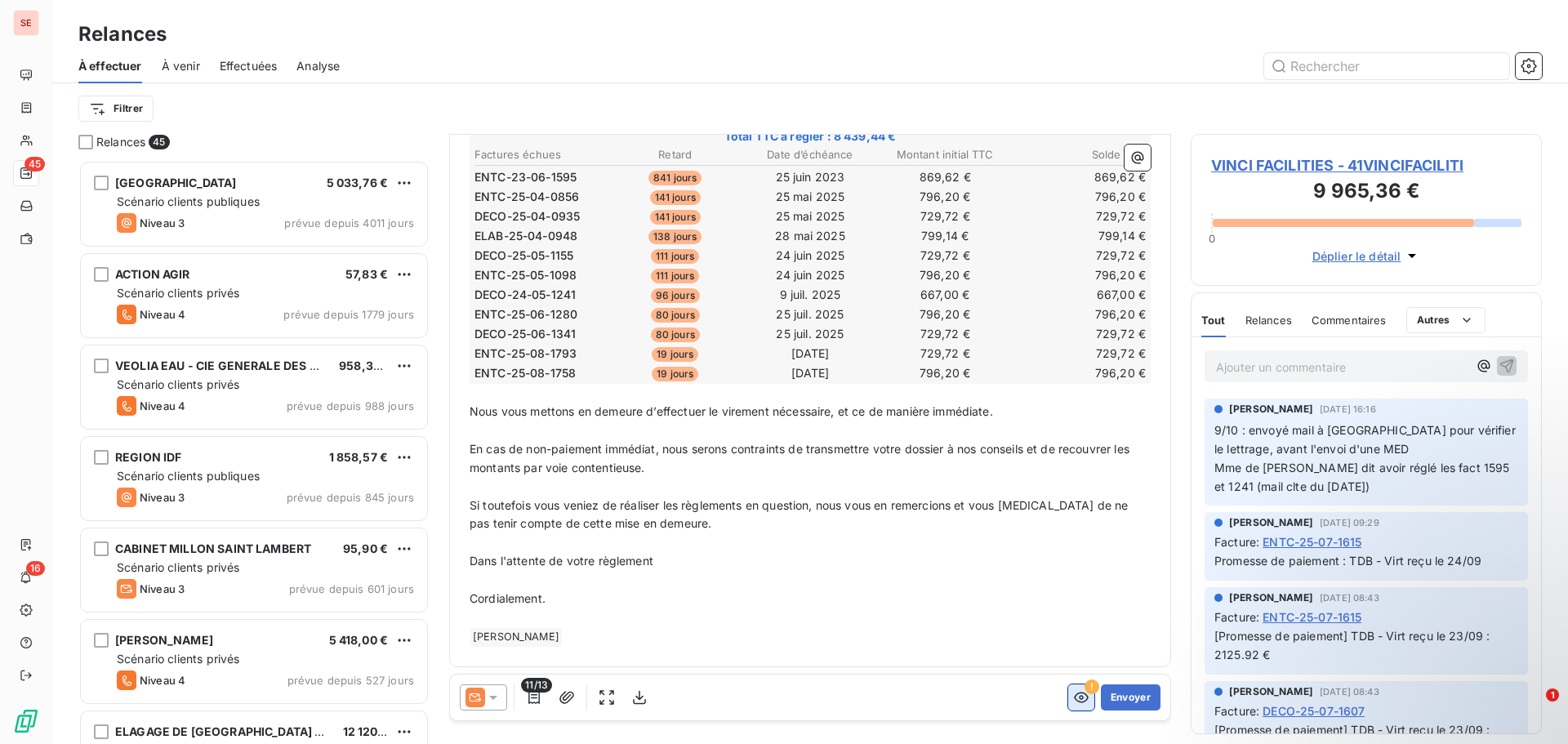
click at [1073, 695] on icon "button" at bounding box center [1081, 698] width 17 height 17
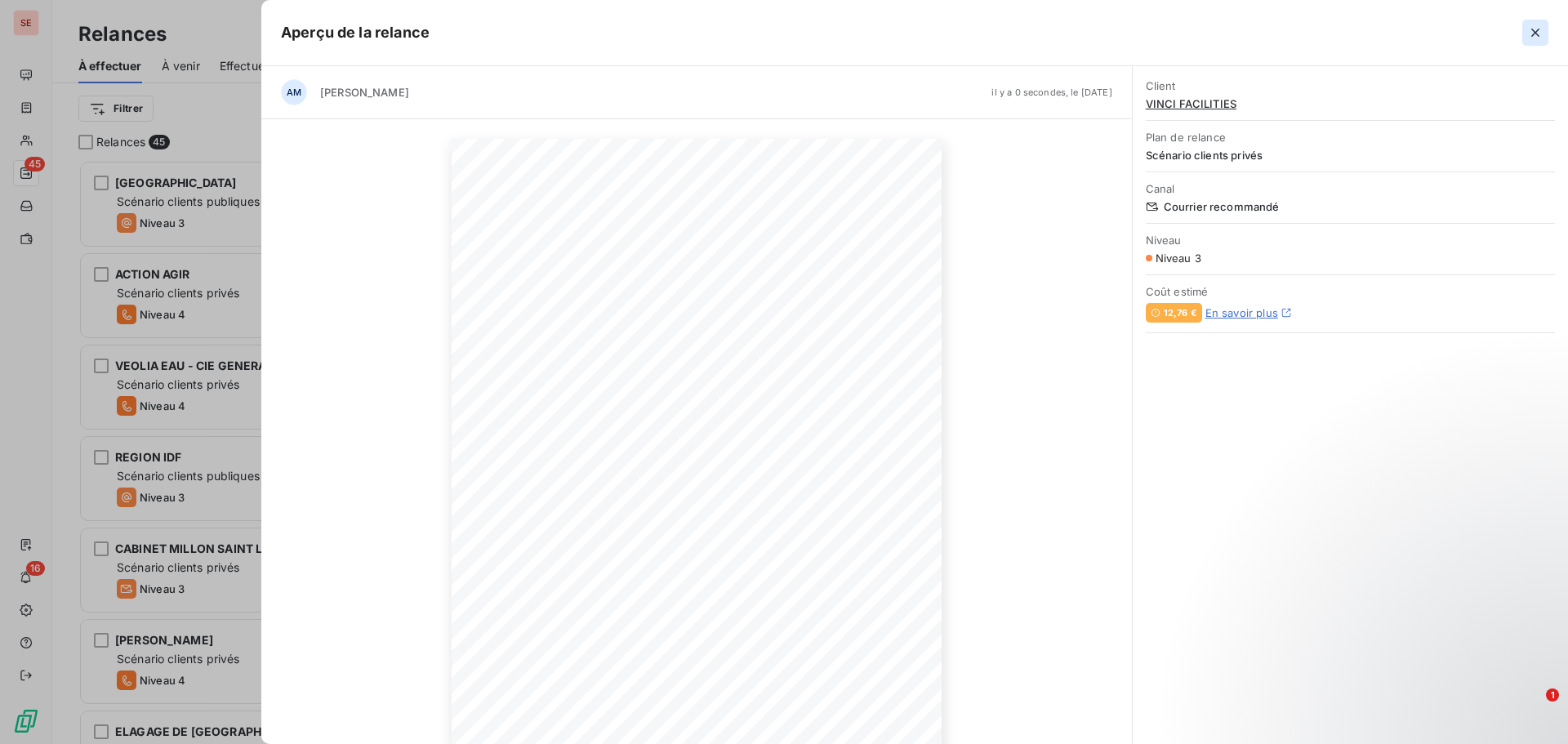
click at [1534, 26] on icon "button" at bounding box center [1536, 32] width 17 height 17
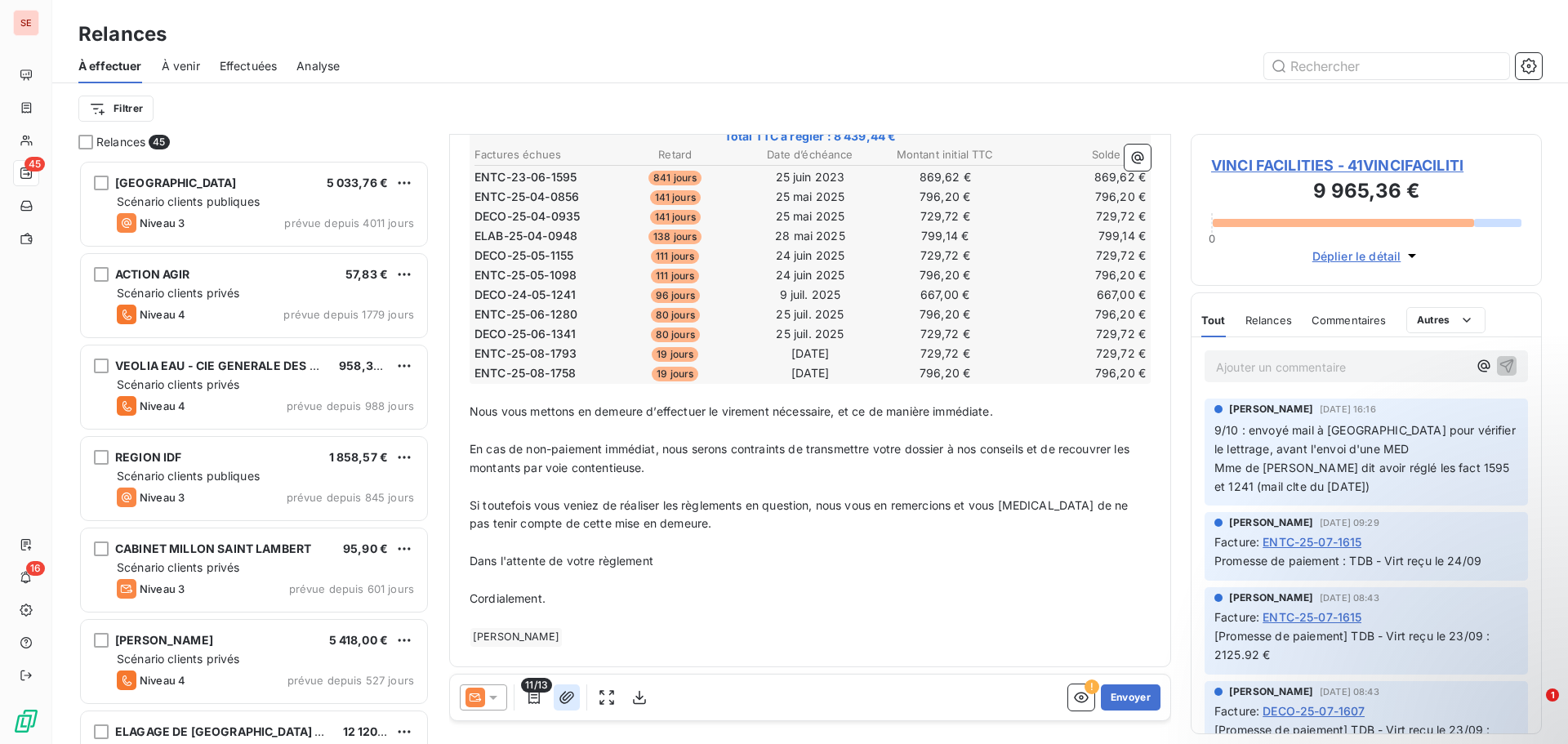
click at [569, 693] on icon "button" at bounding box center [566, 698] width 17 height 17
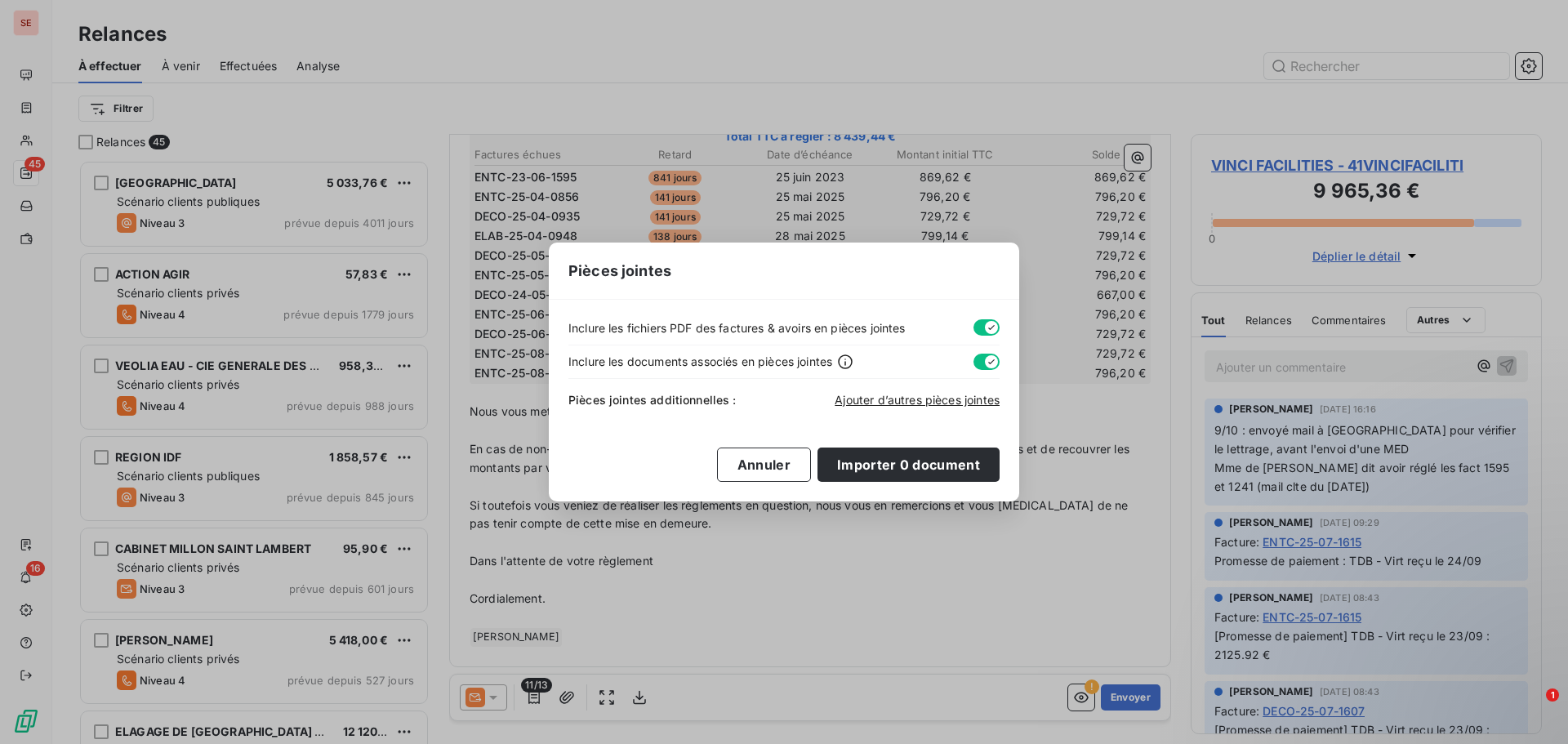
click at [979, 330] on button "button" at bounding box center [987, 327] width 26 height 17
click at [981, 359] on button "button" at bounding box center [987, 362] width 26 height 17
click at [820, 580] on div "Pièces jointes Inclure les fichiers PDF des factures & avoirs en pièces jointes…" at bounding box center [784, 372] width 1568 height 744
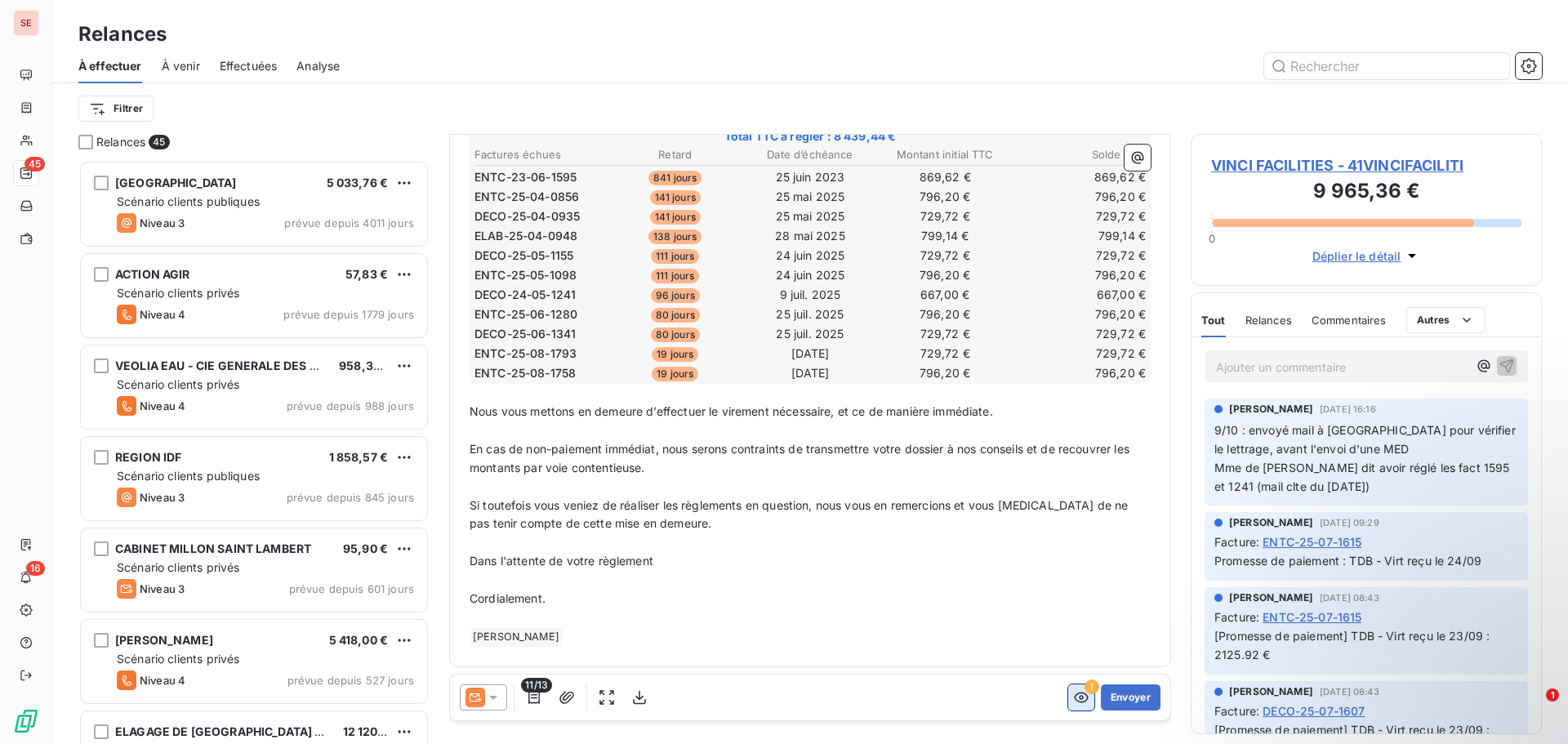
click at [1068, 704] on button "button" at bounding box center [1081, 698] width 26 height 26
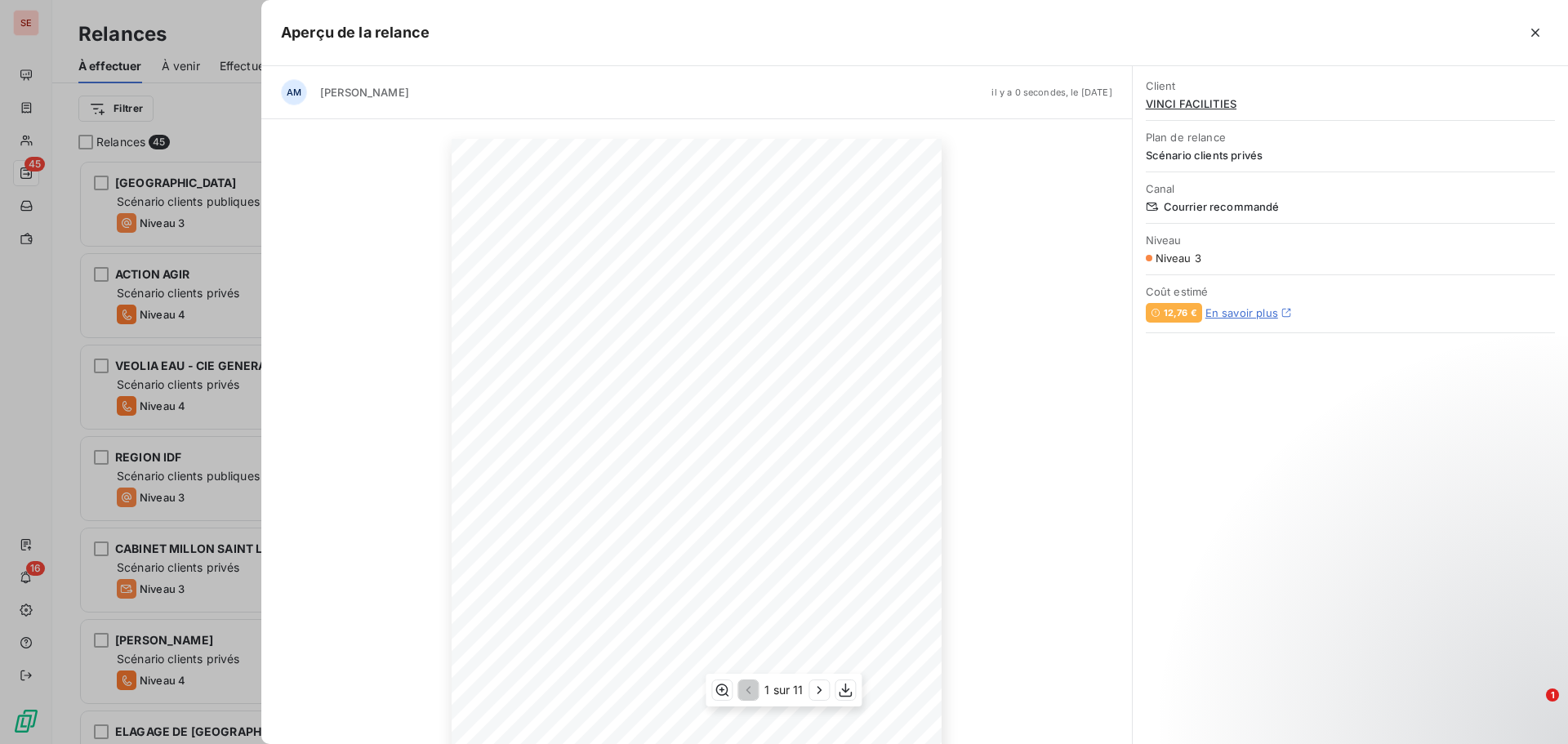
scroll to position [108, 0]
click at [1537, 33] on icon "button" at bounding box center [1535, 32] width 8 height 8
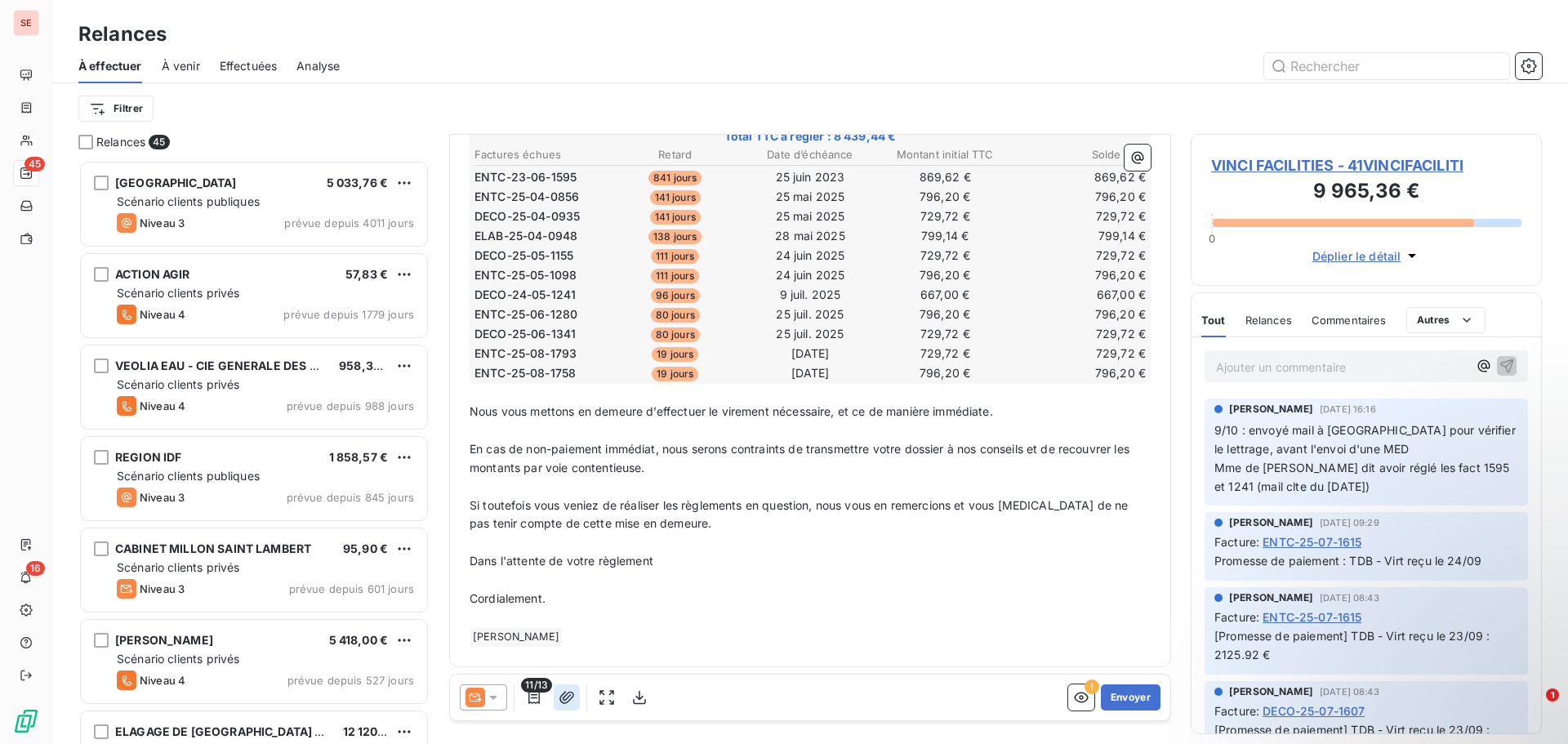
click at [565, 692] on icon "button" at bounding box center [566, 698] width 17 height 17
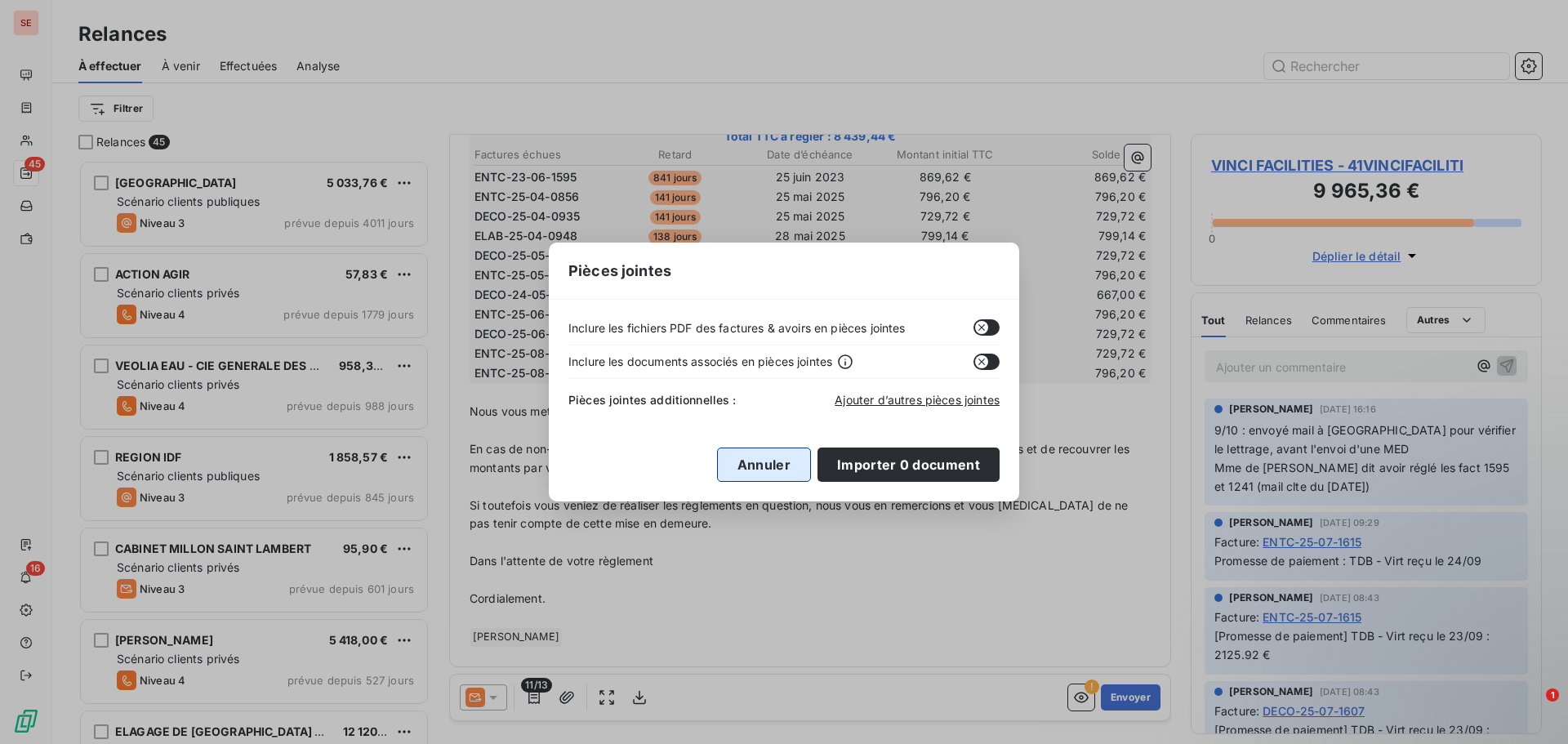
click at [760, 460] on button "Annuler" at bounding box center [764, 464] width 94 height 34
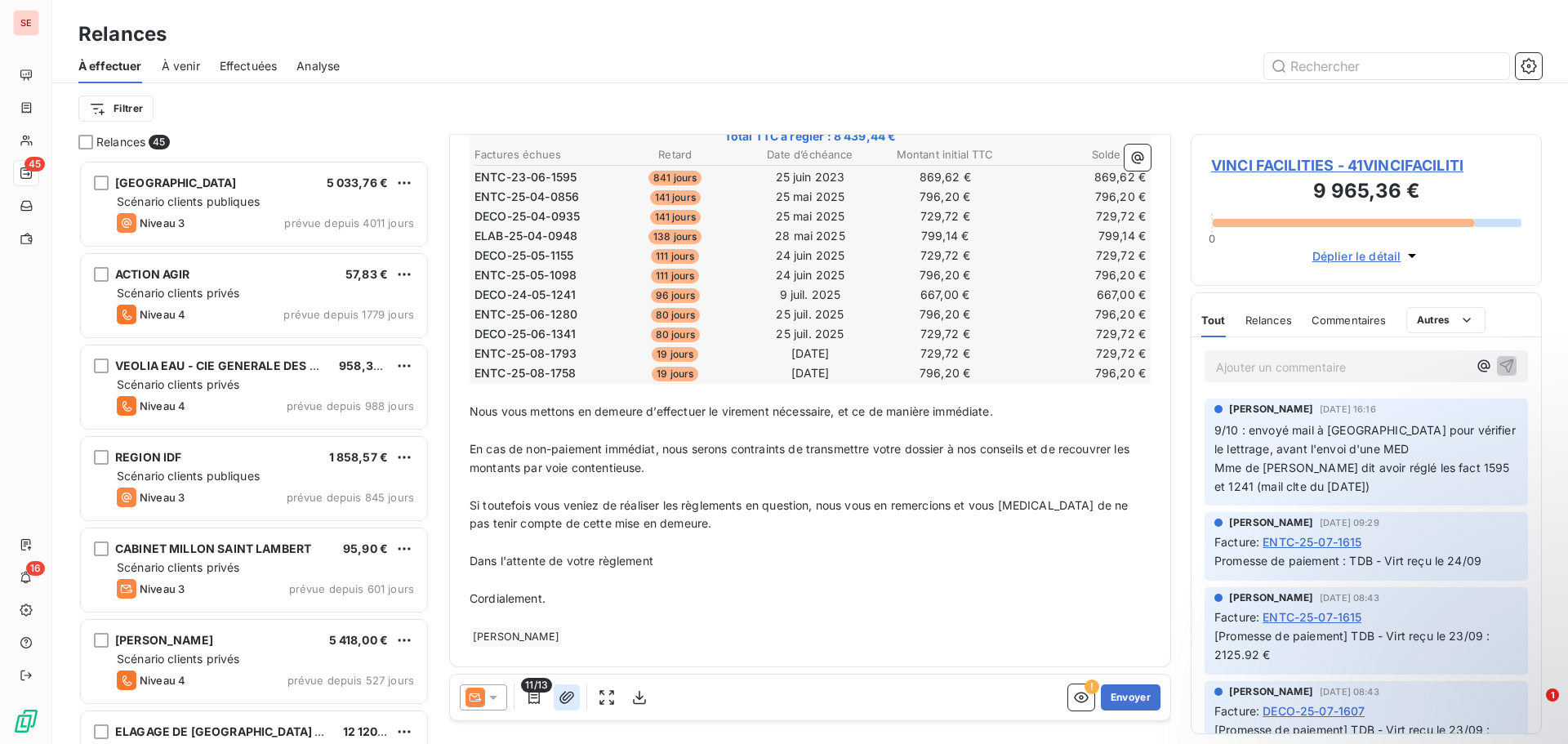
click at [561, 695] on icon "button" at bounding box center [566, 698] width 17 height 17
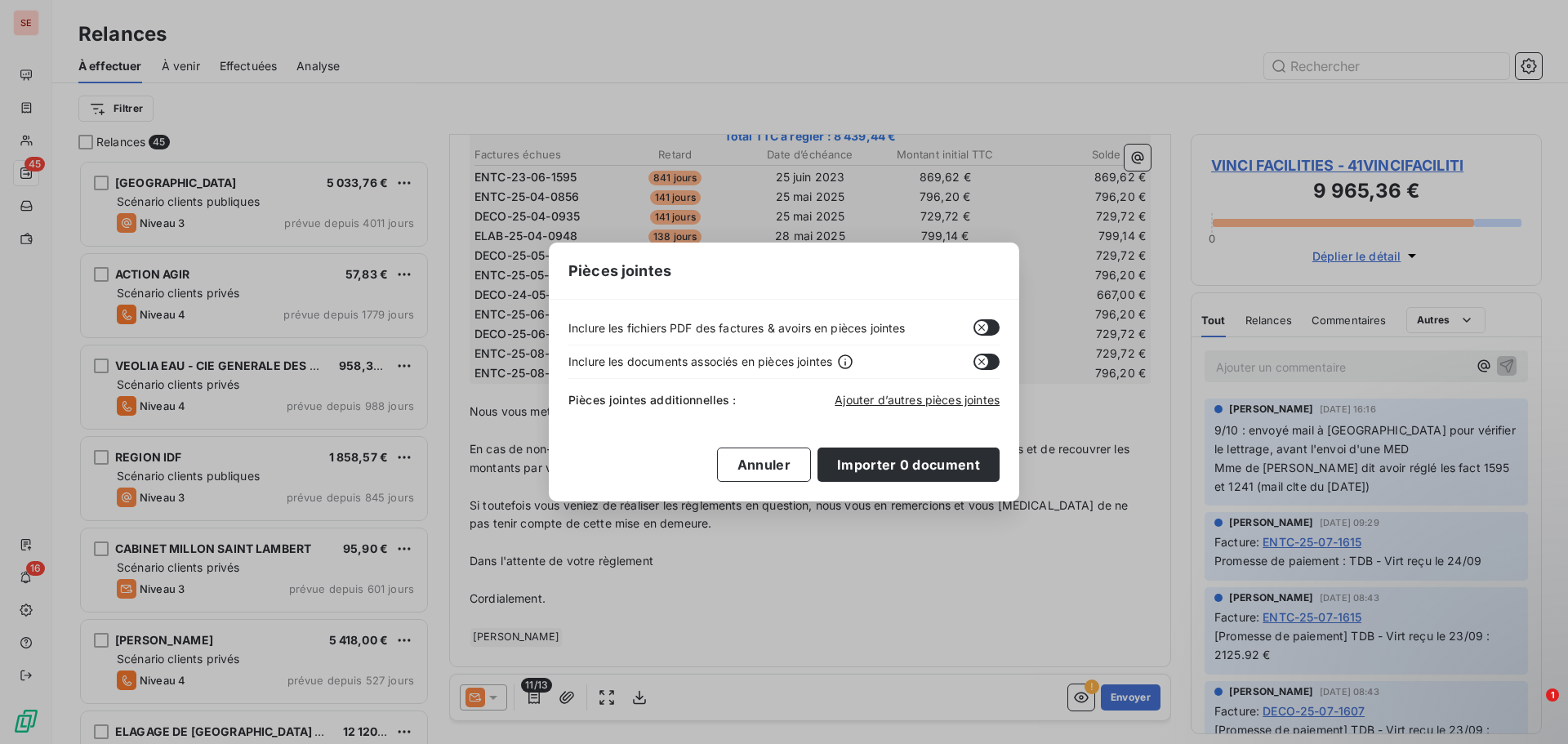
click at [995, 321] on button "button" at bounding box center [987, 327] width 26 height 17
click at [975, 323] on button "button" at bounding box center [987, 327] width 26 height 17
click at [868, 467] on button "Importer 0 document" at bounding box center [909, 464] width 182 height 34
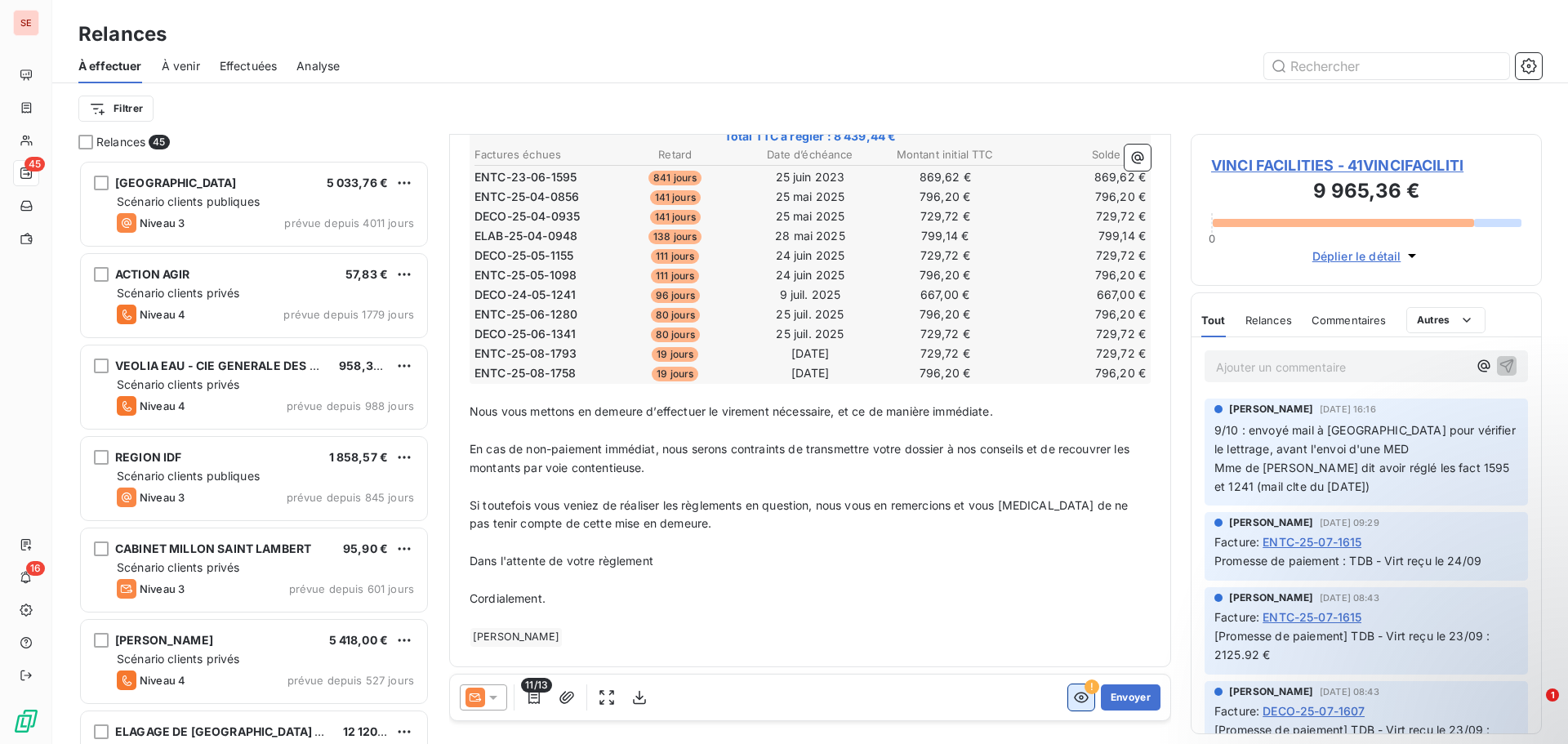
click at [1073, 694] on icon "button" at bounding box center [1081, 698] width 17 height 17
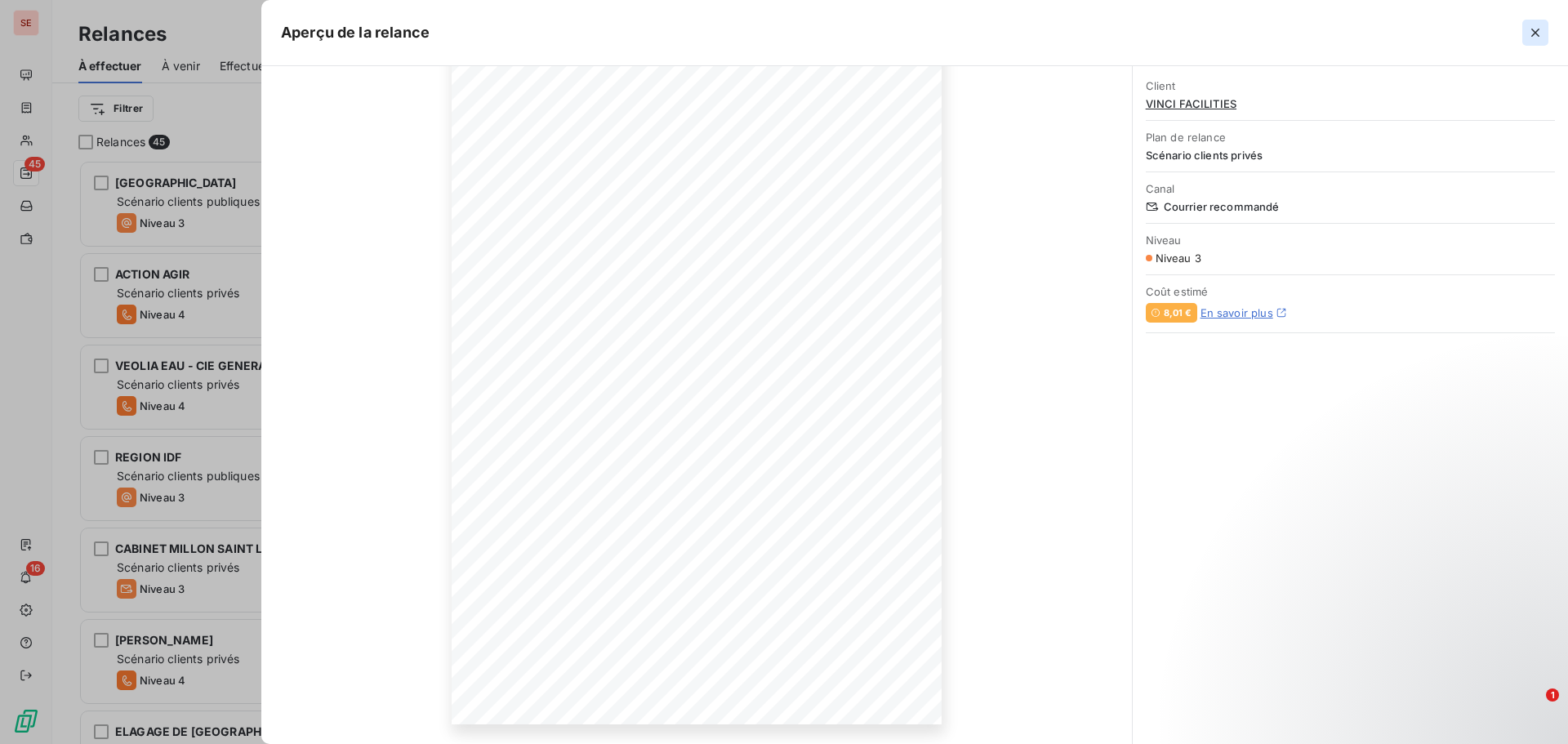
click at [1540, 33] on icon "button" at bounding box center [1536, 32] width 17 height 17
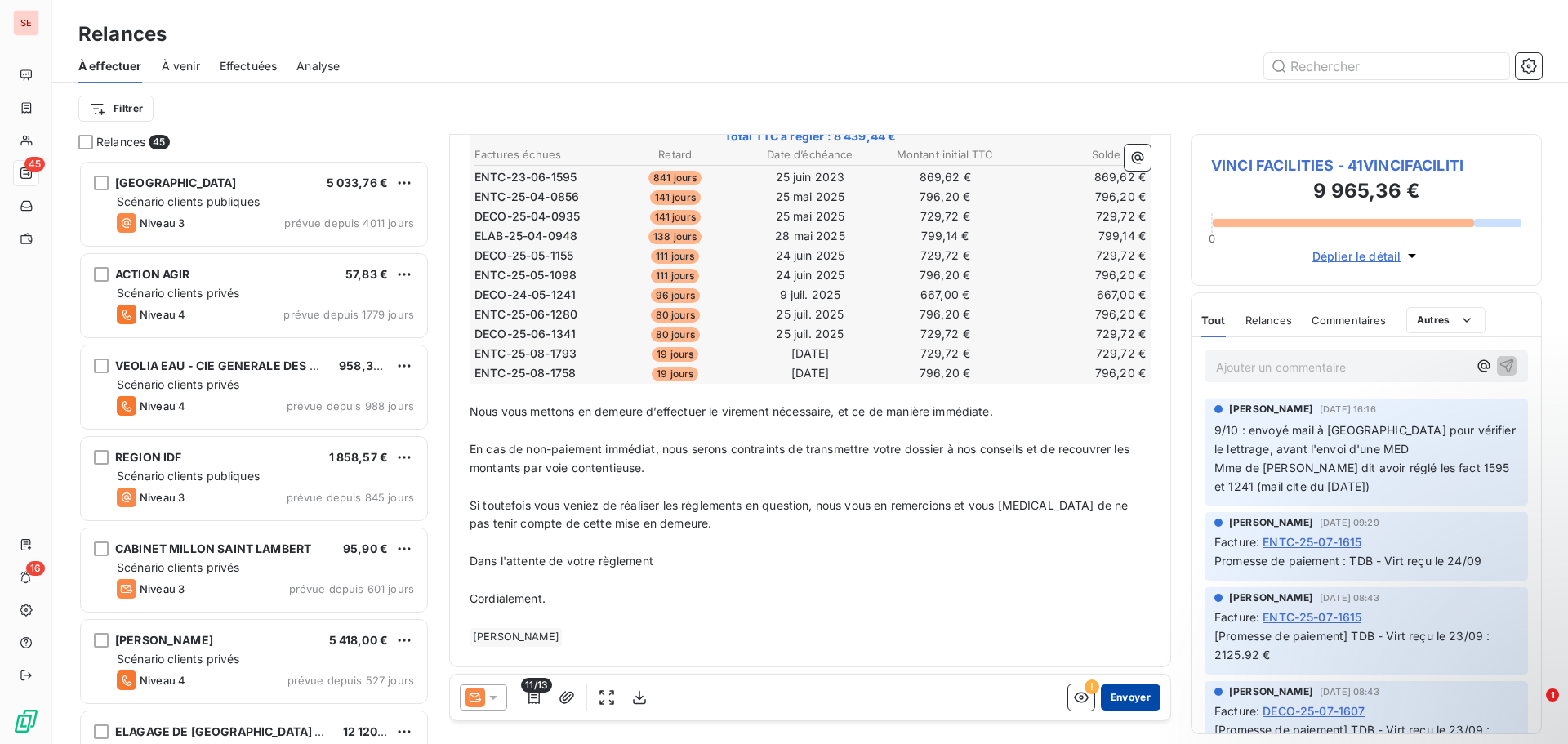
click at [1132, 698] on button "Envoyer" at bounding box center [1131, 698] width 59 height 26
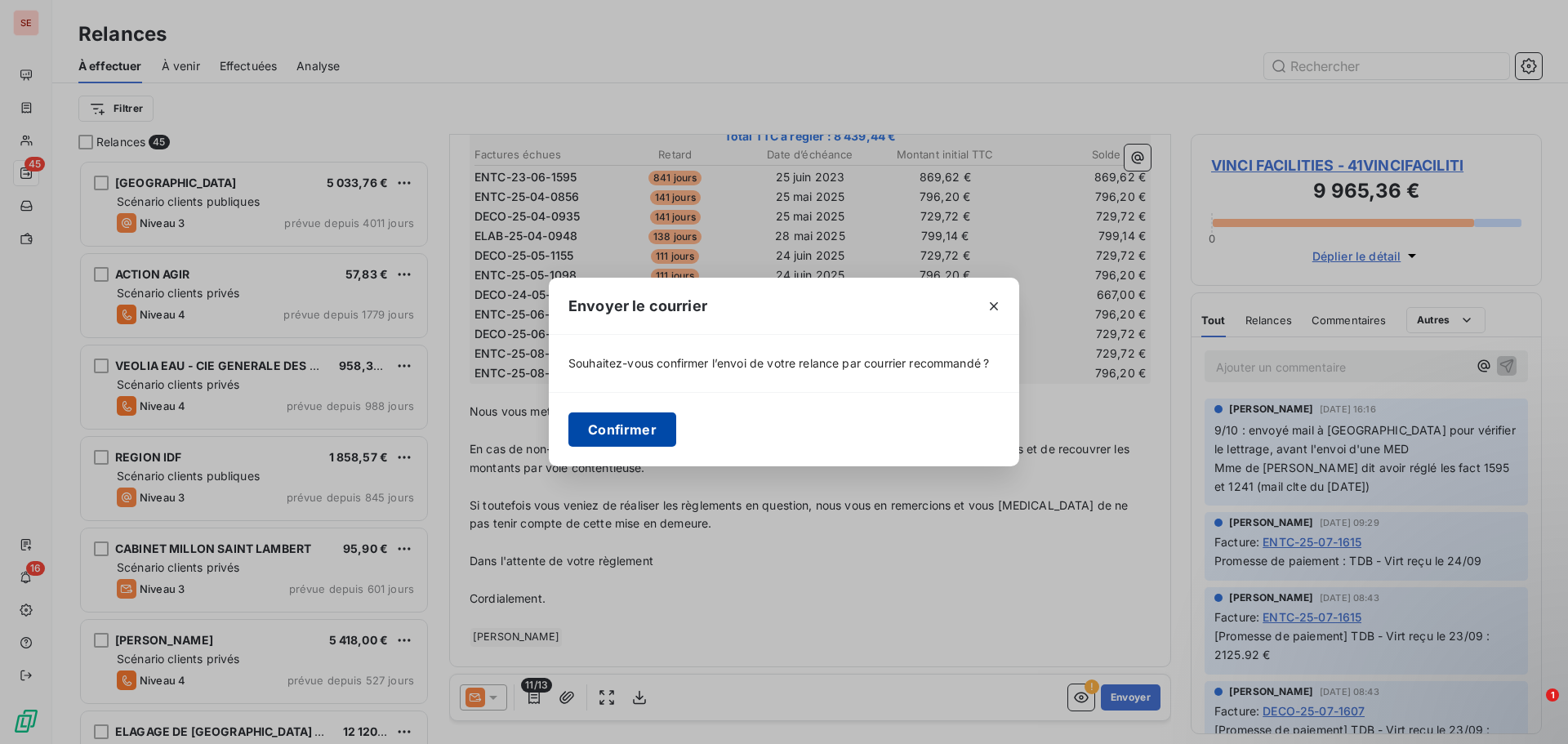
click at [638, 428] on button "Confirmer" at bounding box center [621, 429] width 108 height 34
